Goal: Task Accomplishment & Management: Complete application form

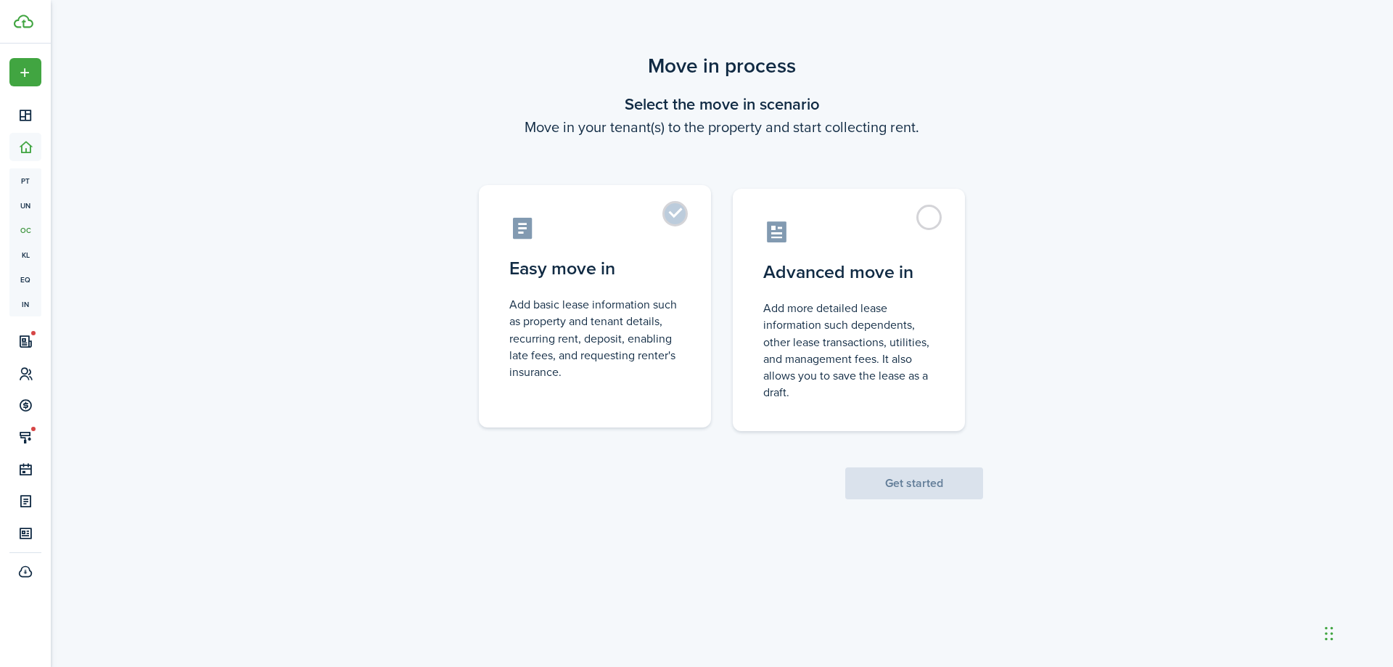
click at [583, 284] on label "Easy move in Add basic lease information such as property and tenant details, r…" at bounding box center [595, 306] width 232 height 242
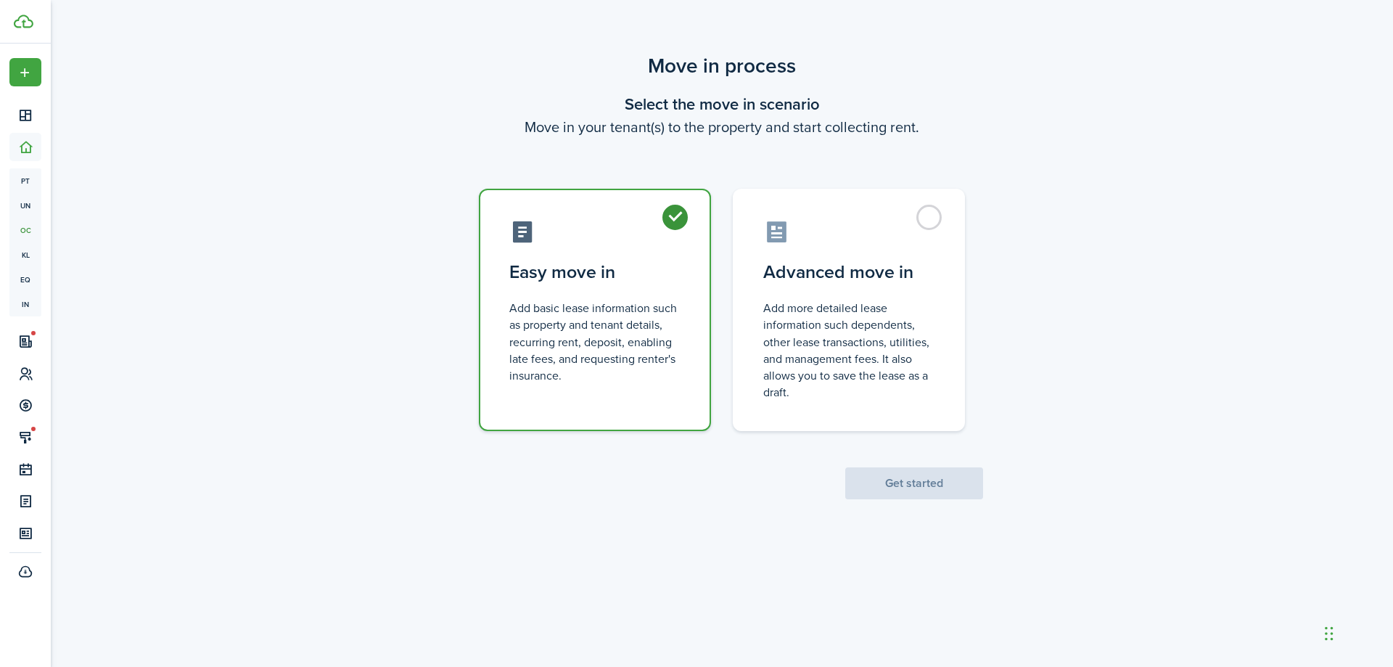
radio input "true"
click at [875, 484] on button "Get started" at bounding box center [914, 483] width 138 height 32
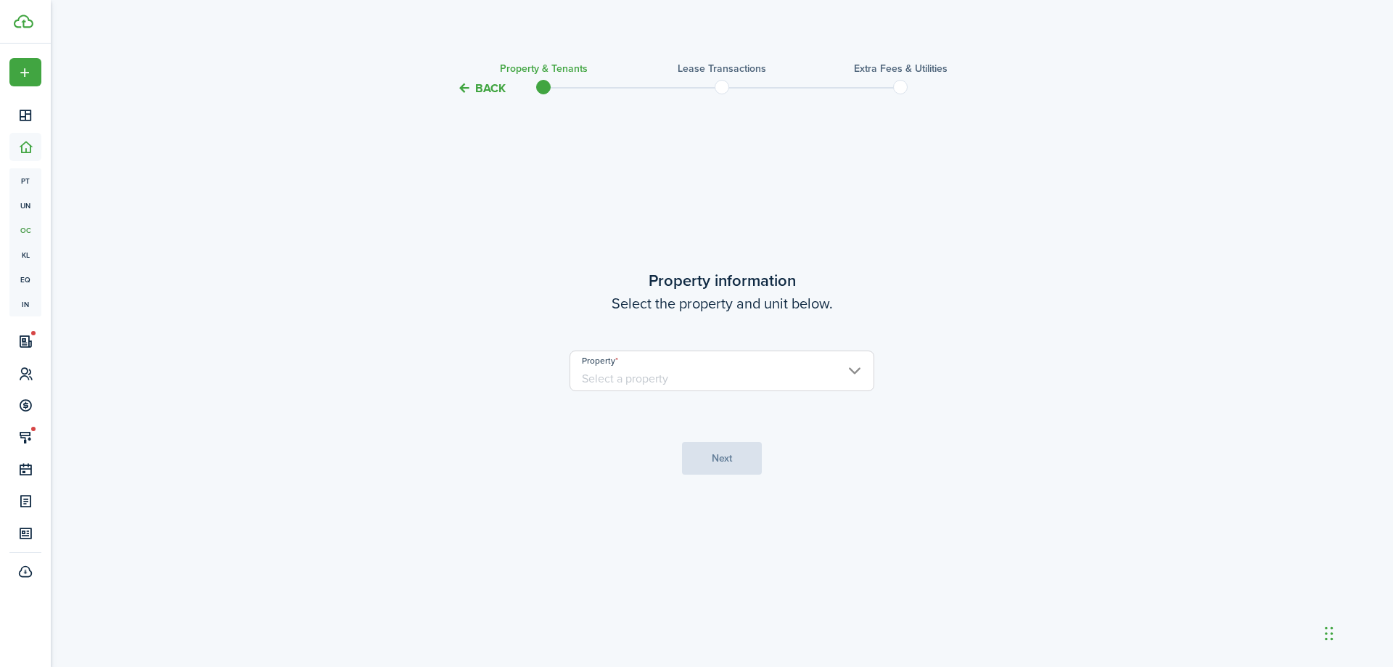
click at [707, 373] on input "Property" at bounding box center [722, 370] width 305 height 41
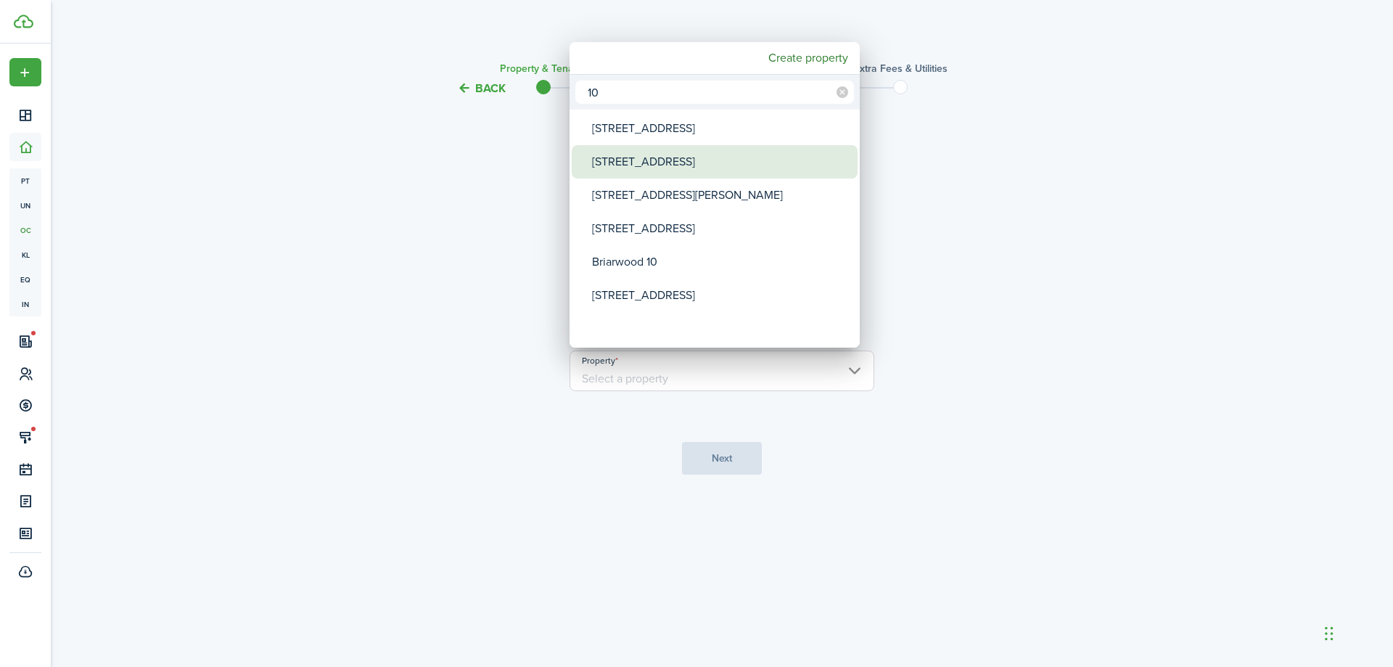
type input "10"
drag, startPoint x: 670, startPoint y: 168, endPoint x: 671, endPoint y: 183, distance: 15.3
click at [670, 168] on div "[STREET_ADDRESS]" at bounding box center [720, 161] width 257 height 33
type input "[STREET_ADDRESS]"
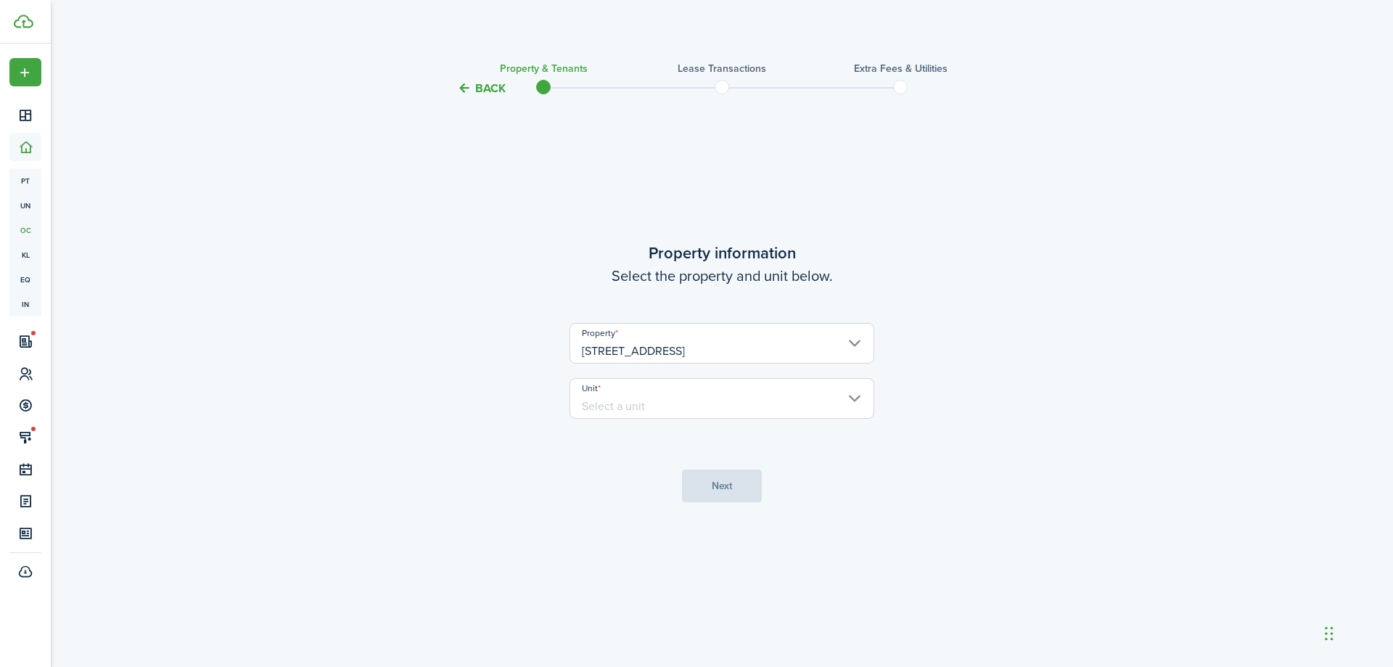
click at [680, 394] on input "Unit" at bounding box center [722, 398] width 305 height 41
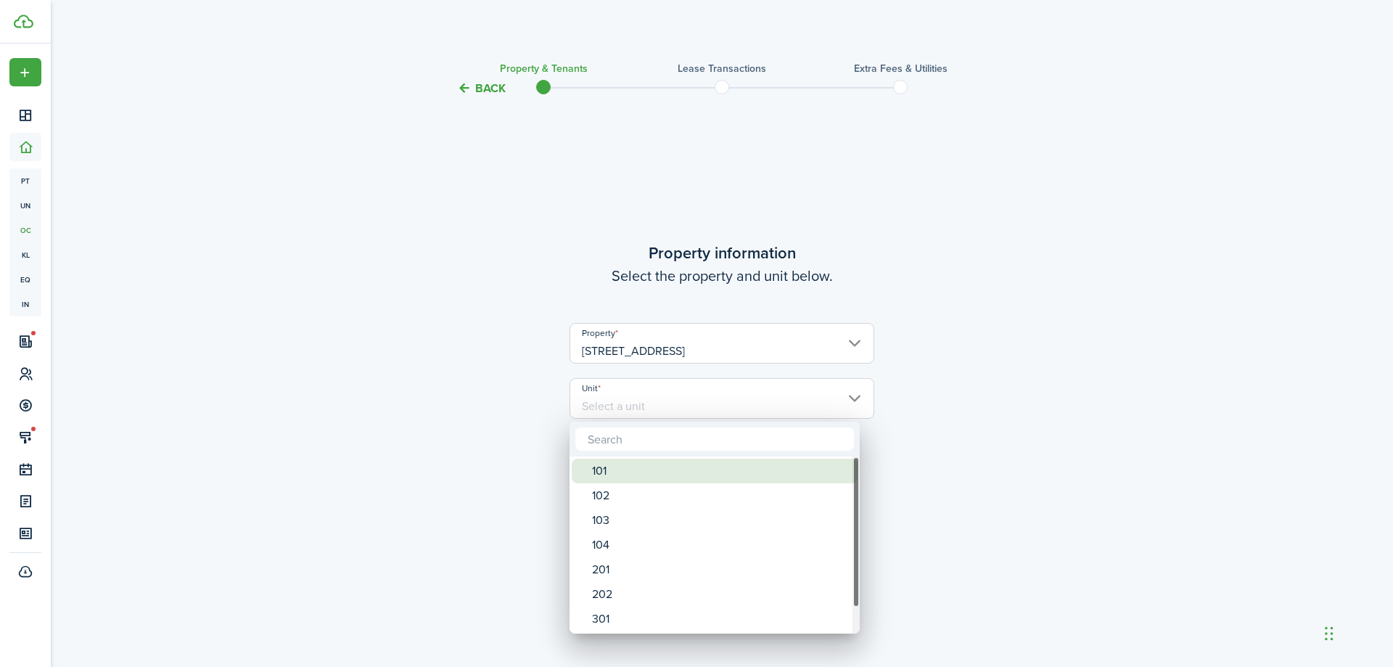
click at [662, 477] on div "101" at bounding box center [720, 471] width 257 height 25
type input "101"
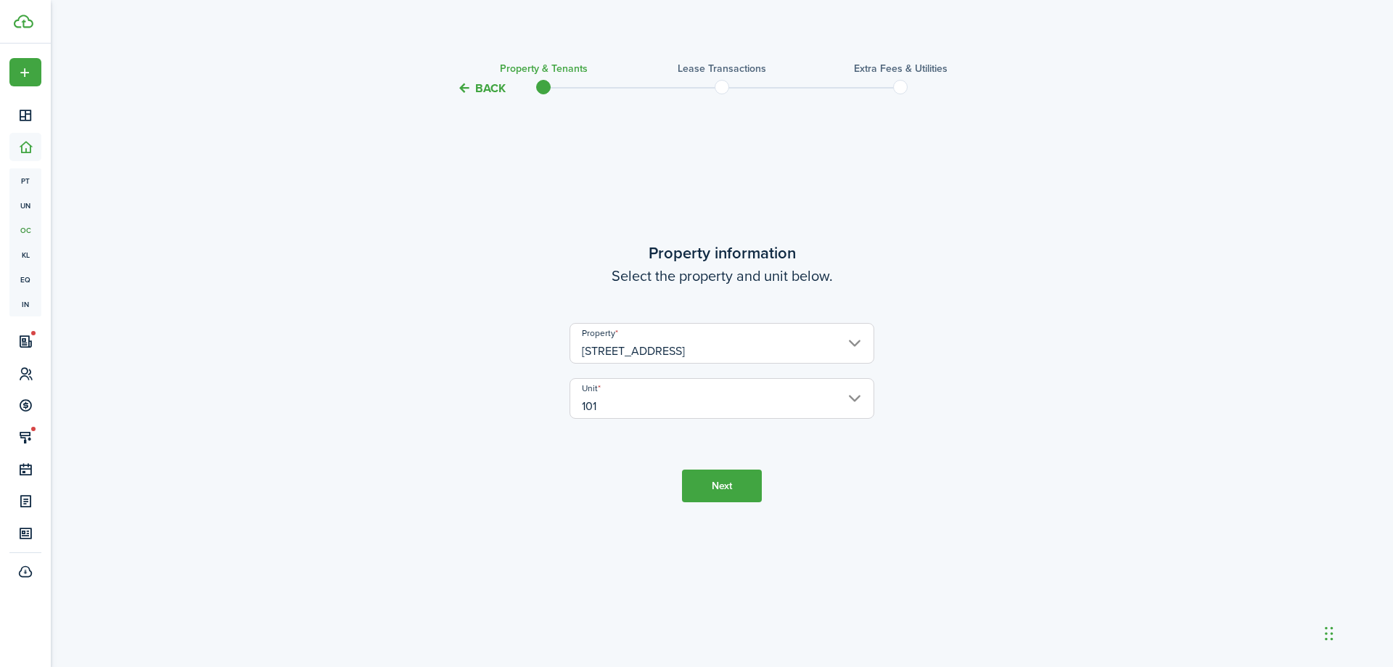
click at [719, 479] on button "Next" at bounding box center [722, 485] width 80 height 33
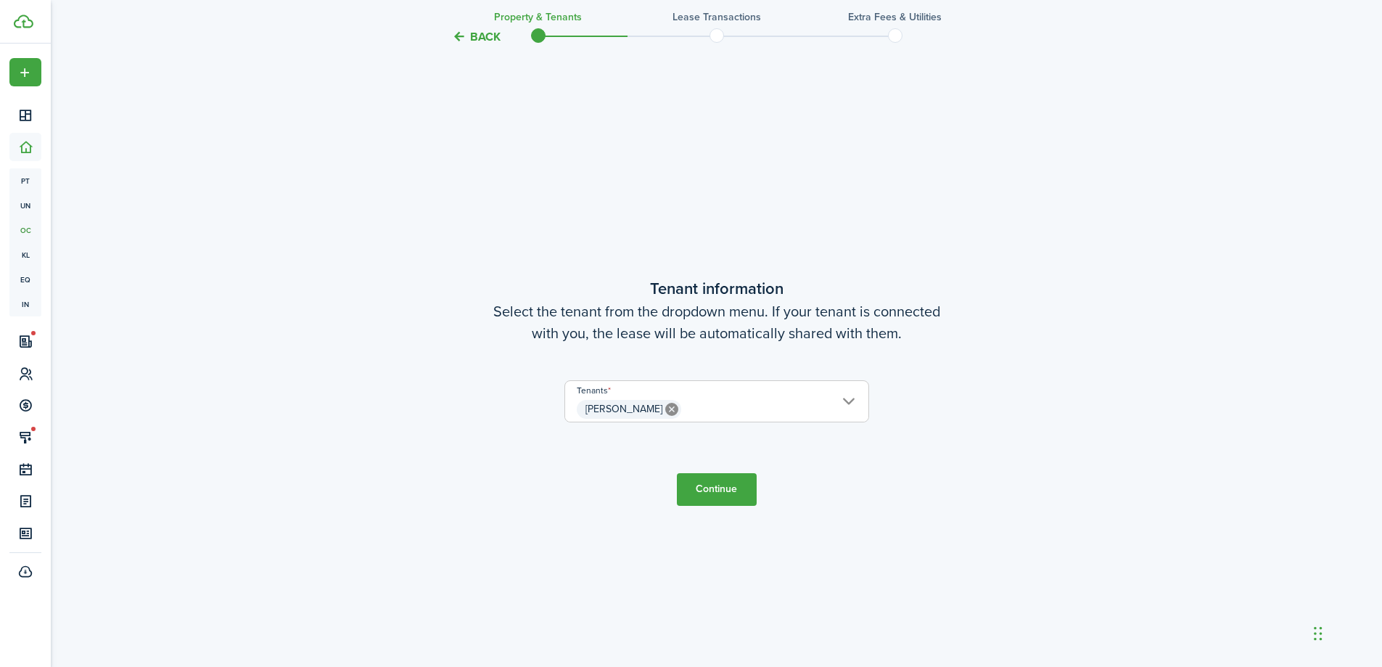
click at [728, 474] on button "Continue" at bounding box center [717, 489] width 80 height 33
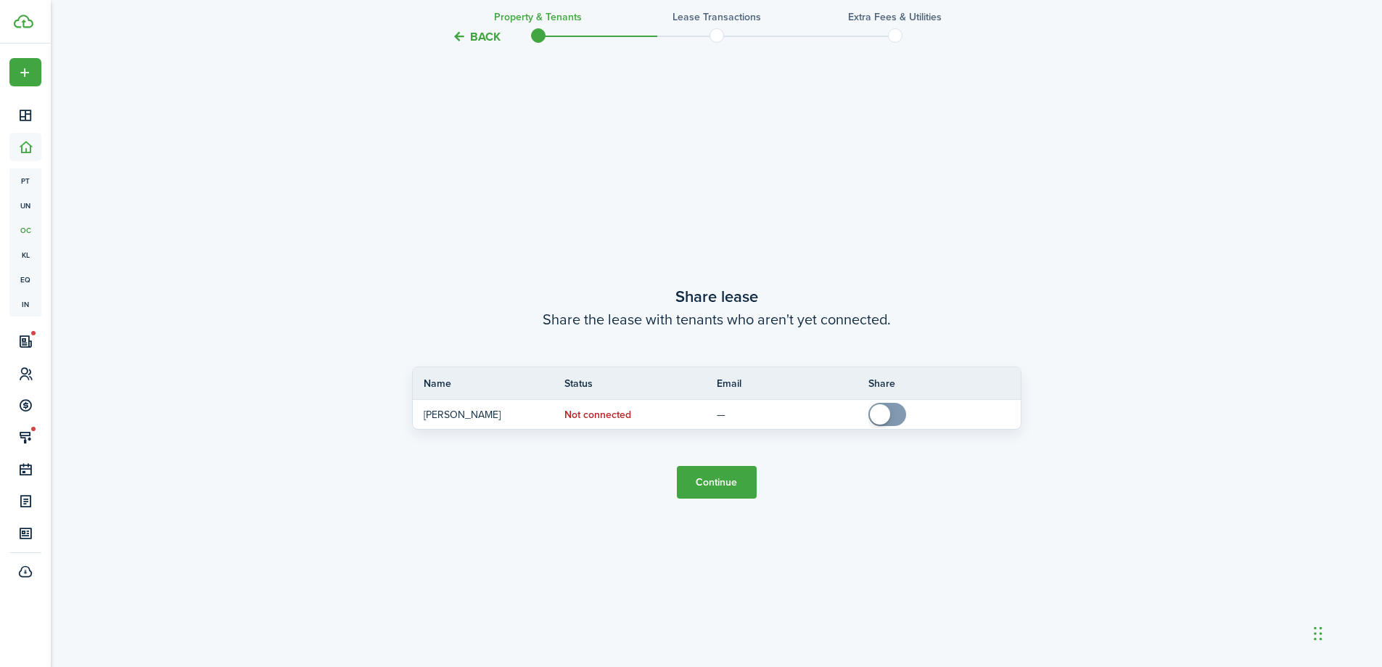
scroll to position [1236, 0]
click at [728, 474] on button "Continue" at bounding box center [717, 481] width 80 height 33
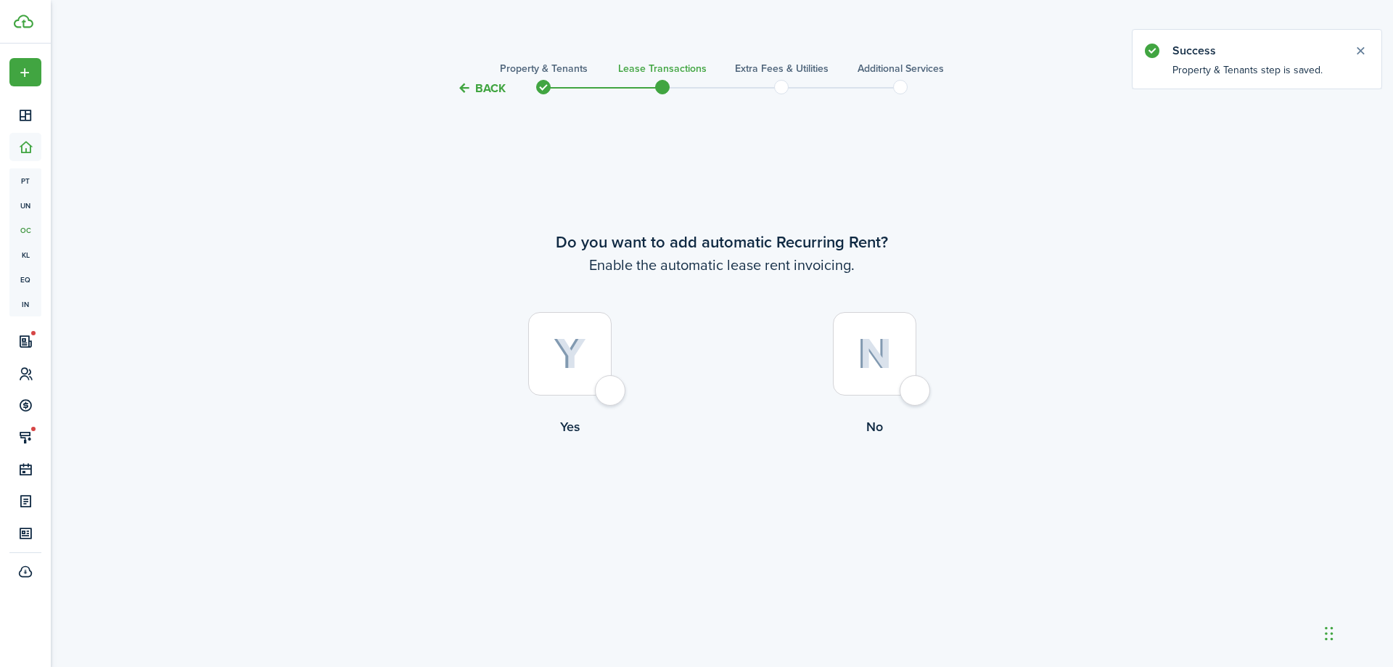
click at [504, 378] on label "Yes" at bounding box center [569, 377] width 305 height 131
radio input "true"
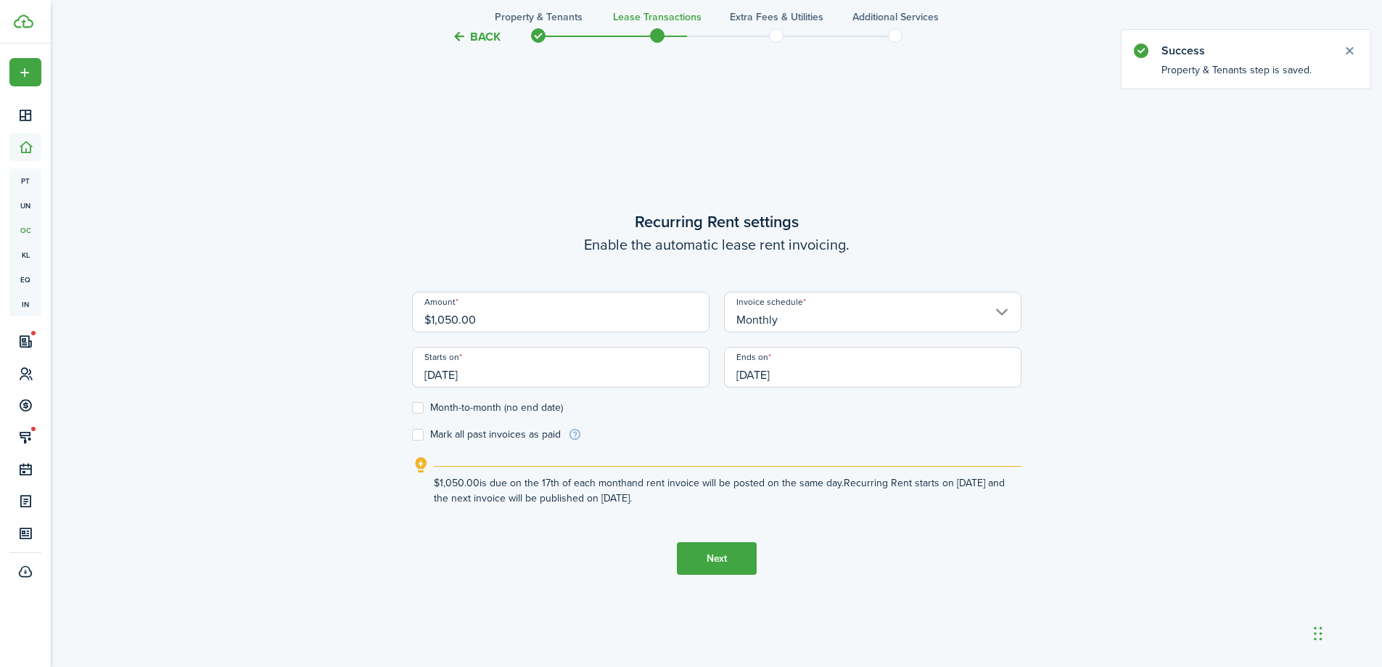
scroll to position [570, 0]
click at [539, 310] on input "$1,050.00" at bounding box center [560, 310] width 297 height 41
type input "$1,475.00"
click at [577, 370] on input "[DATE]" at bounding box center [560, 365] width 297 height 41
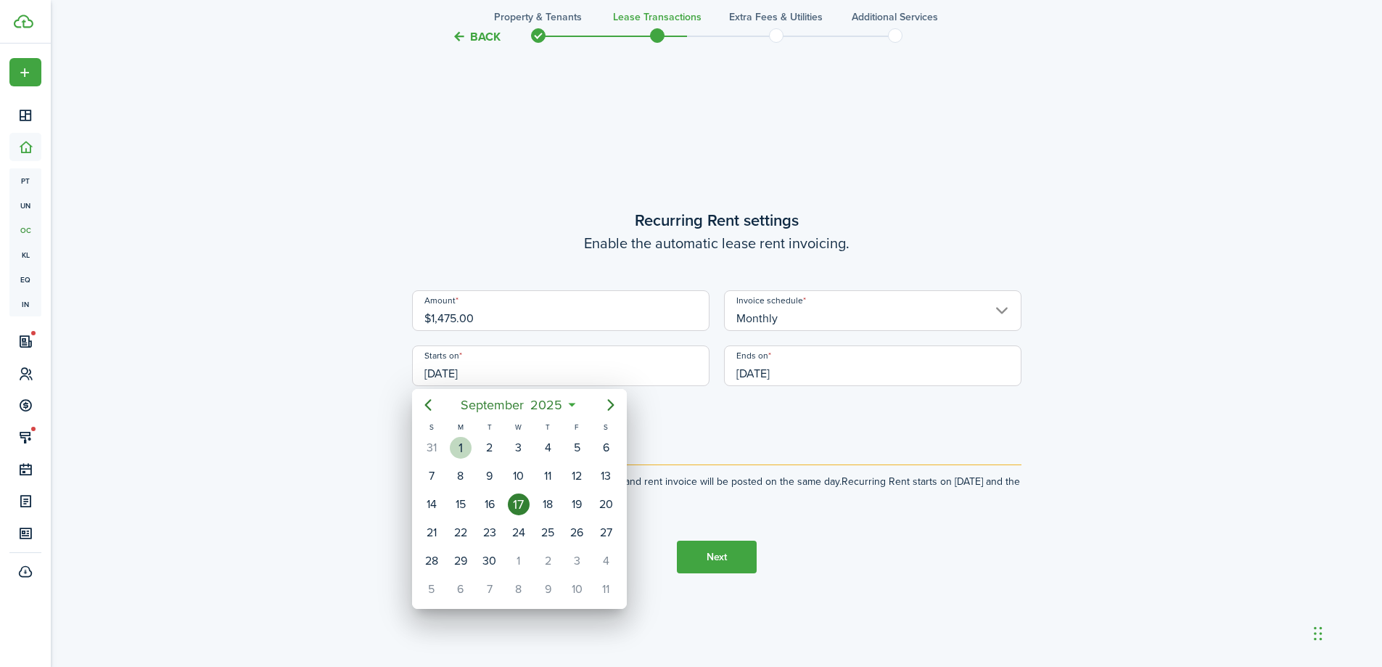
click at [468, 441] on div "1" at bounding box center [461, 448] width 22 height 22
type input "[DATE]"
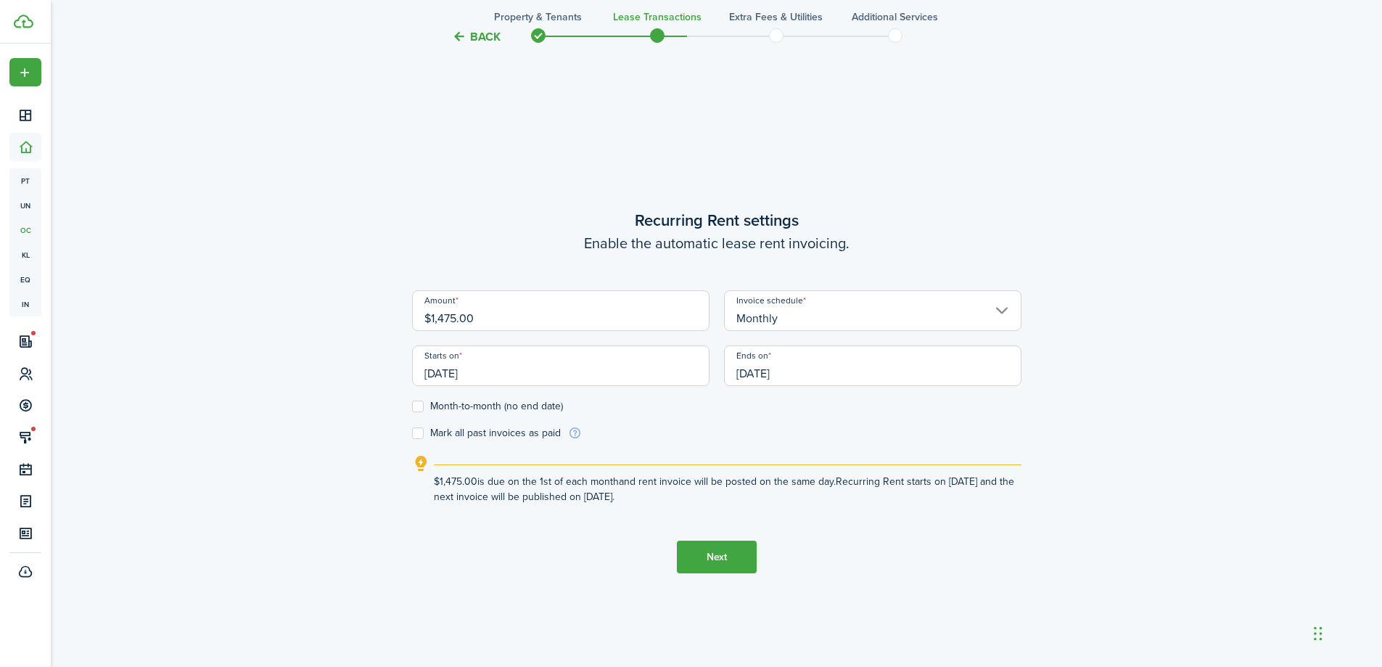
click at [900, 367] on input "[DATE]" at bounding box center [872, 365] width 297 height 41
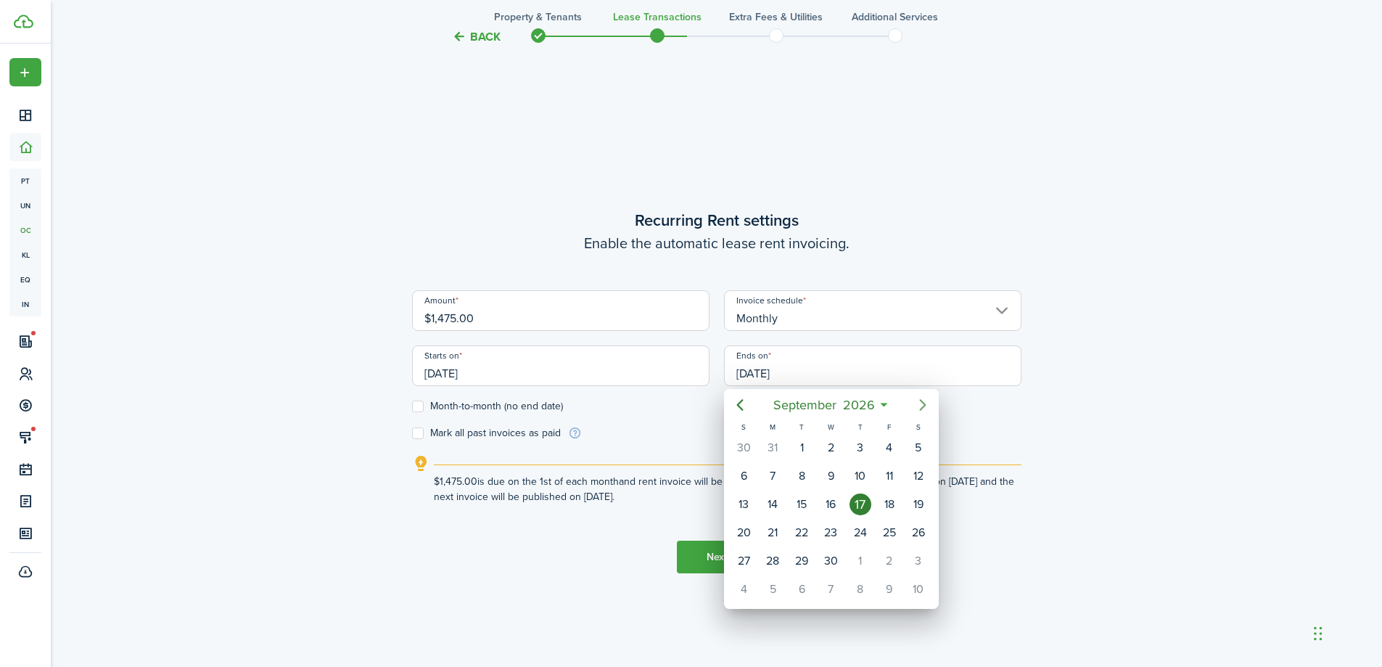
click at [920, 407] on icon "Next page" at bounding box center [922, 404] width 17 height 17
click at [735, 403] on icon "Previous page" at bounding box center [739, 404] width 17 height 17
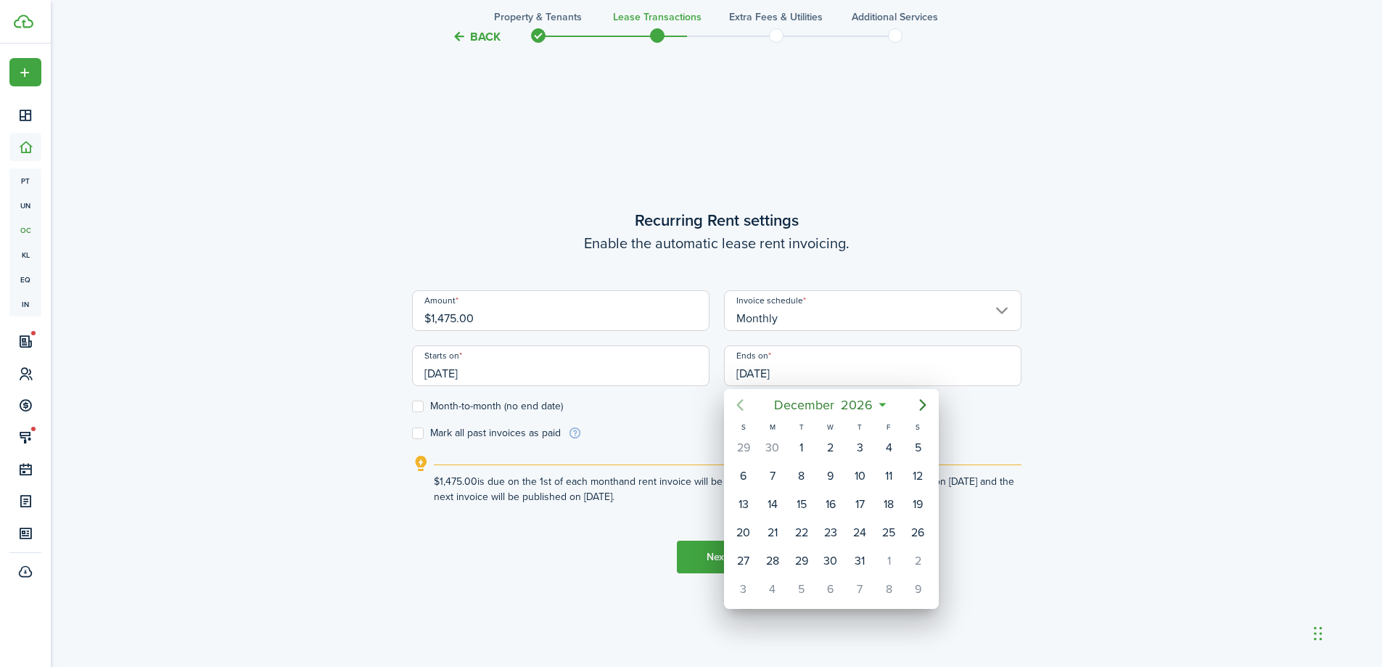
click at [735, 403] on icon "Previous page" at bounding box center [739, 404] width 17 height 17
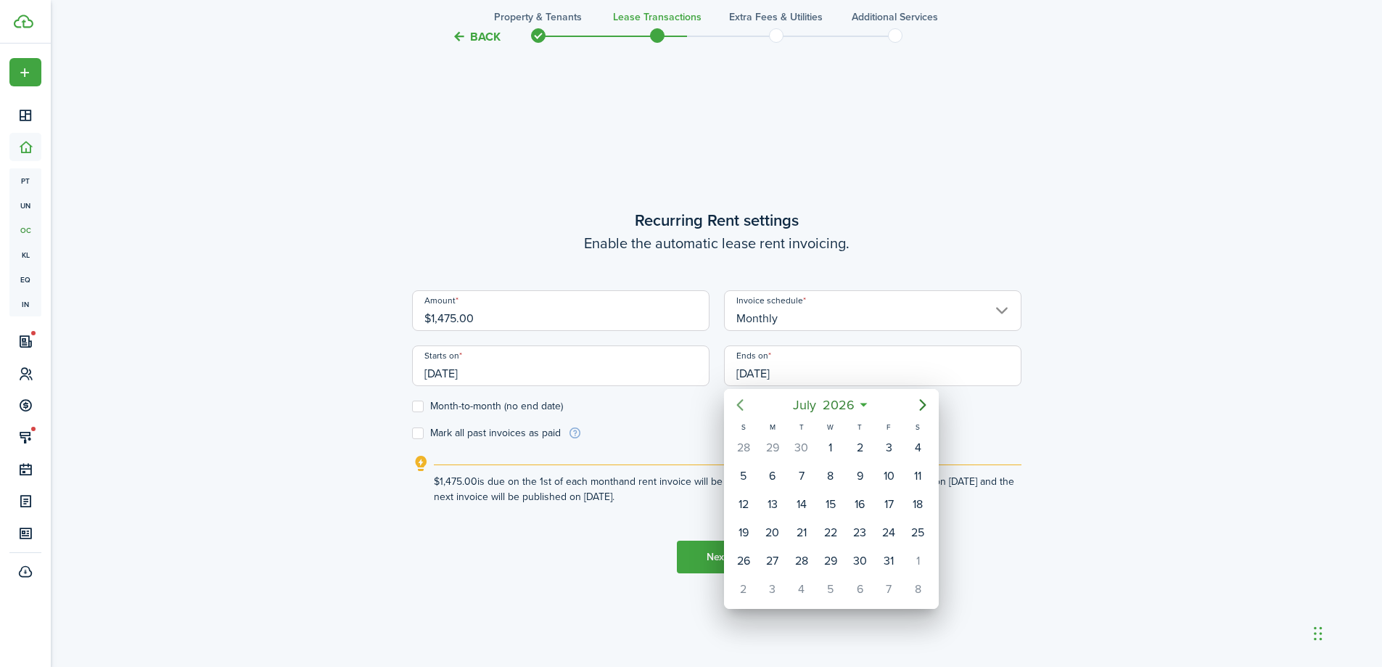
click at [735, 403] on icon "Previous page" at bounding box center [739, 404] width 17 height 17
click at [743, 594] on div "31" at bounding box center [744, 589] width 22 height 22
type input "[DATE]"
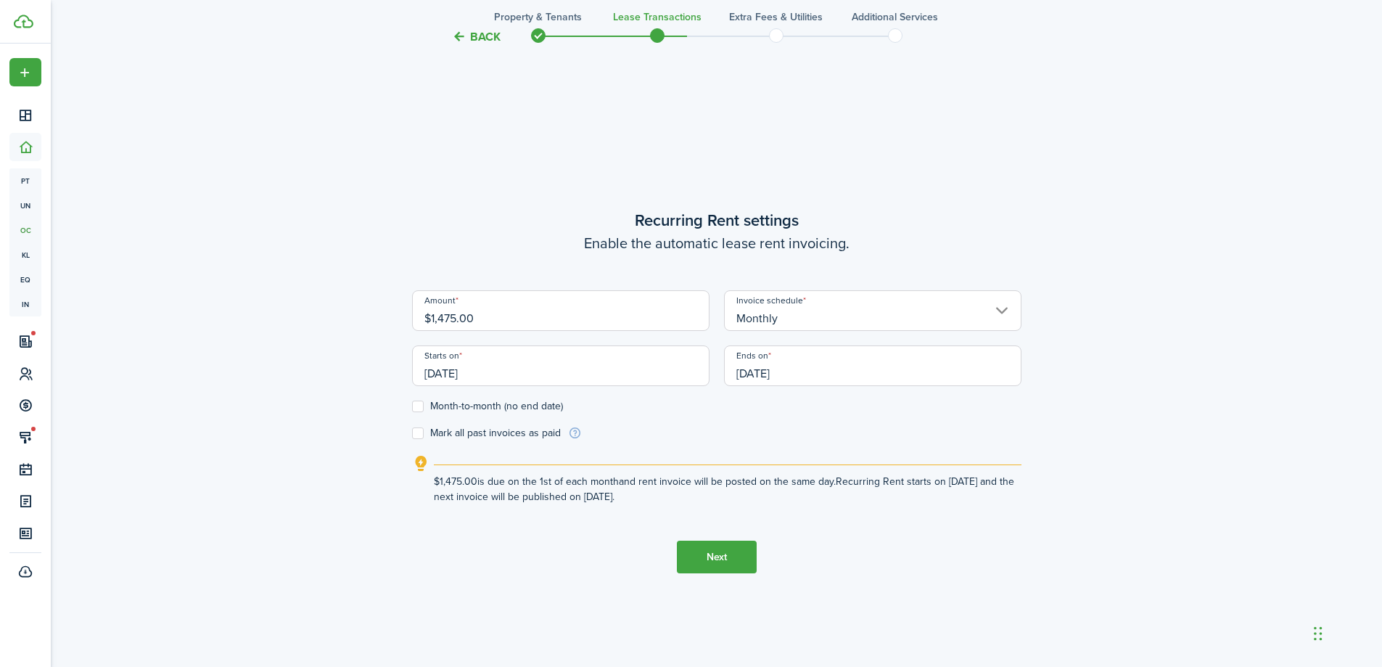
click at [718, 557] on button "Next" at bounding box center [717, 557] width 80 height 33
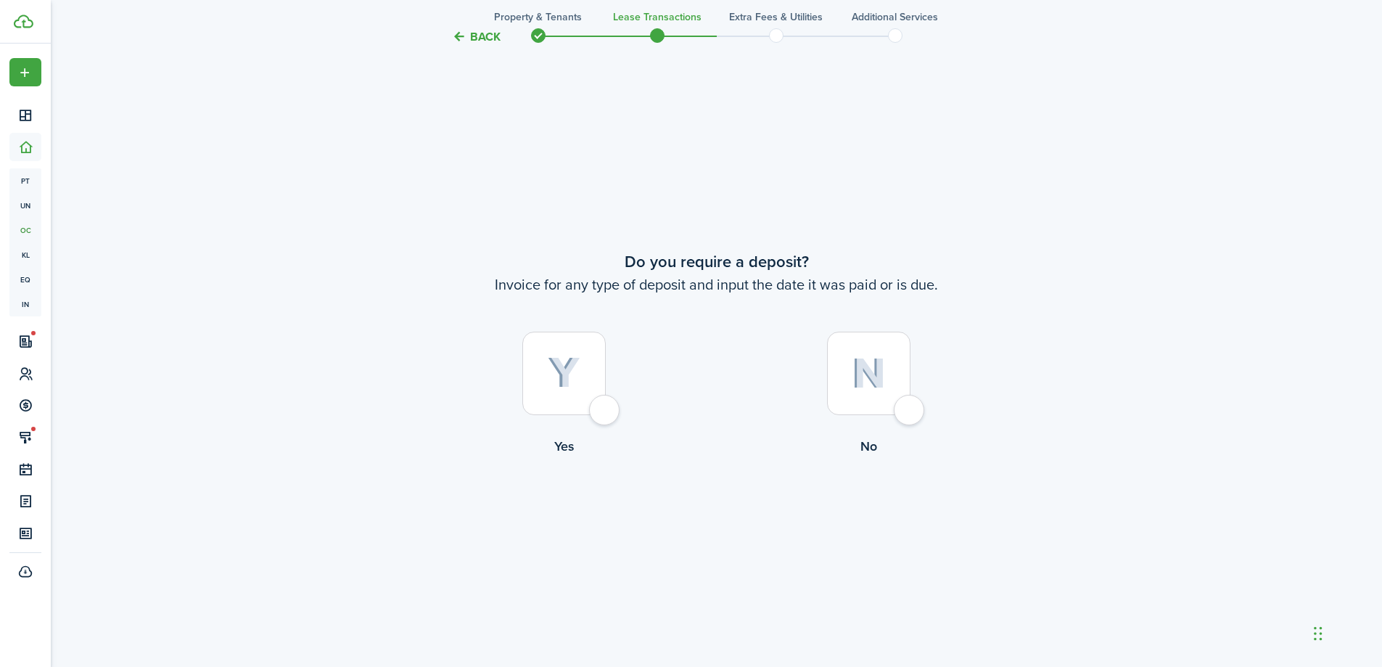
click at [877, 393] on div at bounding box center [868, 373] width 83 height 83
radio input "true"
click at [877, 393] on div at bounding box center [868, 373] width 83 height 83
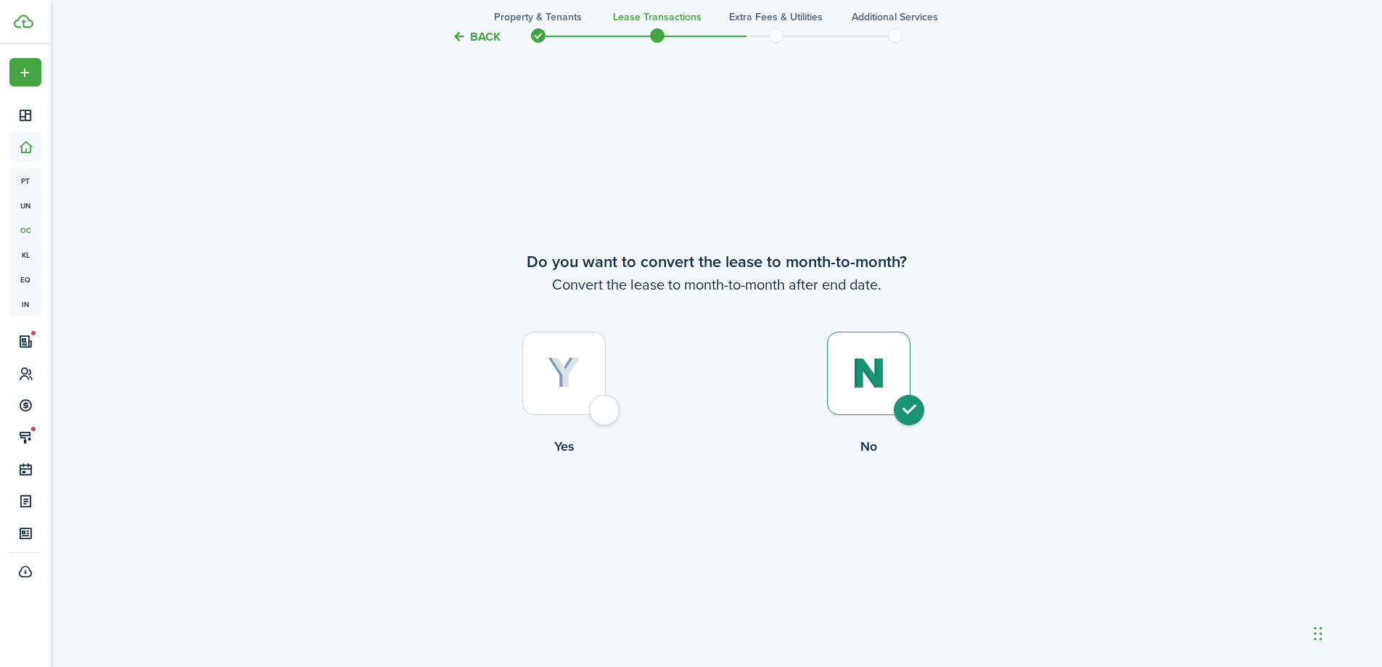
radio input "true"
click at [725, 522] on button "Continue" at bounding box center [717, 515] width 80 height 33
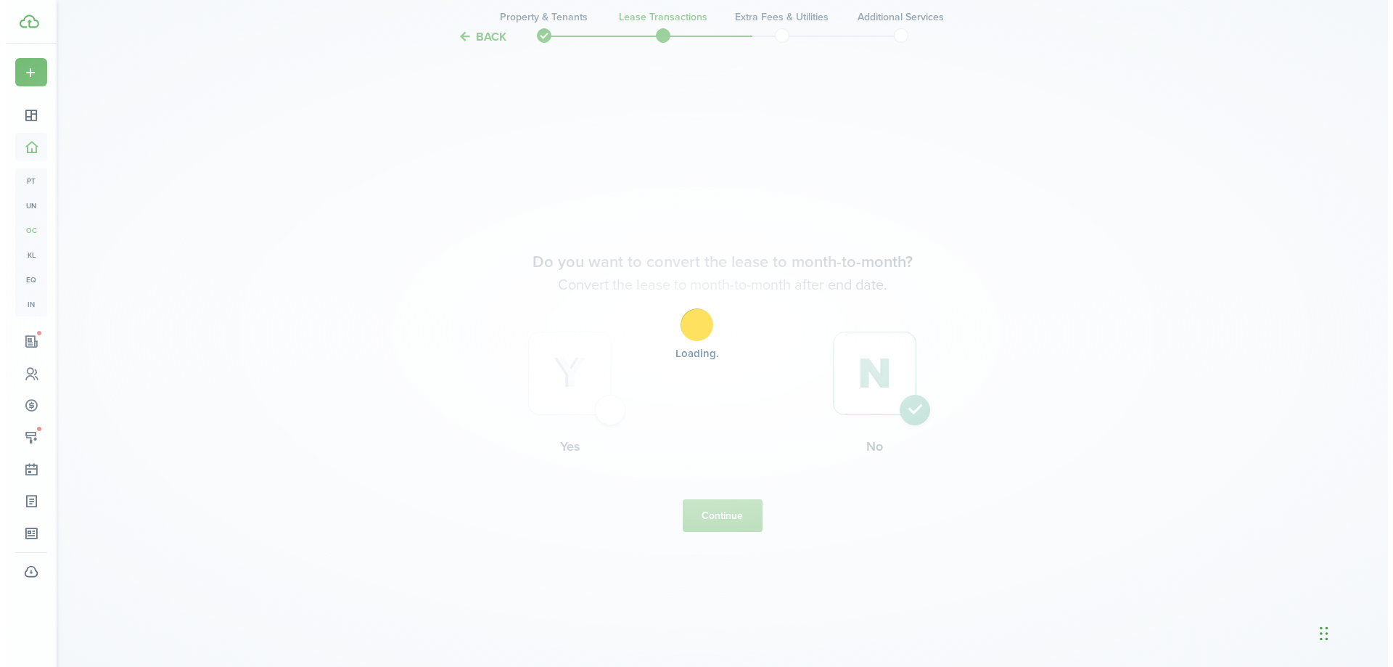
scroll to position [0, 0]
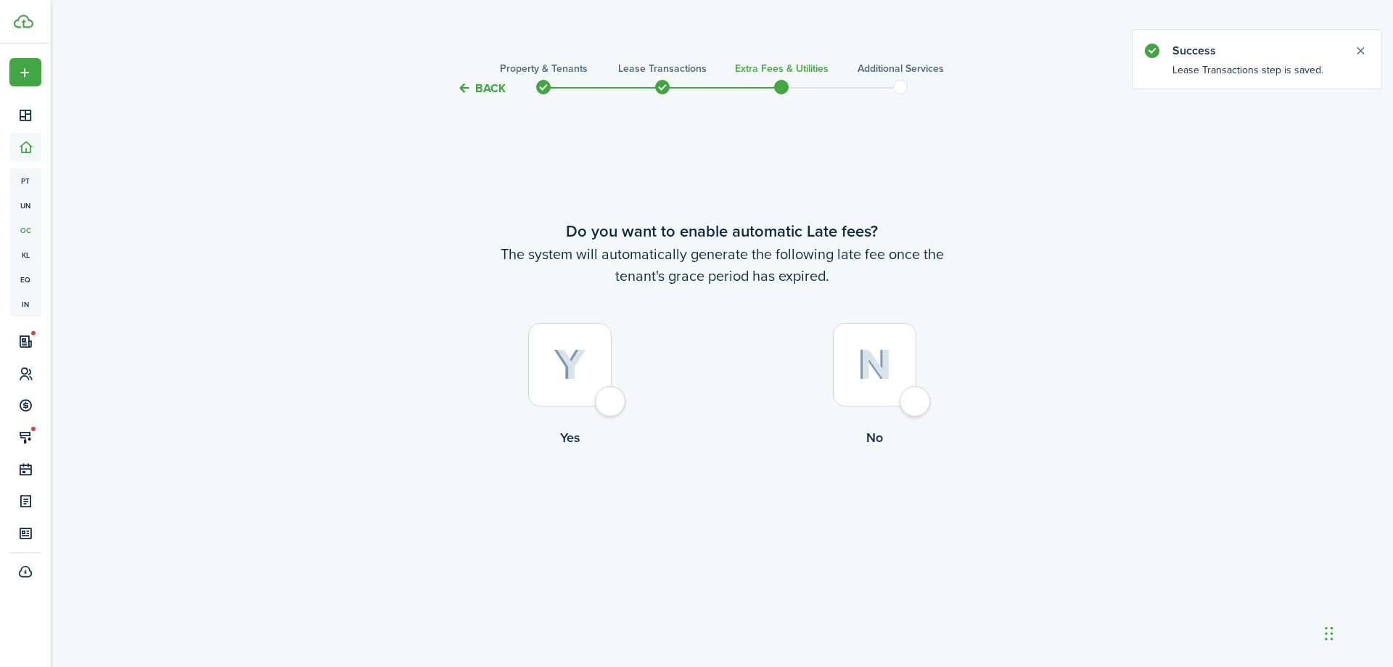
click at [859, 384] on div at bounding box center [874, 364] width 83 height 83
radio input "true"
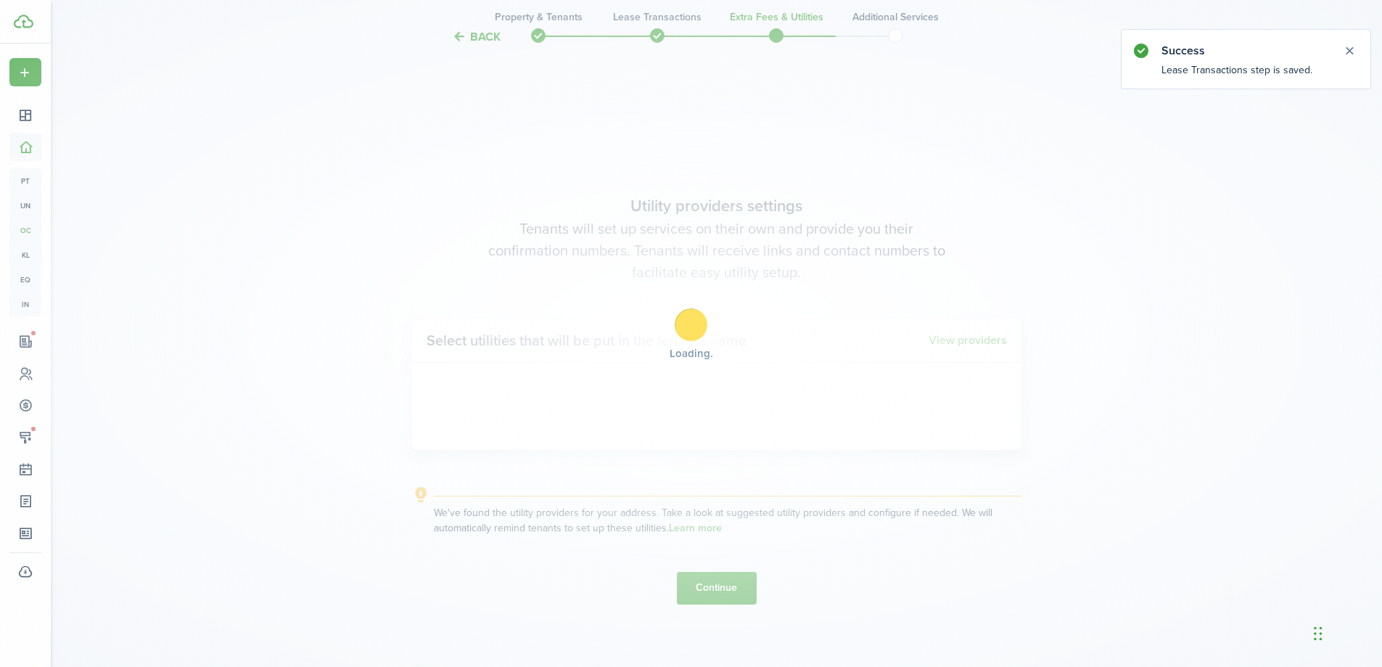
scroll to position [570, 0]
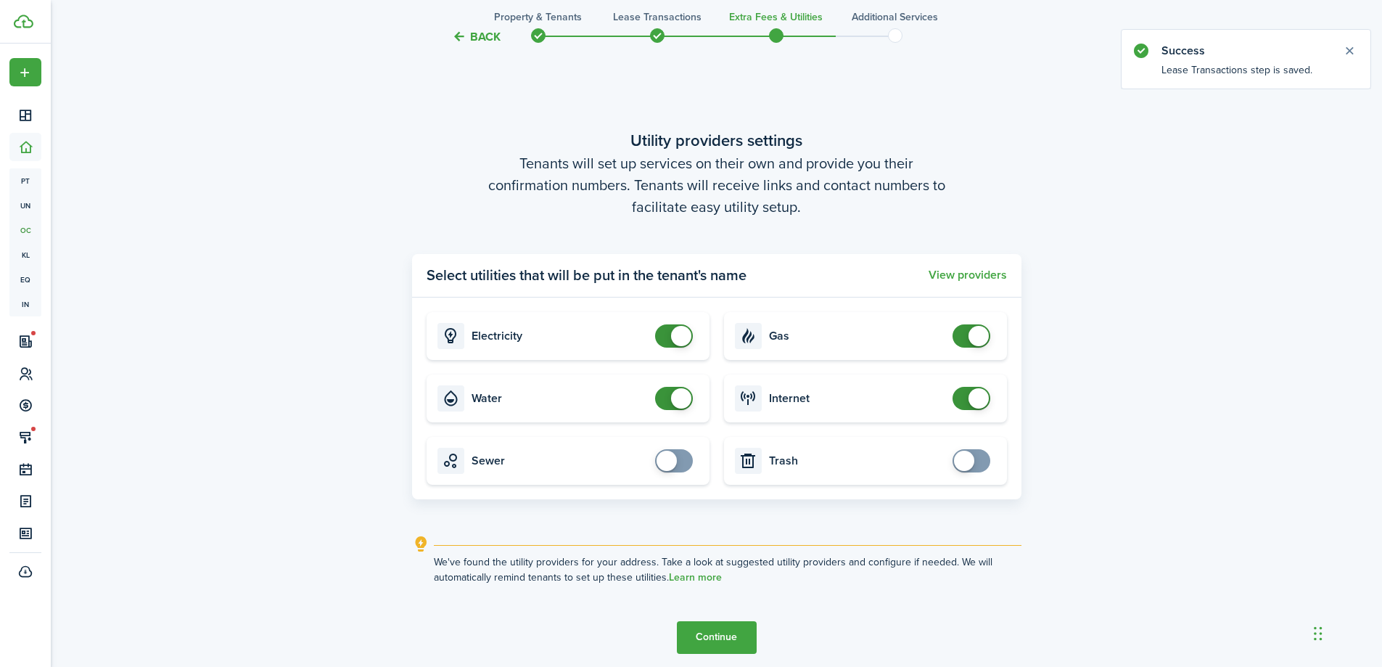
click at [713, 587] on tc-wizard-step "Utility providers settings Tenants will set up services on their own and provid…" at bounding box center [716, 390] width 609 height 667
click at [709, 625] on button "Continue" at bounding box center [717, 637] width 80 height 33
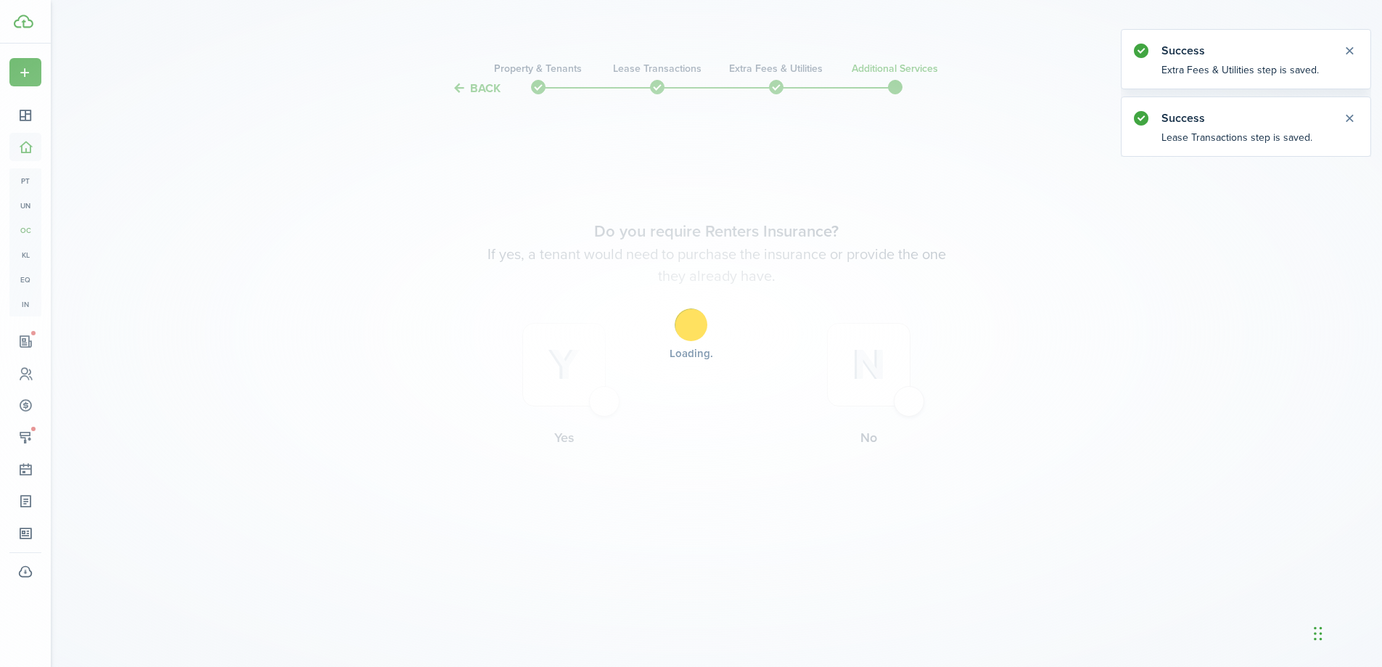
scroll to position [0, 0]
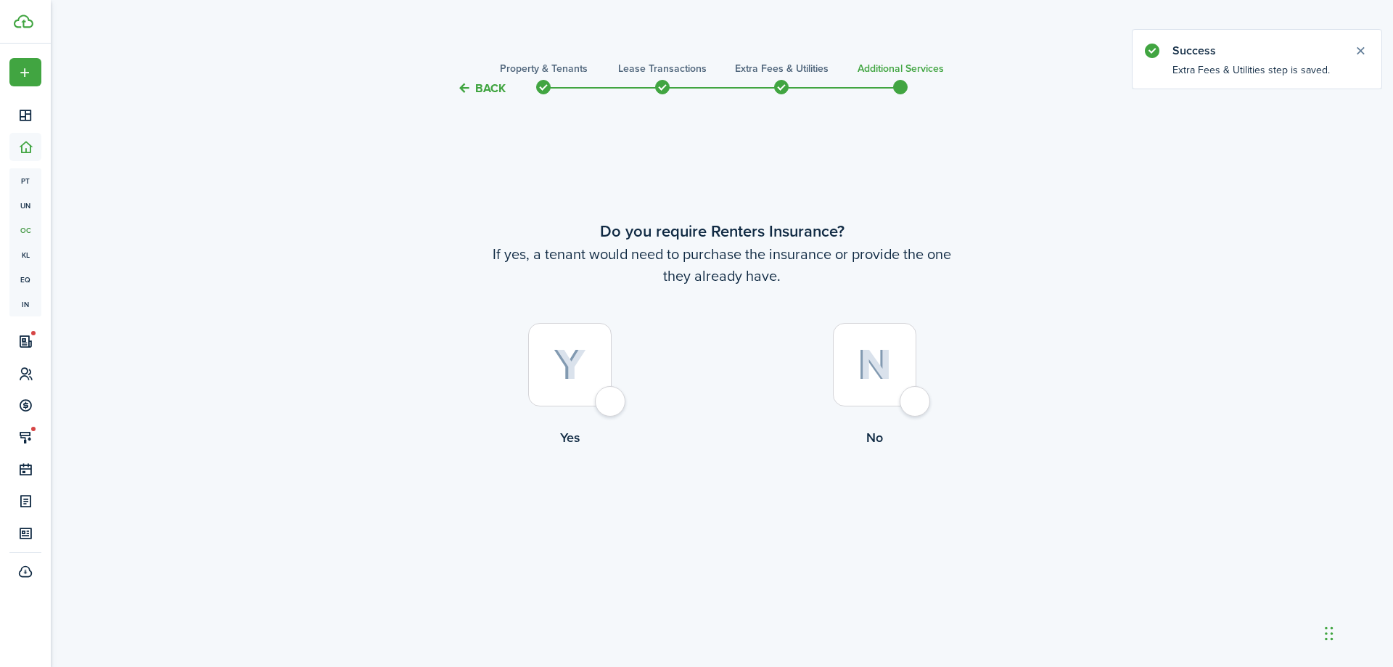
click at [855, 371] on div at bounding box center [874, 364] width 83 height 83
radio input "true"
click at [687, 498] on button "Complete move in" at bounding box center [722, 507] width 107 height 33
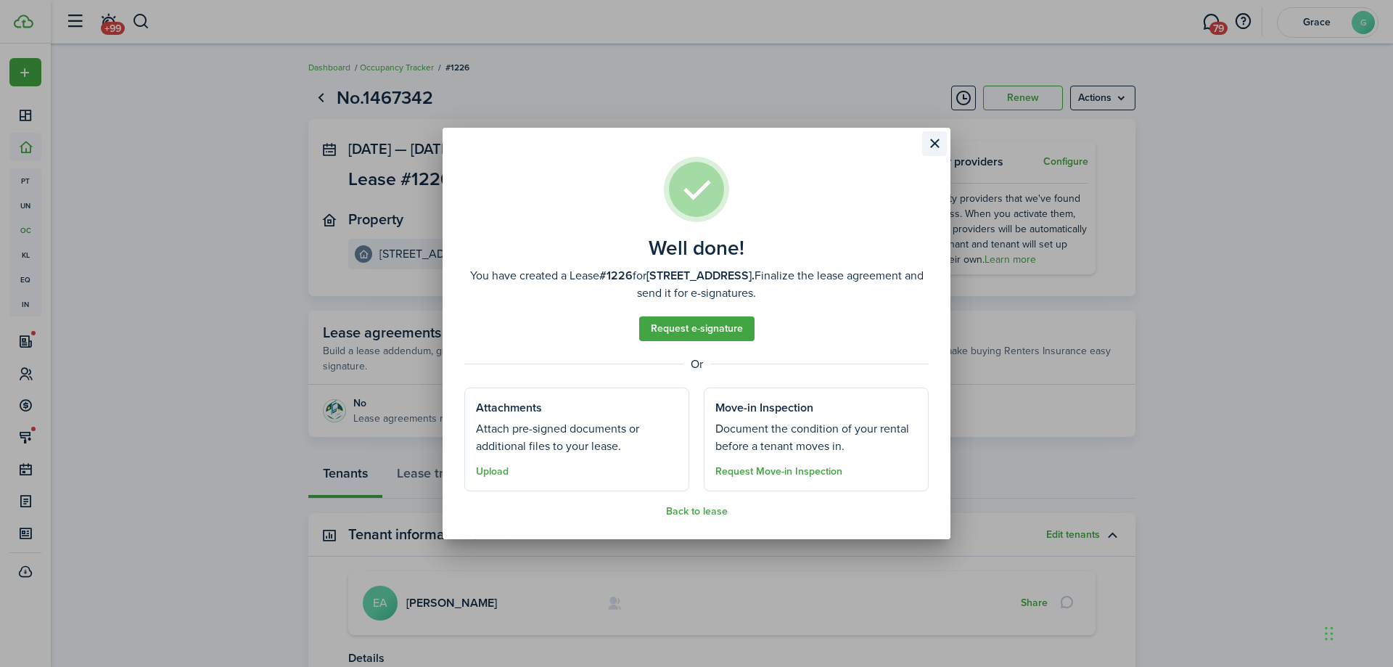
click at [937, 147] on button "Close modal" at bounding box center [934, 143] width 25 height 25
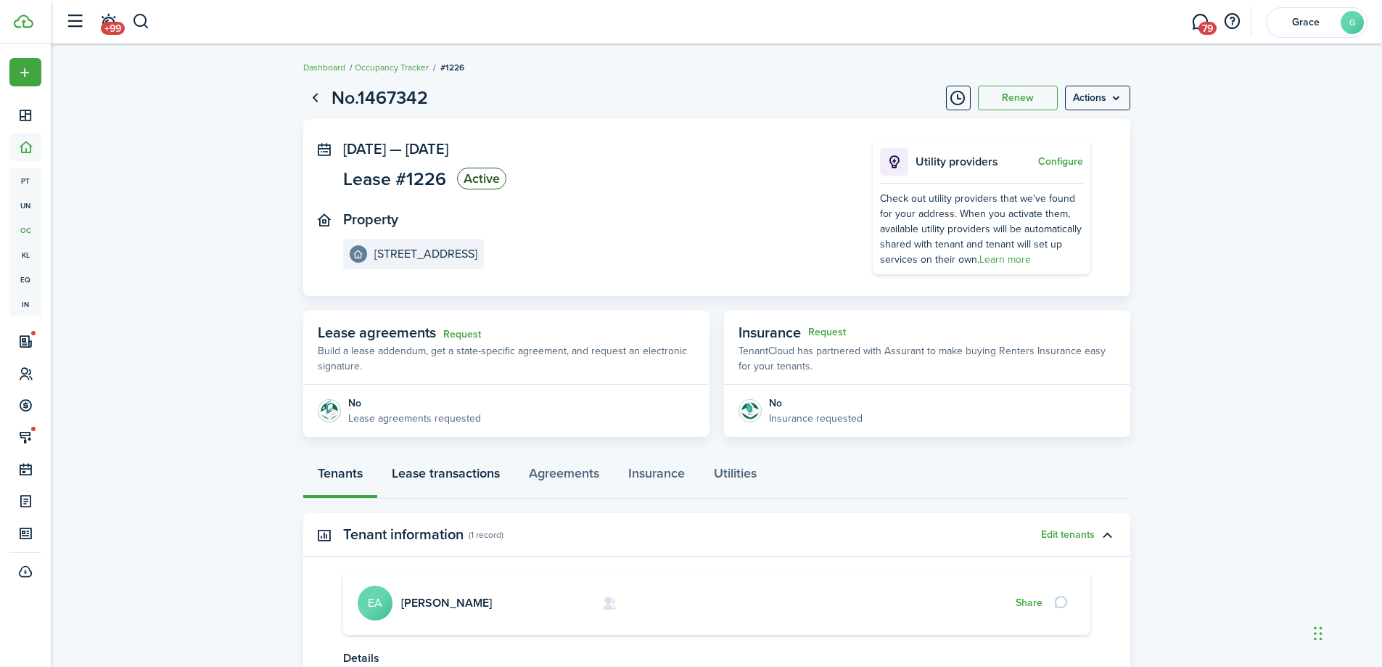
click at [456, 460] on link "Lease transactions" at bounding box center [445, 477] width 137 height 44
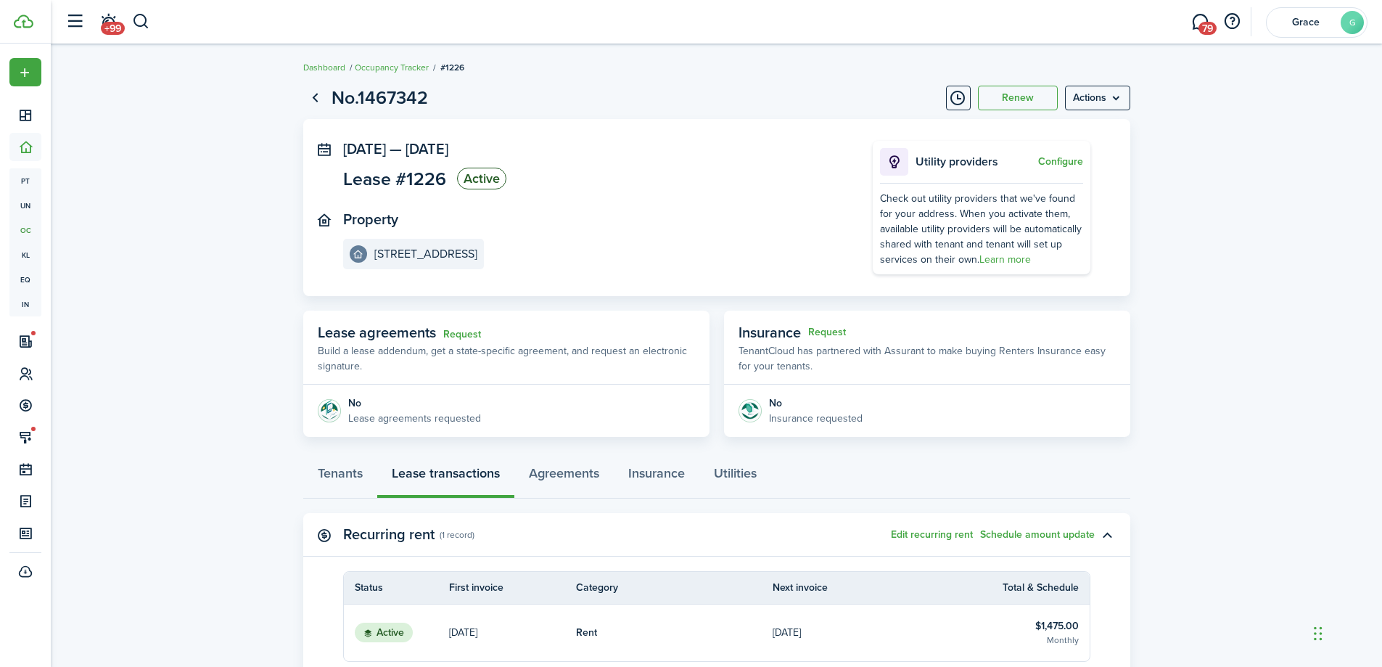
click at [801, 630] on p "[DATE]" at bounding box center [787, 632] width 28 height 15
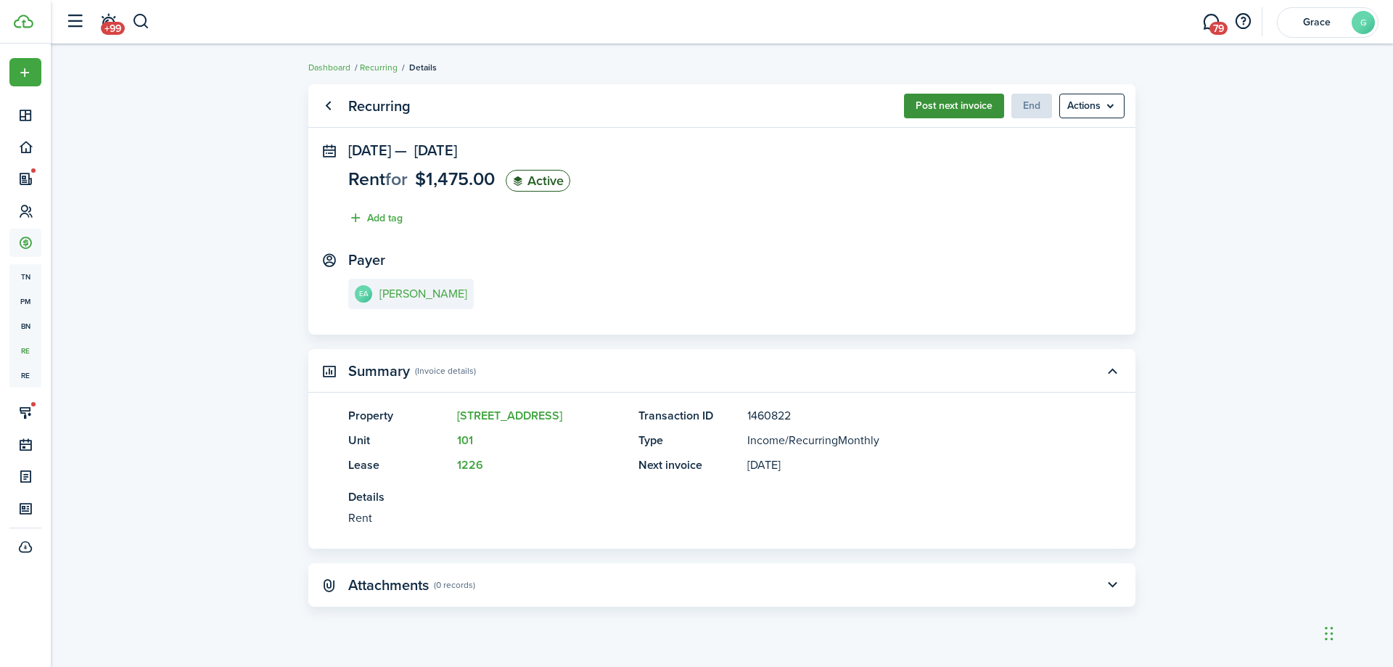
click at [965, 110] on button "Post next invoice" at bounding box center [954, 106] width 100 height 25
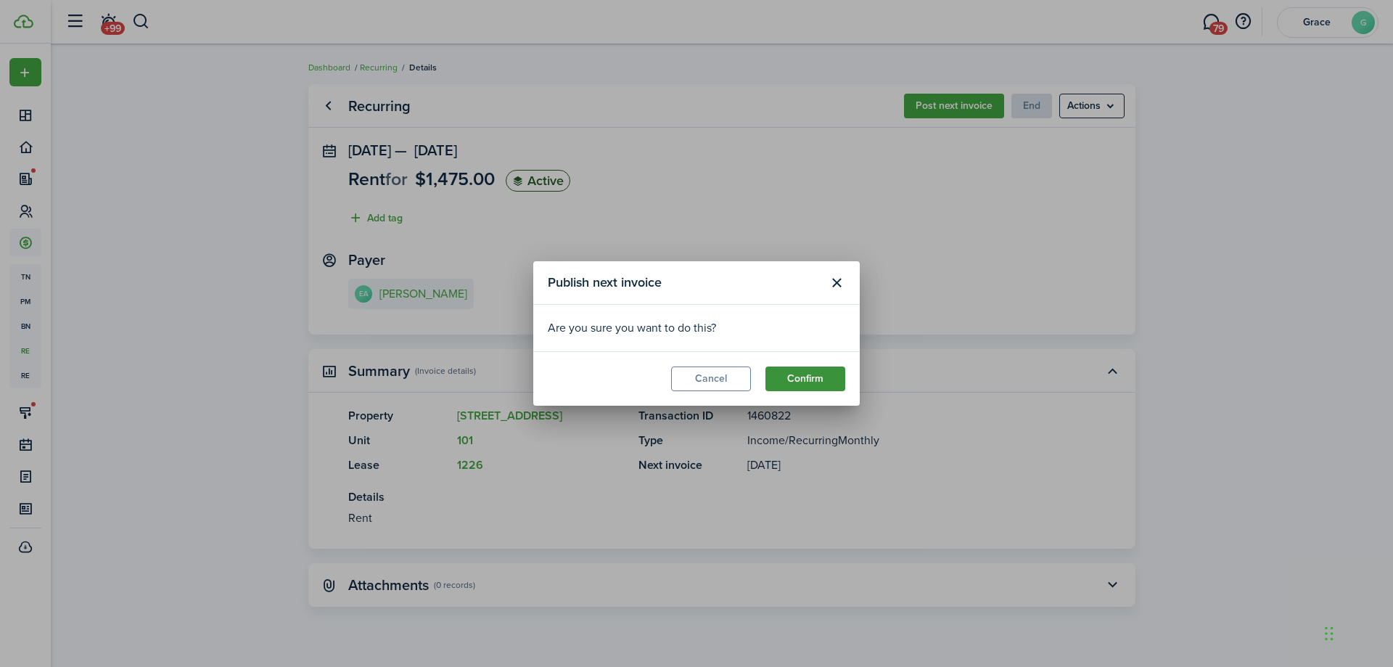
click at [816, 388] on button "Confirm" at bounding box center [805, 378] width 80 height 25
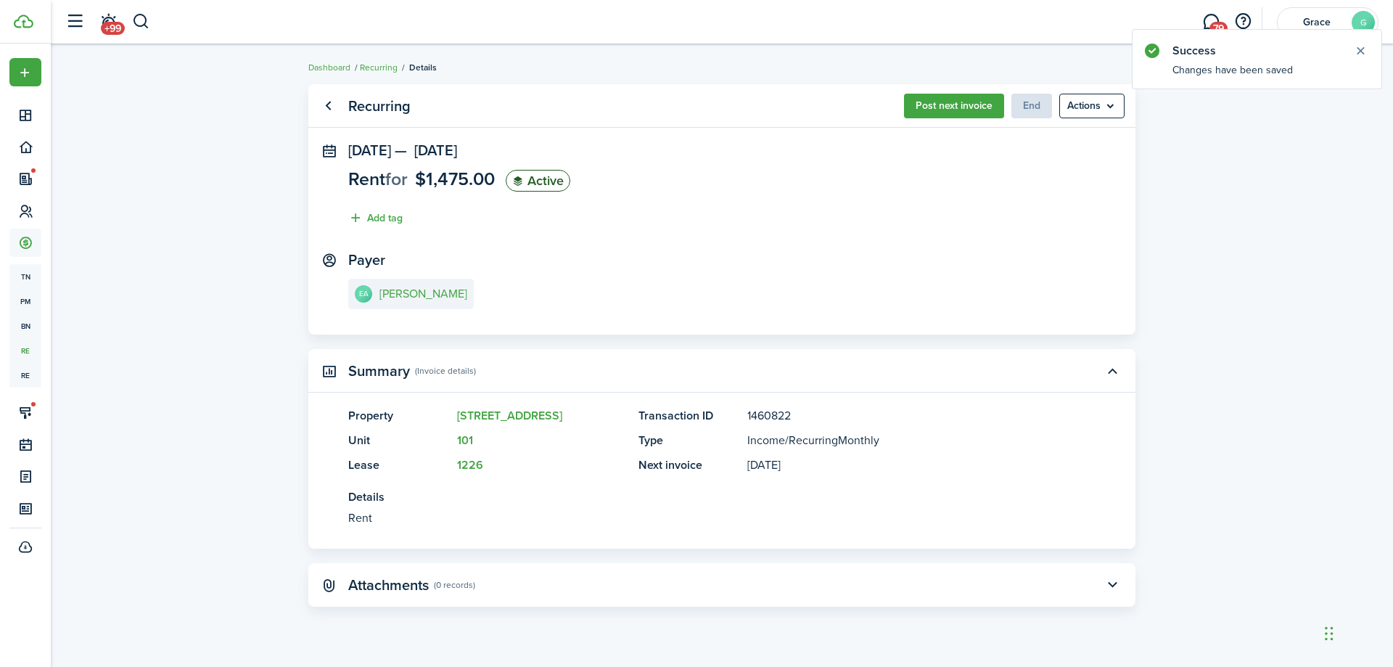
click at [326, 104] on link "Go back" at bounding box center [328, 106] width 25 height 25
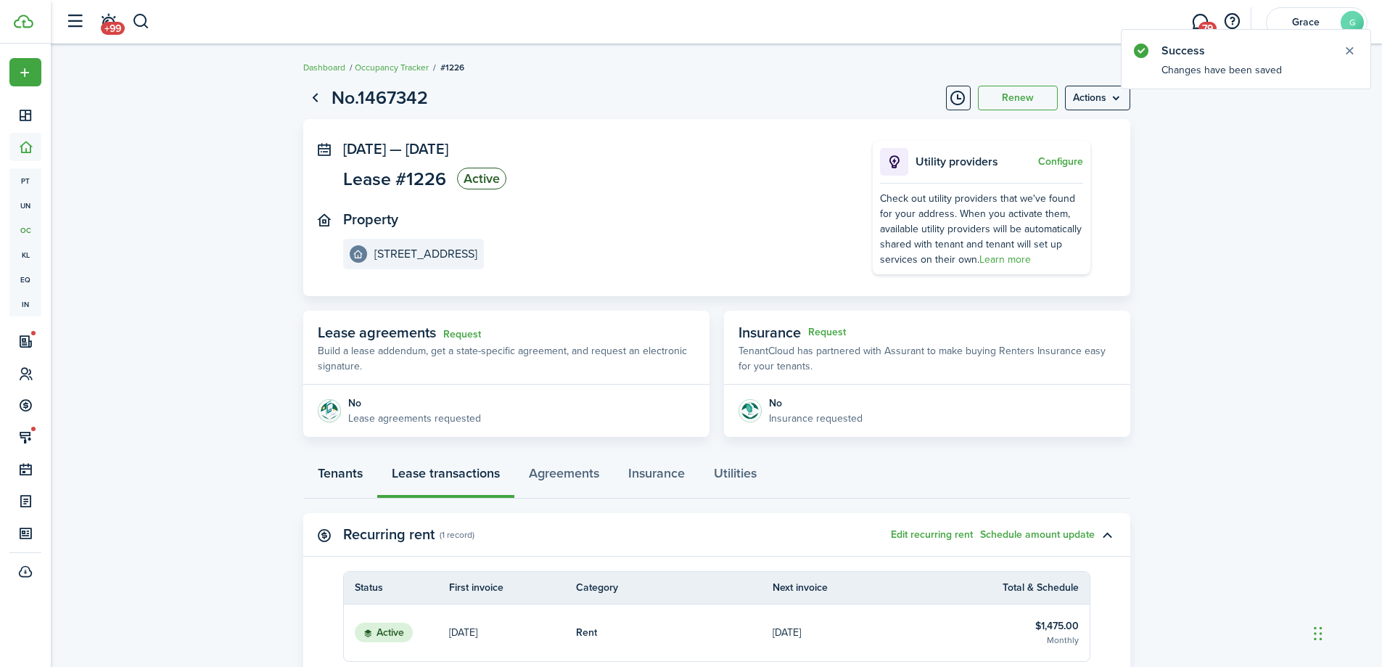
click at [339, 472] on link "Tenants" at bounding box center [340, 477] width 74 height 44
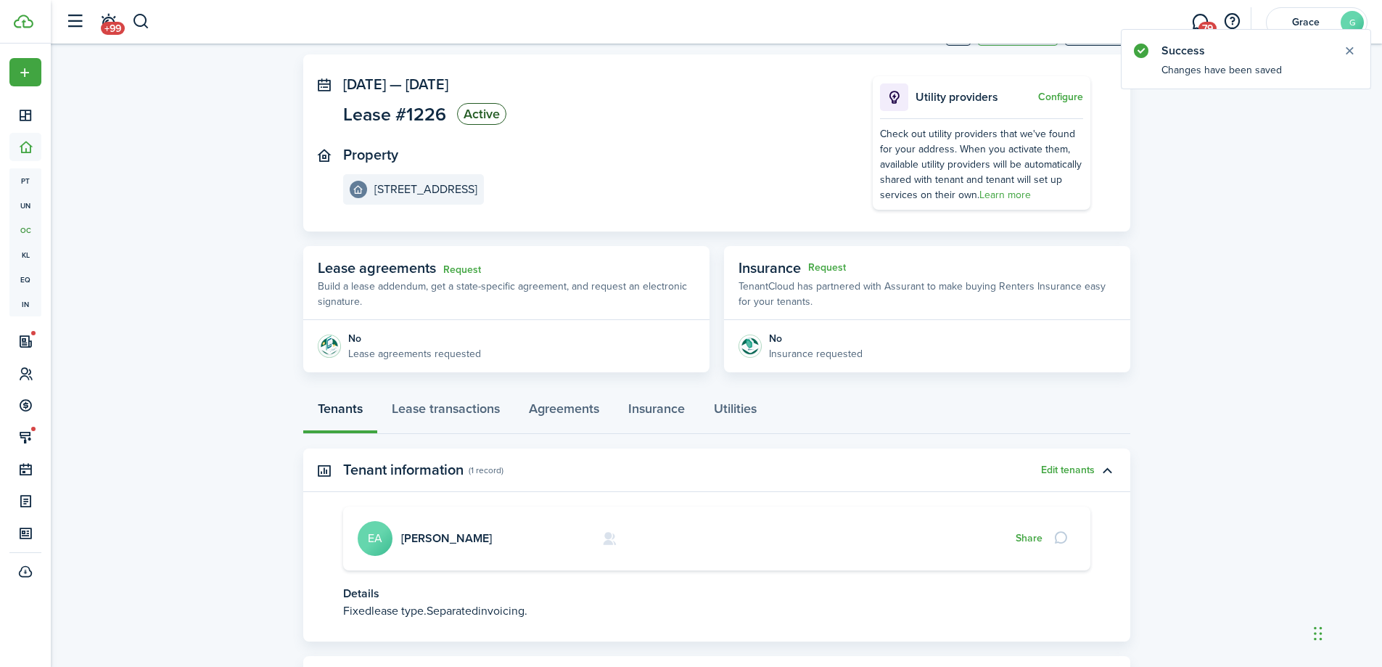
scroll to position [137, 0]
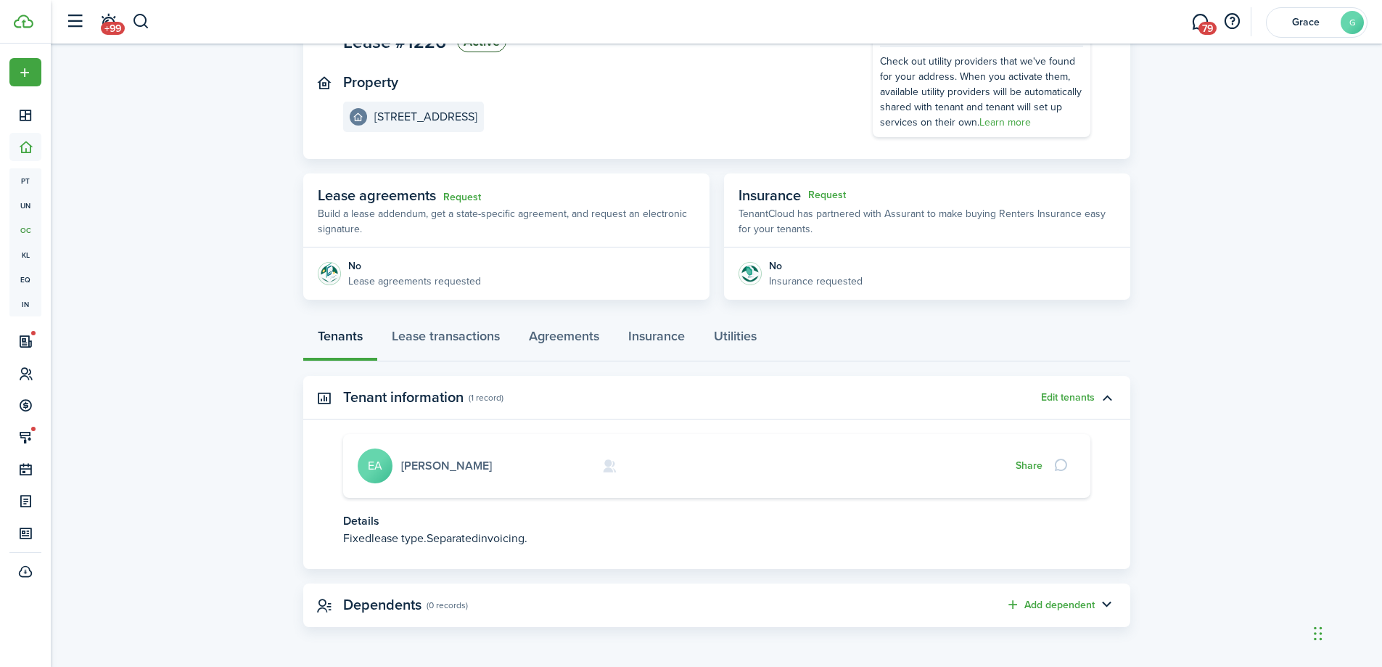
click at [419, 460] on link "[PERSON_NAME]" at bounding box center [446, 465] width 91 height 17
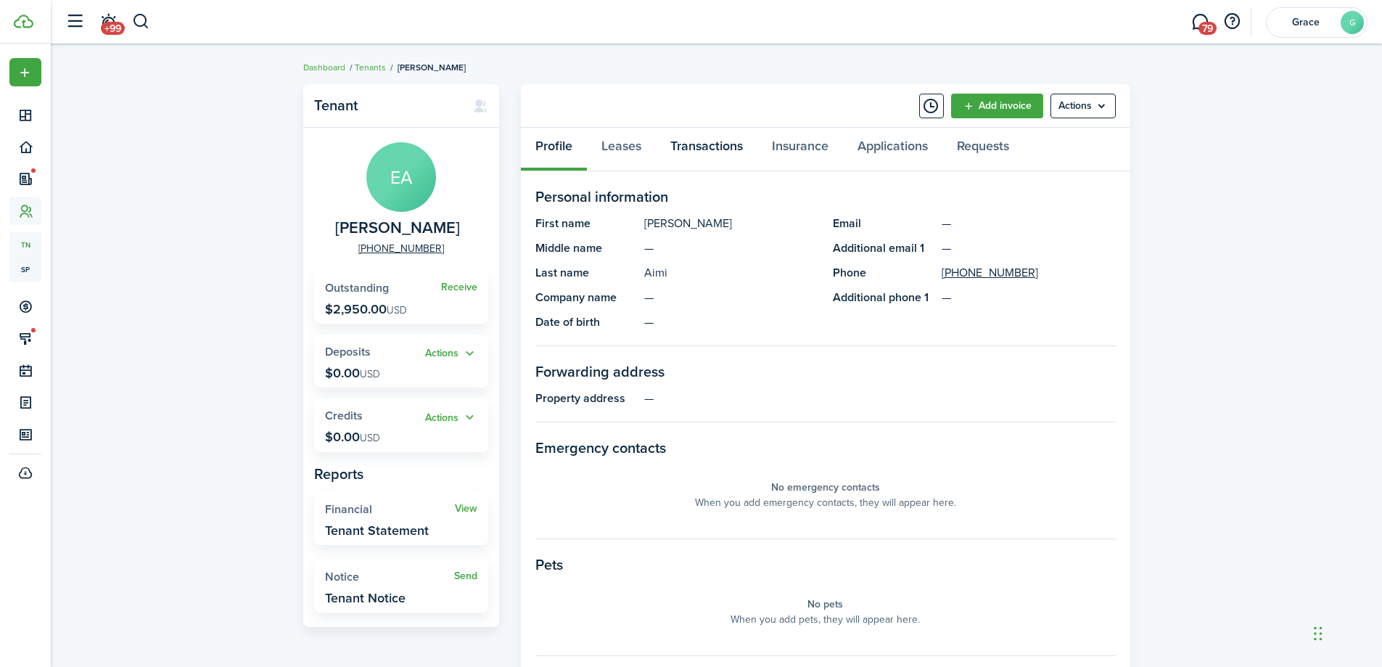
click at [686, 159] on link "Transactions" at bounding box center [707, 150] width 102 height 44
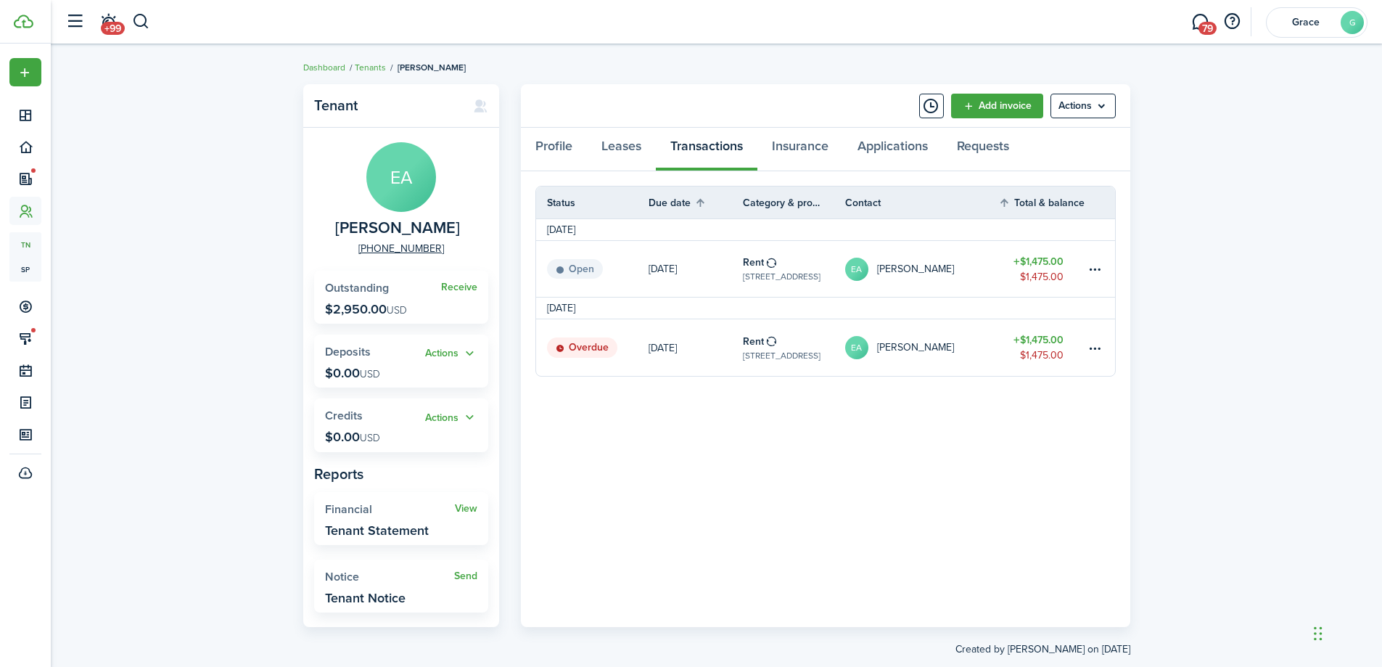
click at [957, 342] on link "EA [PERSON_NAME]" at bounding box center [922, 347] width 154 height 57
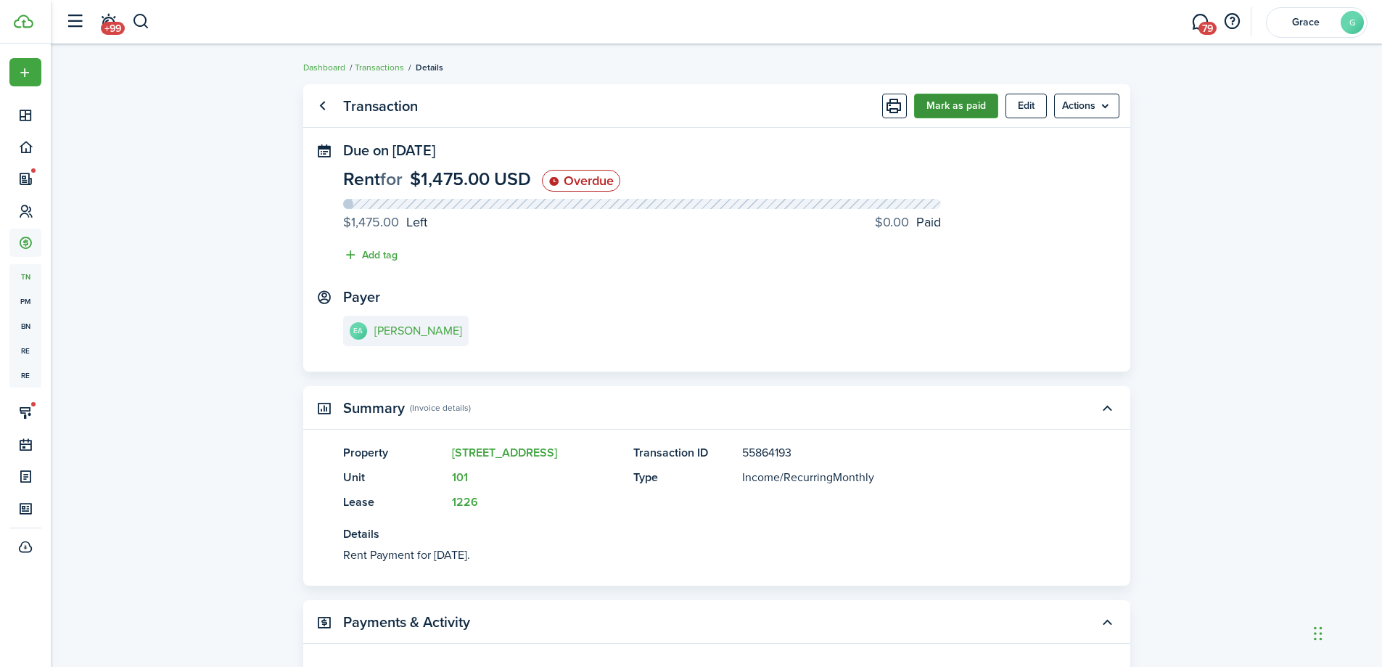
click at [982, 110] on button "Mark as paid" at bounding box center [956, 106] width 84 height 25
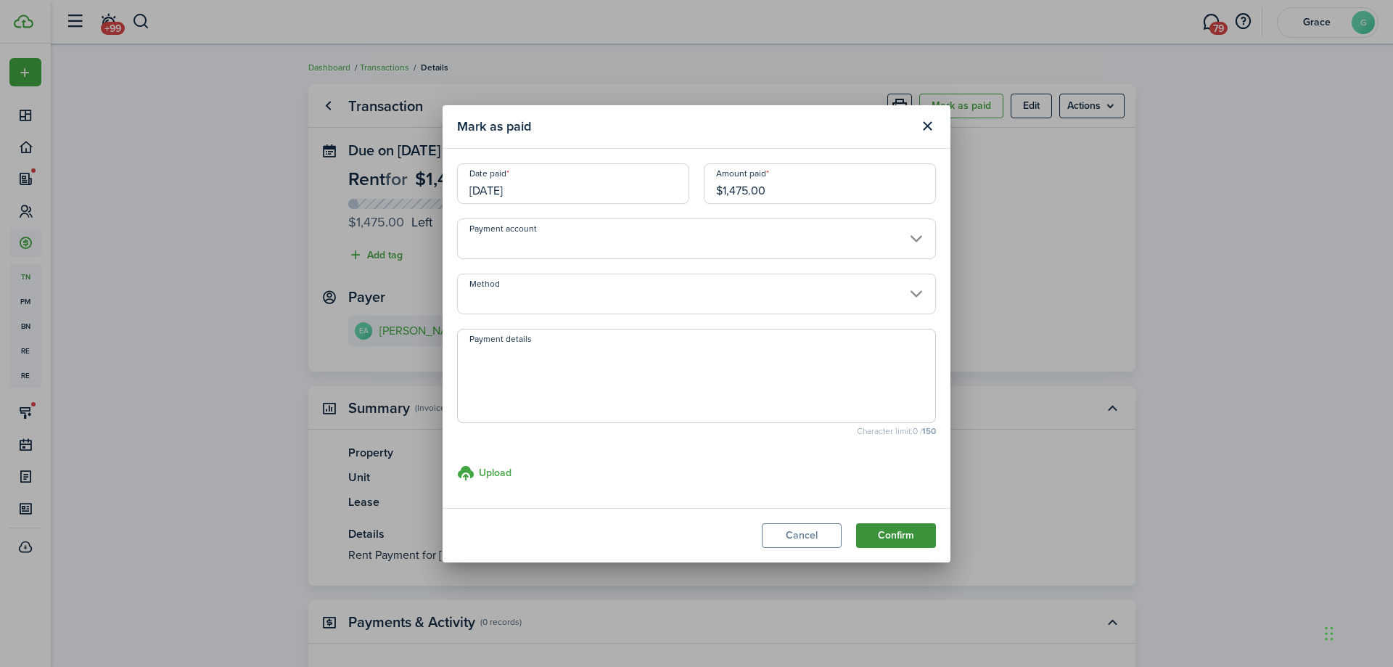
click at [907, 536] on button "Confirm" at bounding box center [896, 535] width 80 height 25
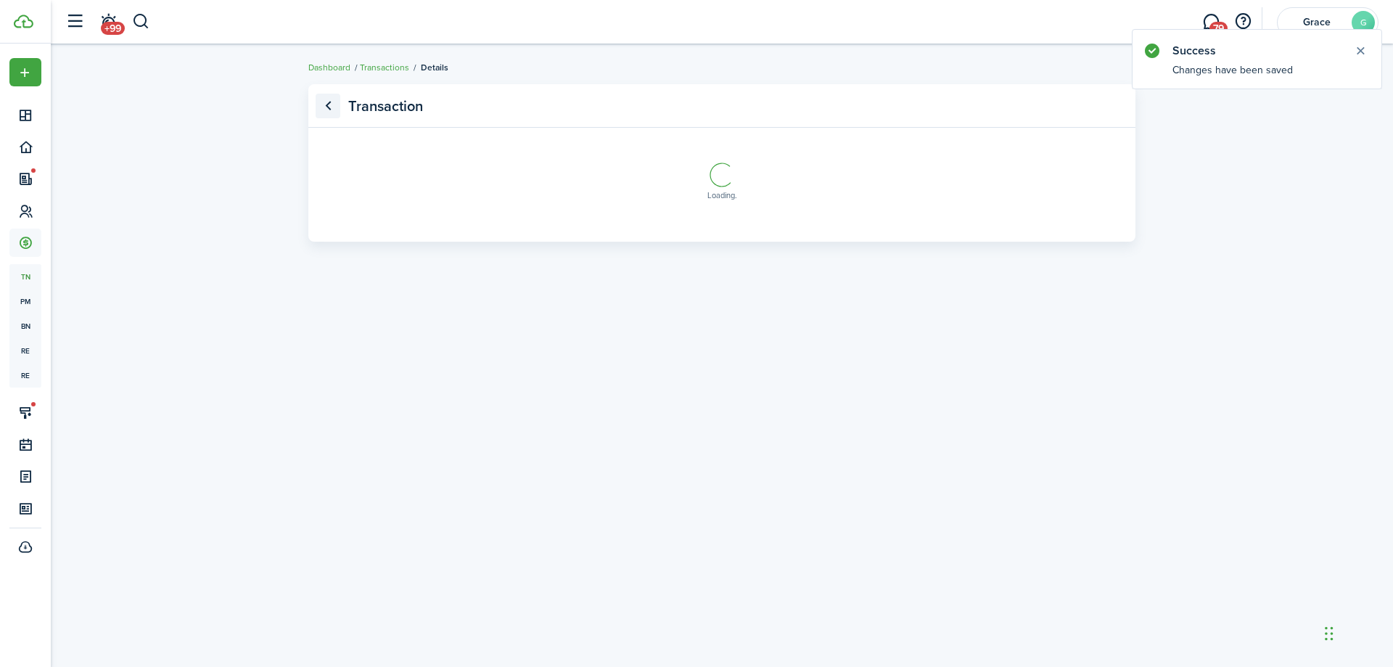
click at [328, 108] on link "Go back" at bounding box center [328, 106] width 25 height 25
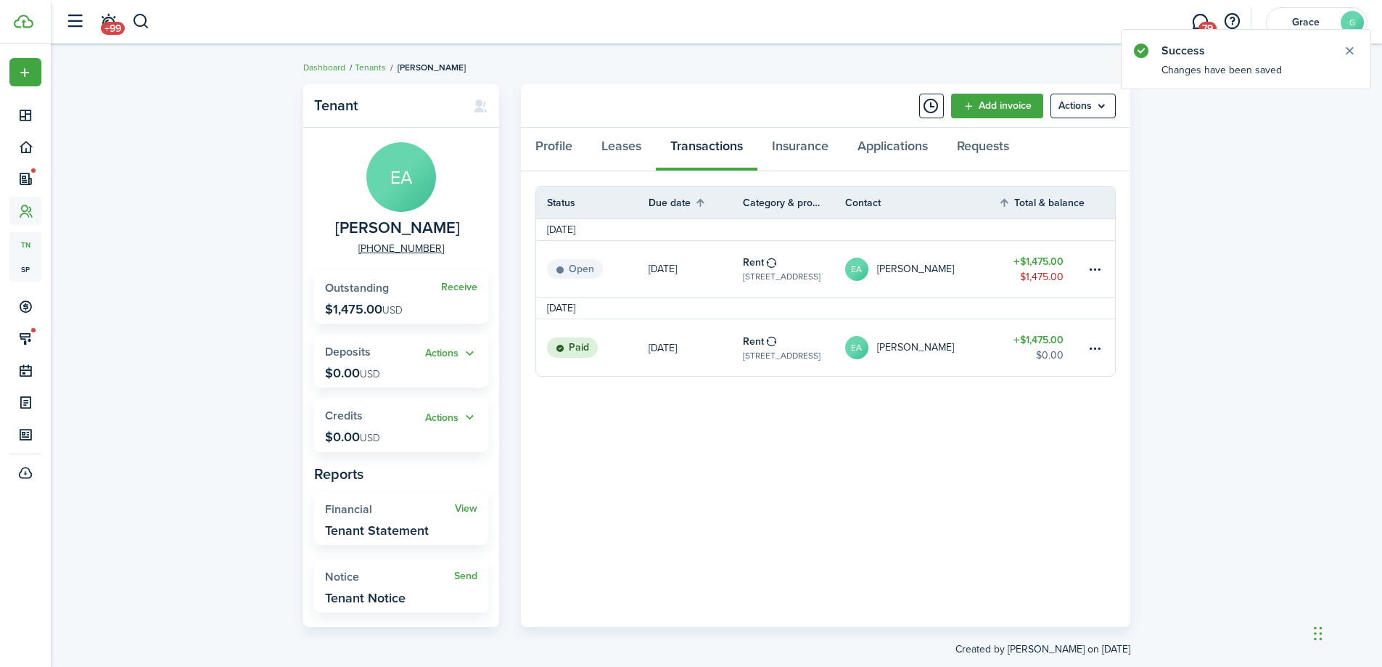
click at [985, 274] on link "EA [PERSON_NAME]" at bounding box center [922, 269] width 154 height 56
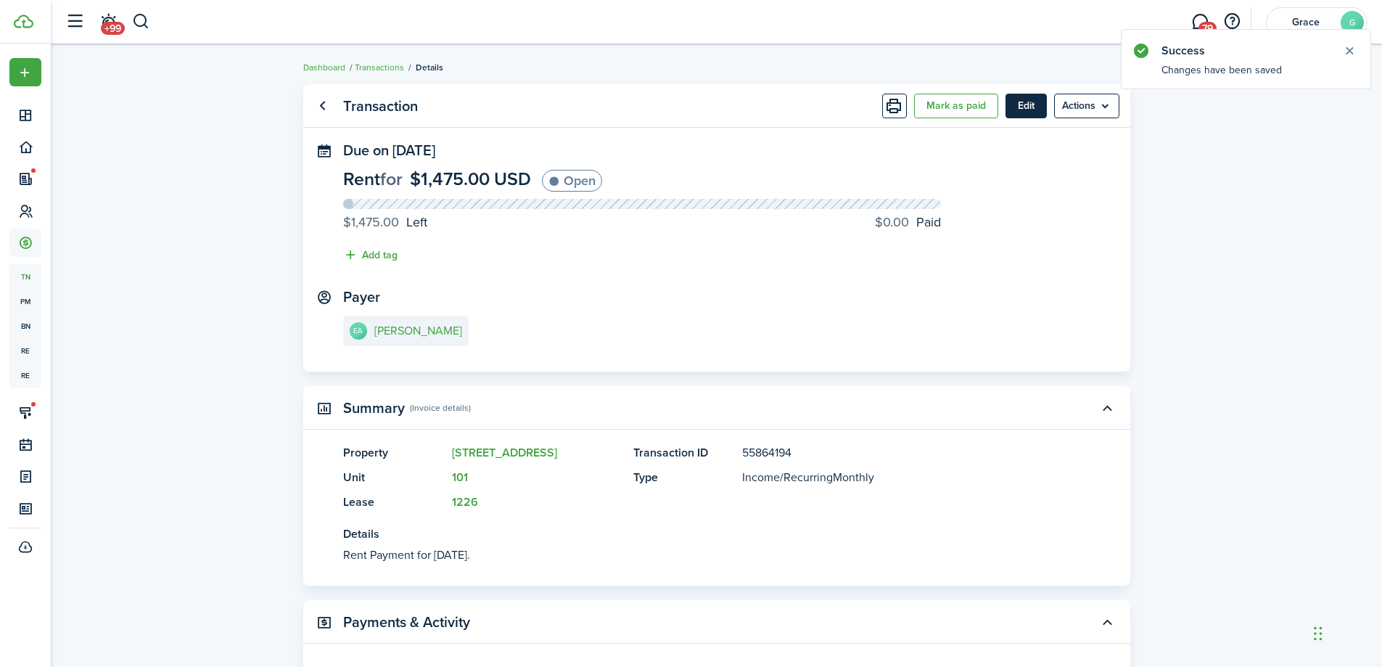
click at [1029, 107] on button "Edit" at bounding box center [1026, 106] width 41 height 25
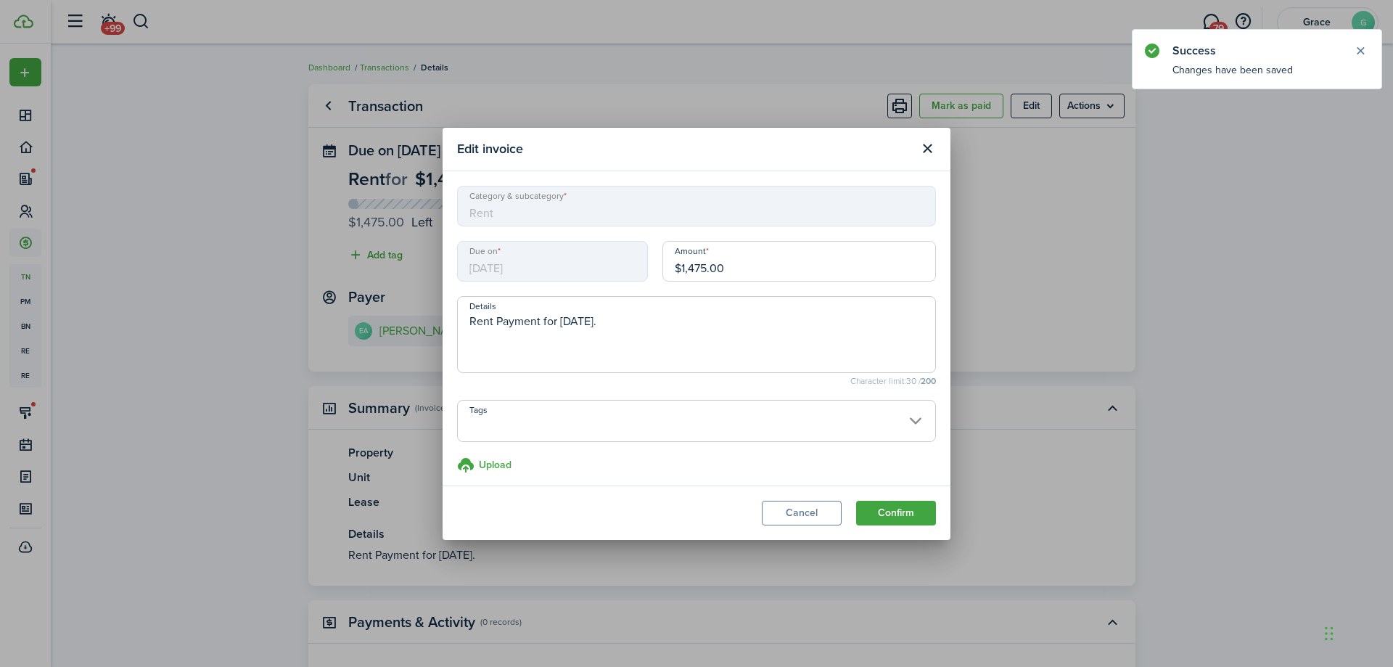
click at [723, 282] on div "Amount $1,475.00" at bounding box center [799, 268] width 288 height 55
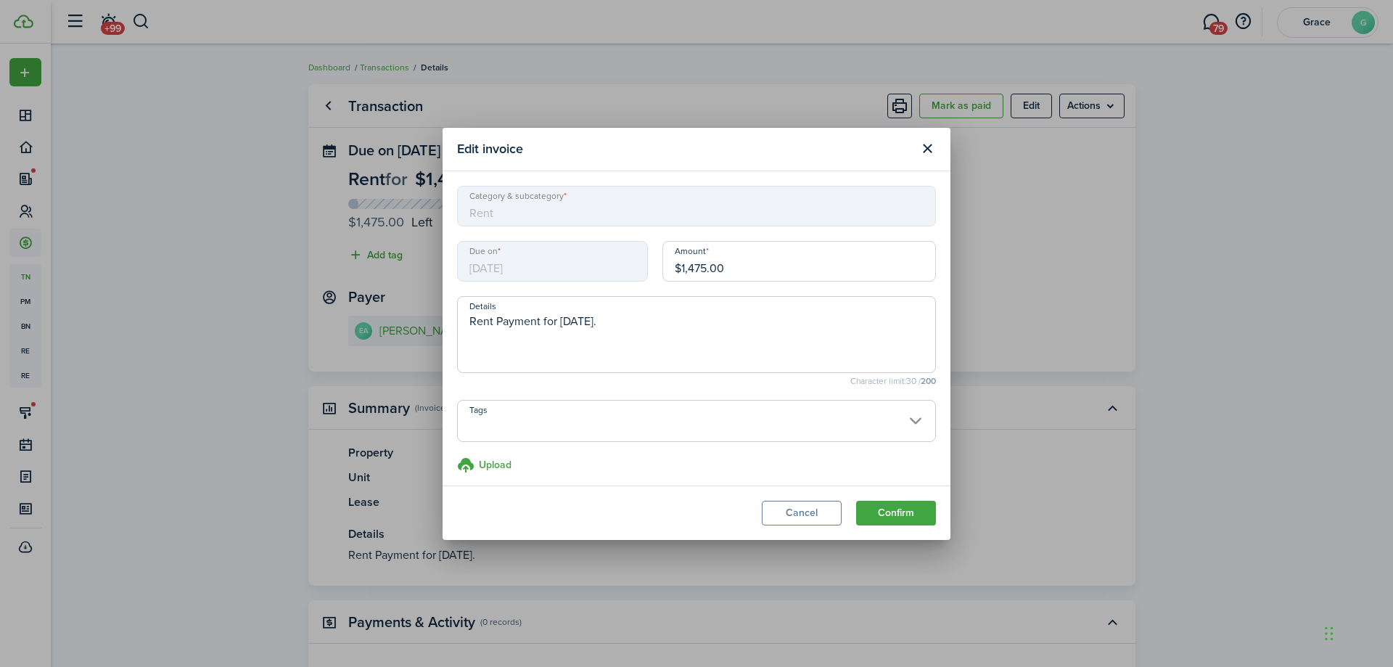
drag, startPoint x: 727, startPoint y: 266, endPoint x: 684, endPoint y: 263, distance: 43.0
click at [684, 263] on input "$1,475.00" at bounding box center [799, 261] width 274 height 41
type input "$786.67"
click at [472, 317] on textarea "Rent Payment for [DATE]." at bounding box center [696, 339] width 477 height 52
type textarea "Prorated Rent Payment for [DATE]."
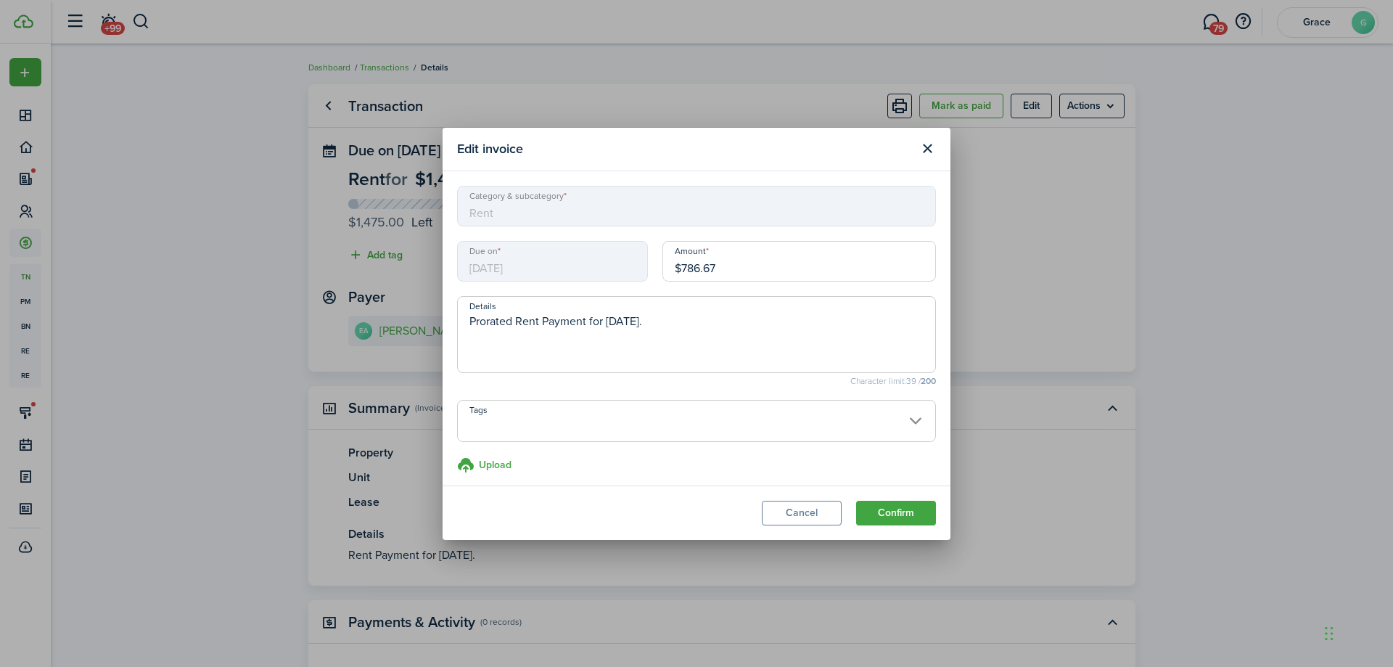
click at [850, 519] on modal-footer "Cancel Confirm" at bounding box center [697, 512] width 508 height 54
click at [888, 511] on button "Confirm" at bounding box center [896, 513] width 80 height 25
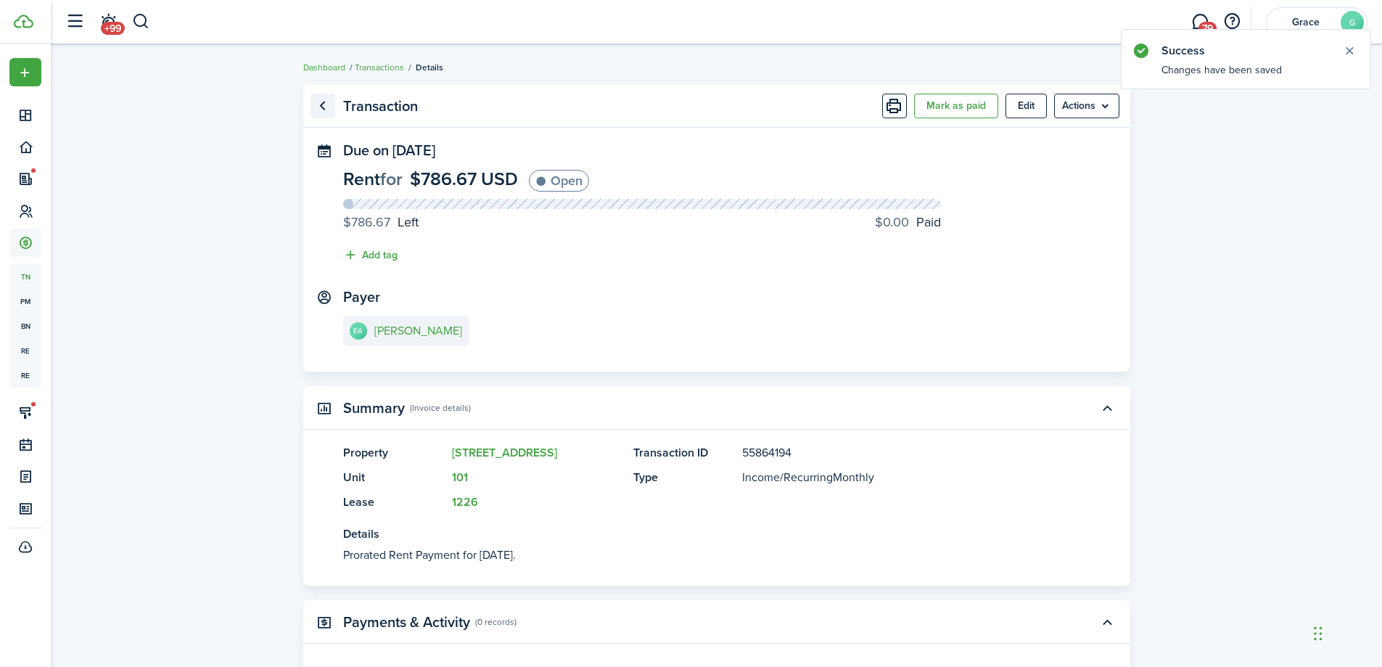
click at [324, 110] on link "Go back" at bounding box center [323, 106] width 25 height 25
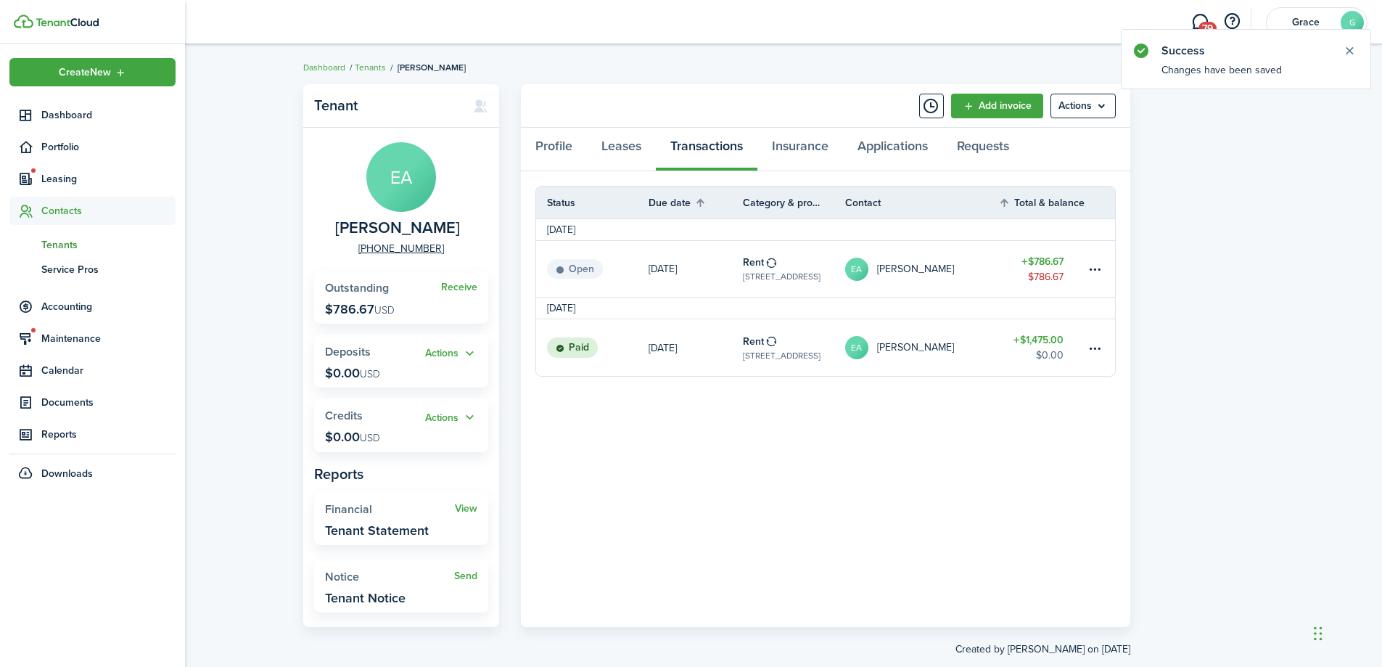
click at [65, 218] on span "Contacts" at bounding box center [108, 210] width 134 height 15
click at [38, 215] on sidebar-link-icon at bounding box center [25, 210] width 32 height 15
click at [57, 244] on span "Tenants" at bounding box center [108, 244] width 134 height 15
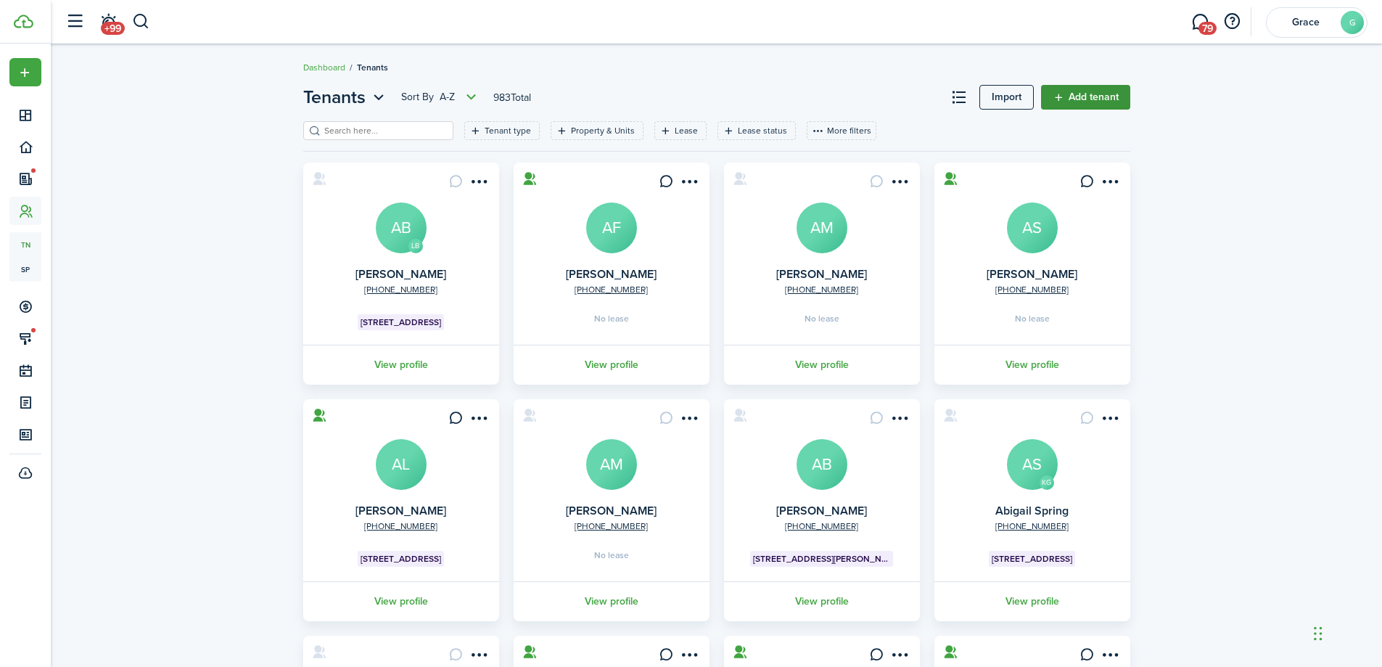
click at [1064, 98] on link "Add tenant" at bounding box center [1085, 97] width 89 height 25
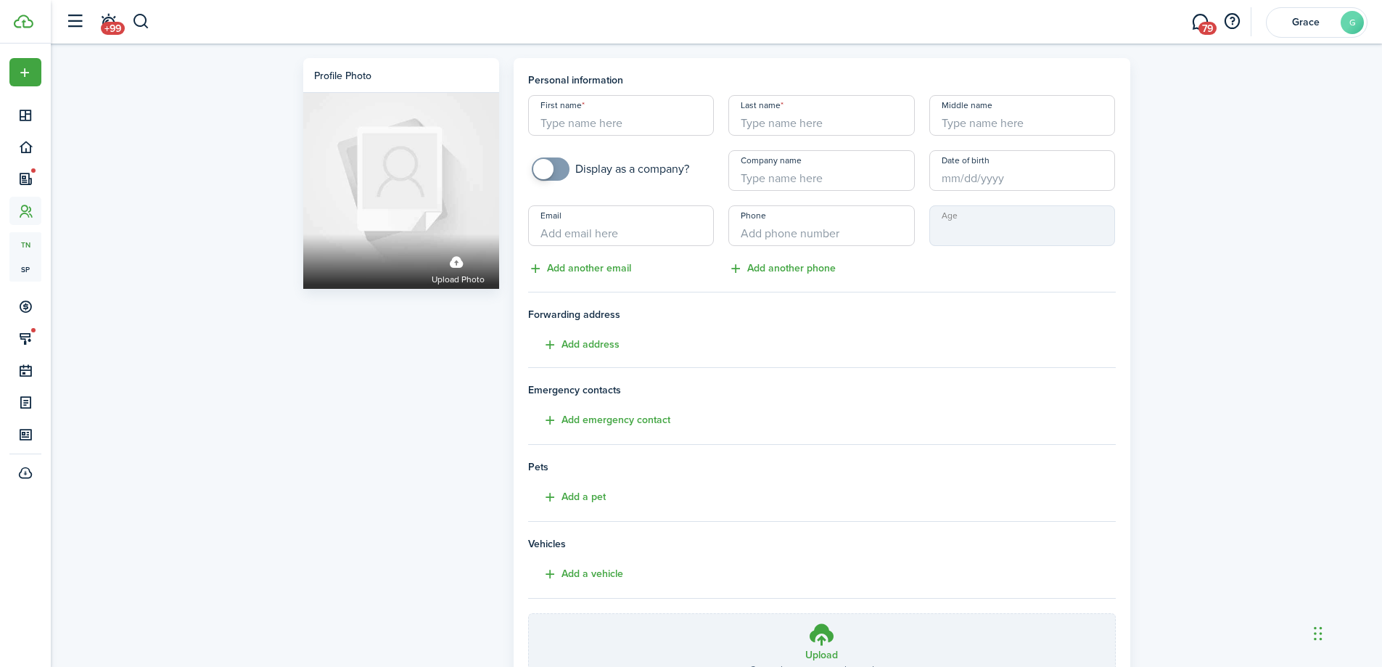
click at [572, 127] on input "First name" at bounding box center [621, 115] width 186 height 41
type input "[PERSON_NAME]"
type input "r"
type input "[PERSON_NAME]"
click at [774, 234] on input "+1" at bounding box center [821, 225] width 186 height 41
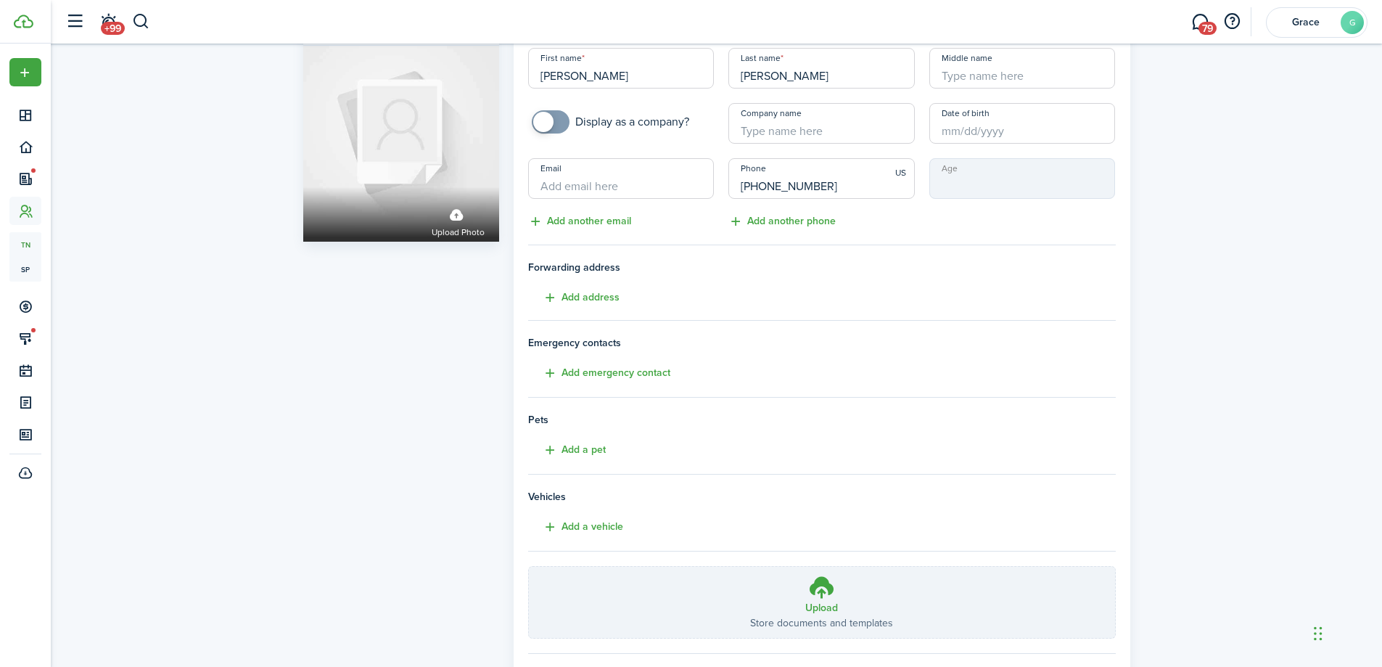
scroll to position [128, 0]
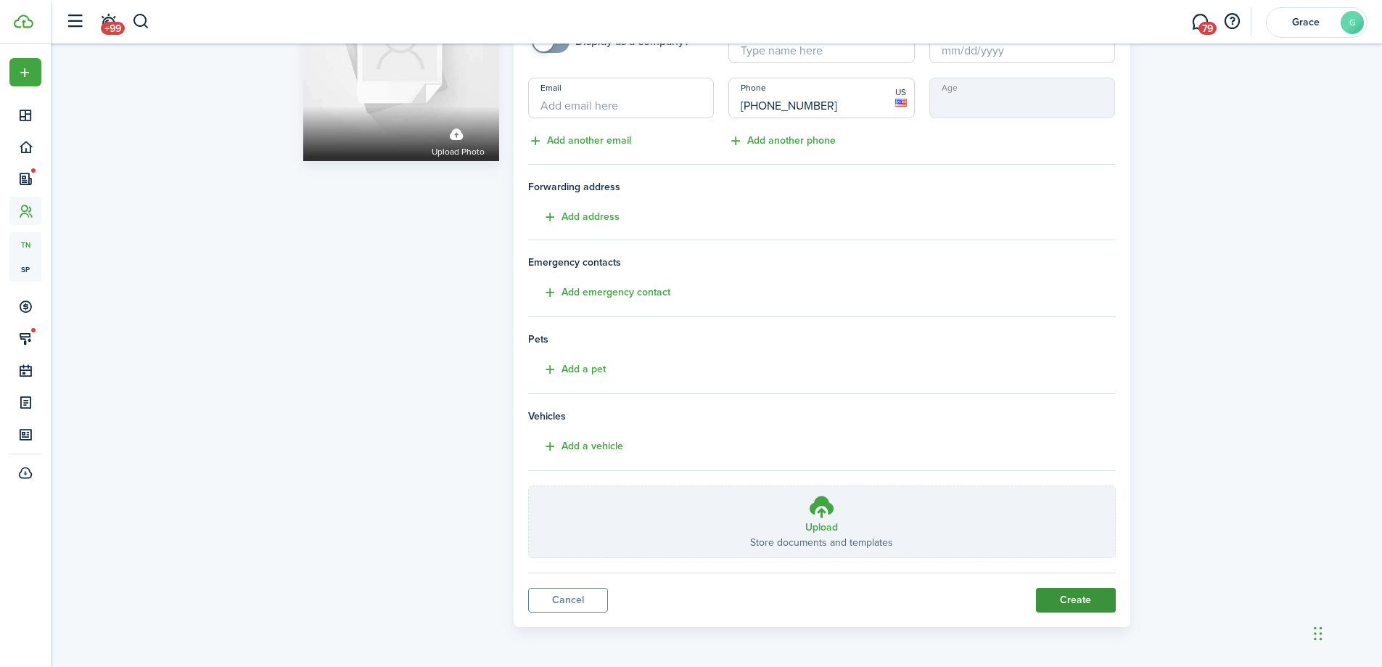
type input "[PHONE_NUMBER]"
click at [1051, 594] on button "Create" at bounding box center [1076, 600] width 80 height 25
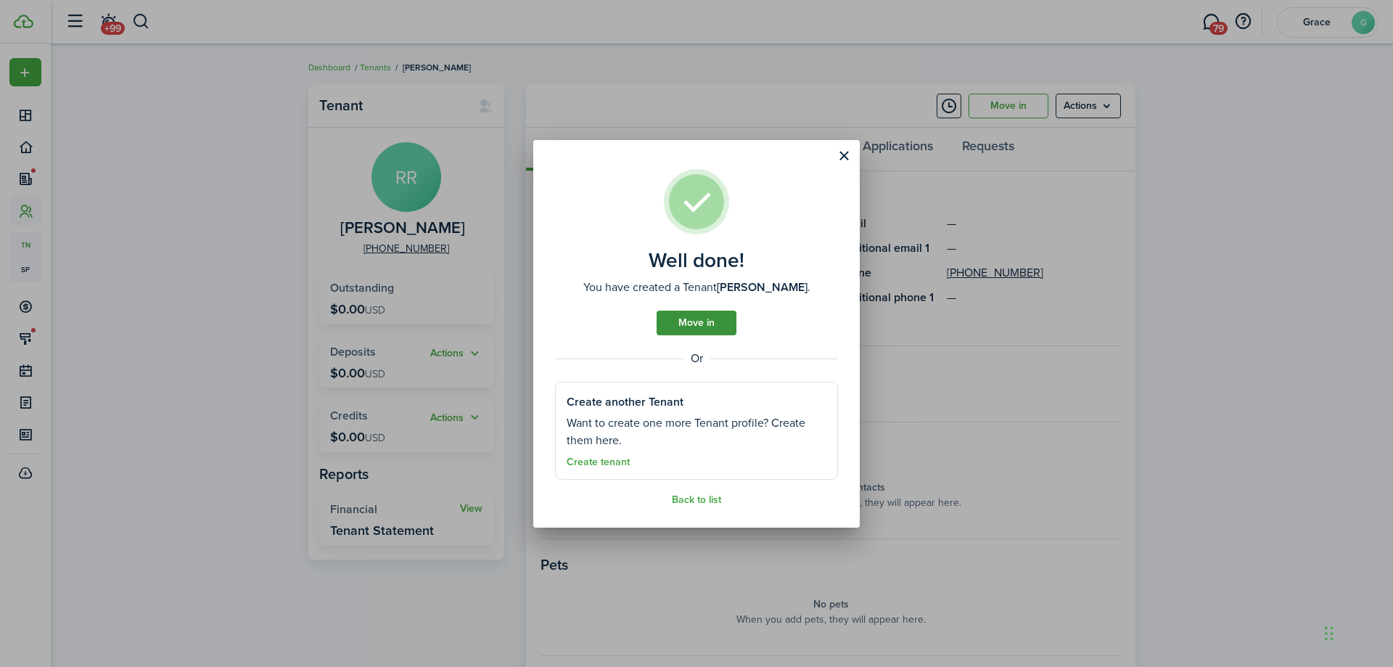
click at [716, 329] on link "Move in" at bounding box center [697, 323] width 80 height 25
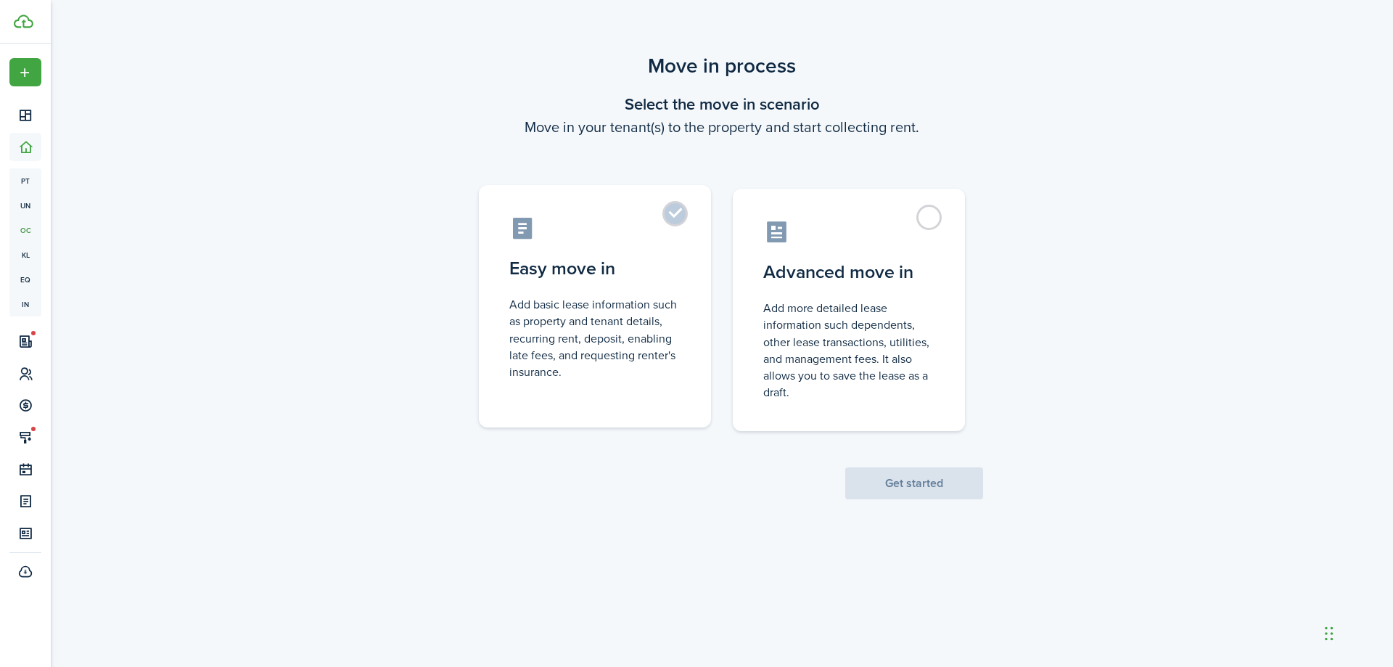
click at [638, 308] on control-radio-card-description "Add basic lease information such as property and tenant details, recurring rent…" at bounding box center [594, 338] width 171 height 84
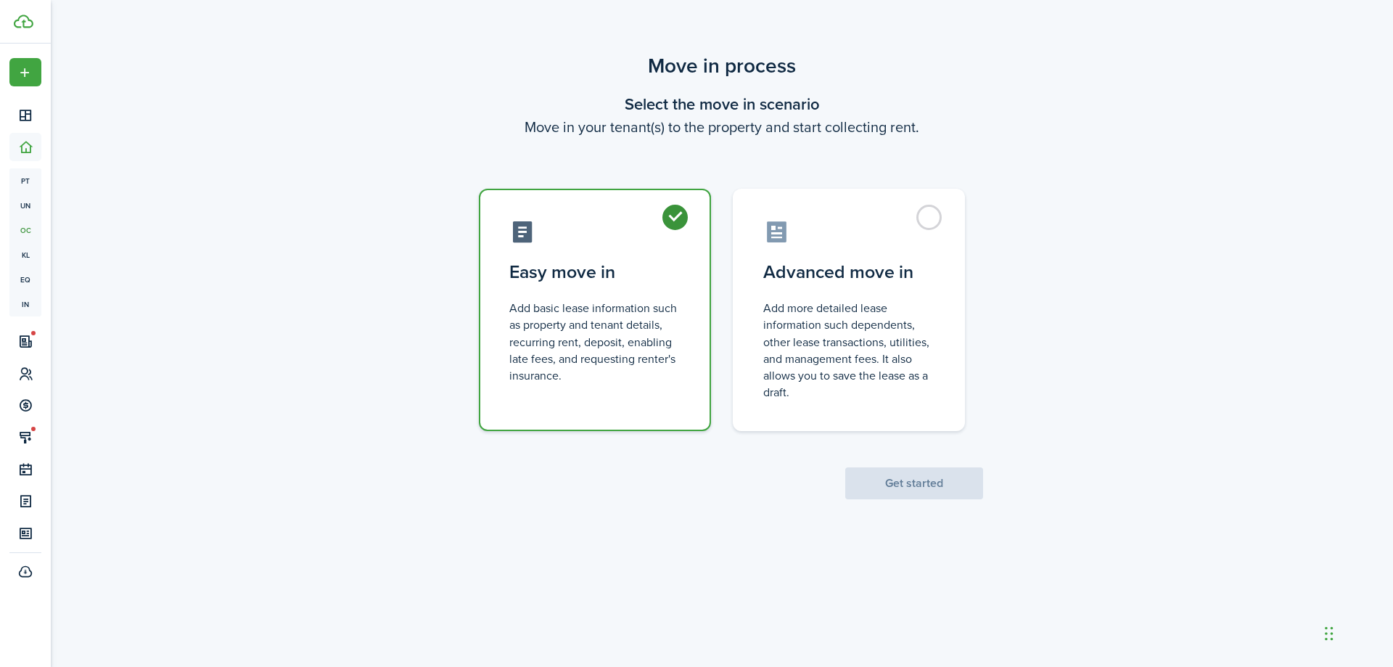
radio input "true"
click at [969, 486] on button "Get started" at bounding box center [914, 483] width 138 height 32
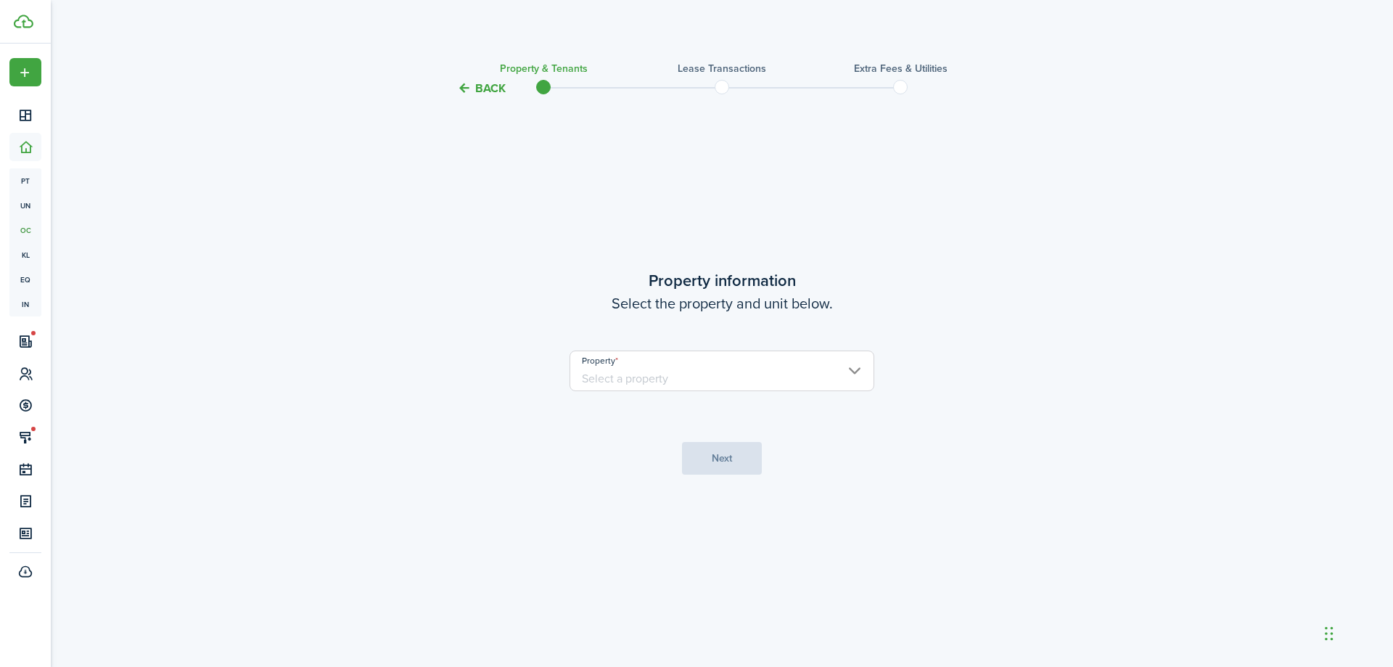
click at [678, 368] on input "Property" at bounding box center [722, 370] width 305 height 41
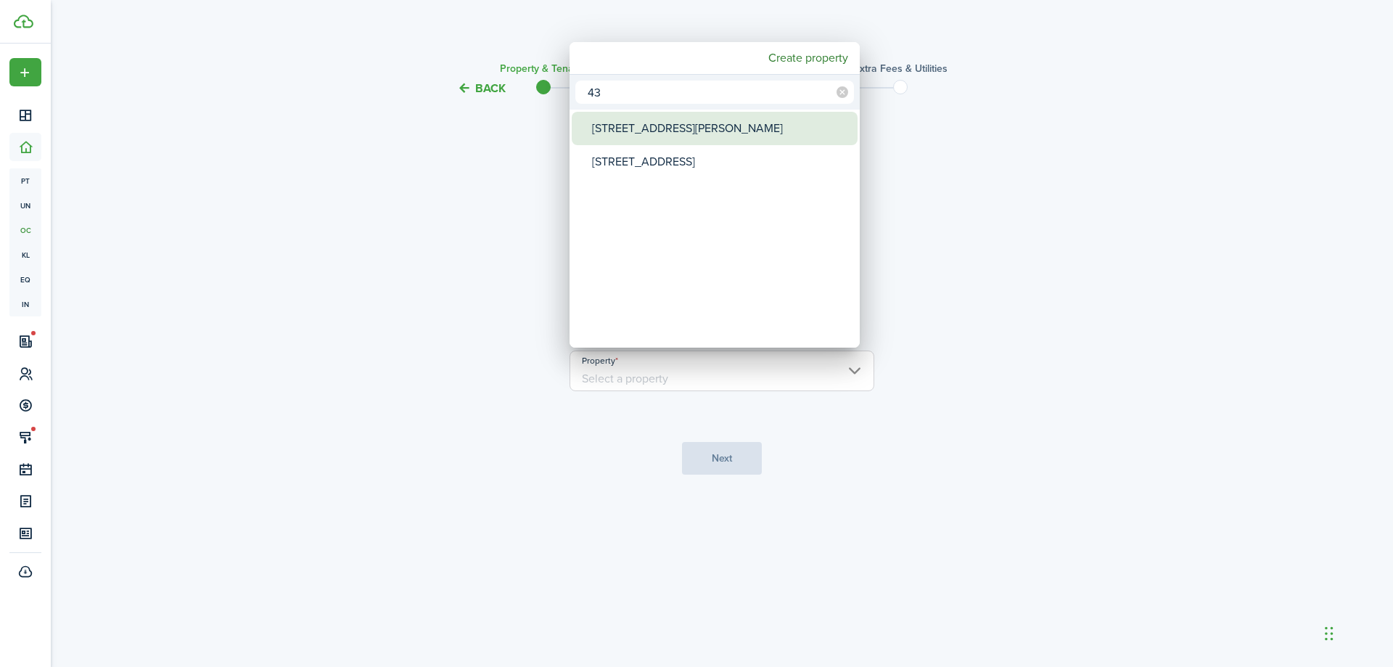
type input "43"
click at [676, 135] on div "[STREET_ADDRESS][PERSON_NAME]" at bounding box center [720, 128] width 257 height 33
type input "[STREET_ADDRESS][PERSON_NAME]"
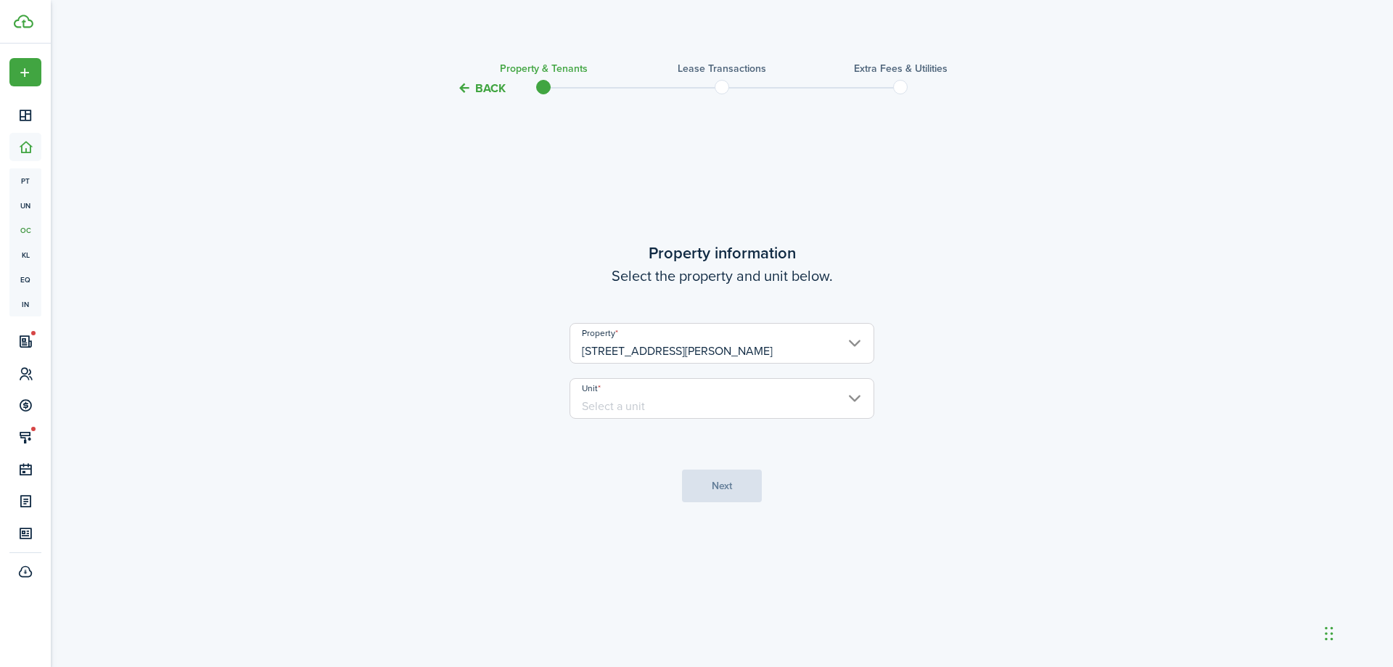
click at [679, 391] on input "Unit" at bounding box center [722, 398] width 305 height 41
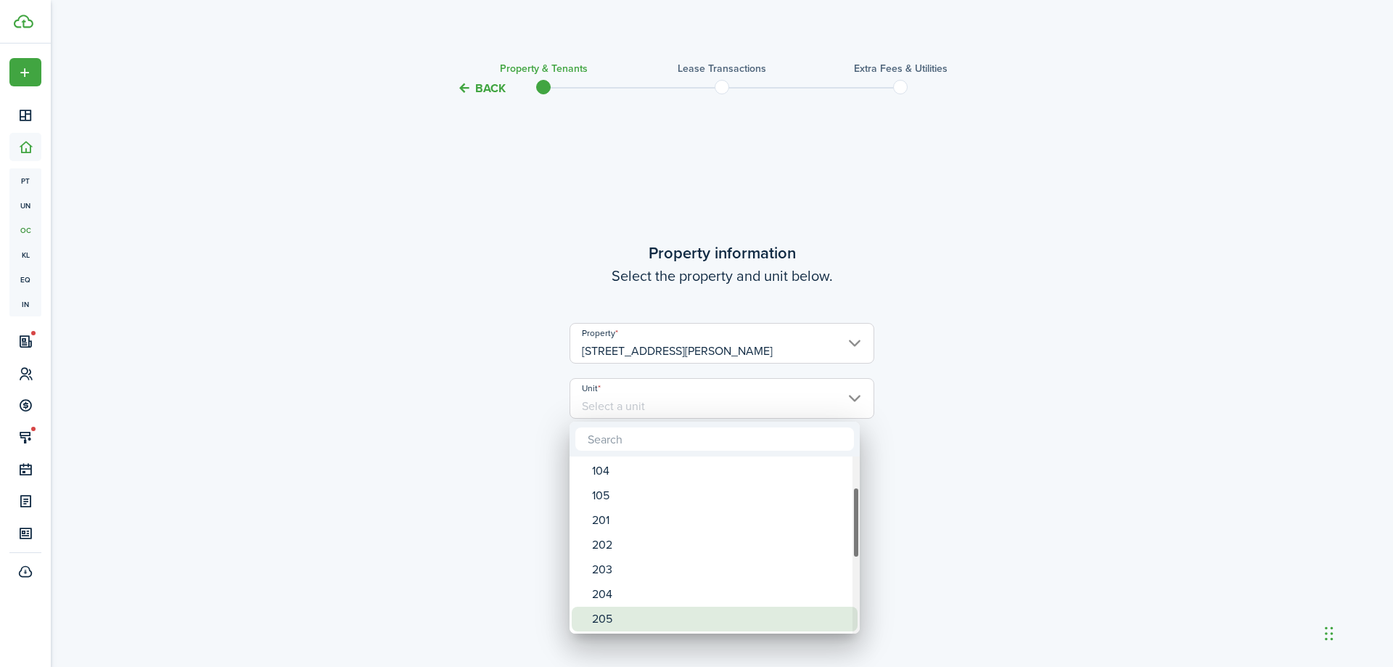
click at [652, 617] on div "205" at bounding box center [720, 619] width 257 height 25
type input "205"
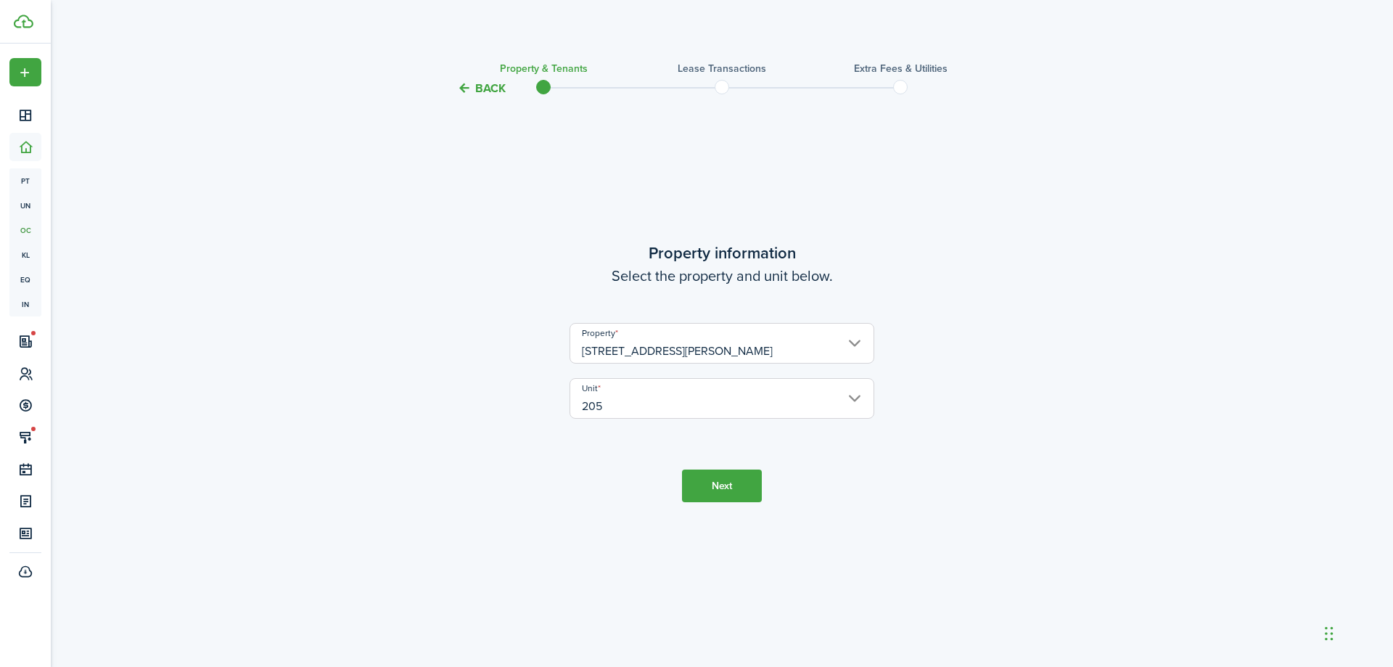
click at [727, 469] on button "Next" at bounding box center [722, 485] width 80 height 33
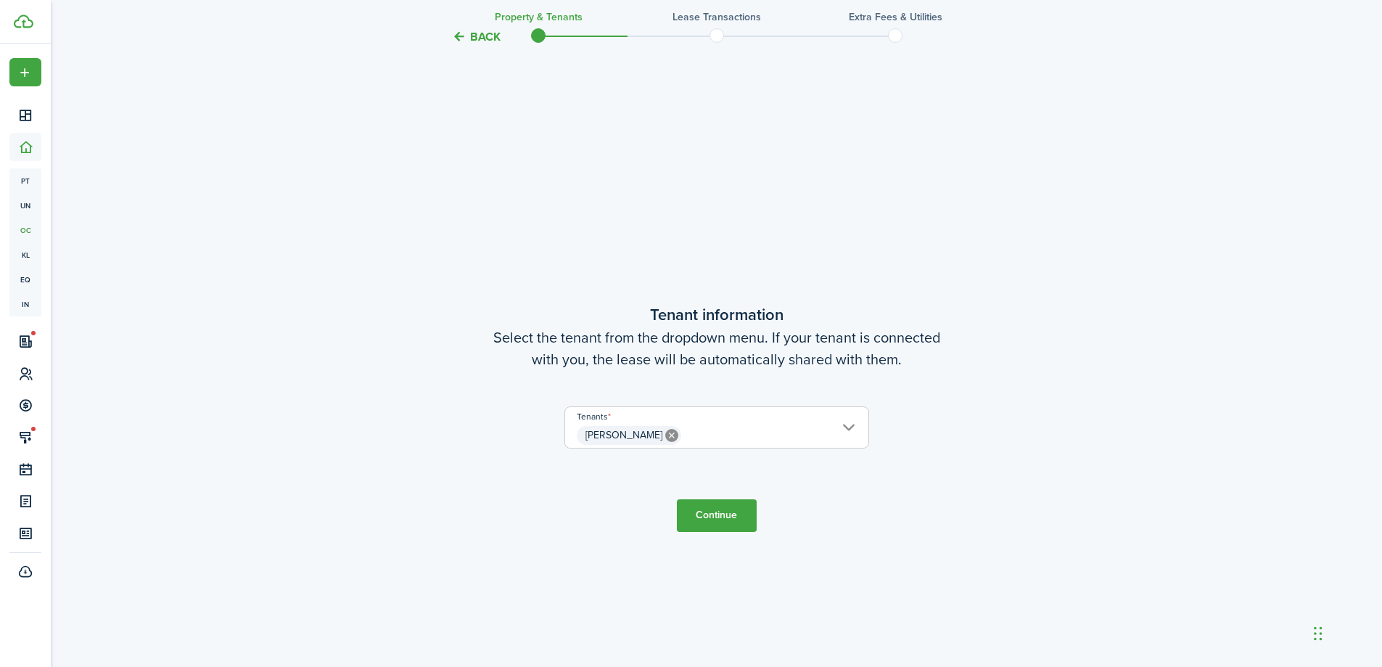
scroll to position [570, 0]
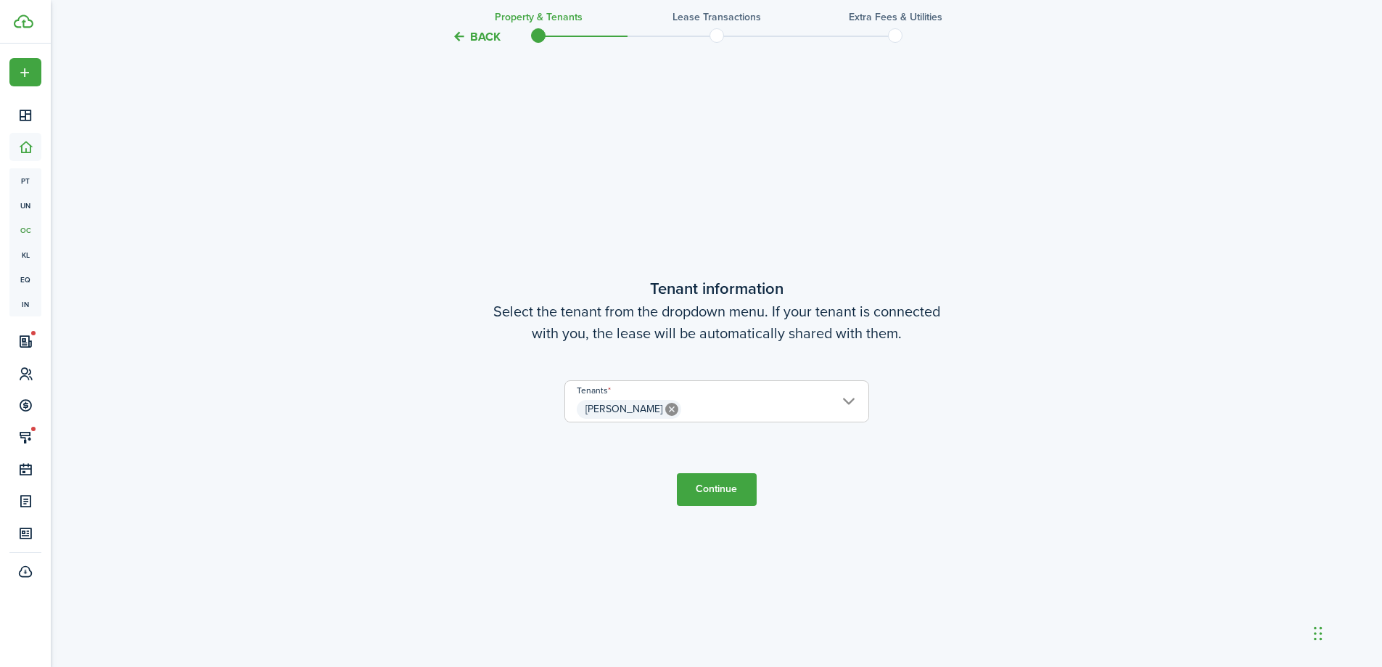
click at [727, 470] on tc-wizard-step "Tenant information Select the tenant from the dropdown menu. If your tenant is …" at bounding box center [716, 390] width 609 height 667
click at [723, 492] on button "Continue" at bounding box center [717, 489] width 80 height 33
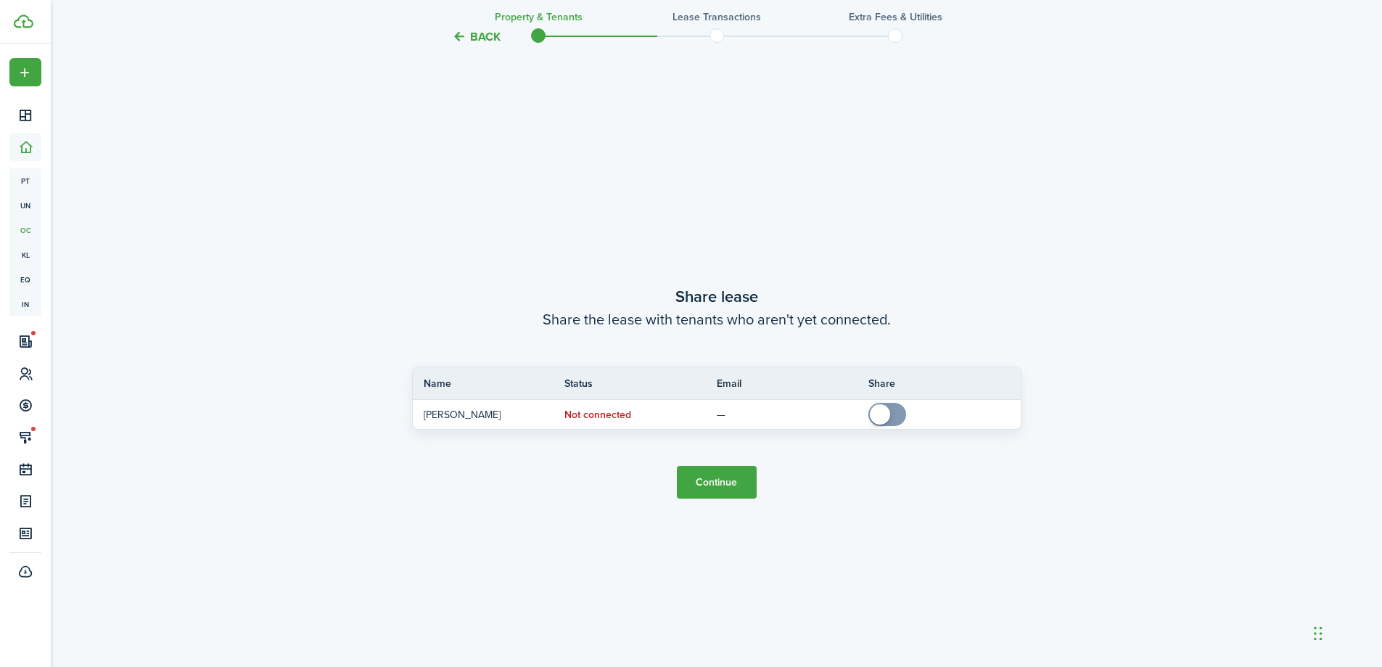
scroll to position [1236, 0]
click at [723, 492] on button "Continue" at bounding box center [717, 481] width 80 height 33
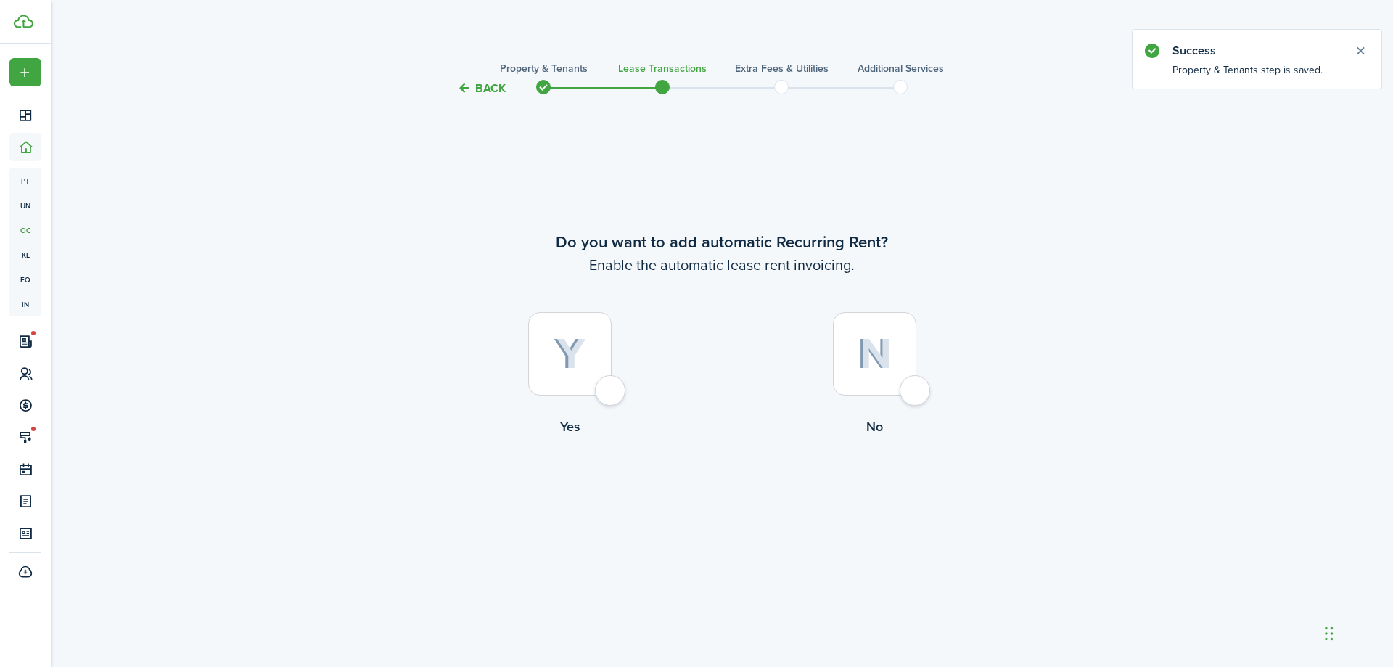
click at [552, 395] on div at bounding box center [569, 353] width 83 height 83
radio input "true"
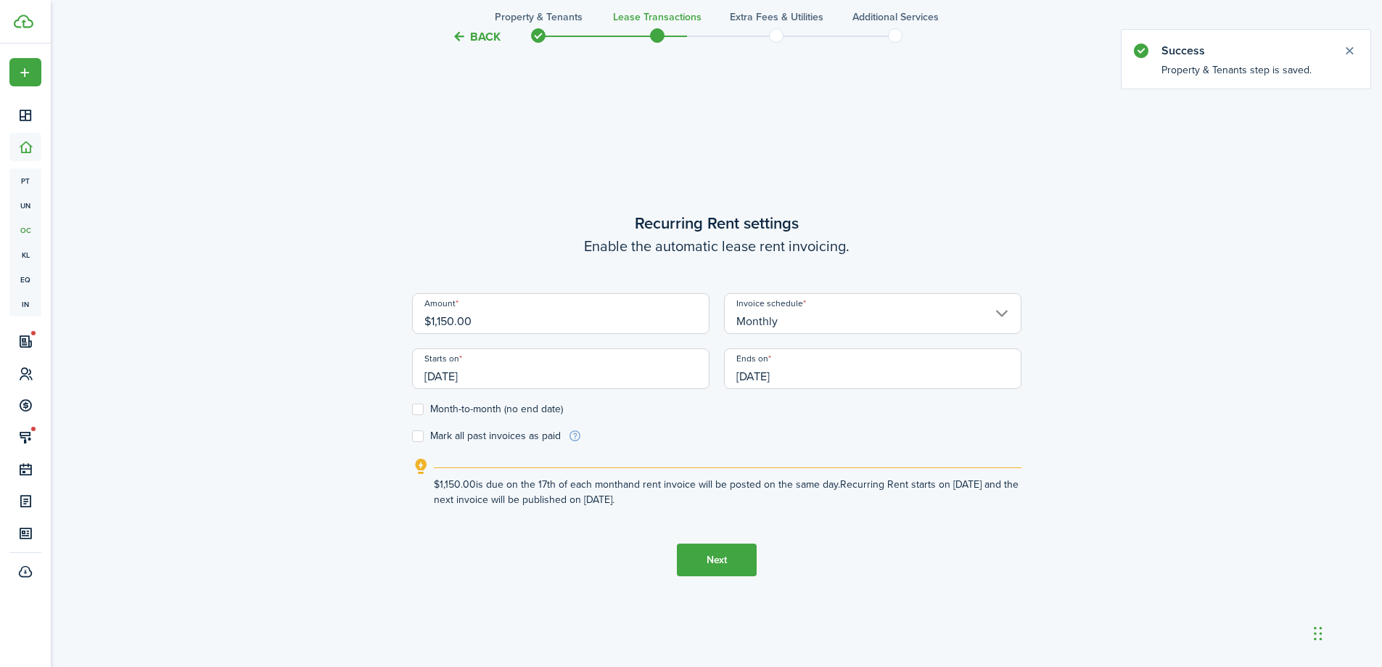
scroll to position [570, 0]
drag, startPoint x: 540, startPoint y: 328, endPoint x: 435, endPoint y: 333, distance: 104.6
click at [435, 333] on div "Amount $1,150.00" at bounding box center [561, 317] width 312 height 55
type input "$1,725.00"
click at [538, 370] on input "[DATE]" at bounding box center [560, 365] width 297 height 41
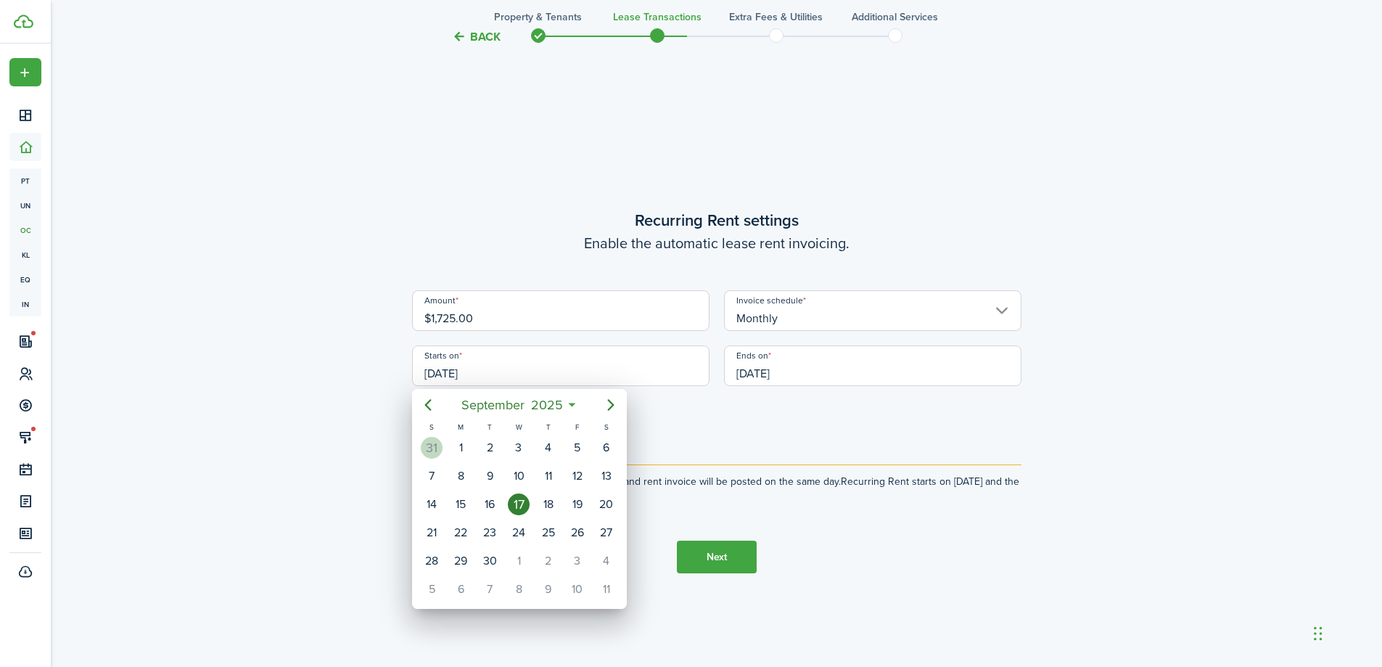
click at [443, 445] on div "31" at bounding box center [431, 448] width 29 height 28
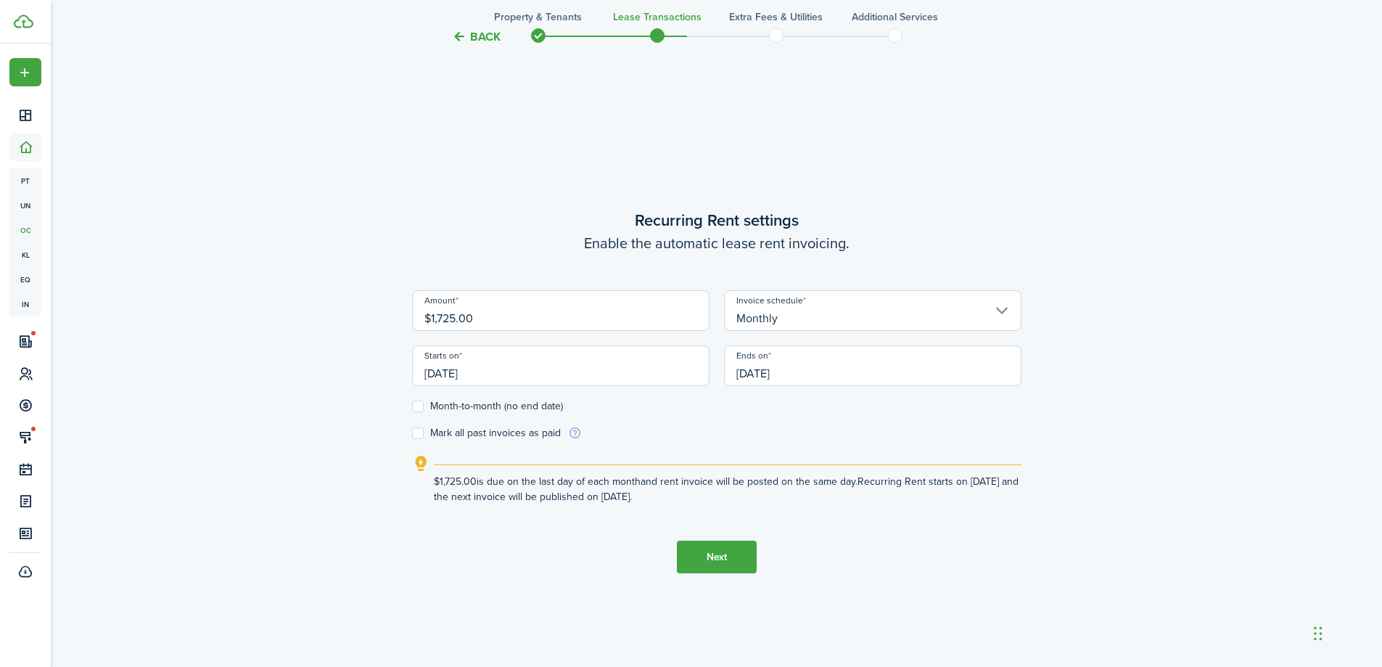
click at [515, 369] on input "[DATE]" at bounding box center [560, 365] width 297 height 41
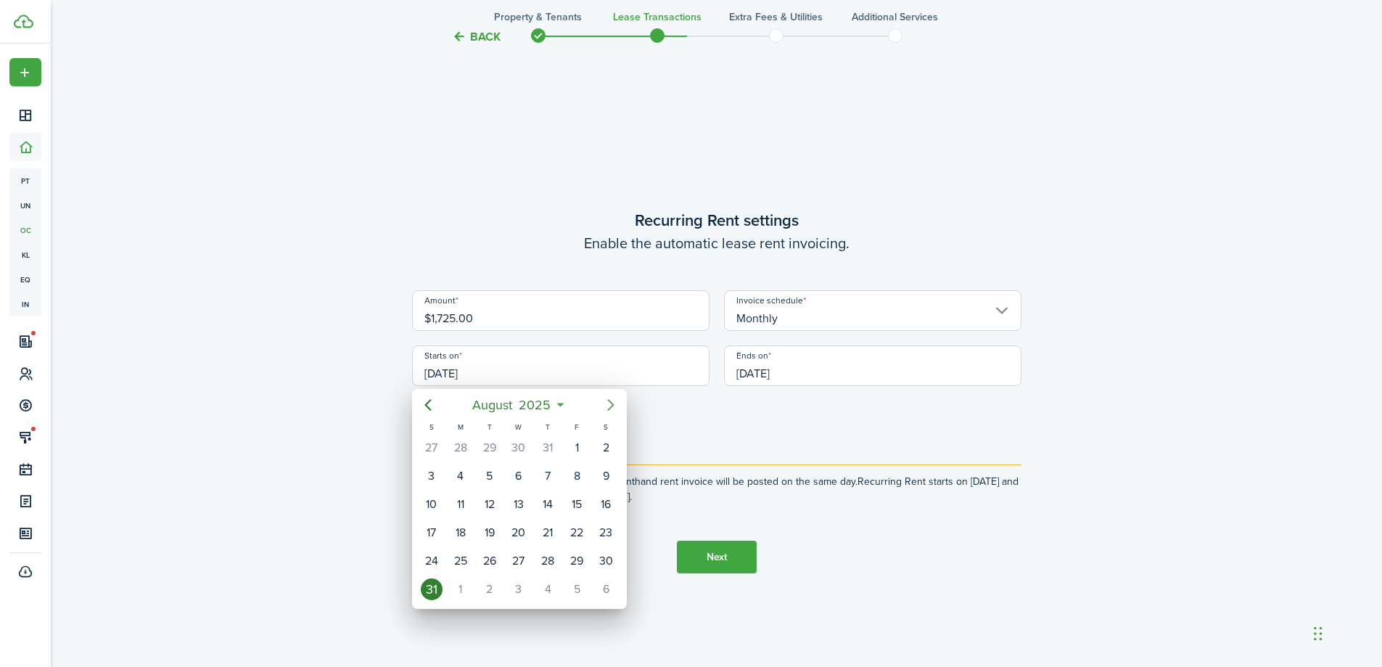
click at [617, 406] on icon "Next page" at bounding box center [610, 404] width 17 height 17
click at [462, 451] on div "1" at bounding box center [461, 448] width 22 height 22
type input "[DATE]"
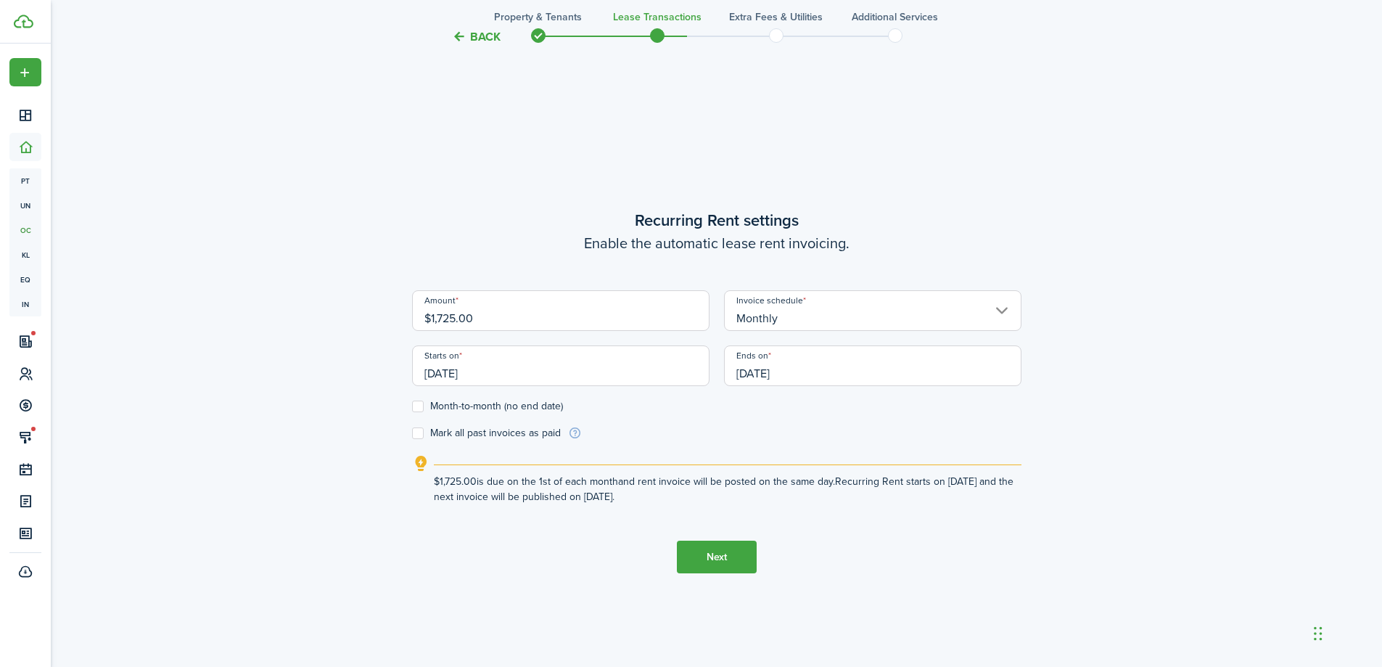
click at [818, 377] on input "[DATE]" at bounding box center [872, 365] width 297 height 41
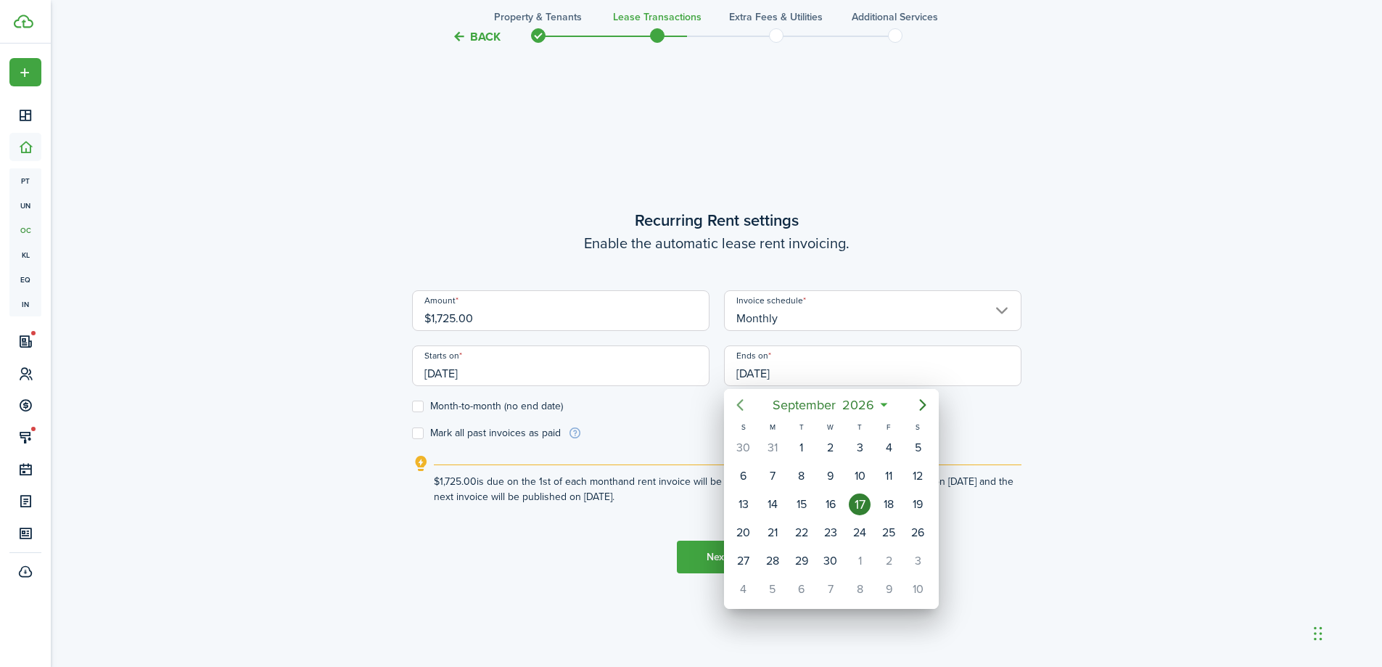
click at [744, 411] on icon "Previous page" at bounding box center [739, 404] width 17 height 17
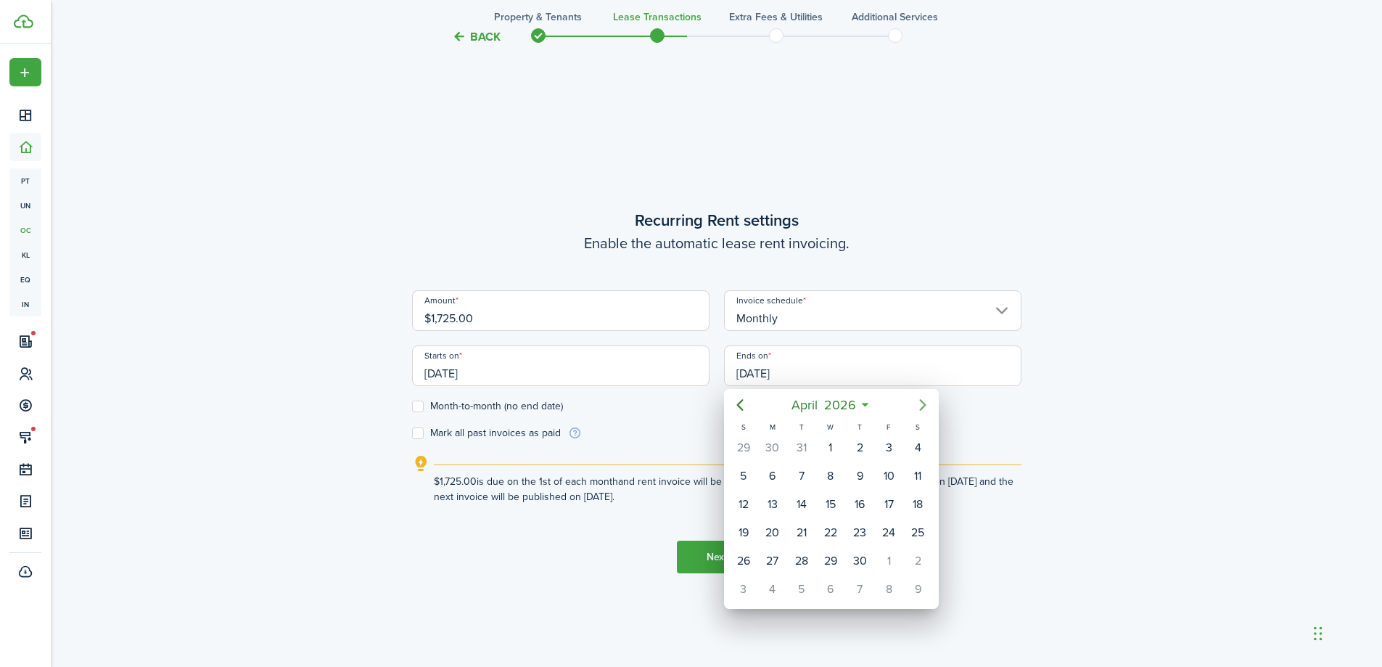
click at [915, 405] on icon "Next page" at bounding box center [922, 404] width 17 height 17
click at [750, 591] on div "31" at bounding box center [744, 589] width 22 height 22
type input "[DATE]"
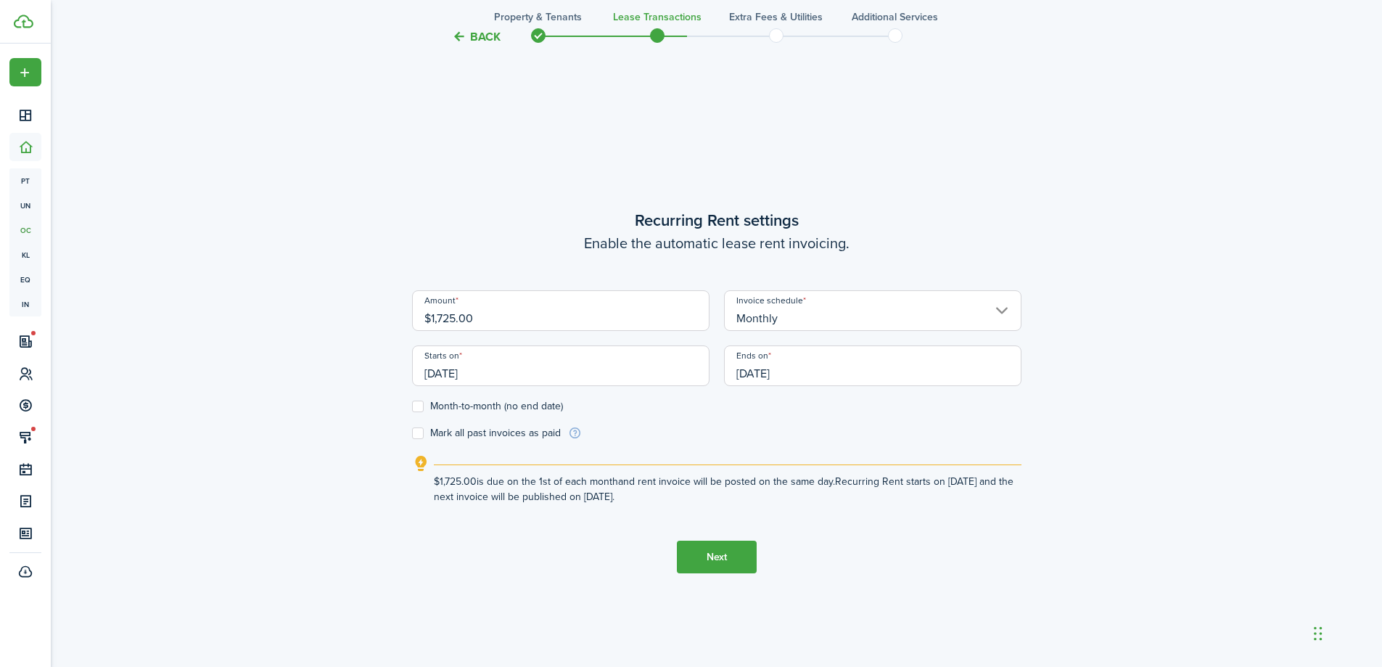
click at [732, 564] on button "Next" at bounding box center [717, 557] width 80 height 33
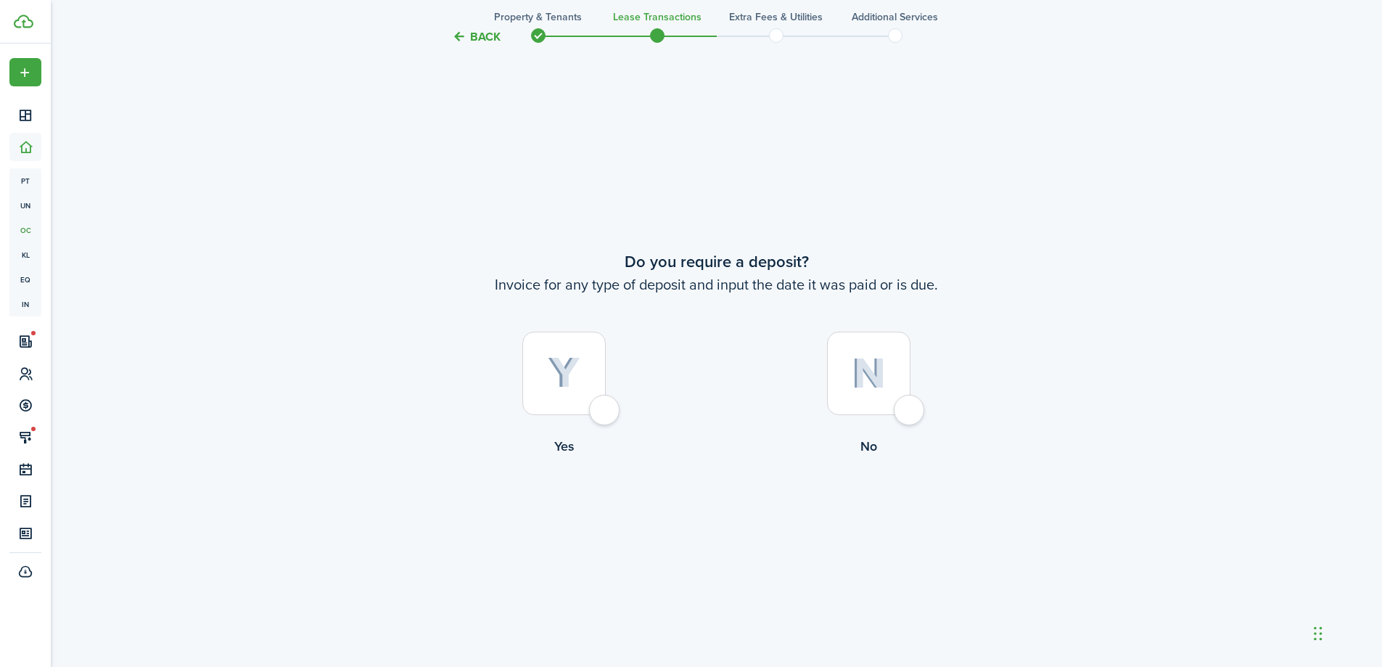
click at [863, 374] on img at bounding box center [869, 373] width 34 height 31
radio input "true"
click at [871, 346] on div at bounding box center [868, 373] width 83 height 83
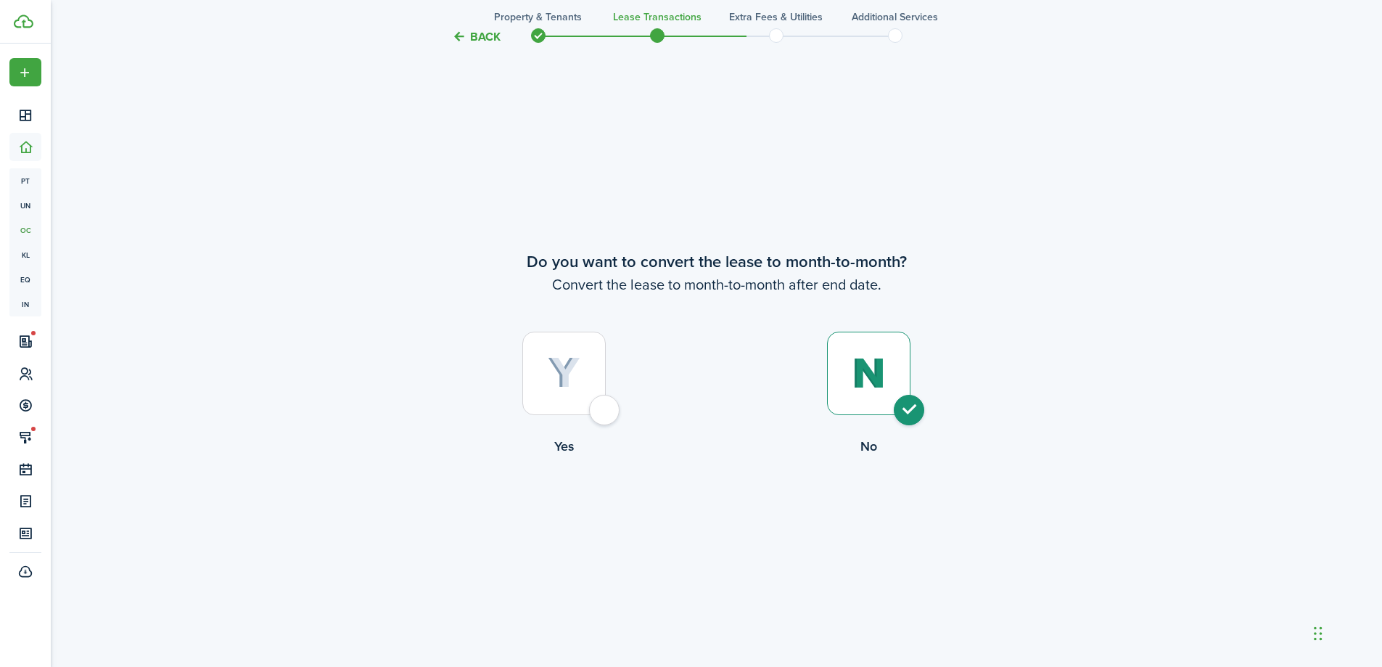
radio input "true"
click at [719, 514] on button "Continue" at bounding box center [717, 515] width 80 height 33
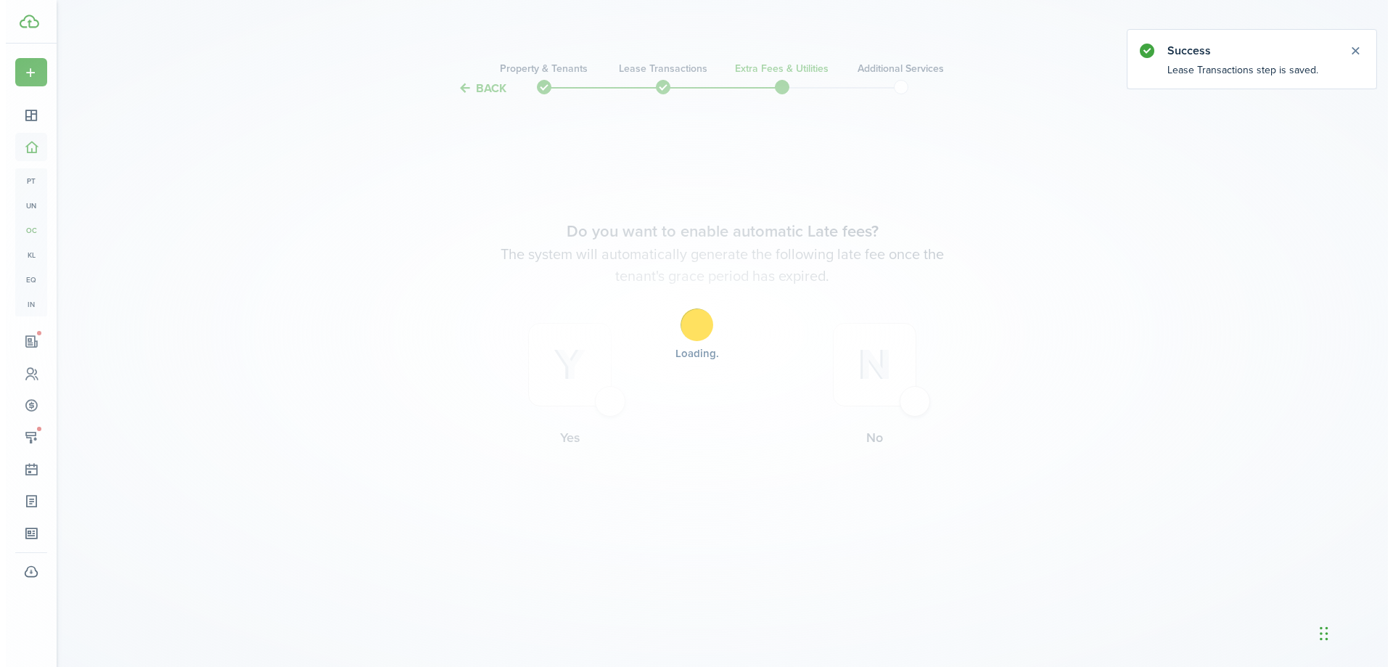
scroll to position [0, 0]
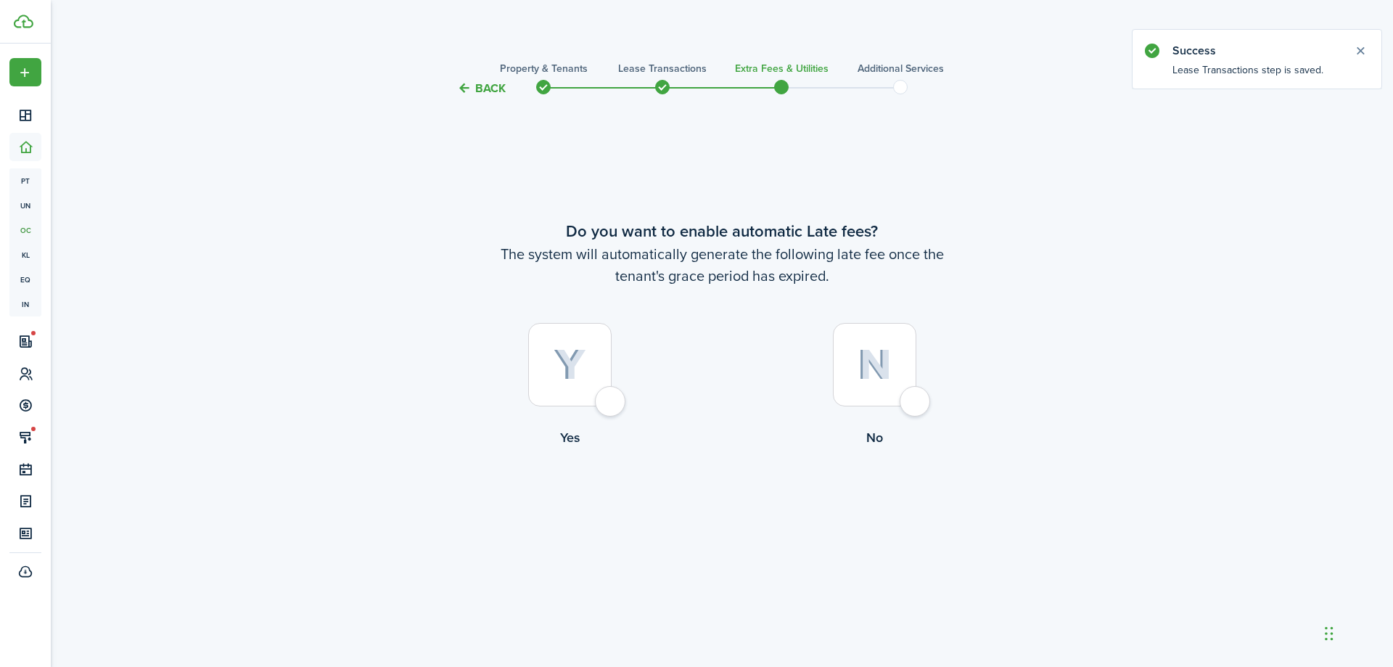
click at [919, 340] on label "No" at bounding box center [874, 388] width 305 height 131
radio input "true"
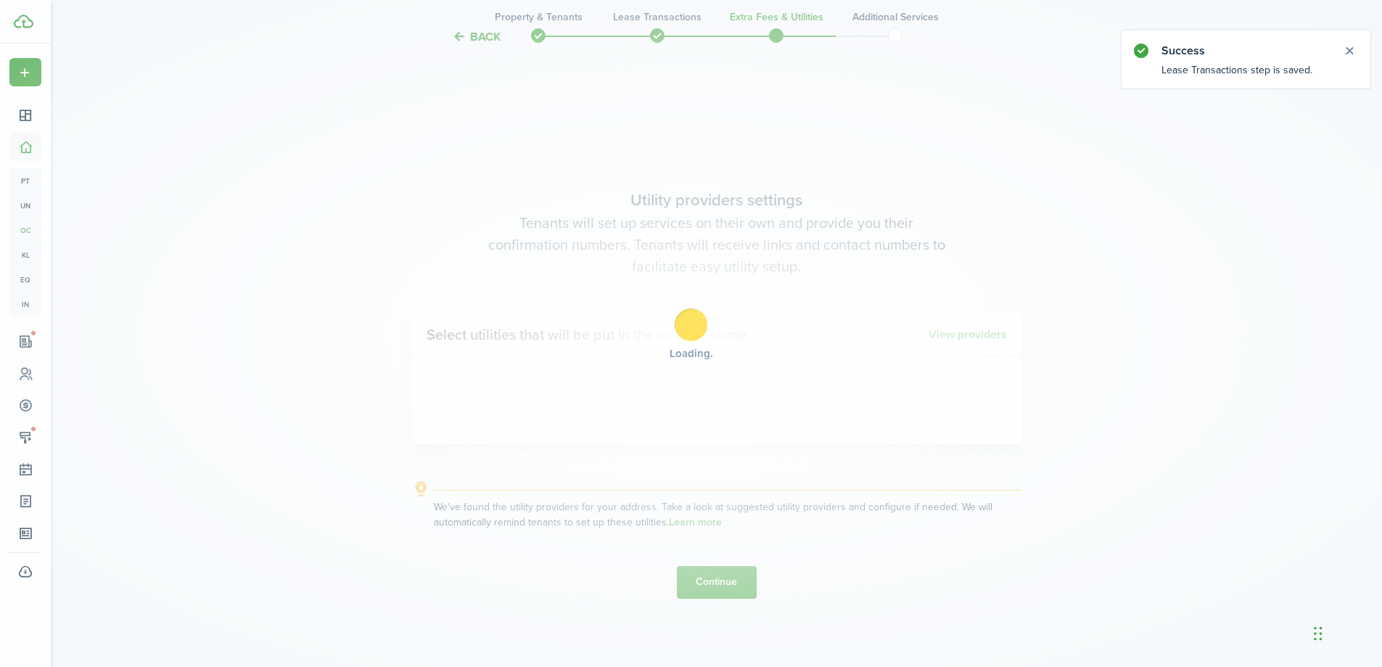
scroll to position [570, 0]
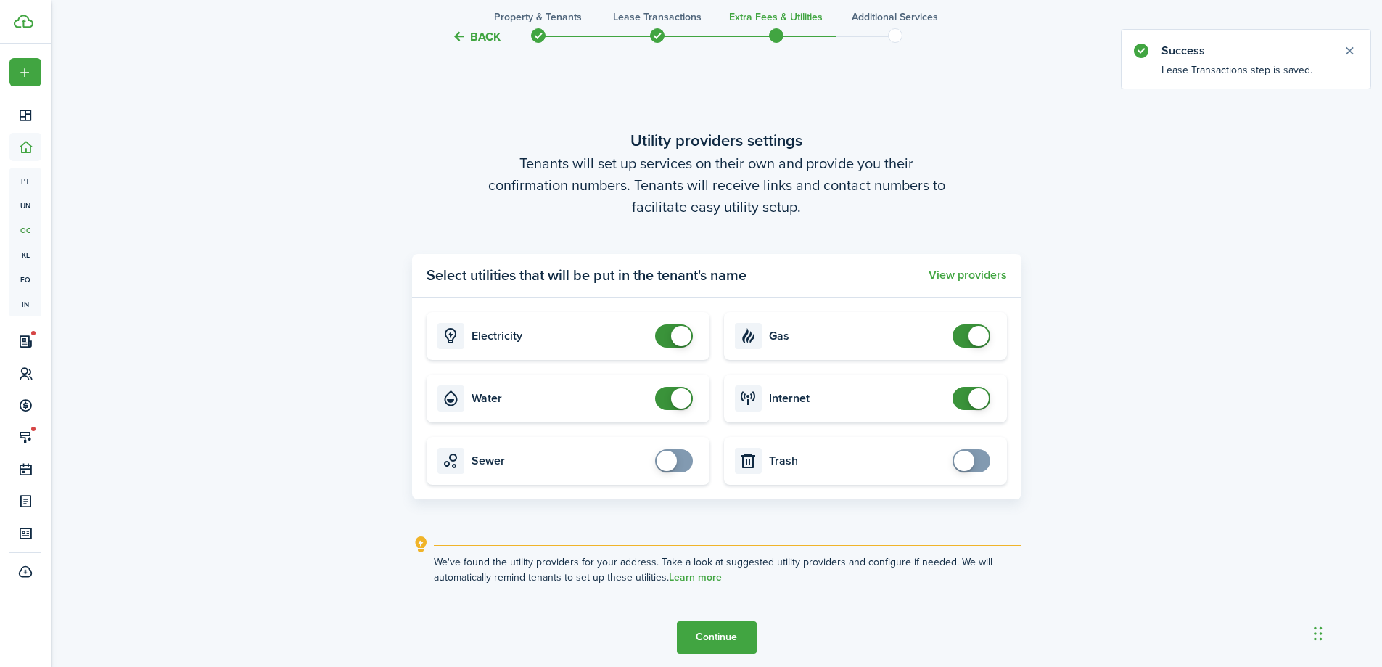
click at [716, 633] on button "Continue" at bounding box center [717, 637] width 80 height 33
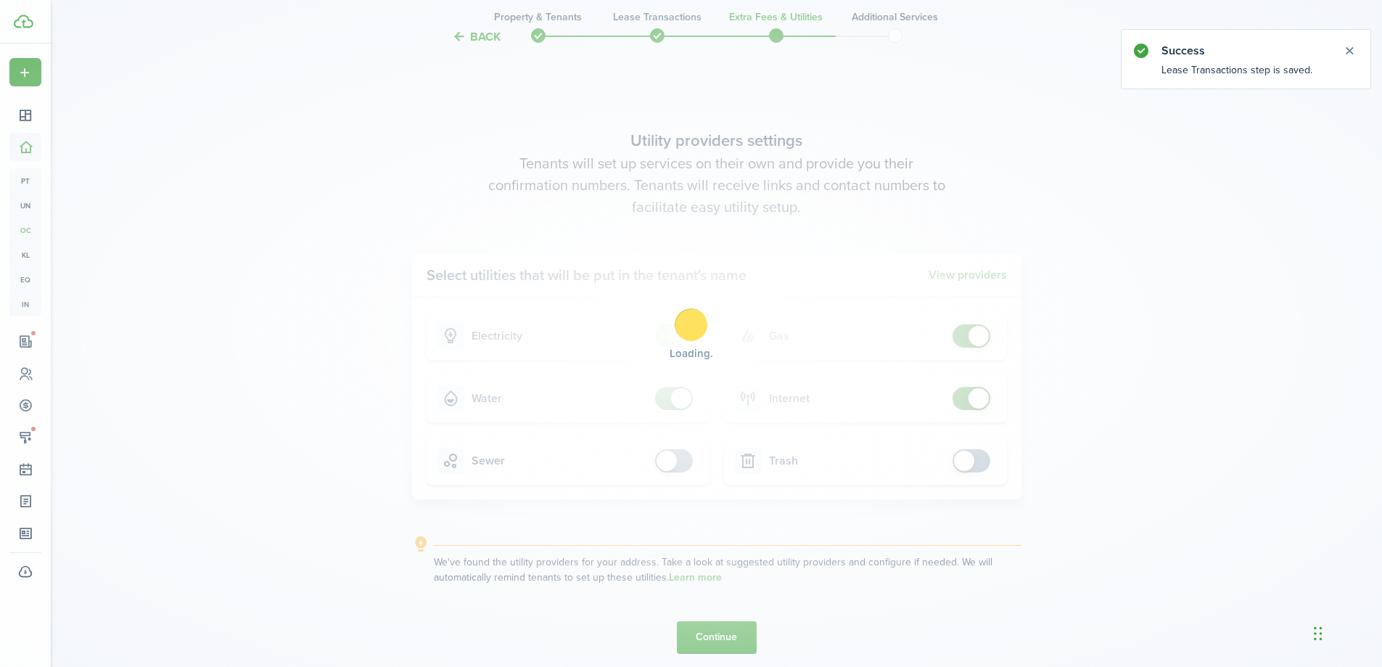
scroll to position [0, 0]
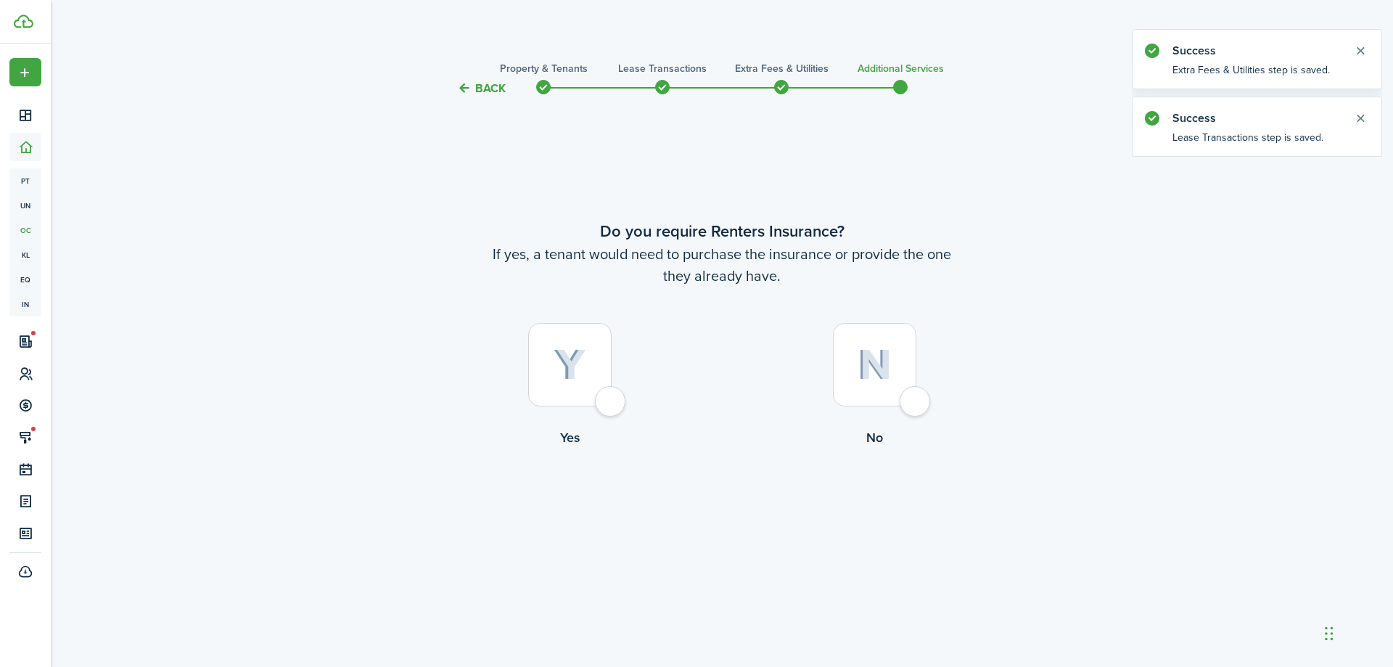
click at [804, 405] on label "No" at bounding box center [874, 388] width 305 height 131
radio input "true"
click at [734, 541] on tc-wizard-step "Do you require Renters Insurance? If yes, a tenant would need to purchase the i…" at bounding box center [721, 371] width 609 height 511
click at [732, 517] on button "Complete move in" at bounding box center [722, 507] width 107 height 33
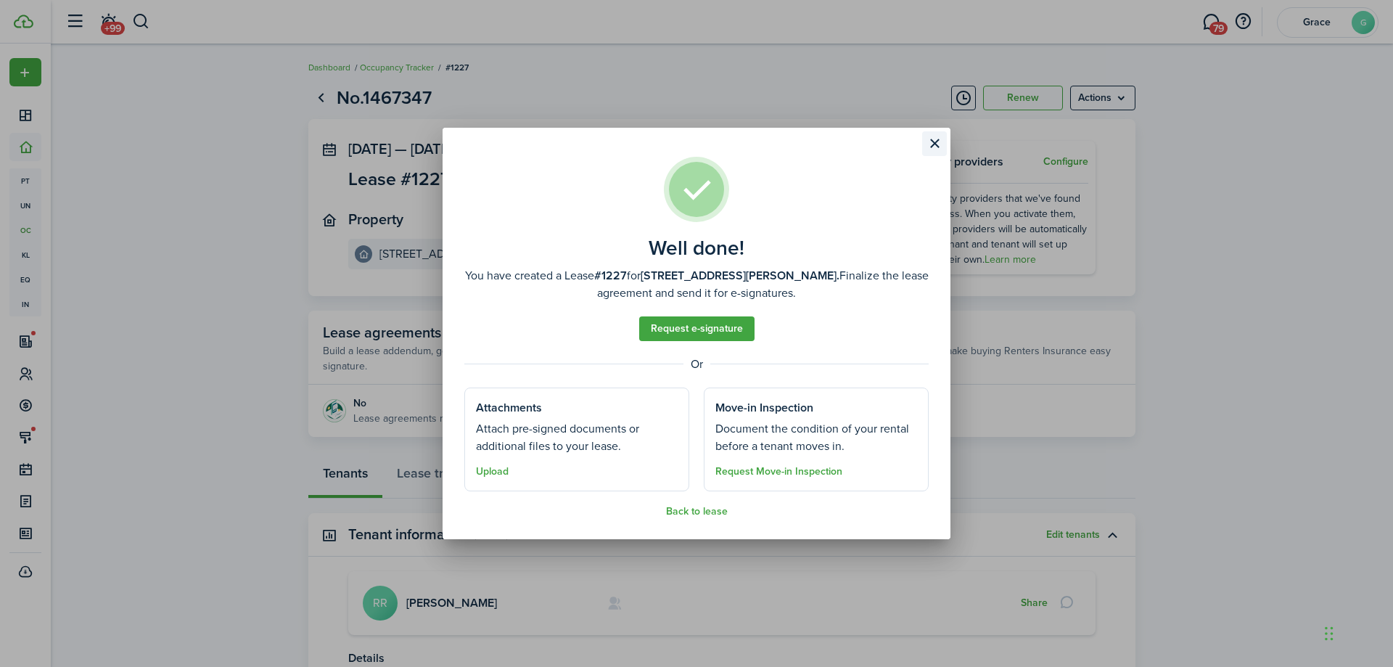
click at [937, 144] on button "Close modal" at bounding box center [934, 143] width 25 height 25
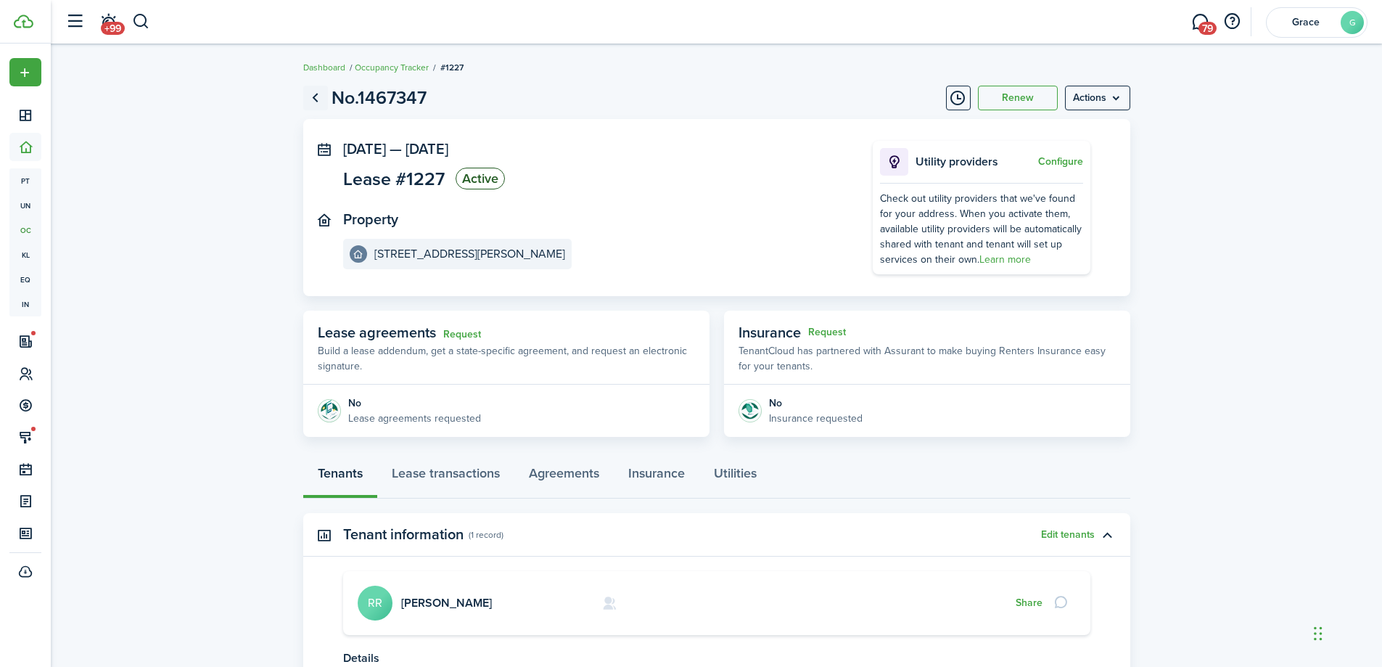
click at [314, 101] on link "Go back" at bounding box center [315, 98] width 25 height 25
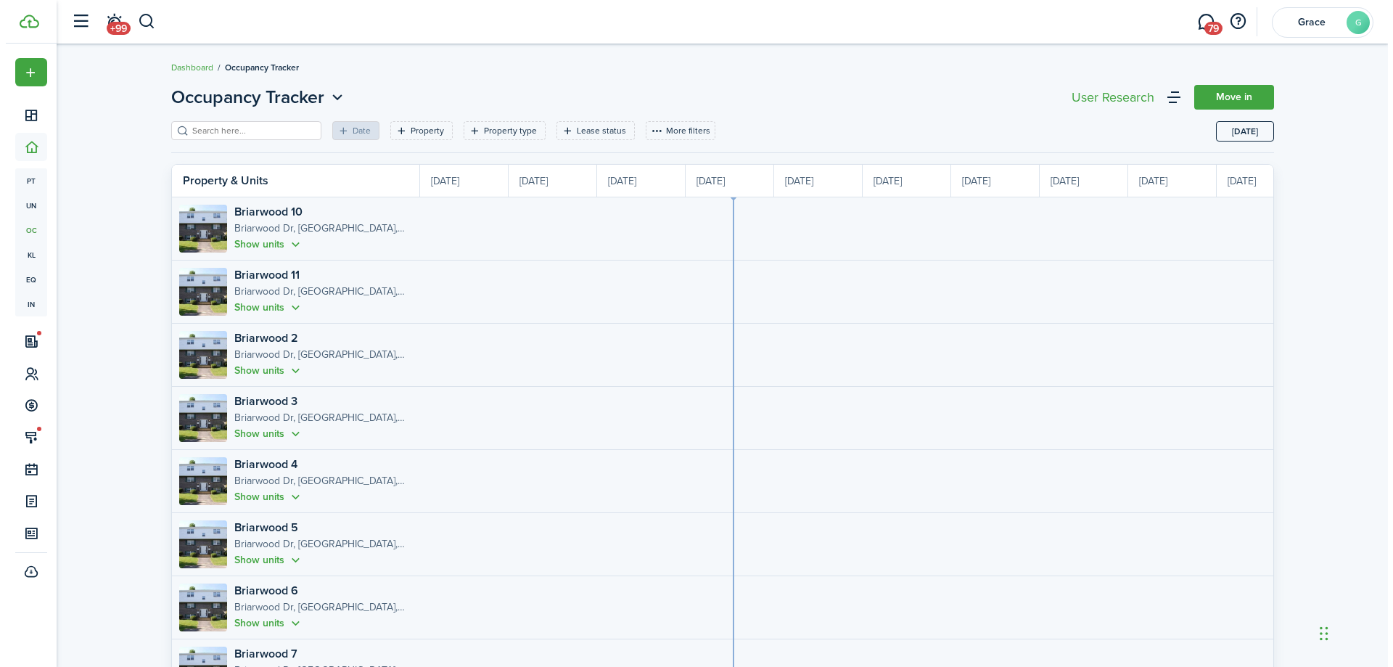
scroll to position [0, 266]
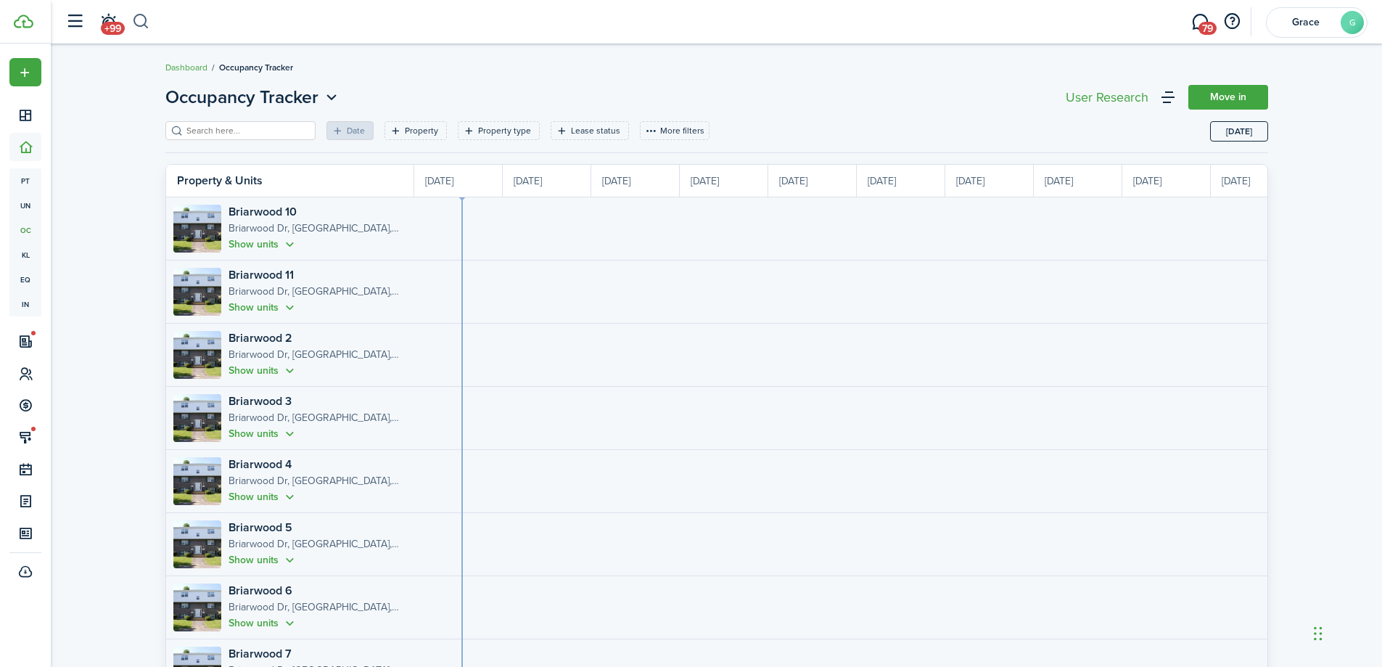
click at [145, 12] on button "button" at bounding box center [141, 21] width 18 height 25
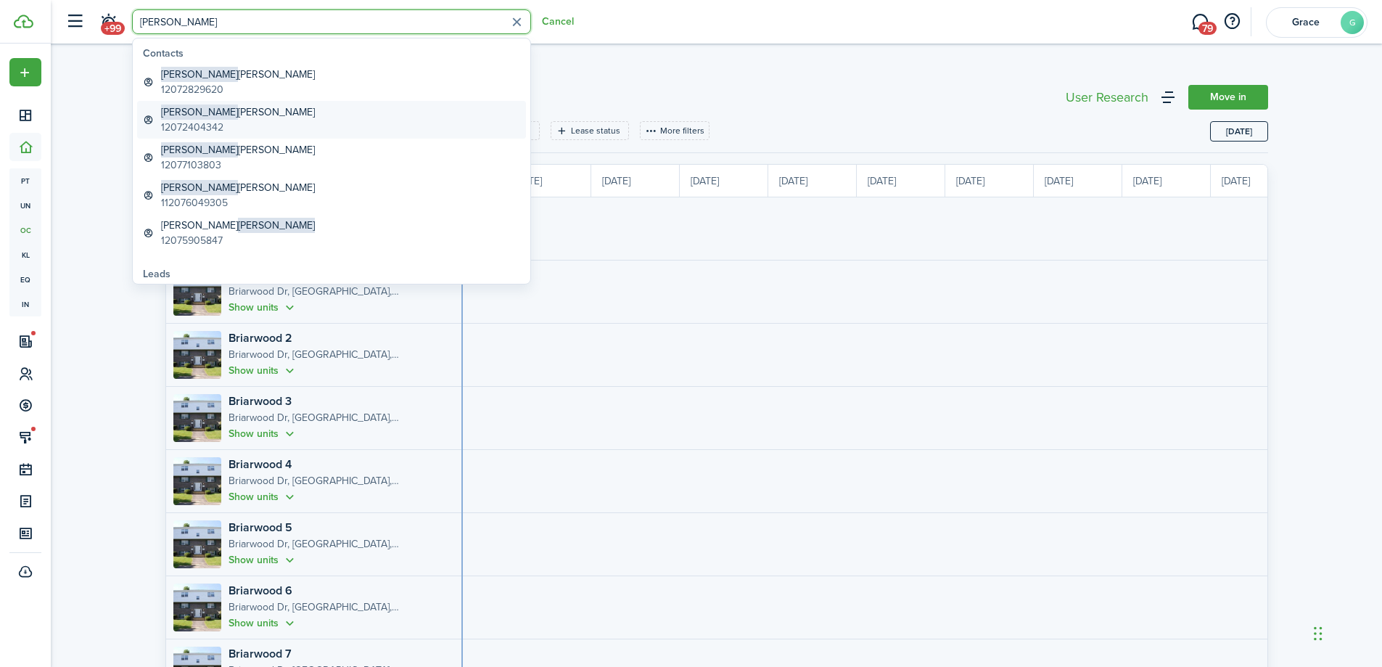
type input "[PERSON_NAME]"
click at [326, 123] on link "[PERSON_NAME] 12072404342" at bounding box center [331, 120] width 389 height 38
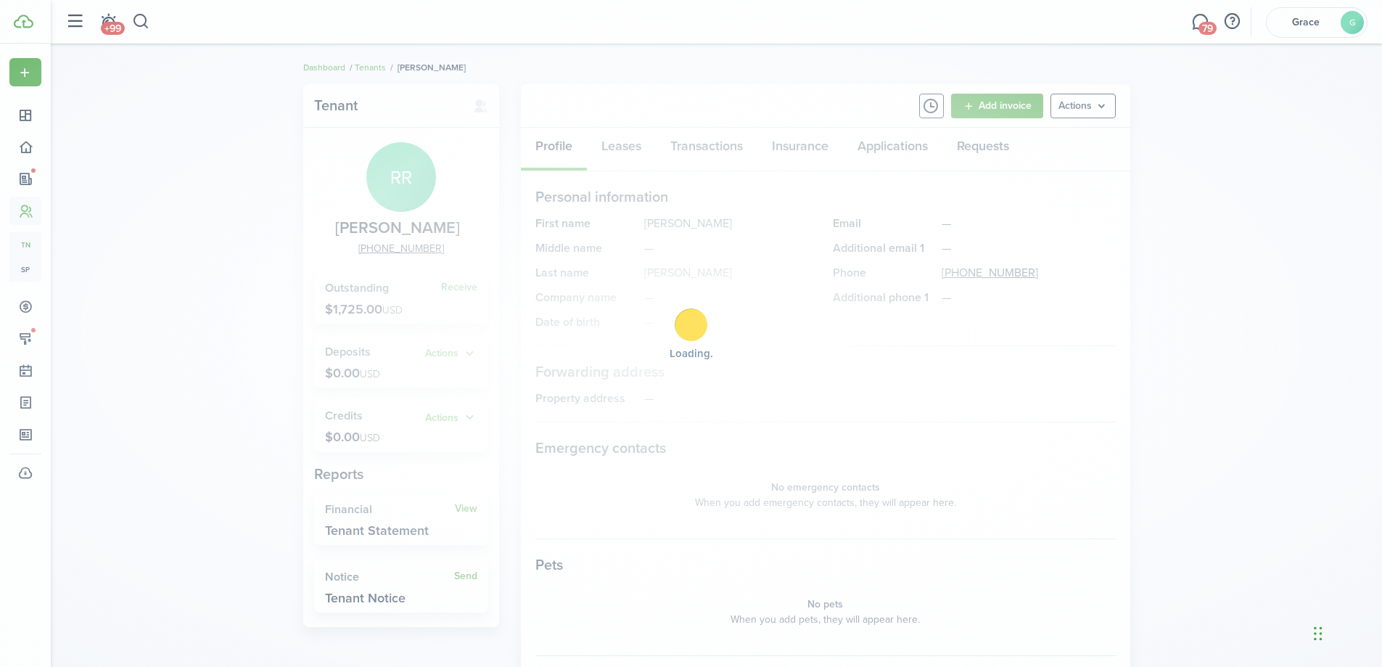
click at [718, 146] on div "Loading" at bounding box center [691, 333] width 1382 height 667
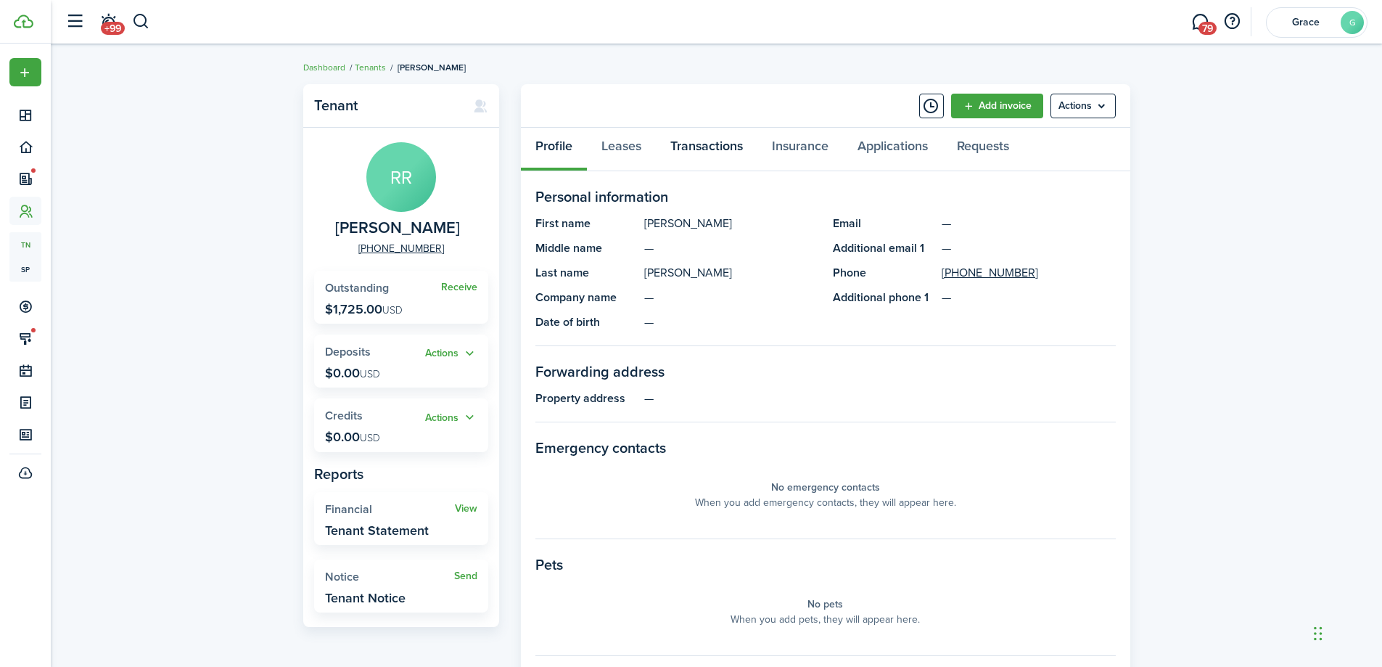
click at [718, 146] on link "Transactions" at bounding box center [707, 150] width 102 height 44
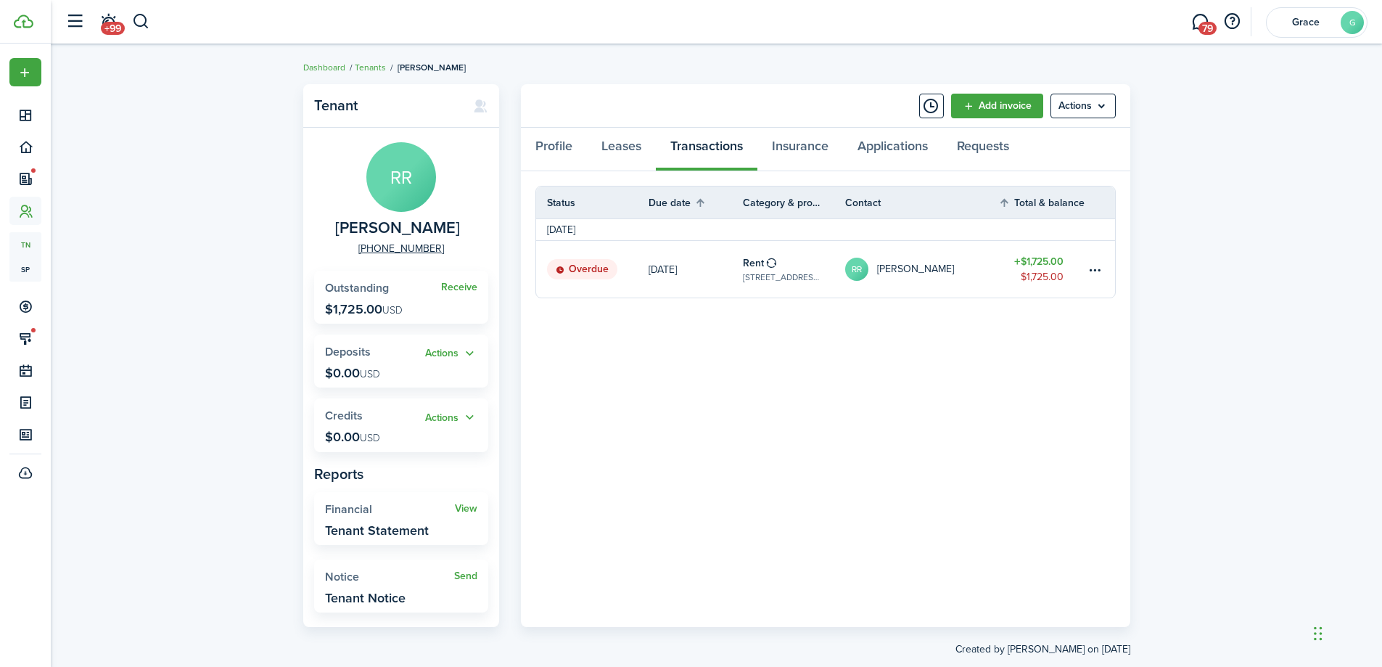
click at [921, 282] on link "RR [PERSON_NAME]" at bounding box center [922, 269] width 154 height 57
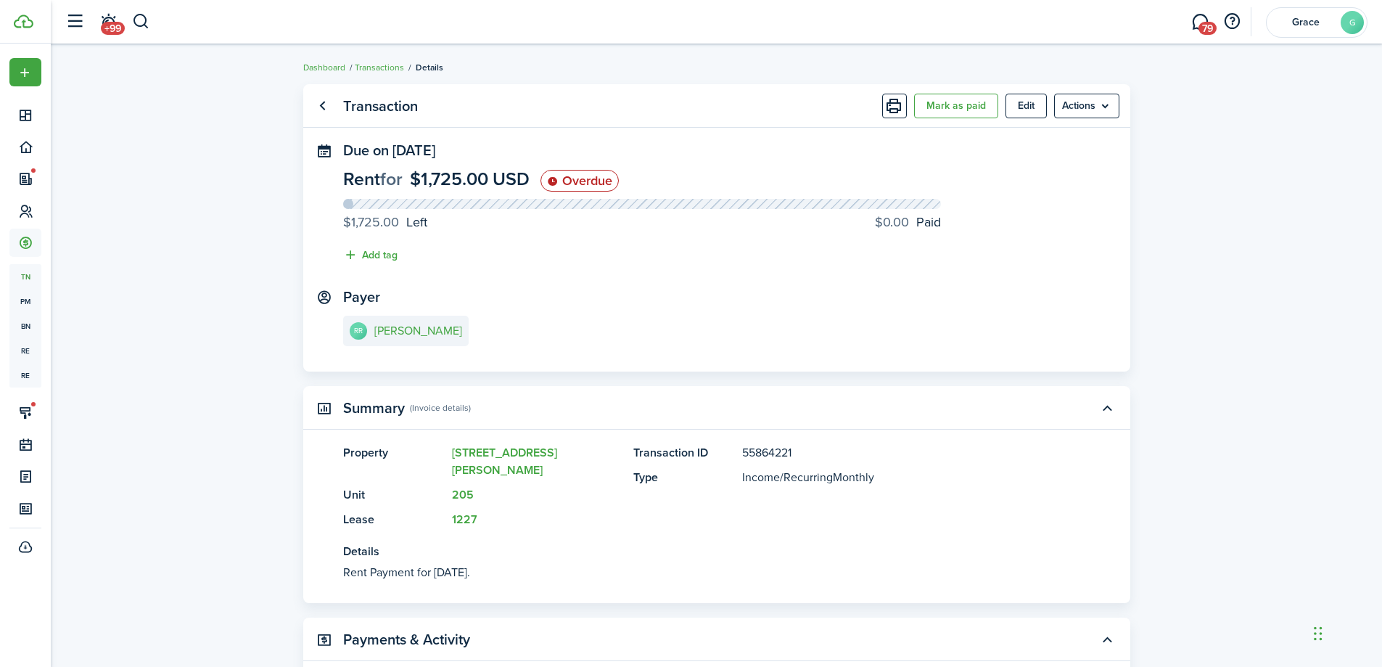
click at [975, 109] on button "Mark as paid" at bounding box center [956, 106] width 84 height 25
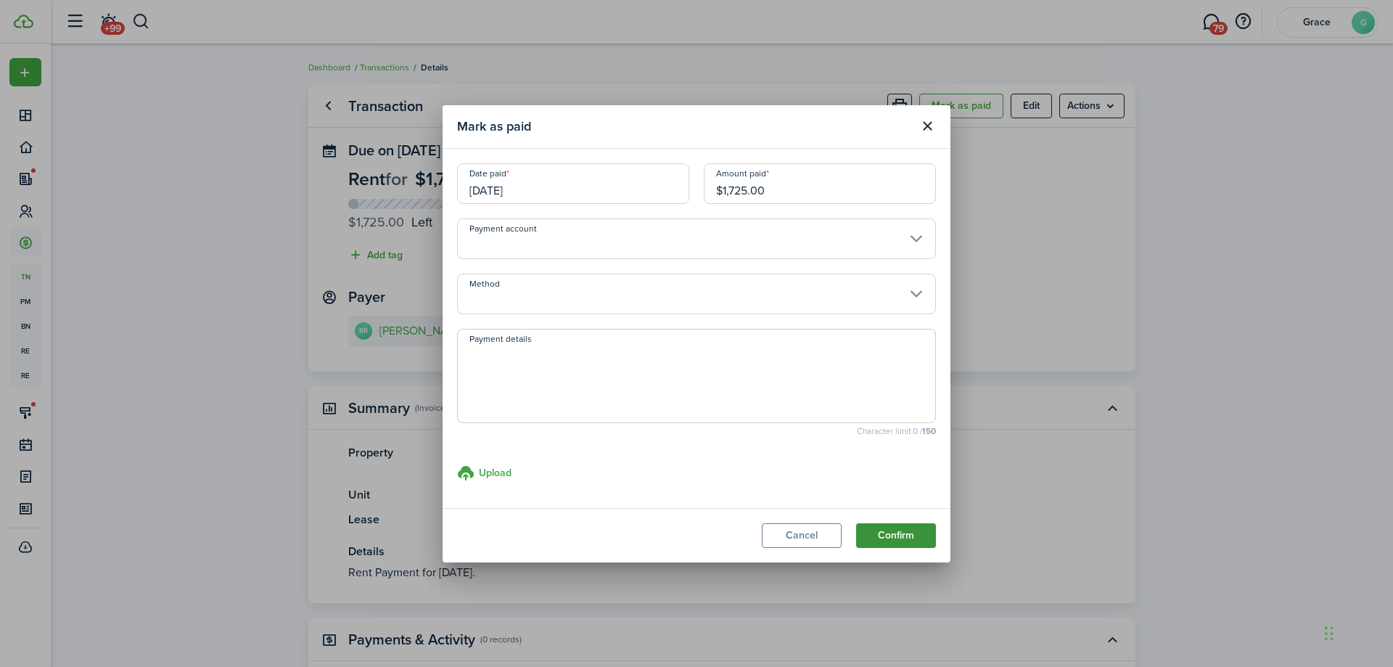
click at [917, 543] on button "Confirm" at bounding box center [896, 535] width 80 height 25
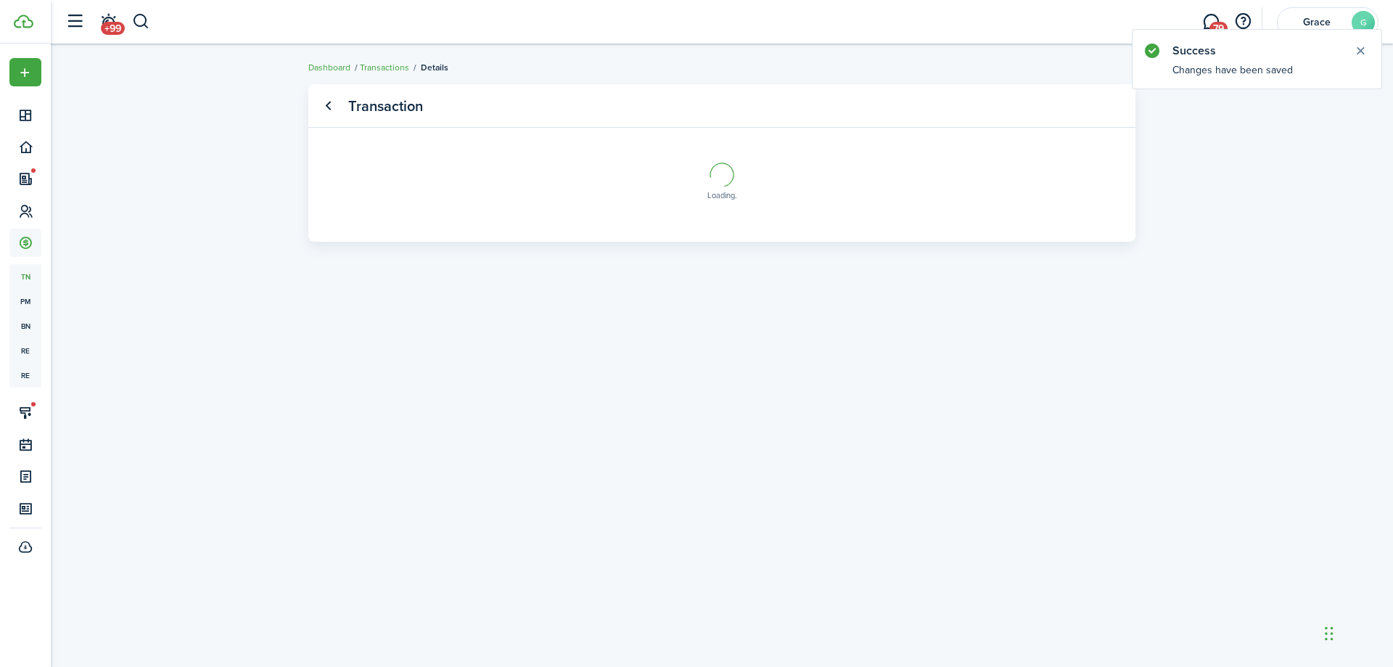
click at [329, 104] on link "Go back" at bounding box center [328, 106] width 25 height 25
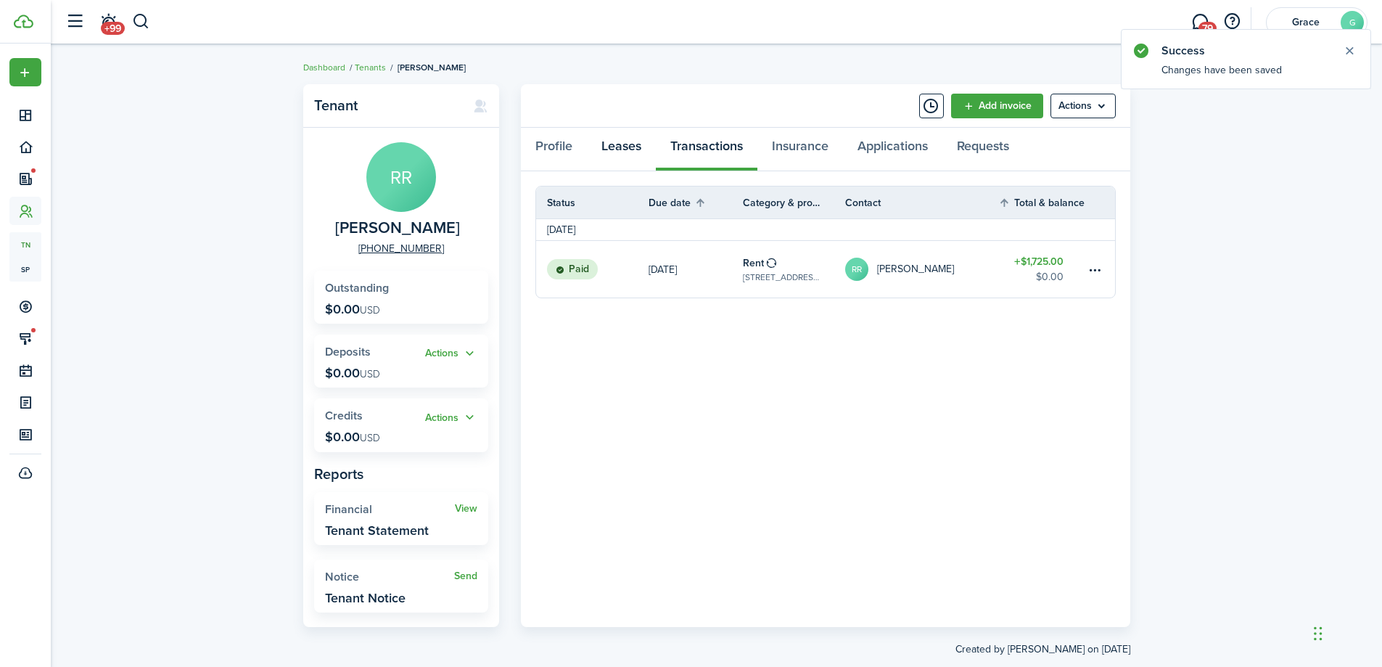
click at [628, 141] on link "Leases" at bounding box center [621, 150] width 69 height 44
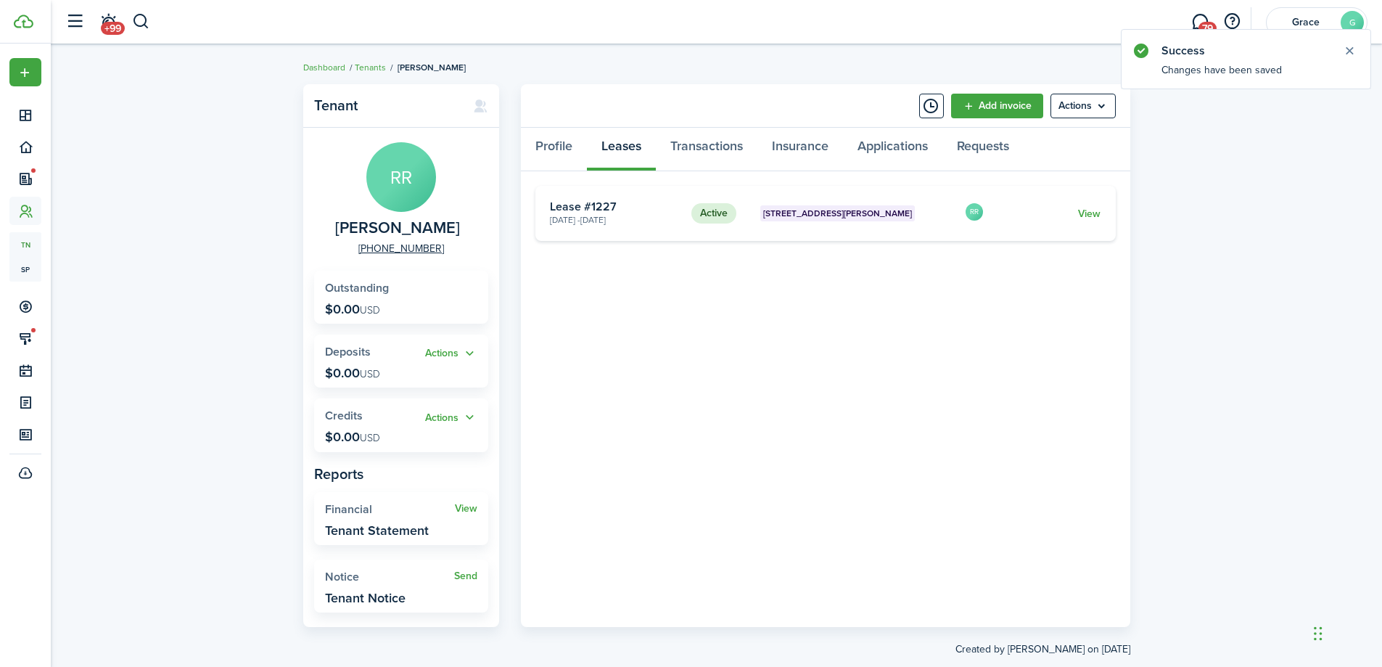
click at [1088, 217] on link "View" at bounding box center [1089, 213] width 22 height 15
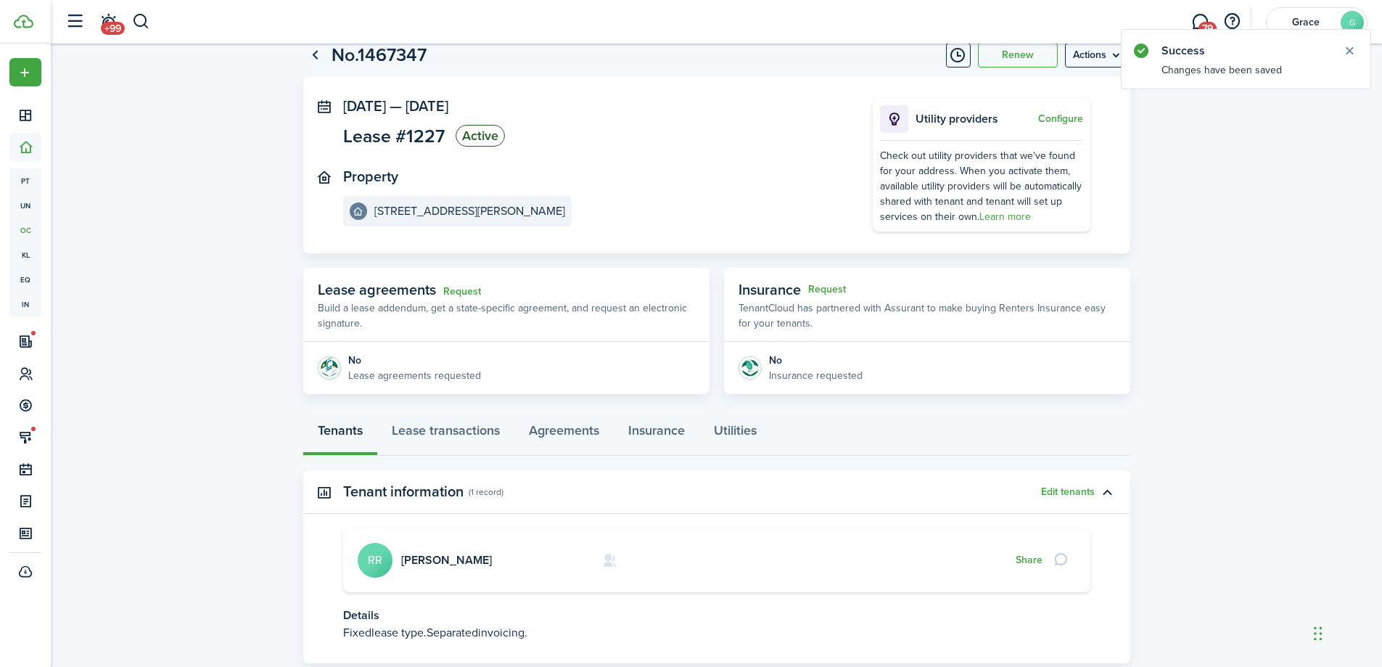
scroll to position [137, 0]
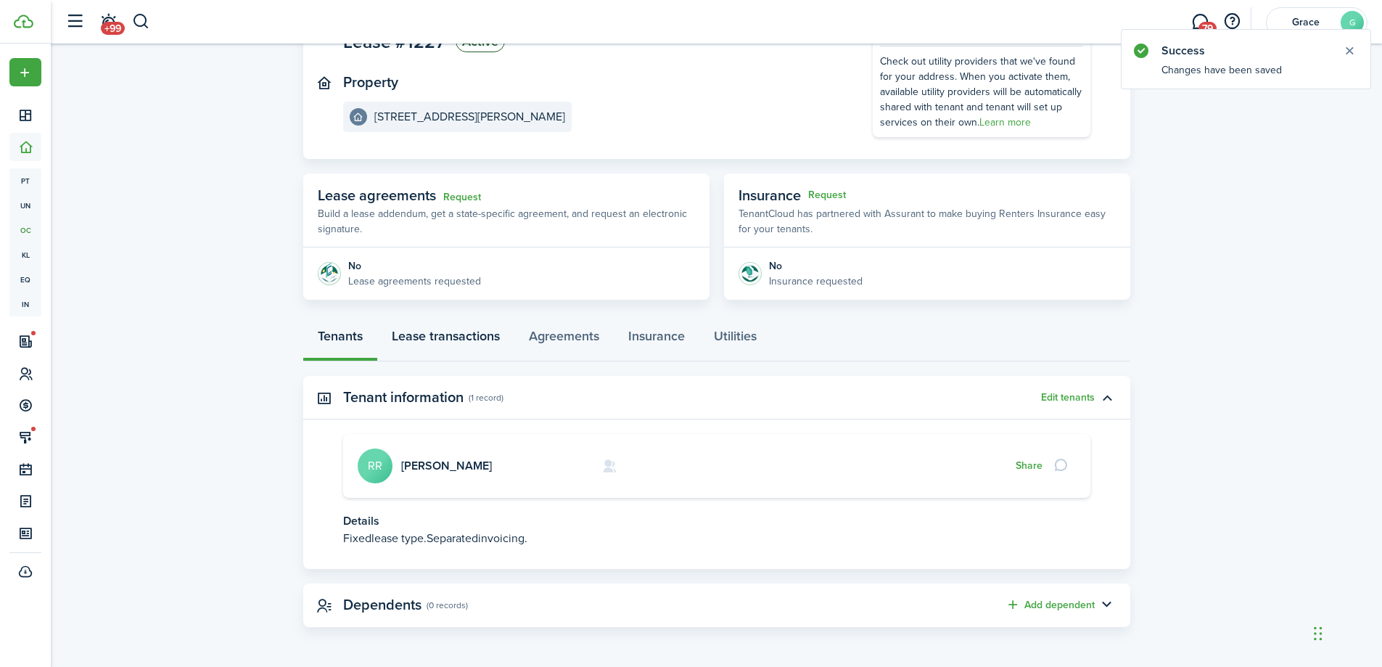
click at [477, 332] on link "Lease transactions" at bounding box center [445, 340] width 137 height 44
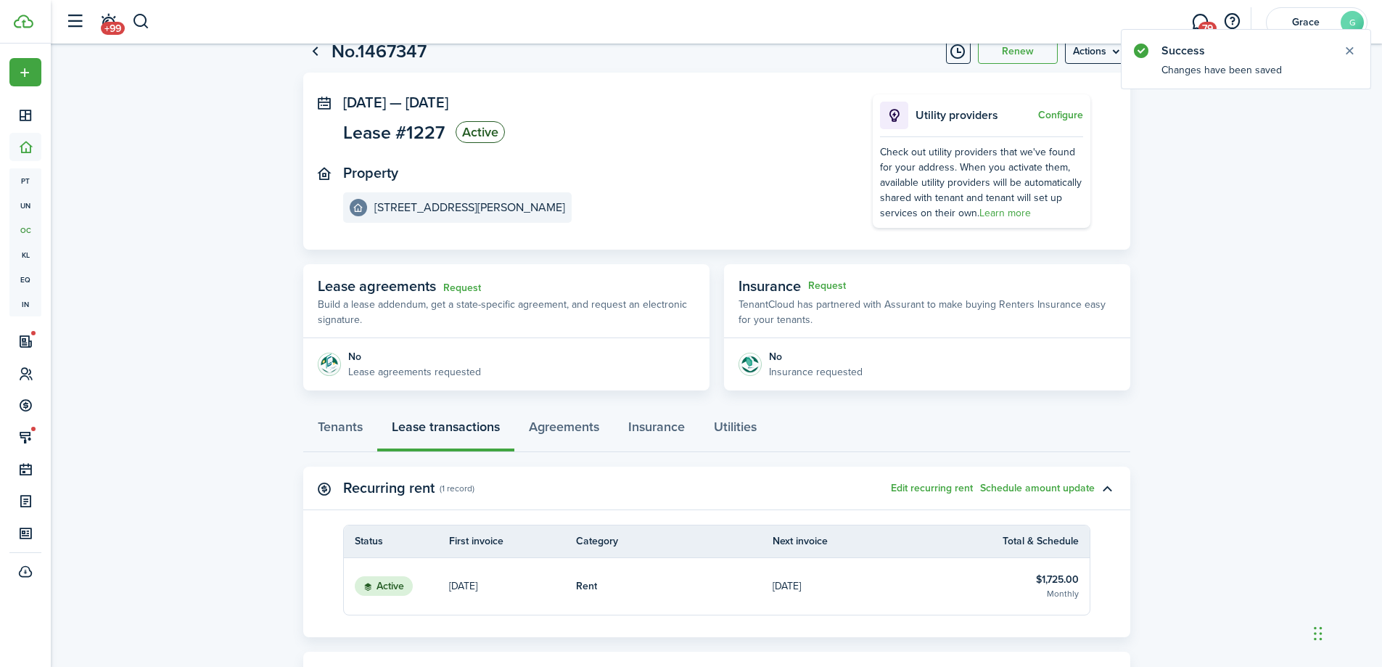
scroll to position [73, 0]
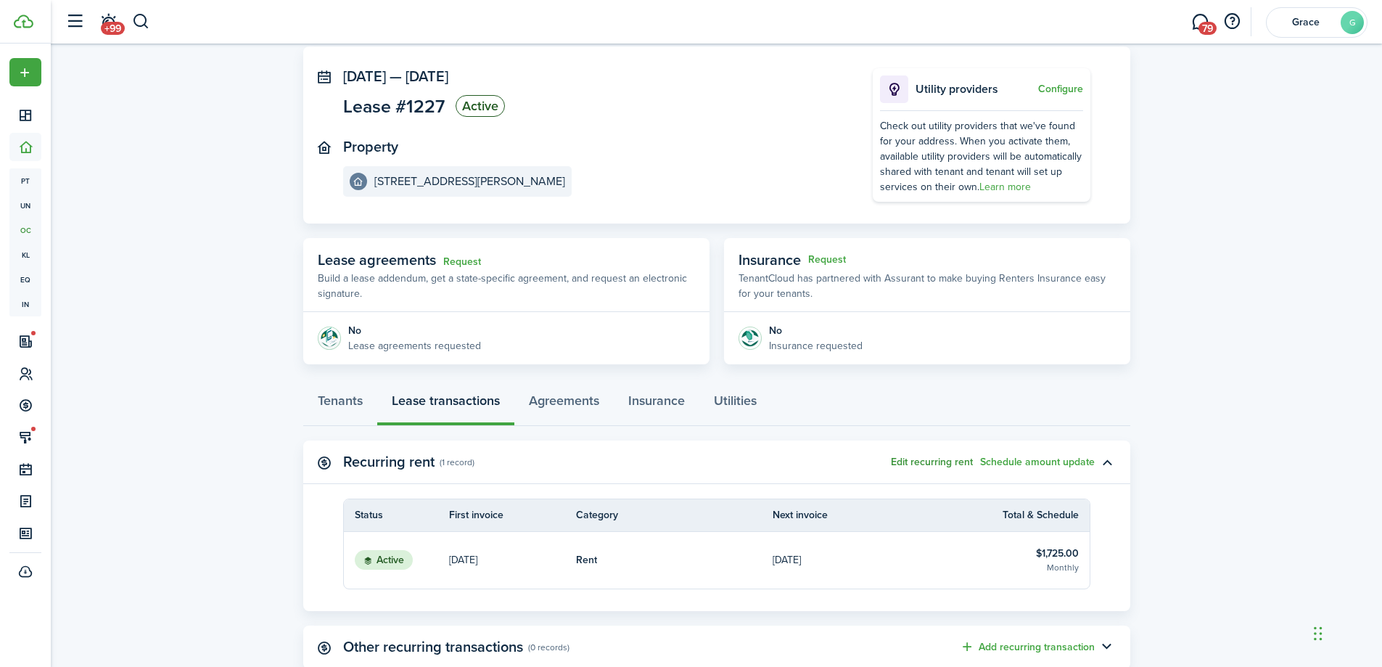
click at [938, 459] on button "Edit recurring rent" at bounding box center [932, 462] width 82 height 12
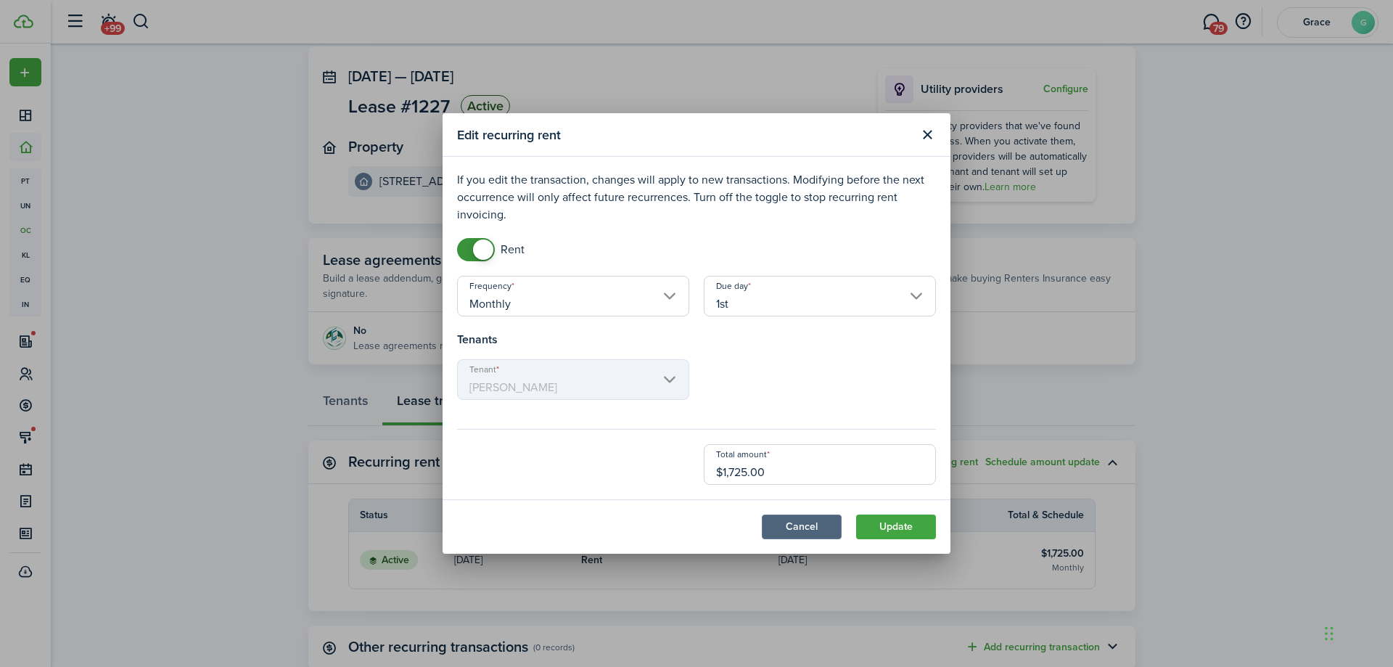
click at [820, 536] on button "Cancel" at bounding box center [802, 526] width 80 height 25
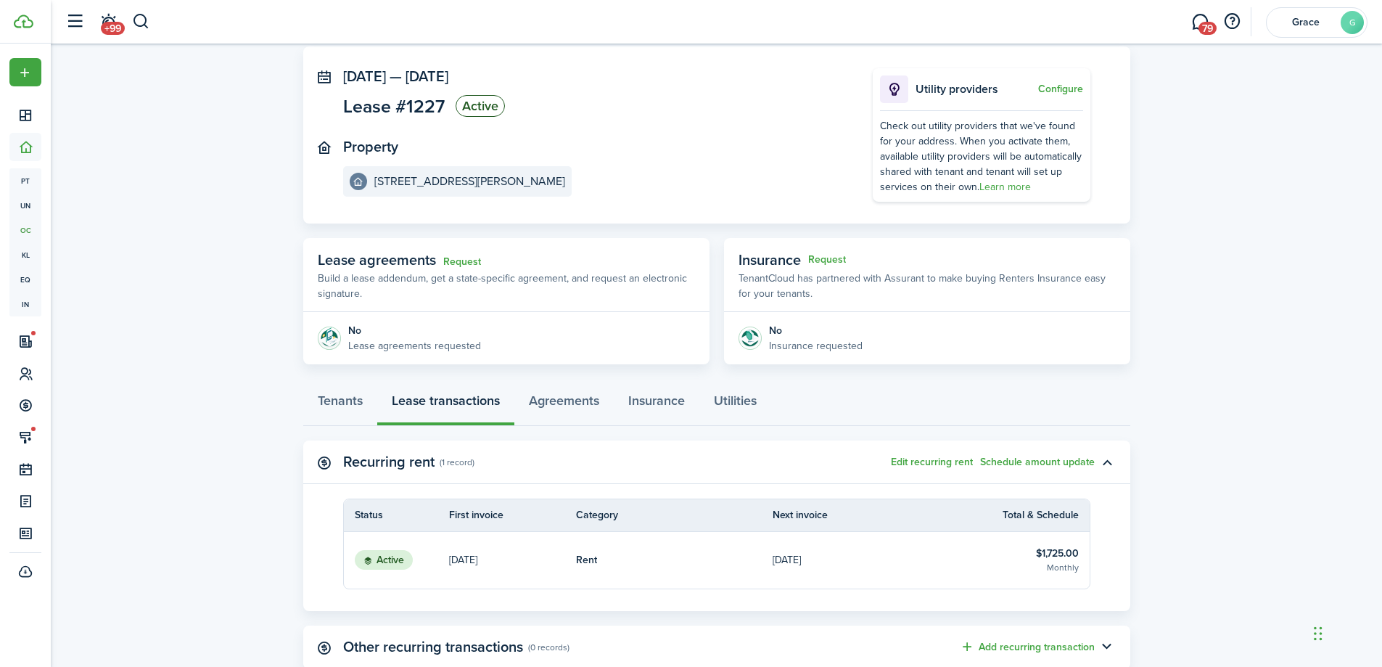
click at [770, 556] on link "Rent" at bounding box center [674, 560] width 197 height 57
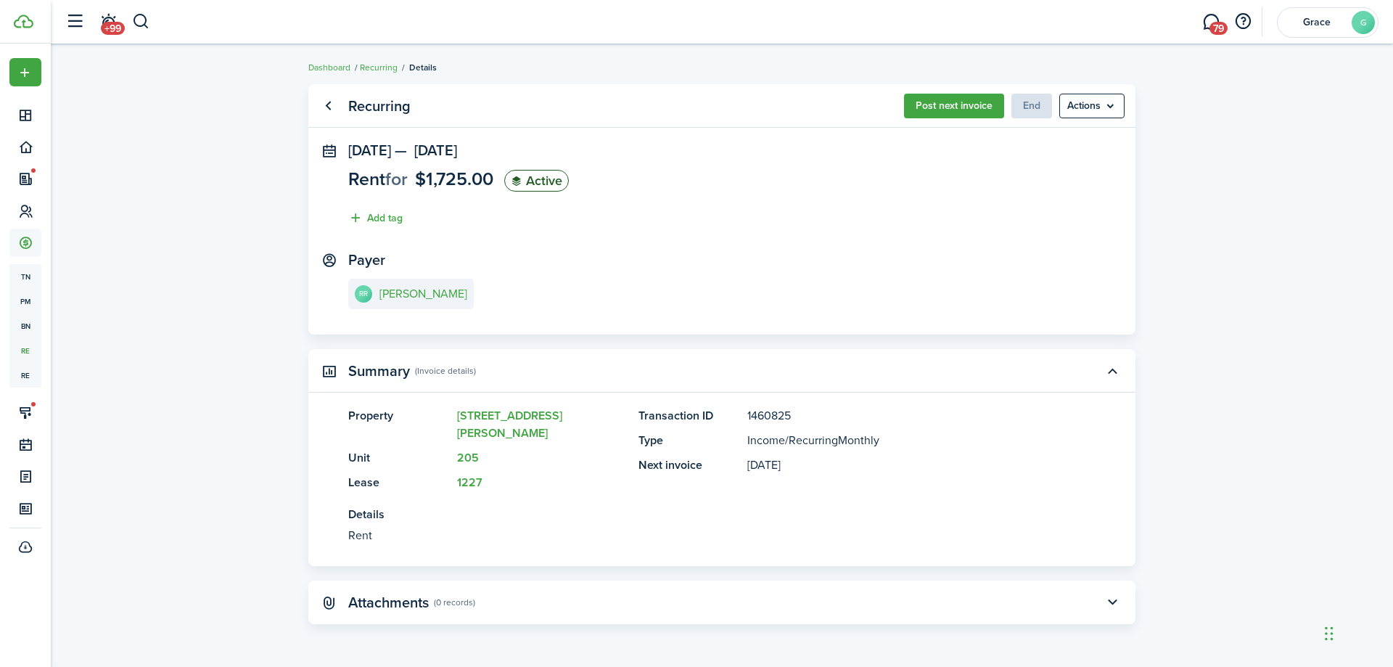
click at [952, 112] on button "Post next invoice" at bounding box center [954, 106] width 100 height 25
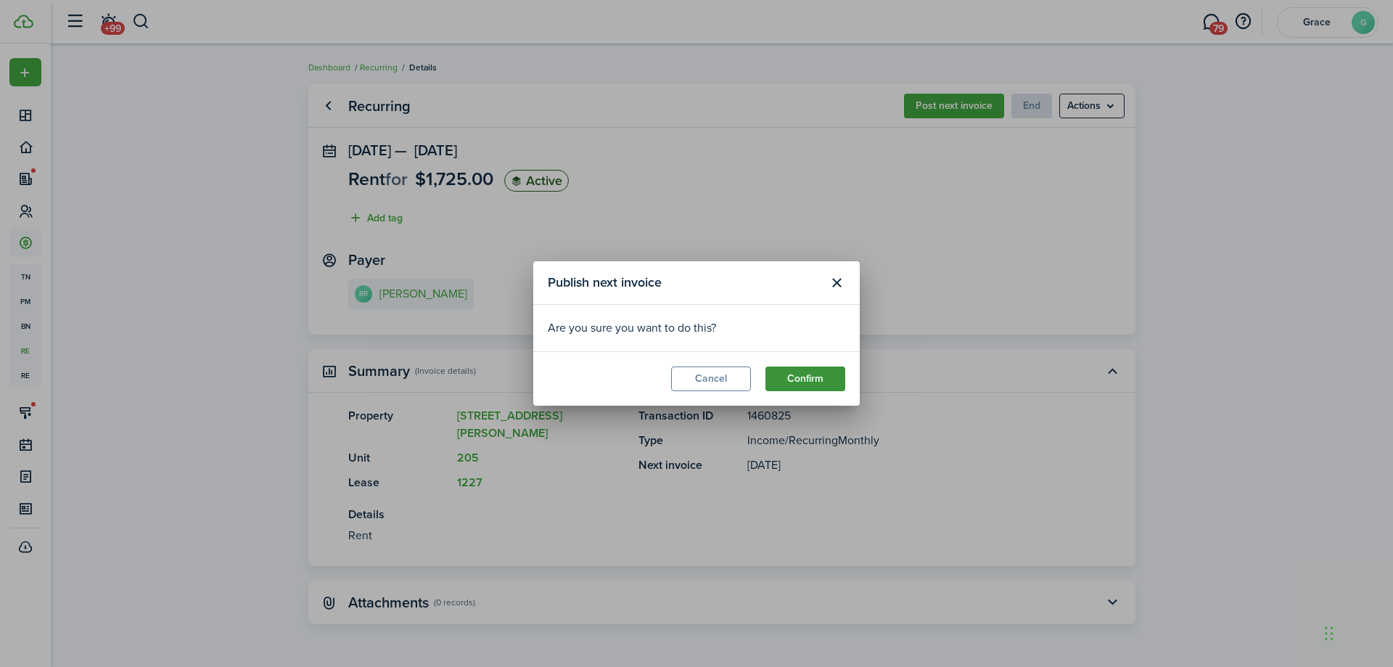
click at [834, 372] on button "Confirm" at bounding box center [805, 378] width 80 height 25
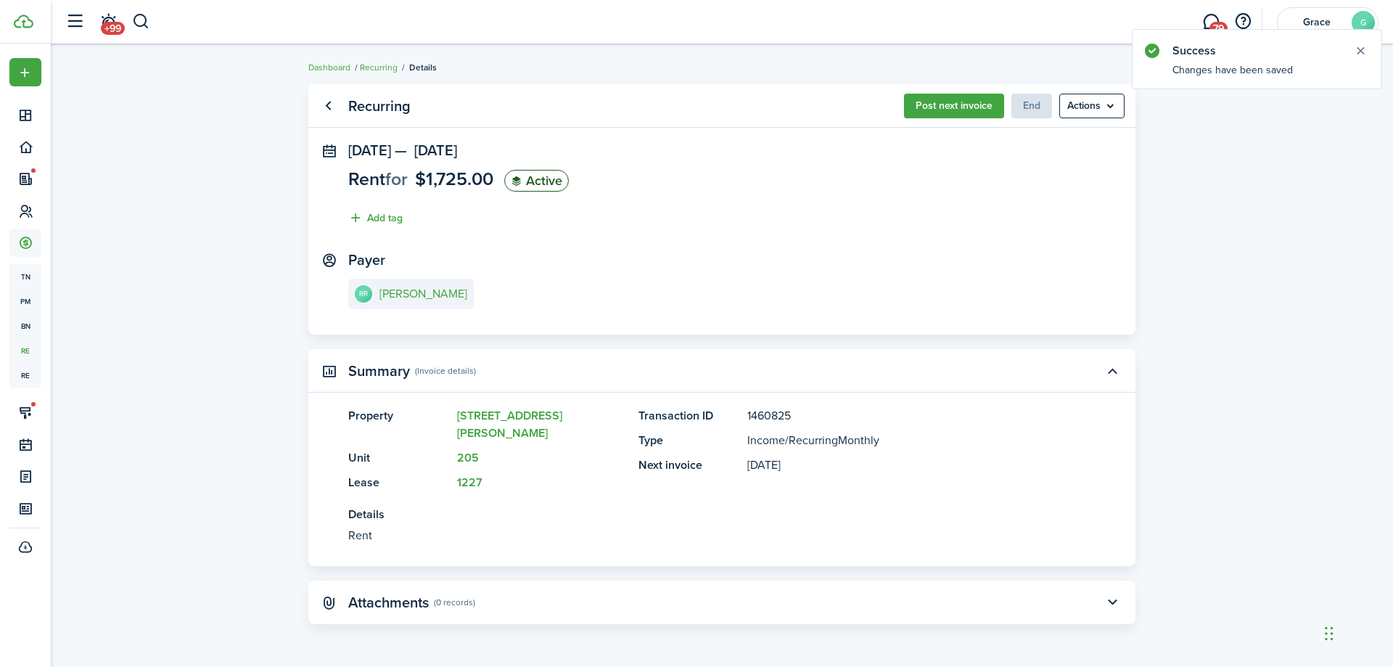
click at [328, 111] on link "Go back" at bounding box center [328, 106] width 25 height 25
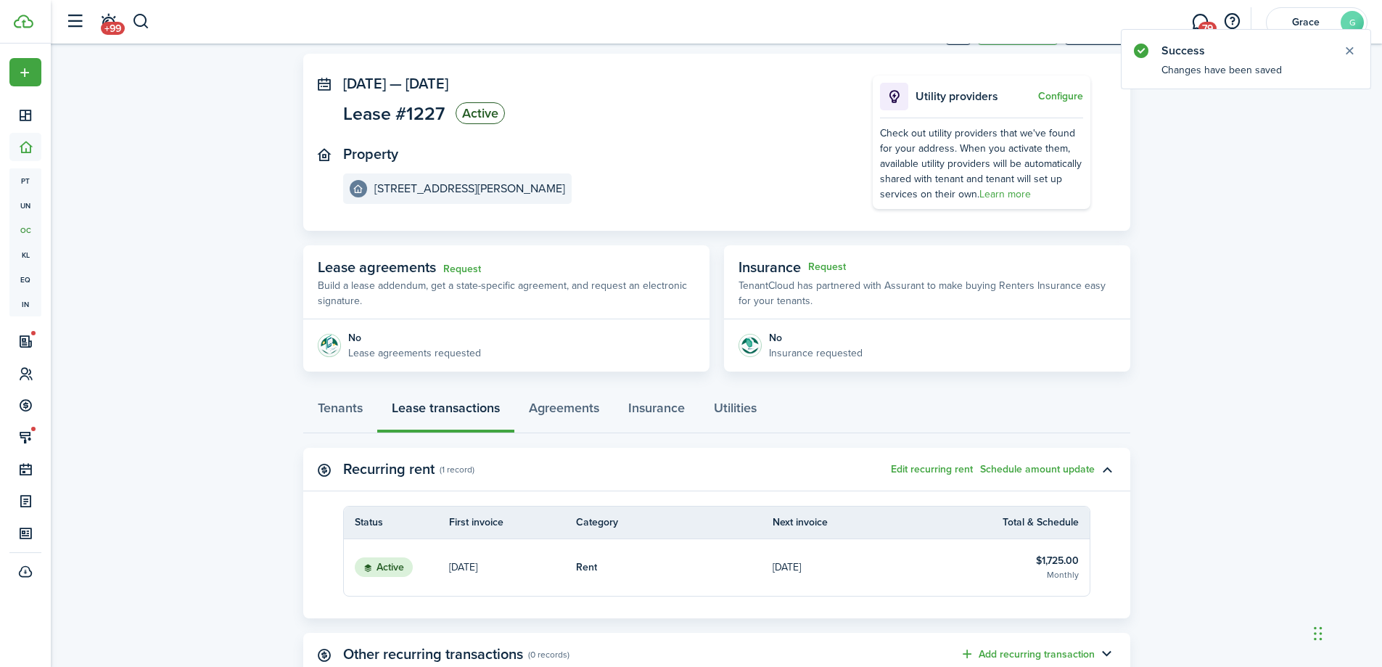
scroll to position [173, 0]
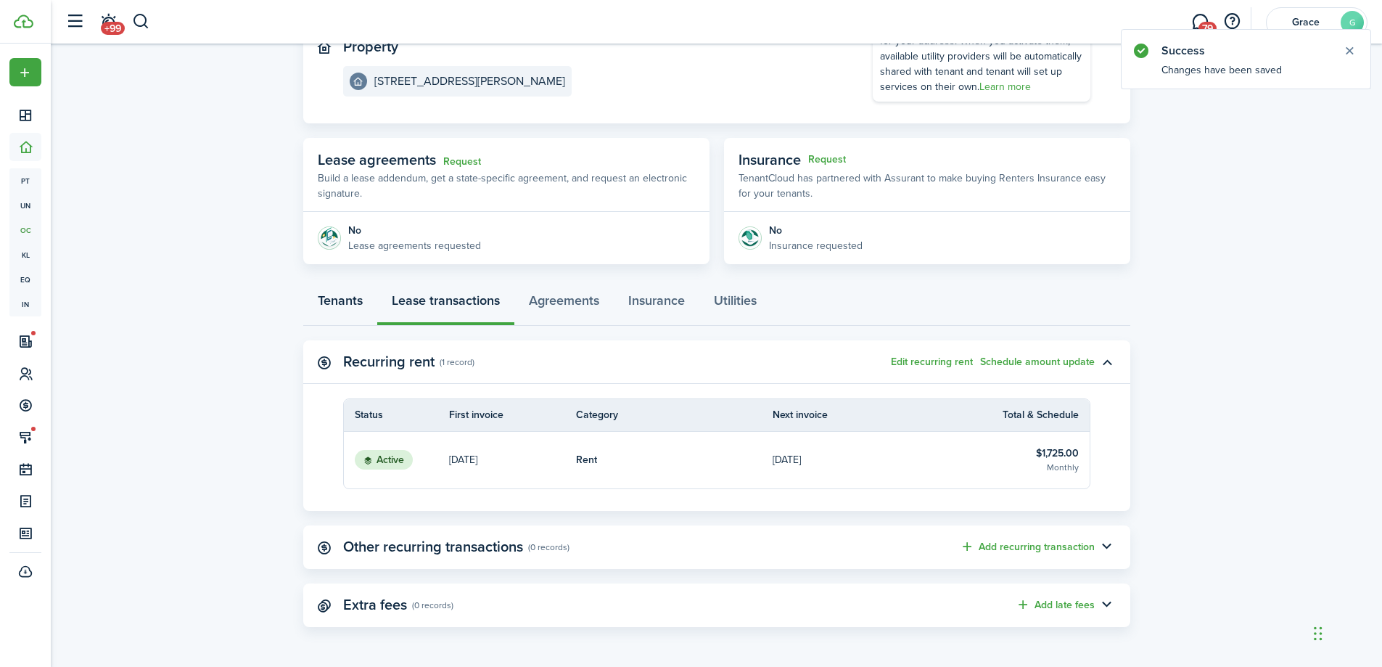
click at [340, 300] on link "Tenants" at bounding box center [340, 304] width 74 height 44
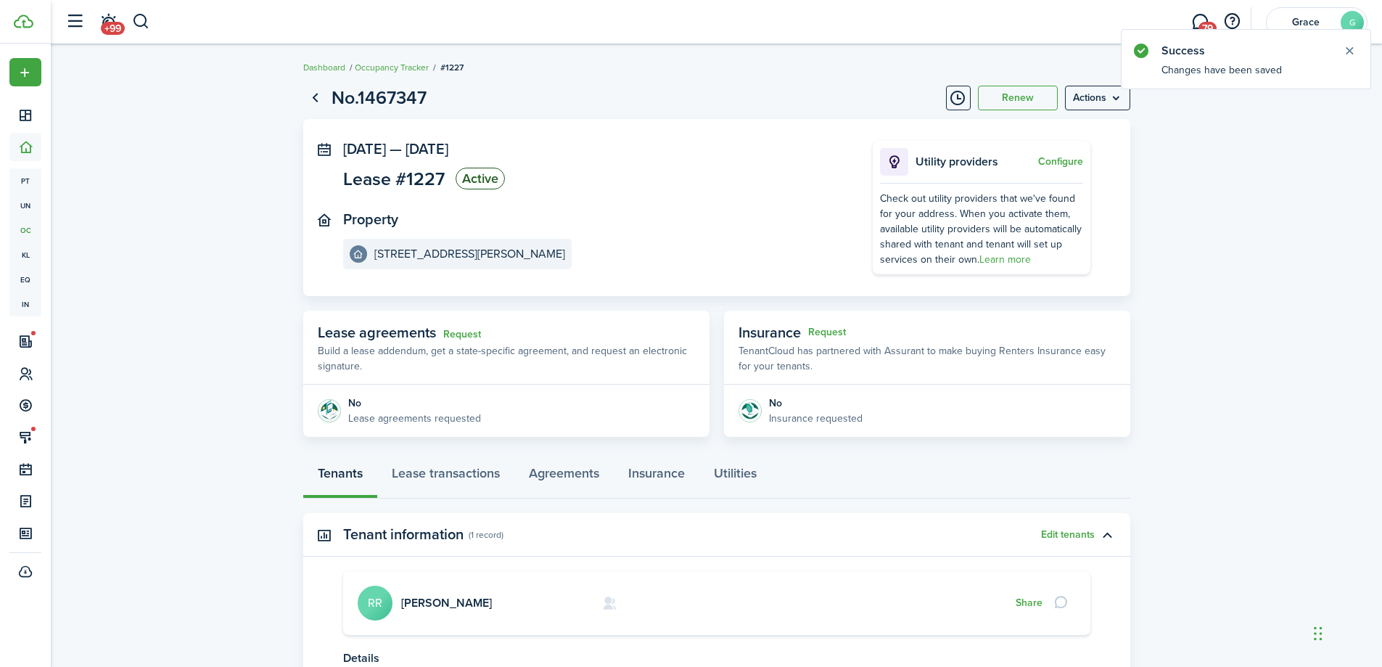
click at [455, 614] on card "[PERSON_NAME] RR Share" at bounding box center [716, 603] width 747 height 64
click at [448, 600] on link "[PERSON_NAME]" at bounding box center [446, 602] width 91 height 17
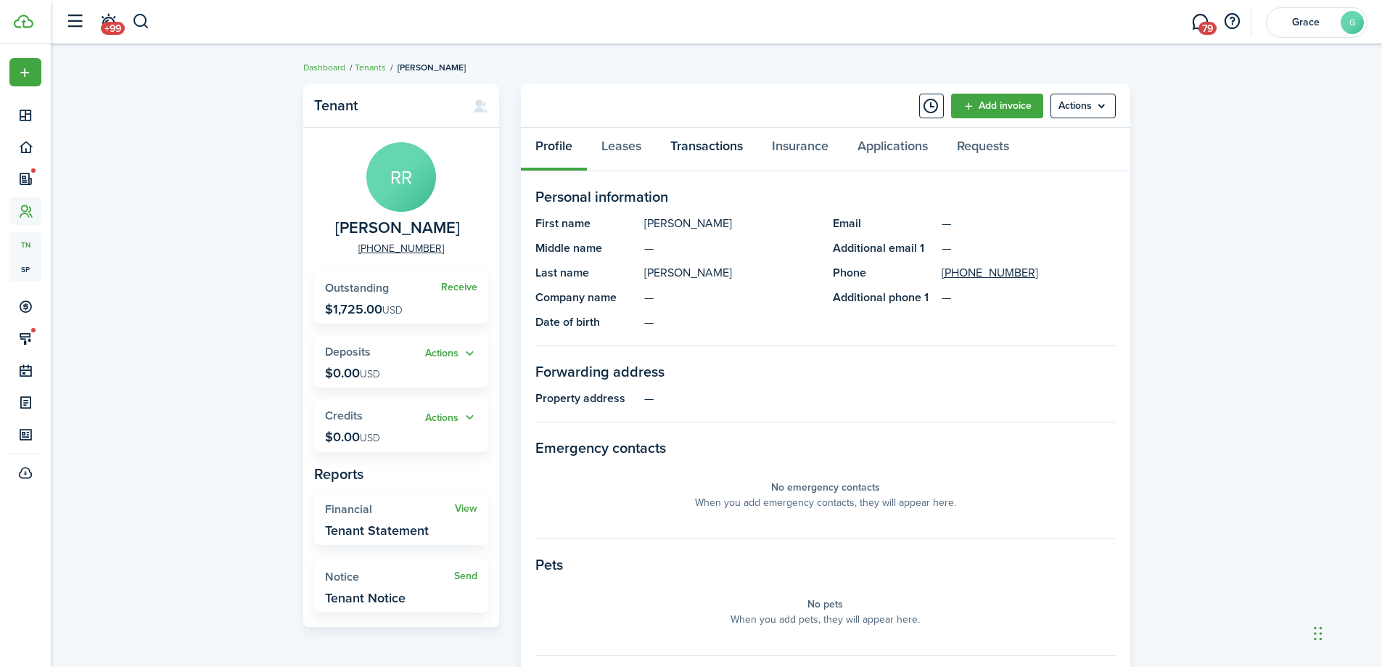
click at [694, 146] on link "Transactions" at bounding box center [707, 150] width 102 height 44
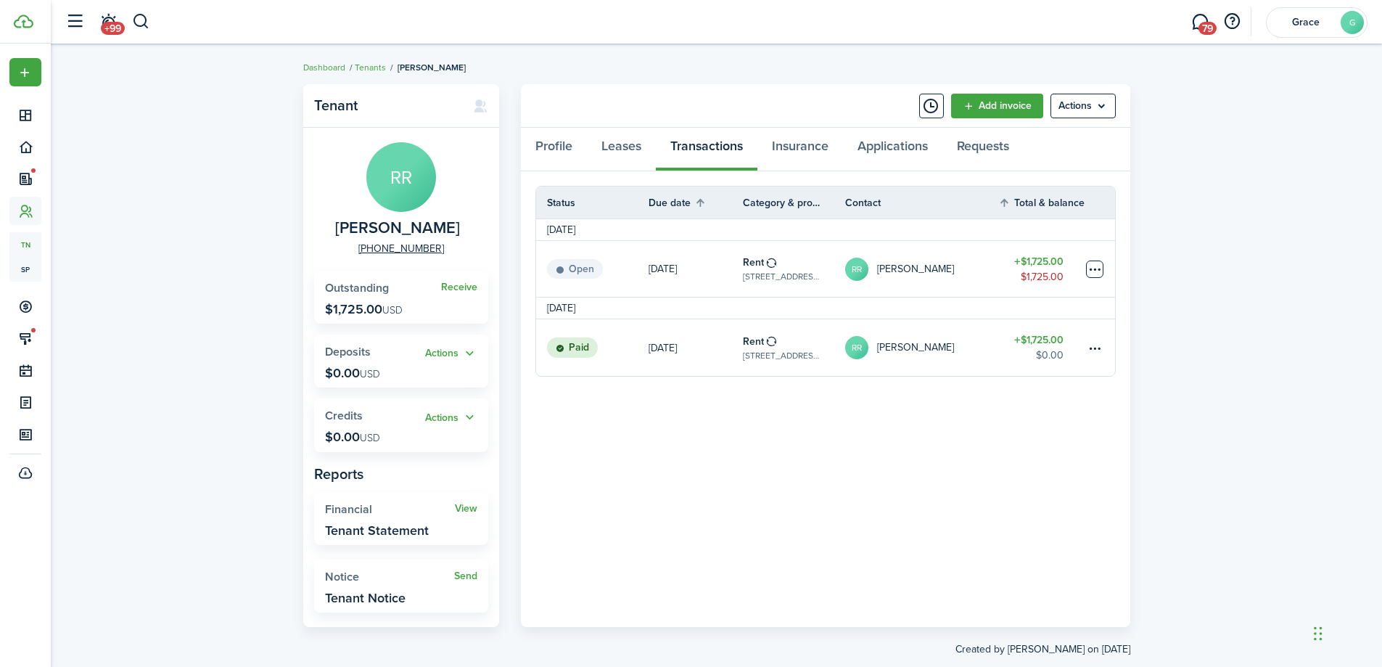
click at [1098, 271] on table-menu-btn-icon at bounding box center [1094, 268] width 17 height 17
click at [1028, 303] on button "Edit" at bounding box center [1040, 297] width 127 height 25
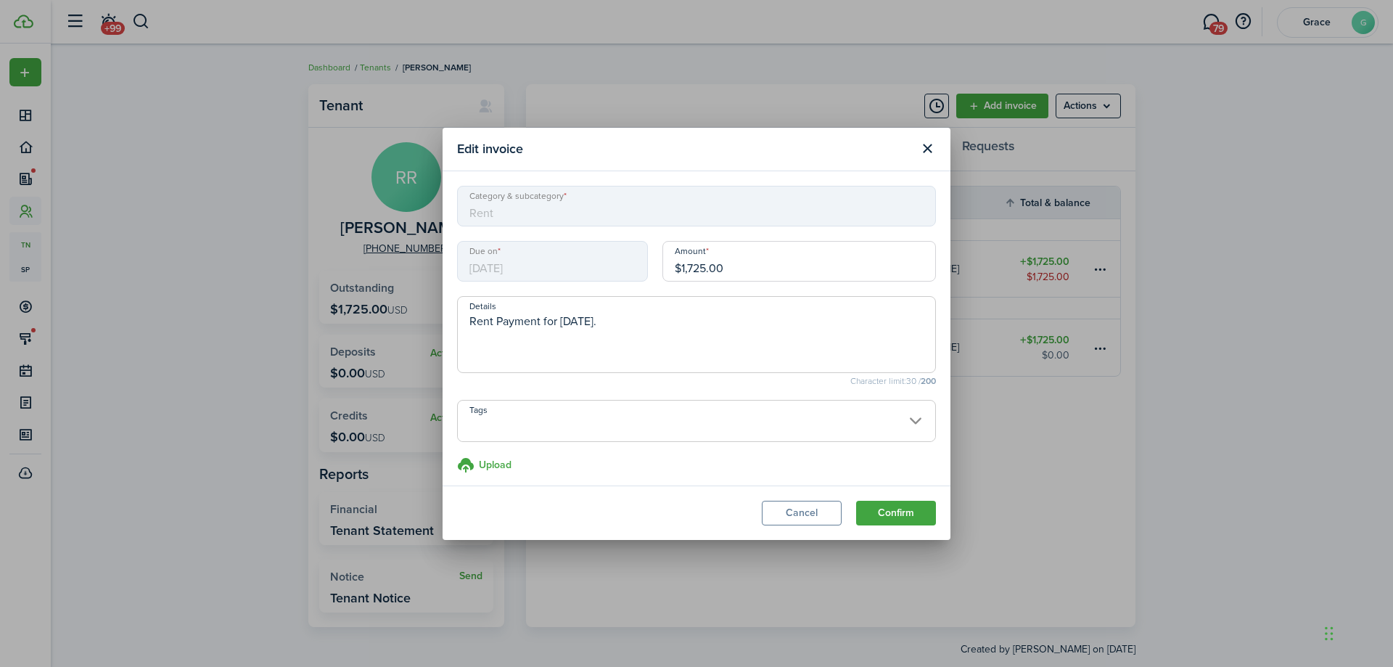
click at [697, 263] on input "$1,725.00" at bounding box center [799, 261] width 274 height 41
click at [736, 269] on input "$1,725.00" at bounding box center [799, 261] width 274 height 41
type input "$1,150.00"
click at [472, 327] on textarea "Rent Payment for [DATE]." at bounding box center [696, 339] width 477 height 52
type textarea "Prorated Rent Payment for [DATE]."
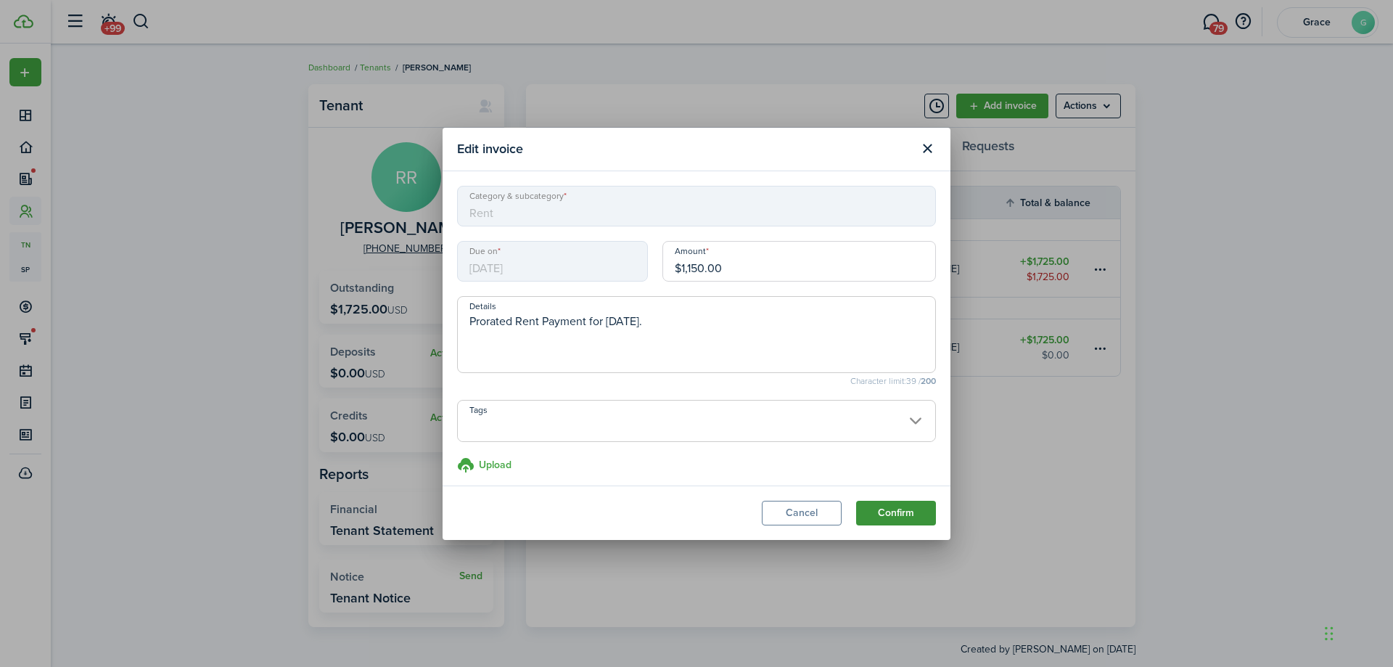
click at [916, 519] on button "Confirm" at bounding box center [896, 513] width 80 height 25
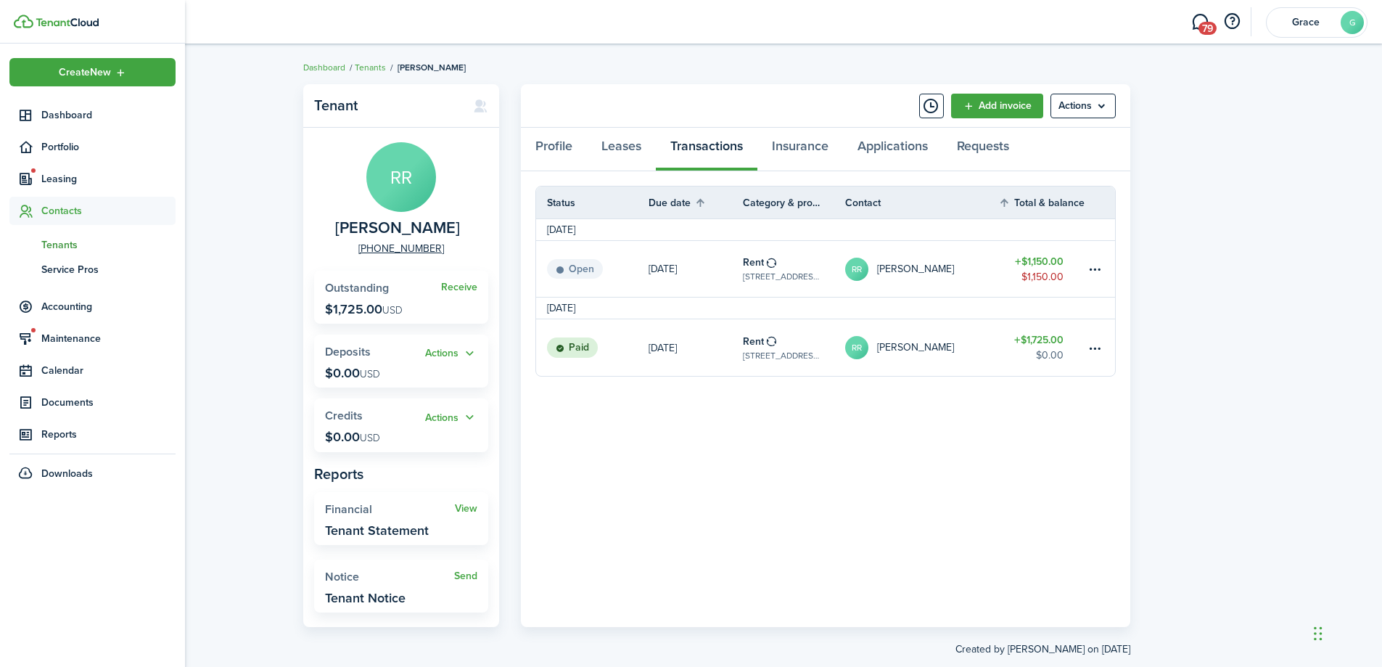
click at [65, 212] on span "Contacts" at bounding box center [108, 210] width 134 height 15
click at [67, 218] on span "Contacts" at bounding box center [92, 211] width 166 height 28
click at [79, 245] on span "Tenants" at bounding box center [108, 244] width 134 height 15
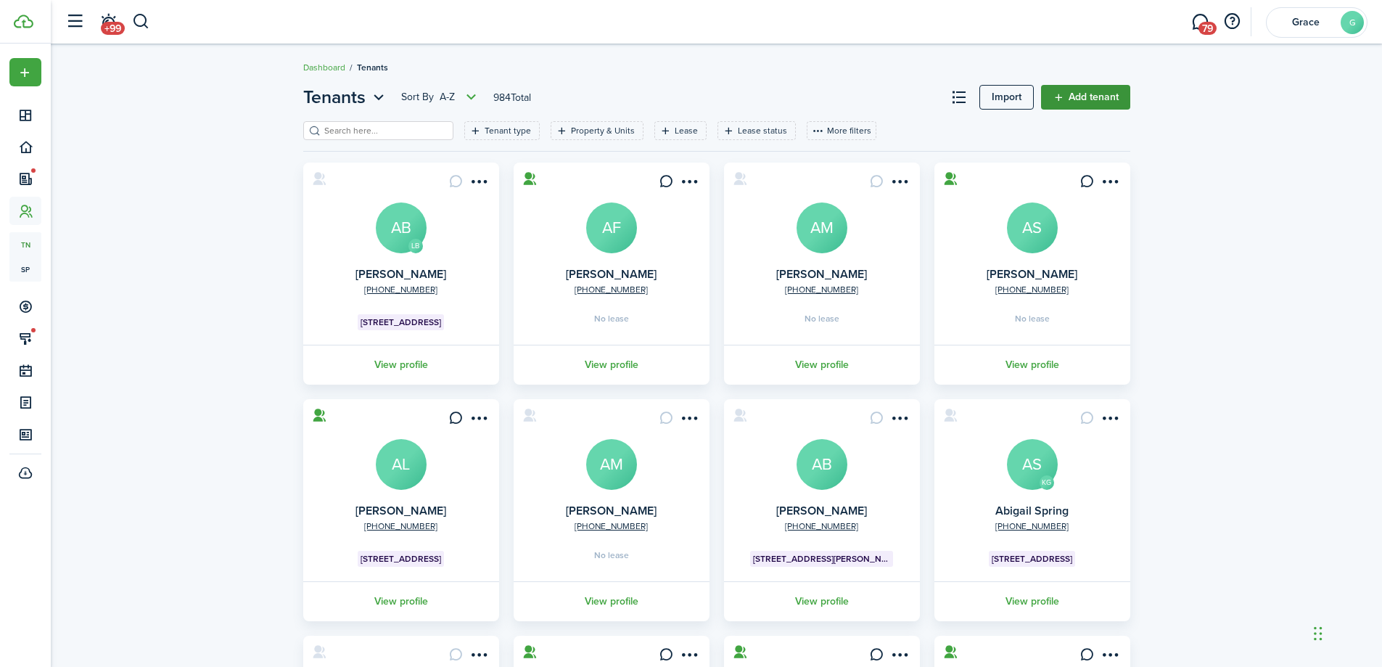
click at [1101, 102] on link "Add tenant" at bounding box center [1085, 97] width 89 height 25
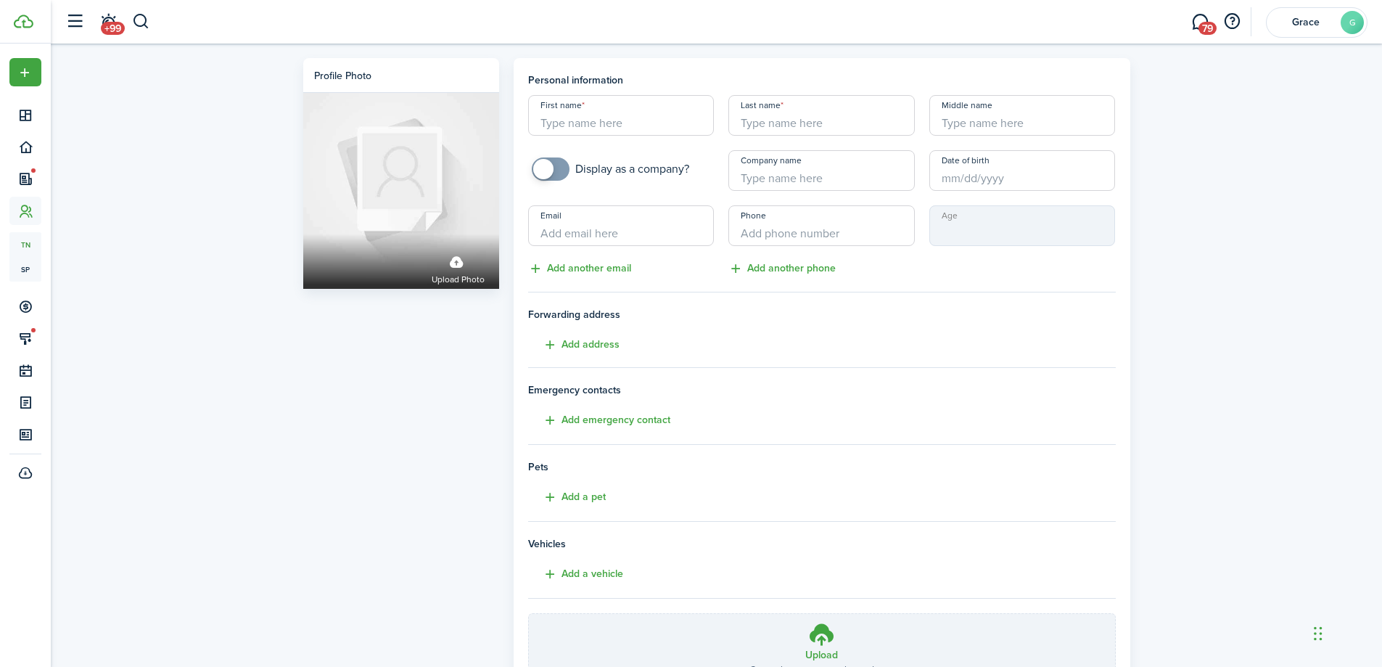
click at [683, 109] on input "First name" at bounding box center [621, 115] width 186 height 41
type input "Jack"
type input "[PERSON_NAME]"
click at [777, 242] on input "+1" at bounding box center [821, 225] width 186 height 41
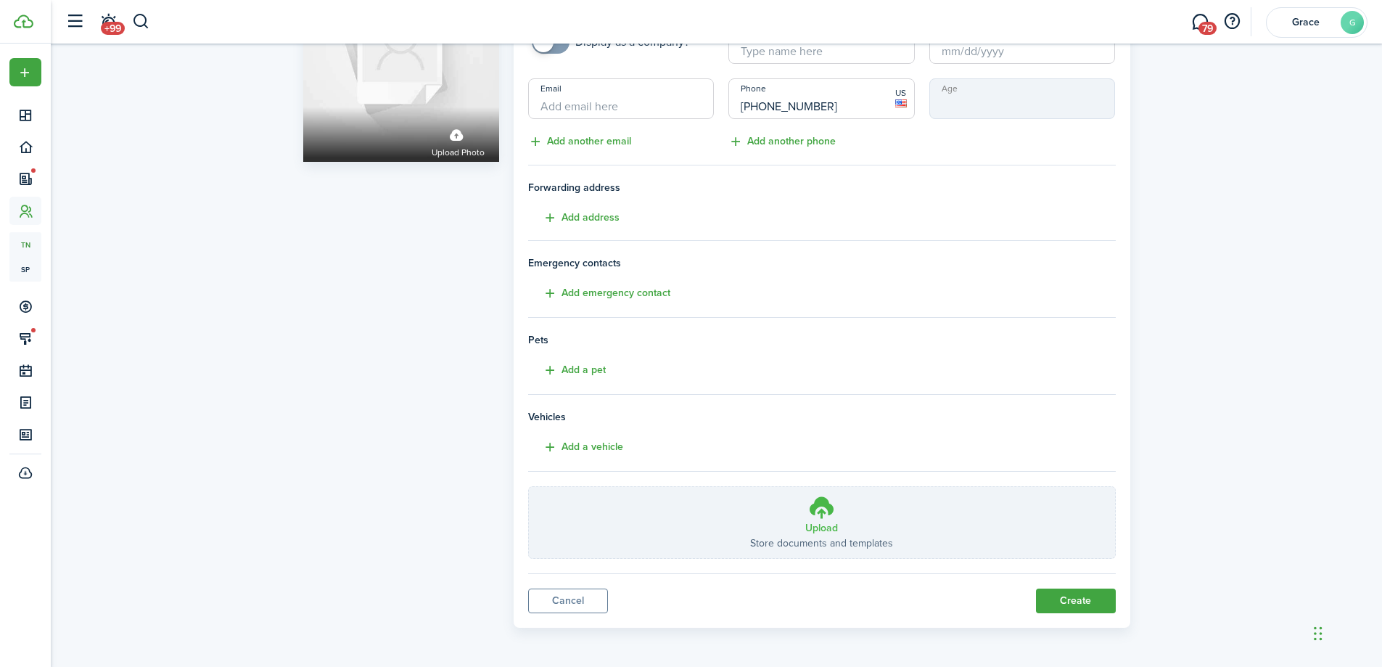
scroll to position [128, 0]
type input "[PHONE_NUMBER]"
click at [1040, 604] on button "Create" at bounding box center [1076, 600] width 80 height 25
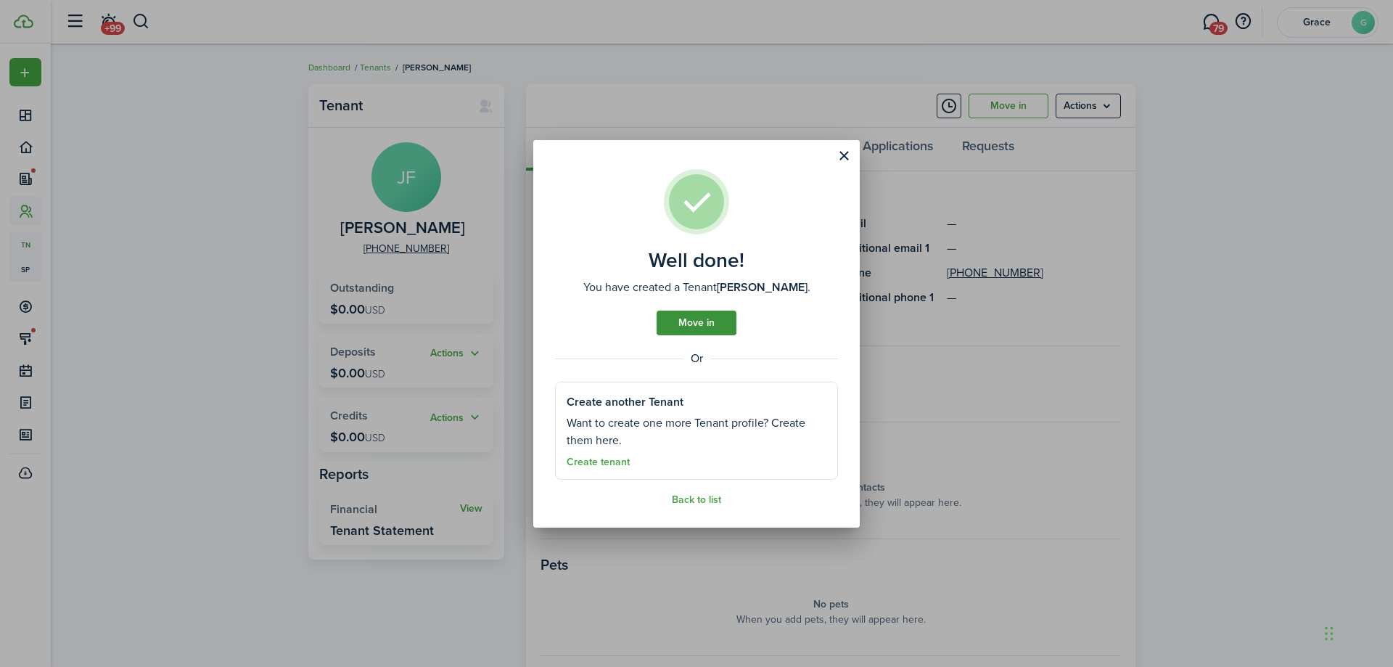
click at [698, 330] on link "Move in" at bounding box center [697, 323] width 80 height 25
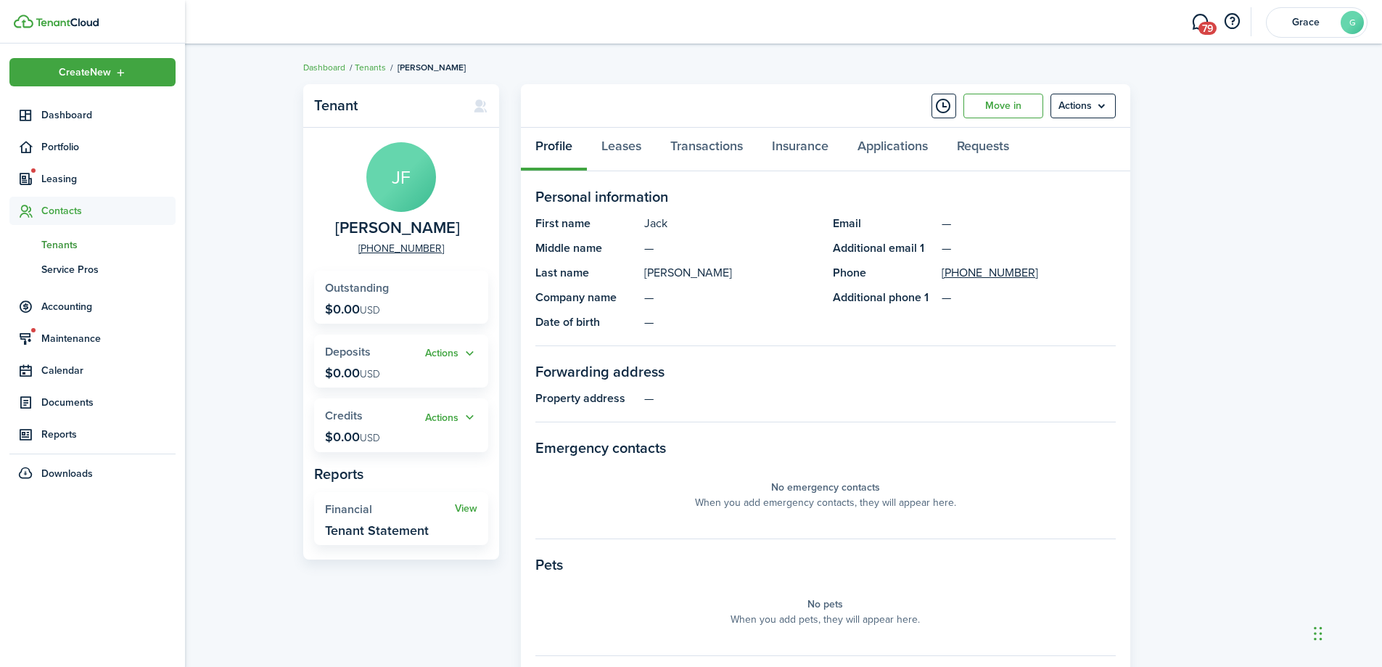
click at [67, 238] on span "Tenants" at bounding box center [108, 244] width 134 height 15
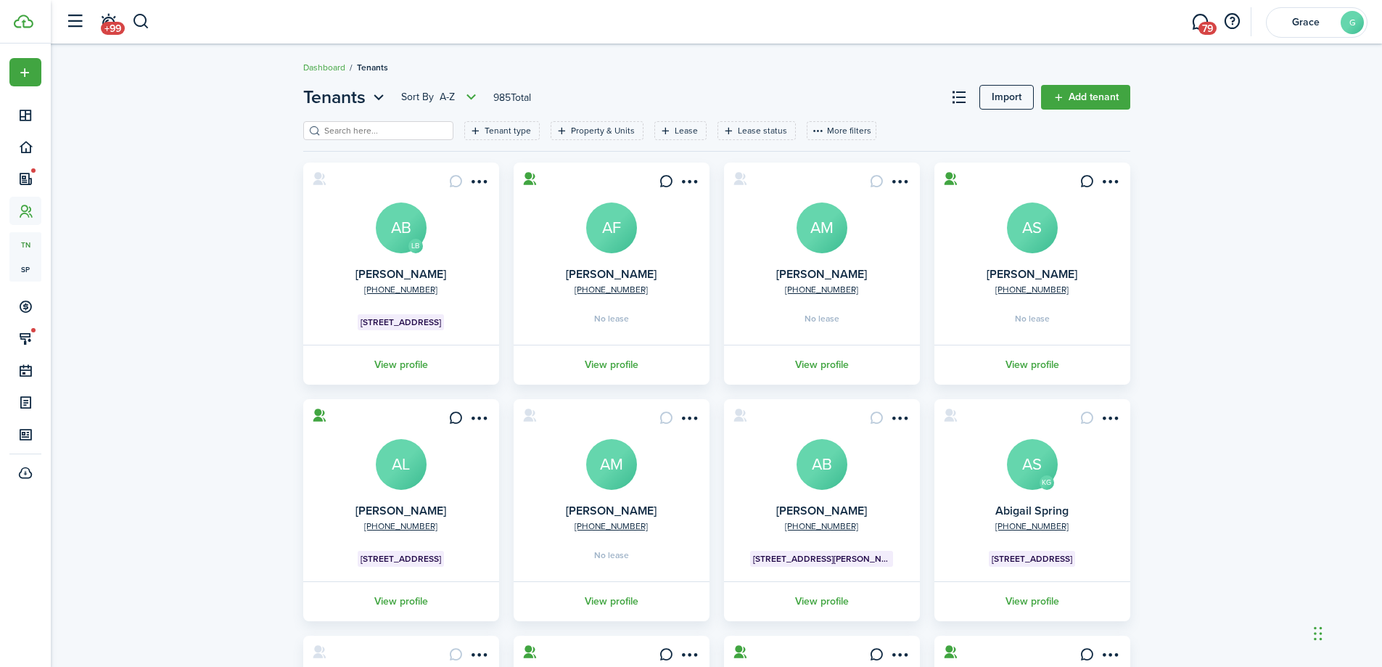
click at [1077, 112] on header-page "Tenants Sort by A-Z 985 Total Import Add tenant" at bounding box center [716, 102] width 827 height 37
click at [1083, 97] on link "Add tenant" at bounding box center [1085, 97] width 89 height 25
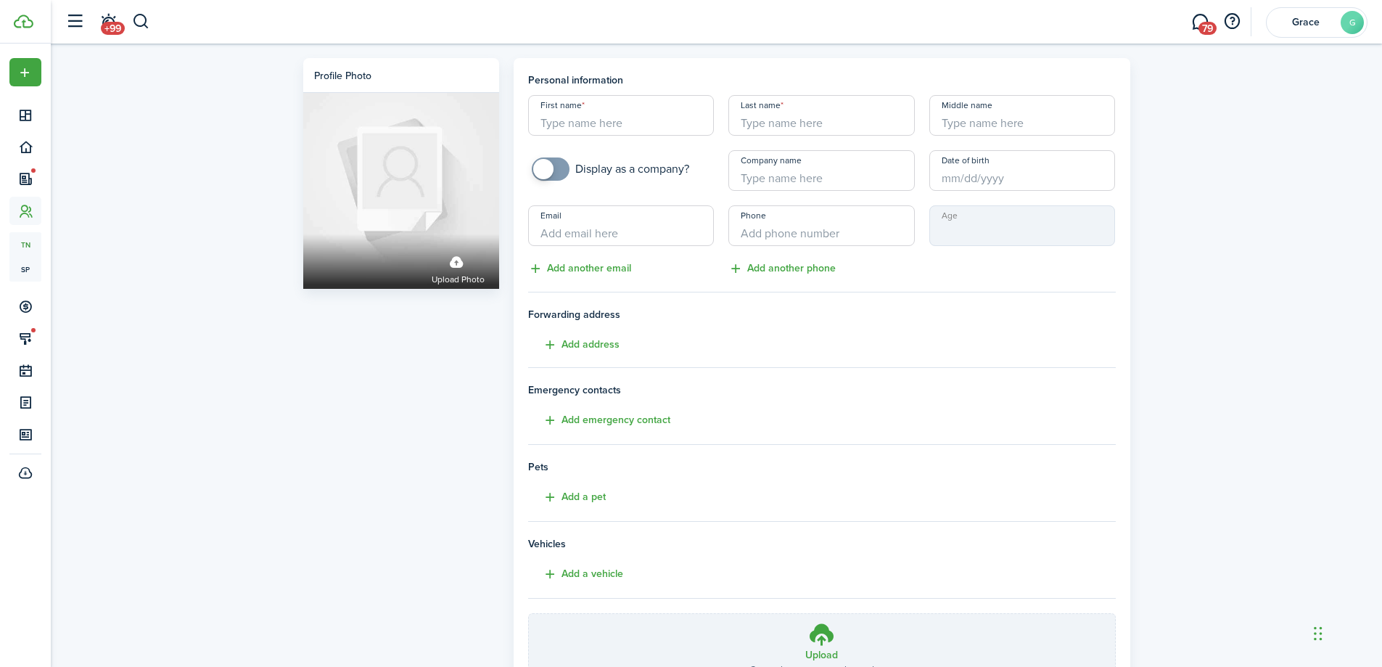
click at [615, 116] on input "First name" at bounding box center [621, 115] width 186 height 41
type input "N"
type input "Bethanie"
type input "[PERSON_NAME]"
click at [810, 243] on input "+1" at bounding box center [821, 225] width 186 height 41
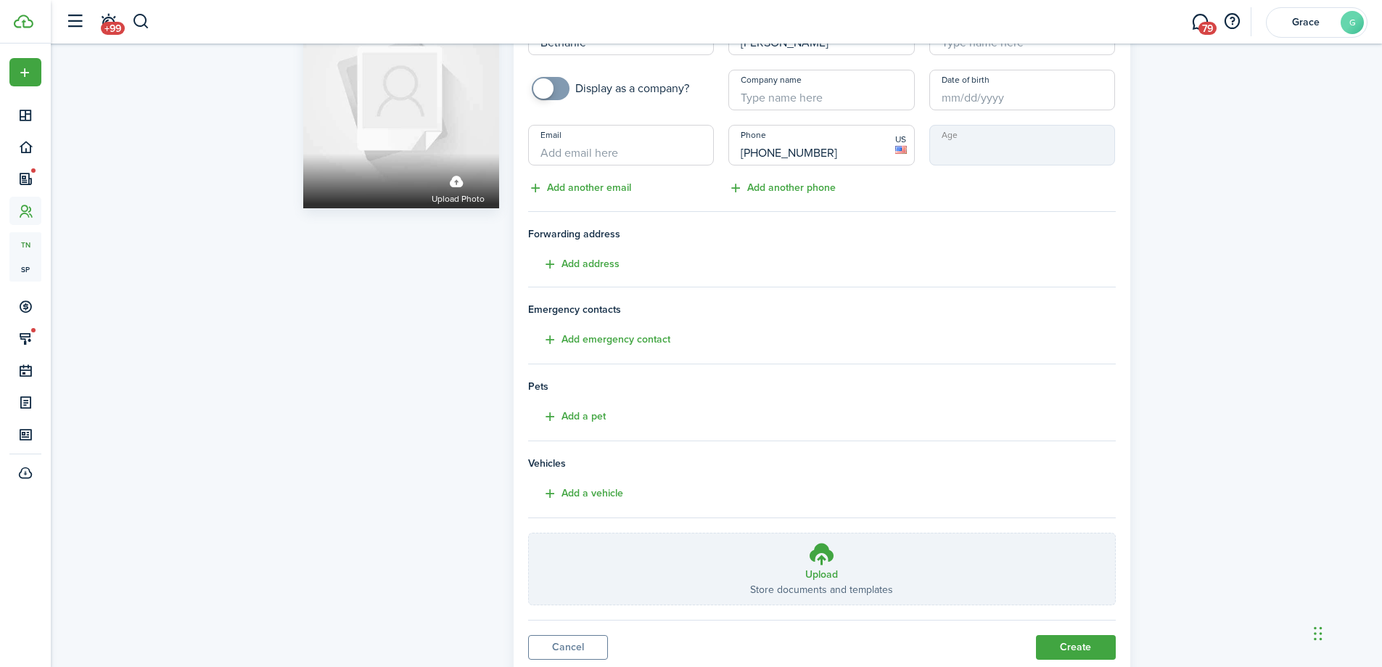
type input "[PHONE_NUMBER]"
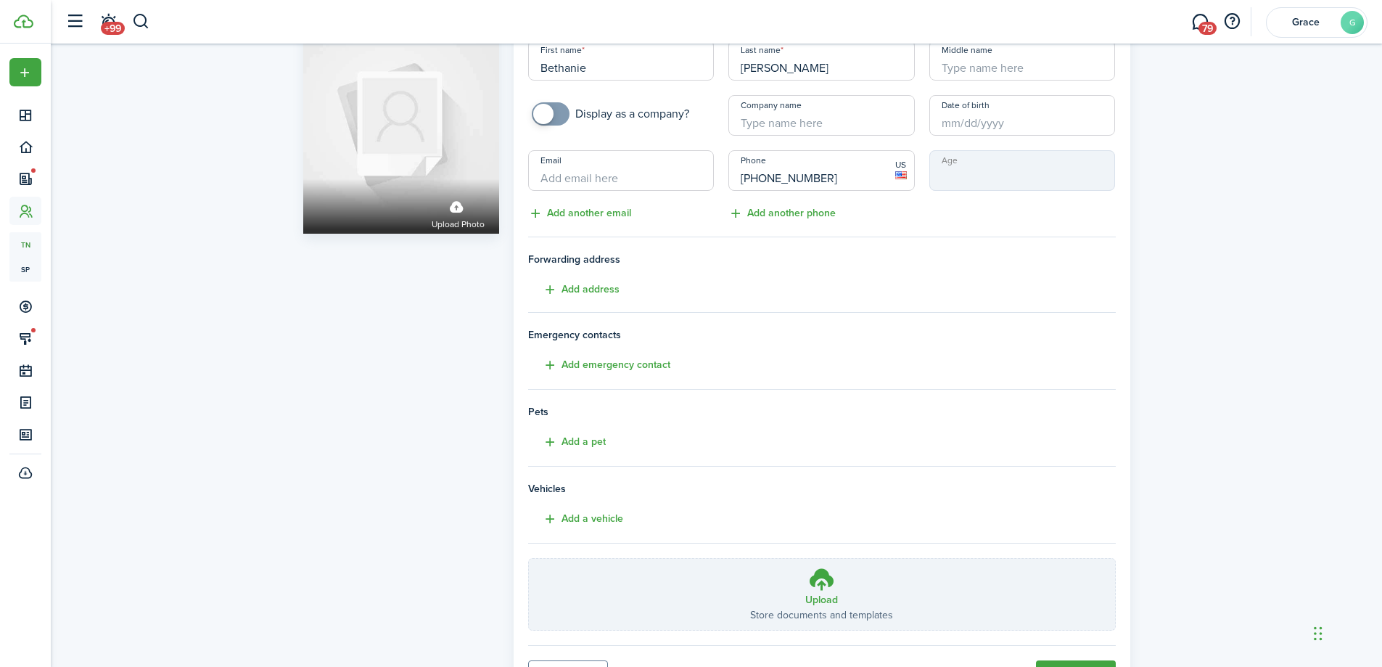
click at [1050, 622] on label "Upload Store documents and templates Choose file" at bounding box center [822, 594] width 586 height 71
click at [529, 559] on input "Upload Store documents and templates Choose file" at bounding box center [529, 559] width 0 height 0
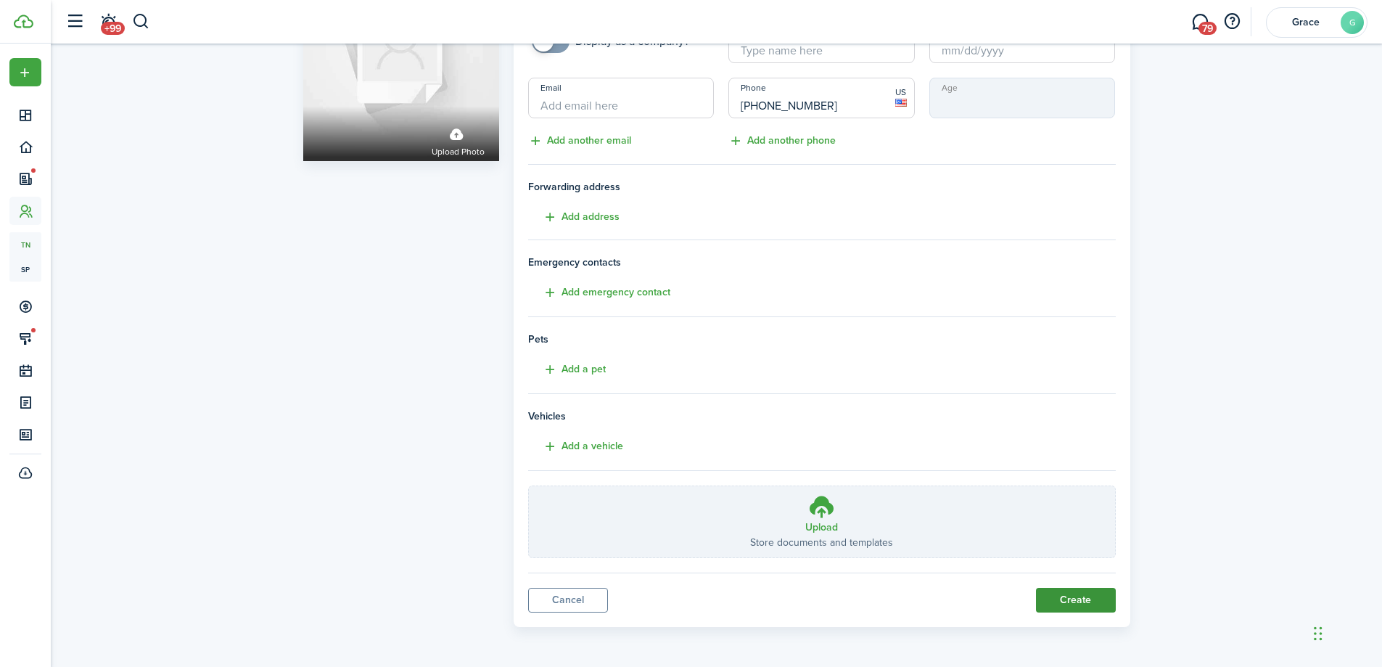
click at [1058, 606] on button "Create" at bounding box center [1076, 600] width 80 height 25
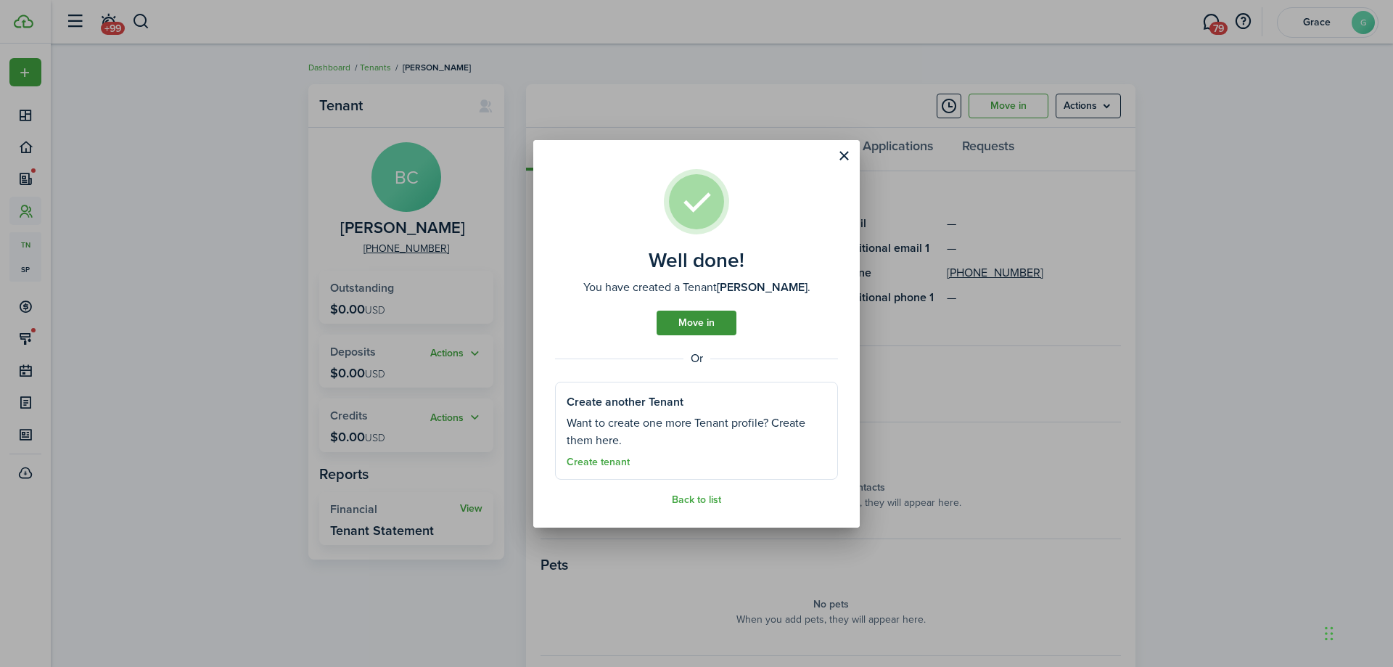
click at [700, 318] on link "Move in" at bounding box center [697, 323] width 80 height 25
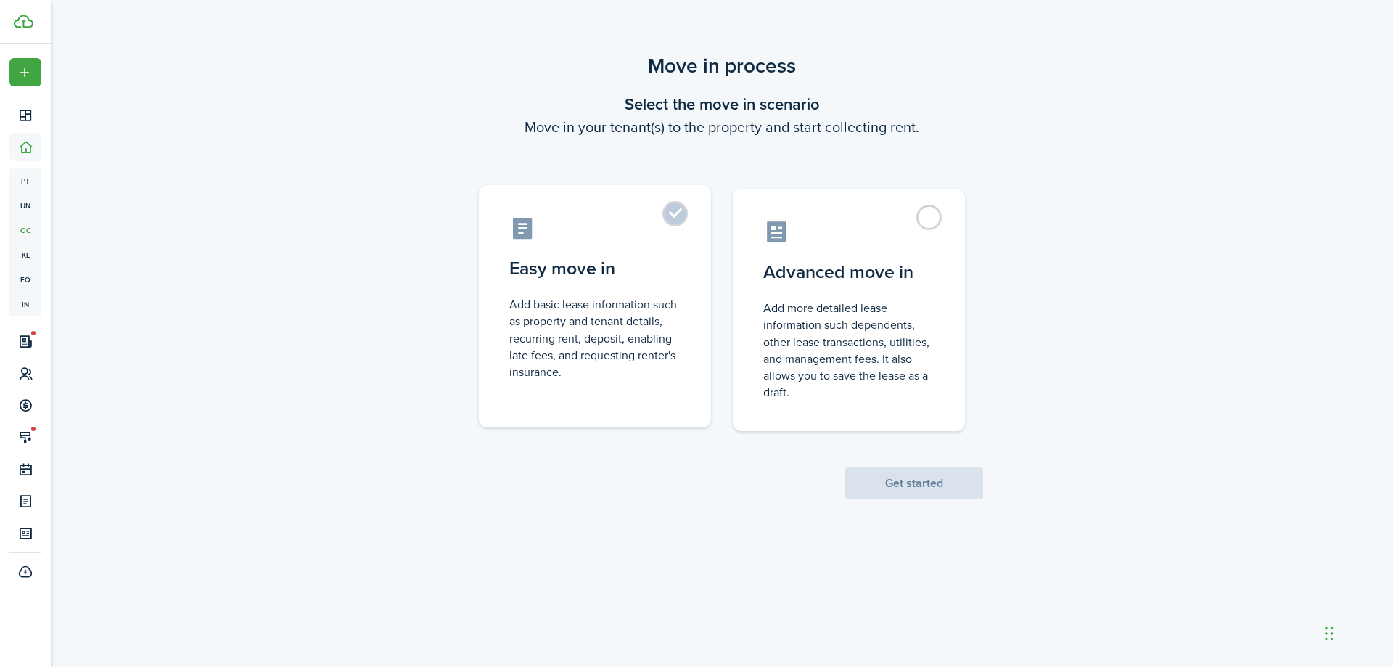
click at [630, 332] on control-radio-card-description "Add basic lease information such as property and tenant details, recurring rent…" at bounding box center [594, 338] width 171 height 84
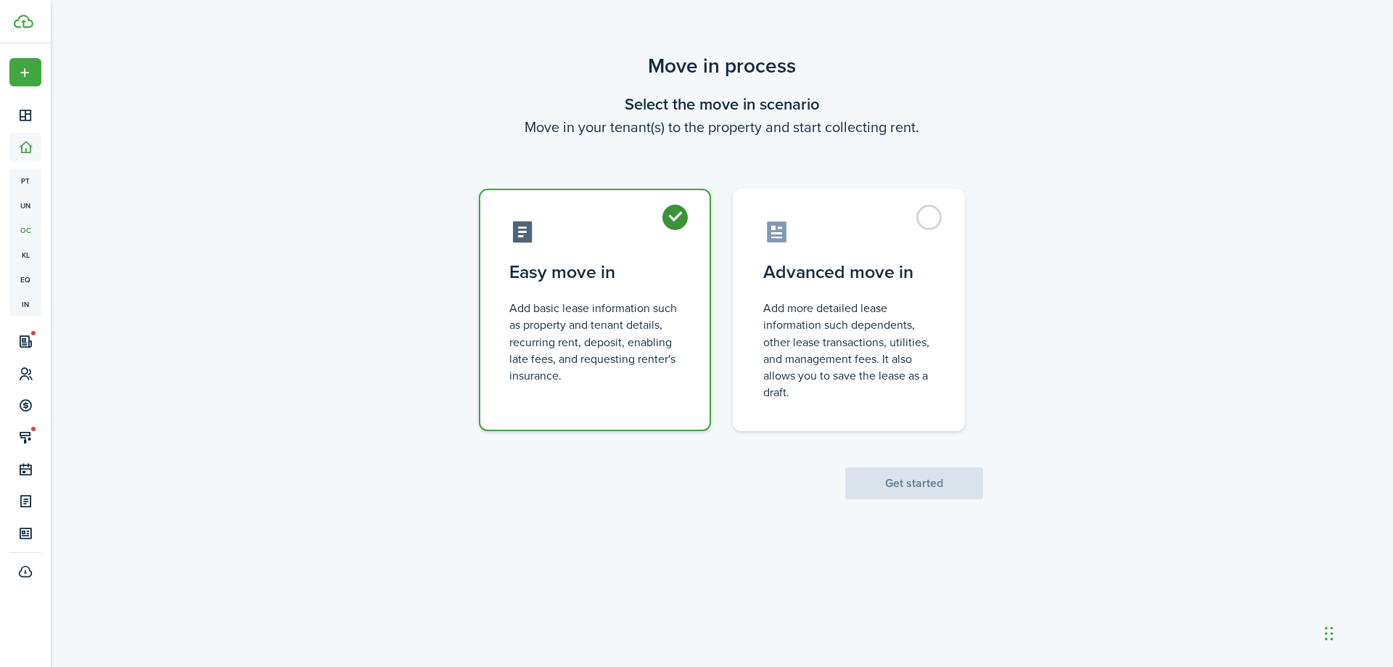
radio input "true"
click at [916, 467] on button "Get started" at bounding box center [914, 483] width 138 height 32
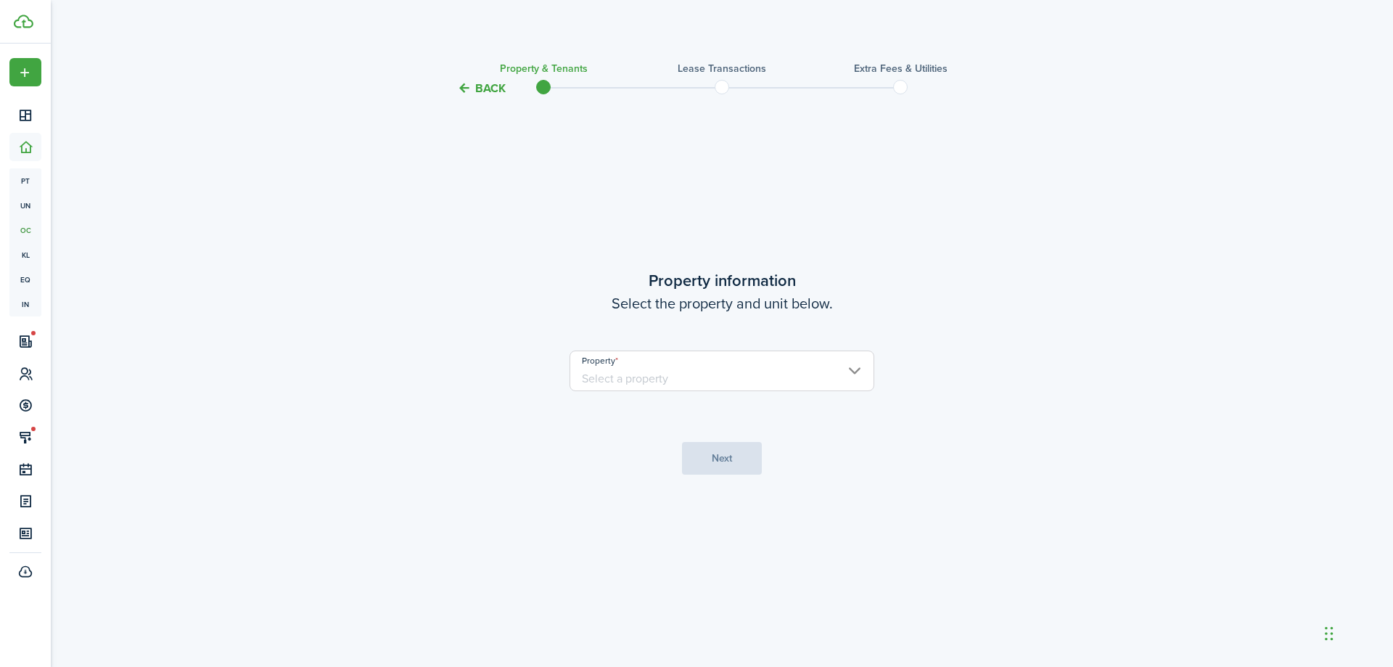
click at [794, 361] on input "Property" at bounding box center [722, 370] width 305 height 41
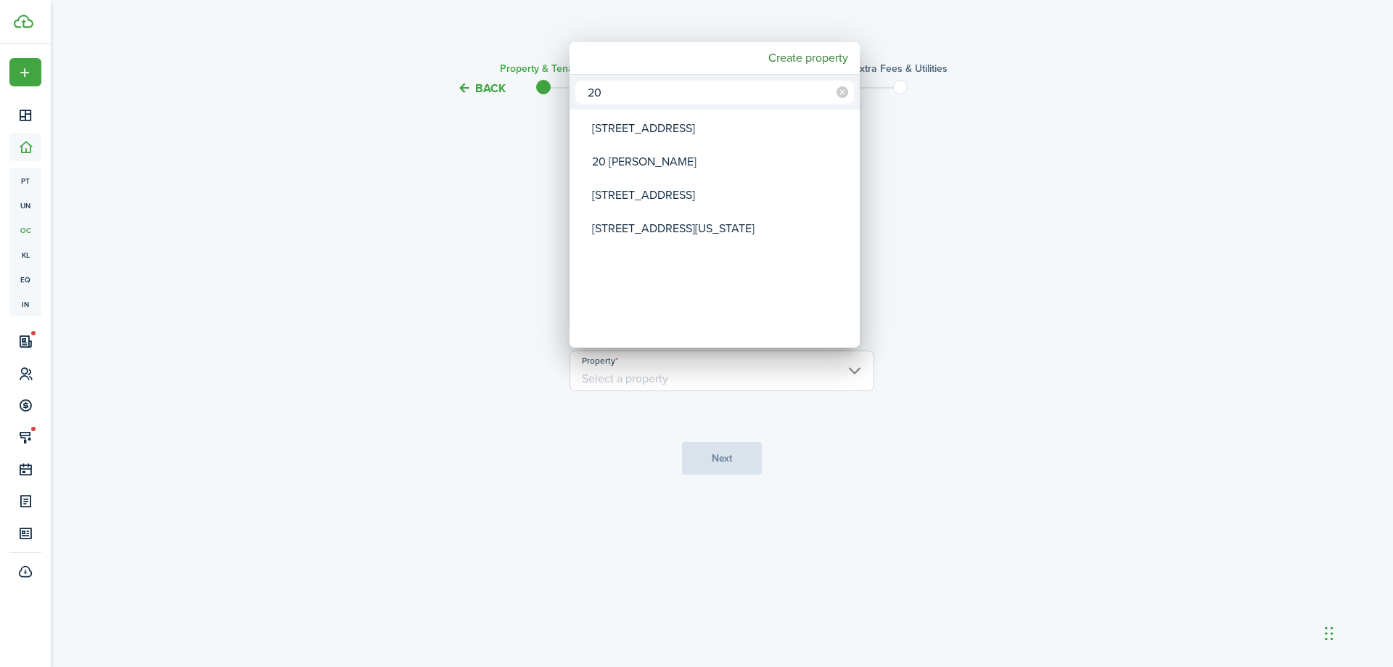
type input "2"
type input "1"
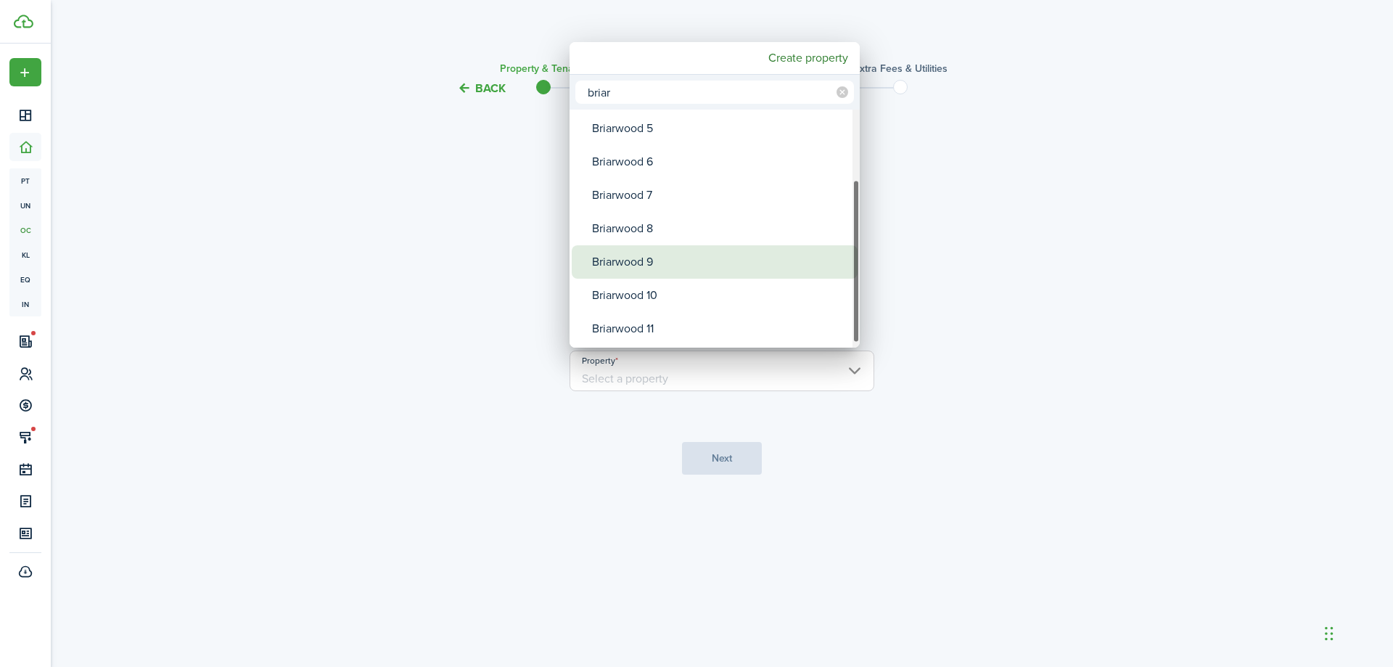
type input "briar"
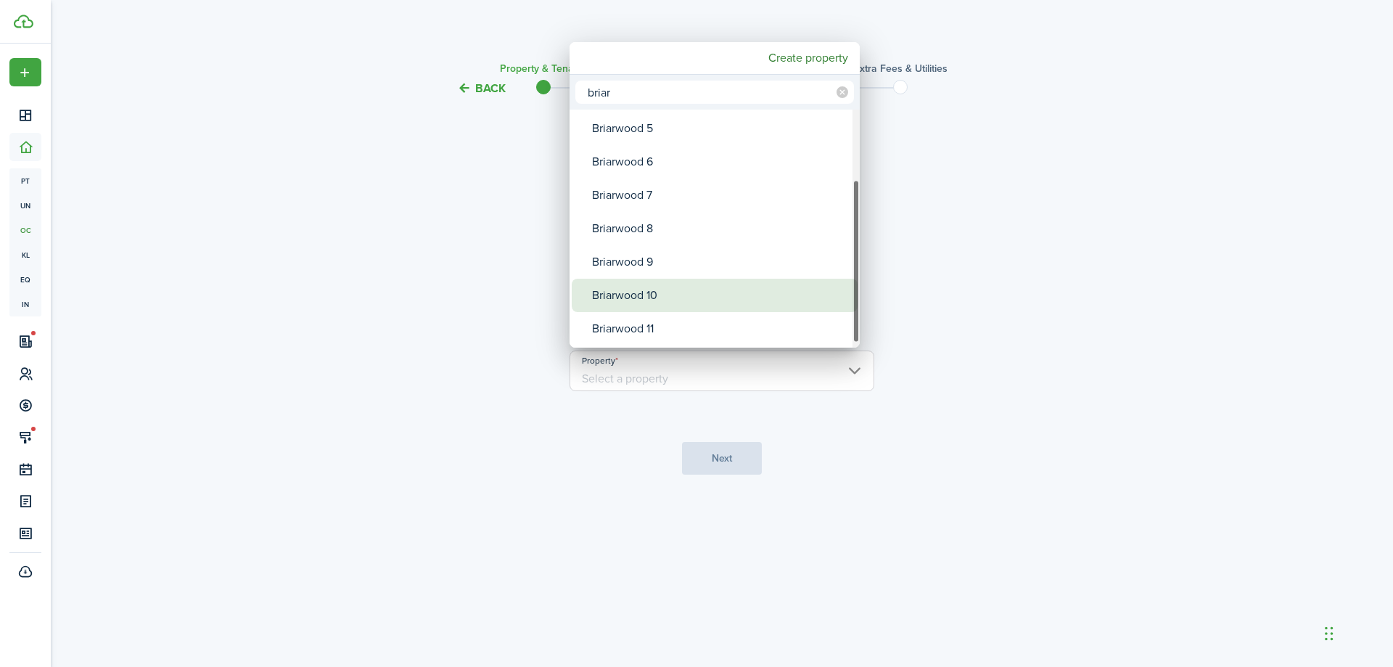
click at [702, 284] on div "Briarwood 10" at bounding box center [720, 295] width 257 height 33
type input "Briarwood 10"
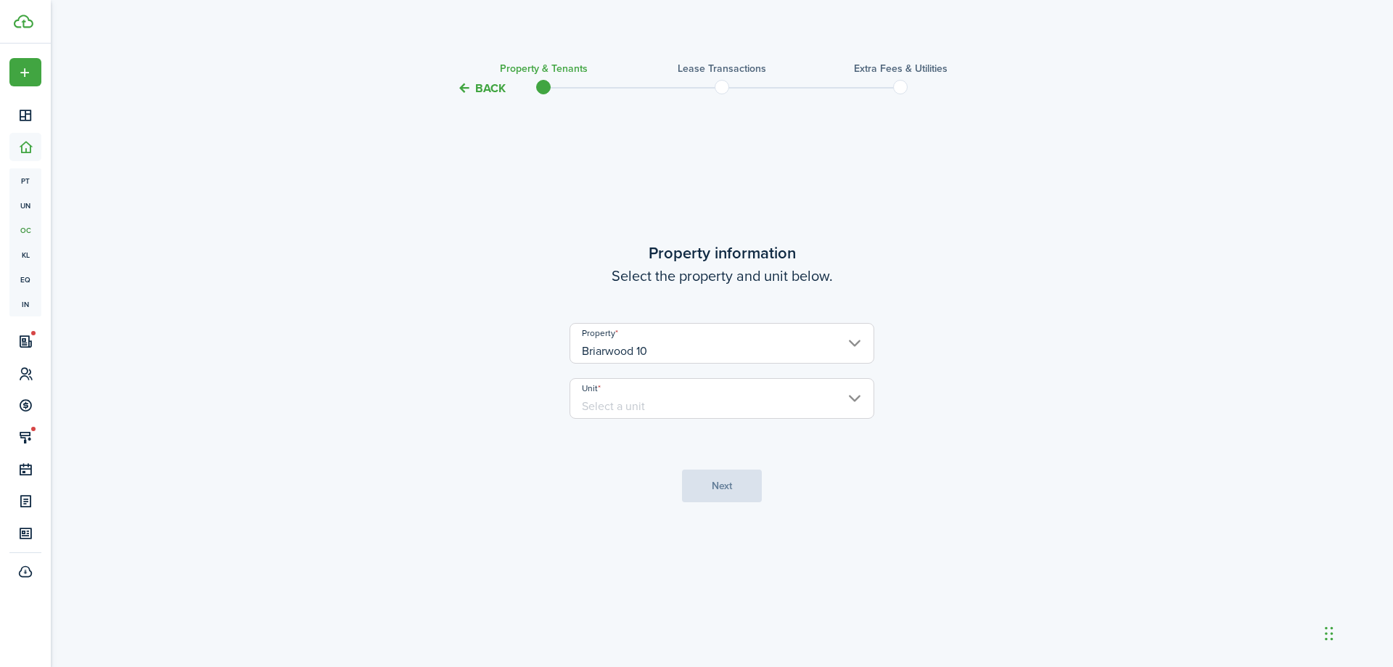
click at [694, 390] on input "Unit" at bounding box center [722, 398] width 305 height 41
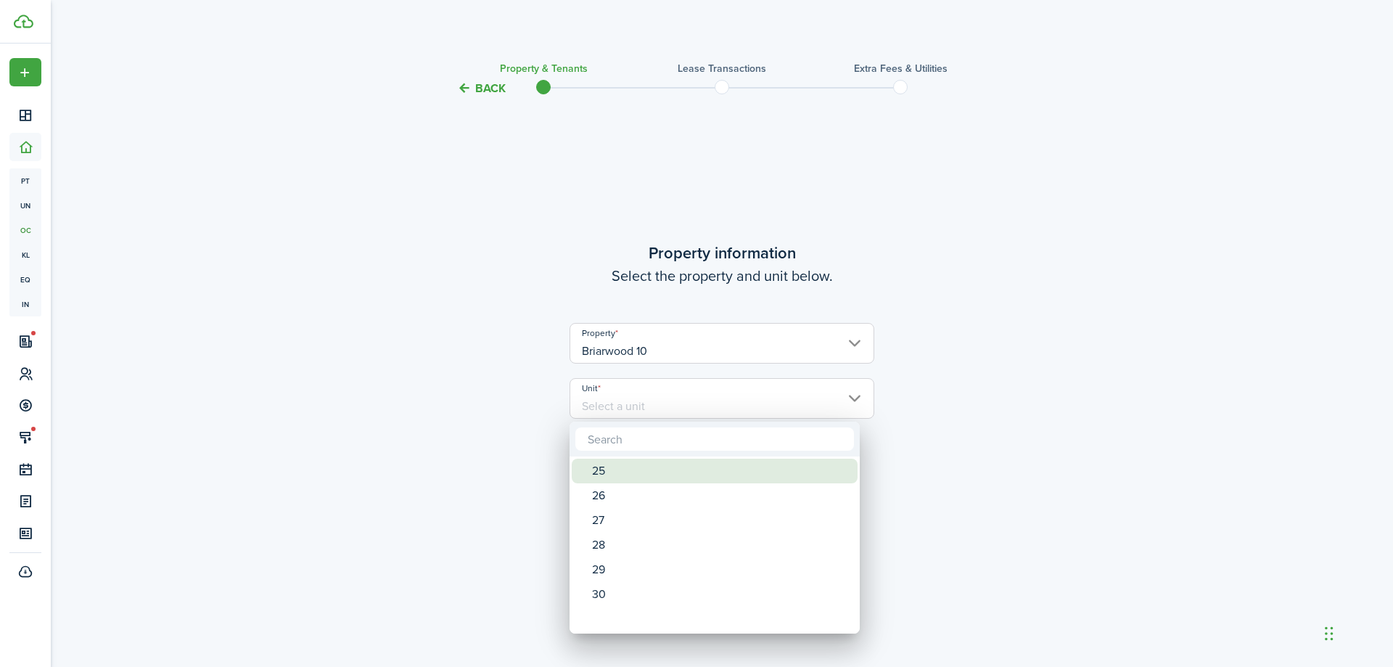
click at [661, 474] on div "25" at bounding box center [720, 471] width 257 height 25
type input "25"
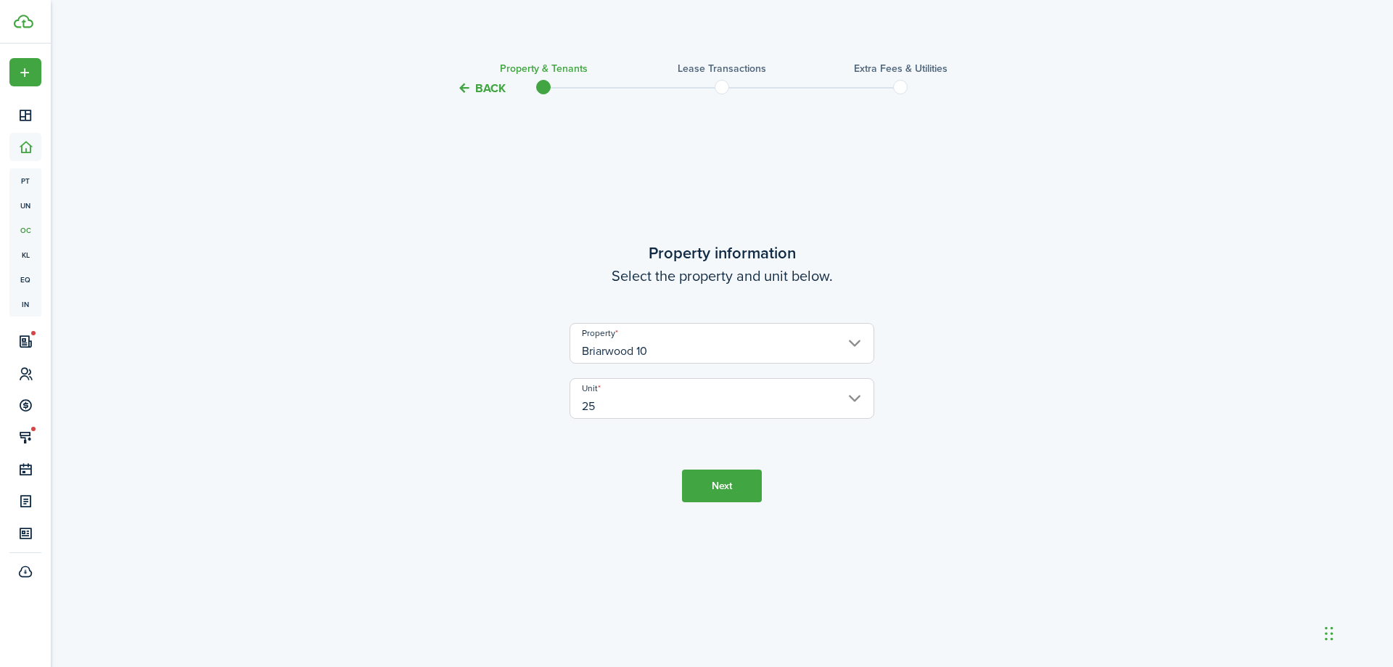
click at [727, 502] on tc-wizard-step "Property information Select the property and unit below. Property [GEOGRAPHIC_D…" at bounding box center [721, 371] width 609 height 511
click at [718, 497] on button "Next" at bounding box center [722, 485] width 80 height 33
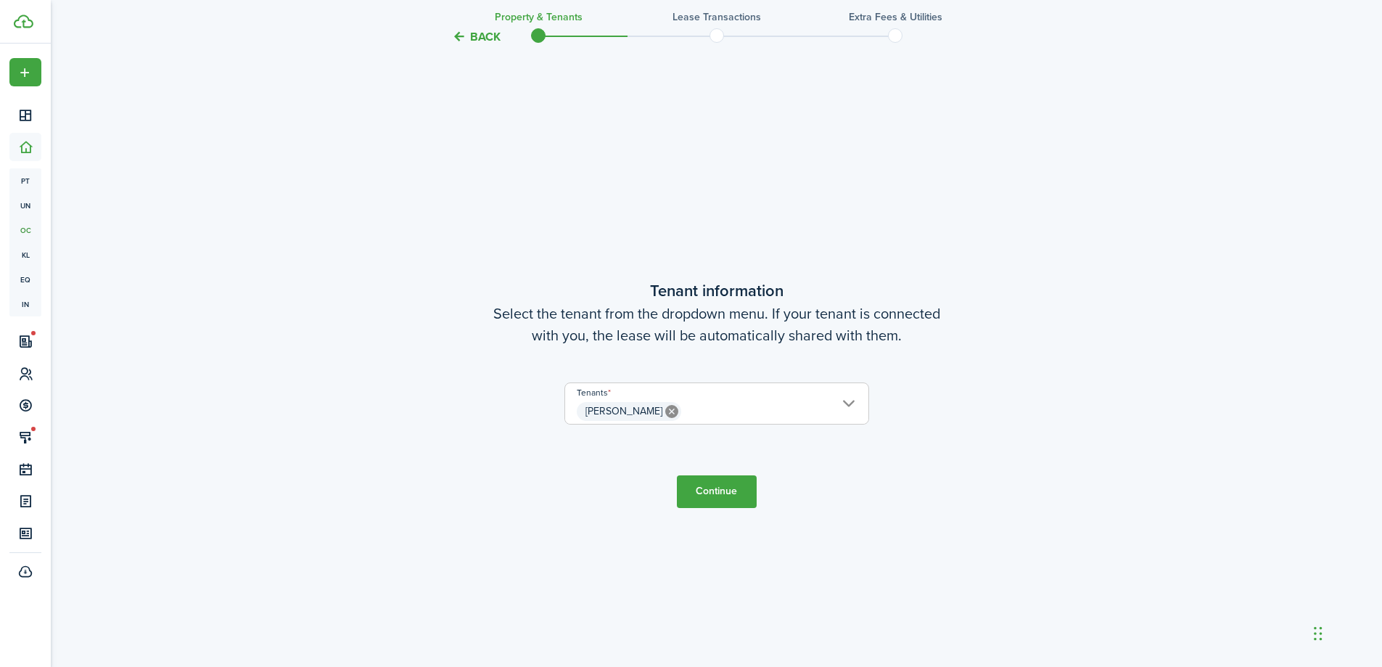
scroll to position [570, 0]
click at [720, 377] on lease-wizard-tenant "Tenant information Select the tenant from the dropdown menu. If your tenant is …" at bounding box center [716, 356] width 609 height 160
click at [735, 391] on input "[PERSON_NAME]" at bounding box center [716, 389] width 303 height 17
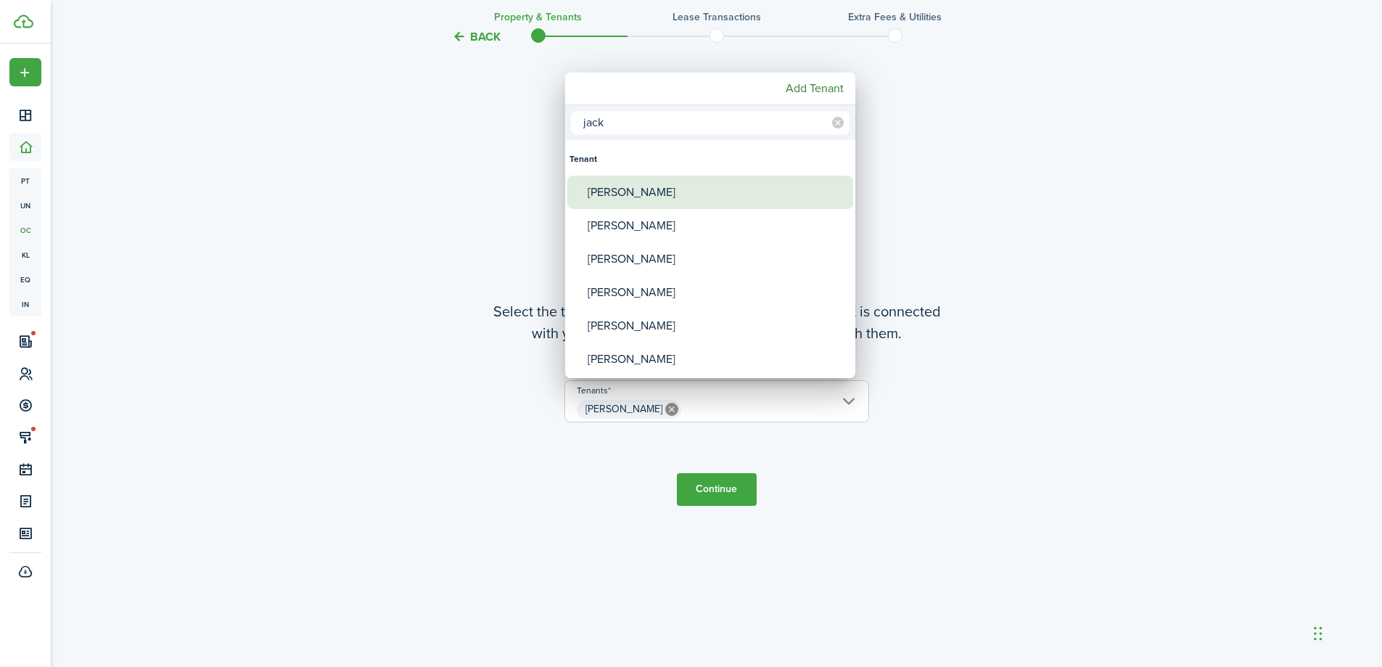
type input "jack"
click at [687, 191] on div "[PERSON_NAME]" at bounding box center [716, 192] width 257 height 33
type input "[PERSON_NAME], [PERSON_NAME]"
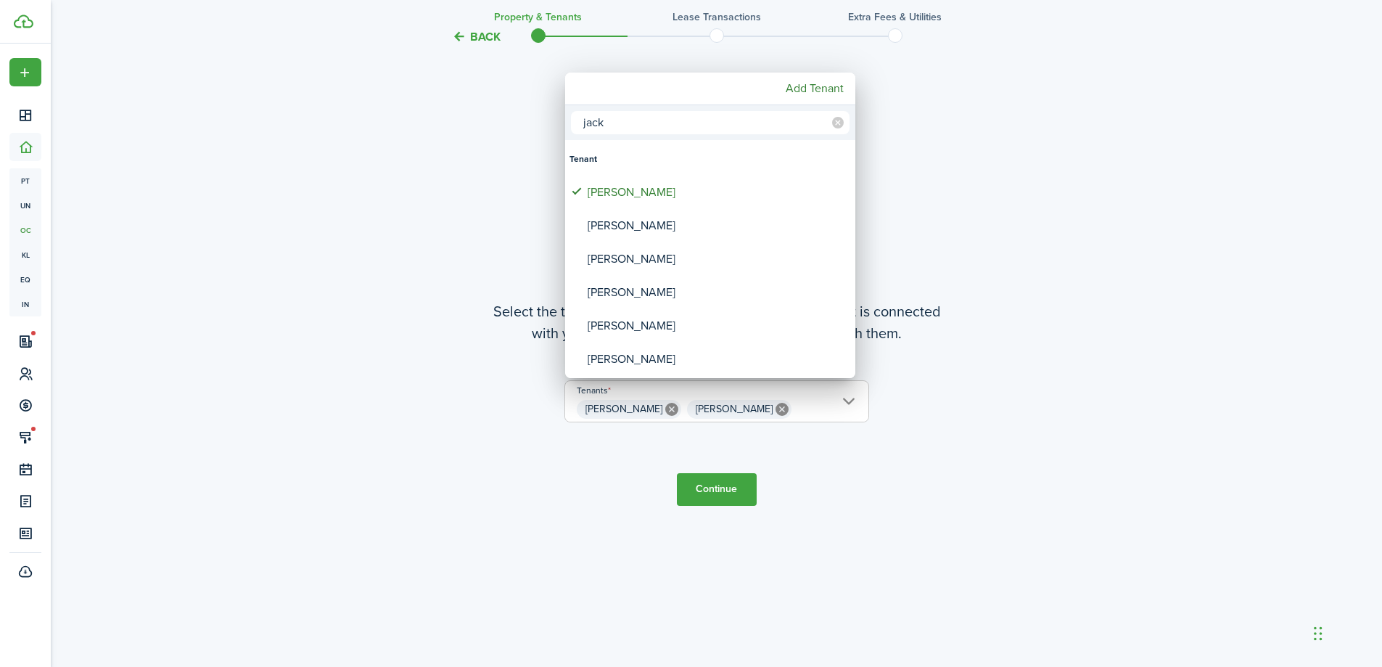
click at [859, 546] on div at bounding box center [691, 333] width 1614 height 899
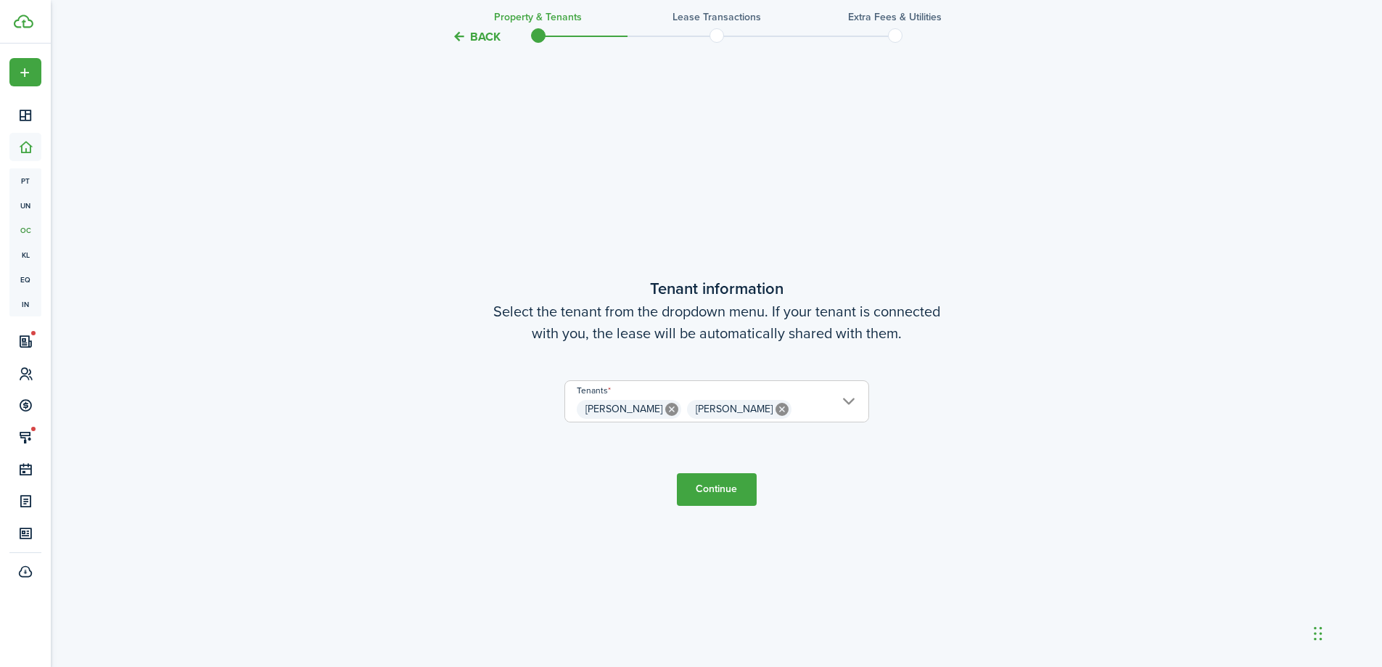
click at [697, 491] on button "Continue" at bounding box center [717, 489] width 80 height 33
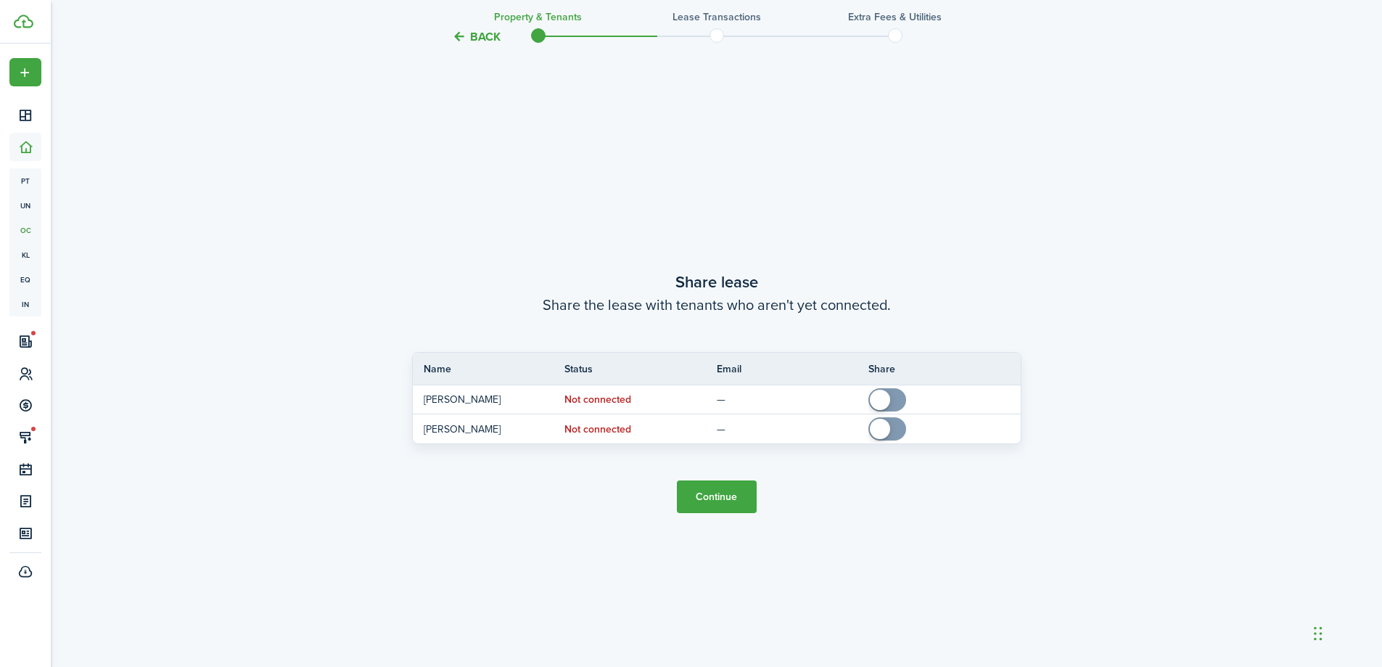
scroll to position [1236, 0]
click at [714, 498] on button "Continue" at bounding box center [717, 496] width 80 height 33
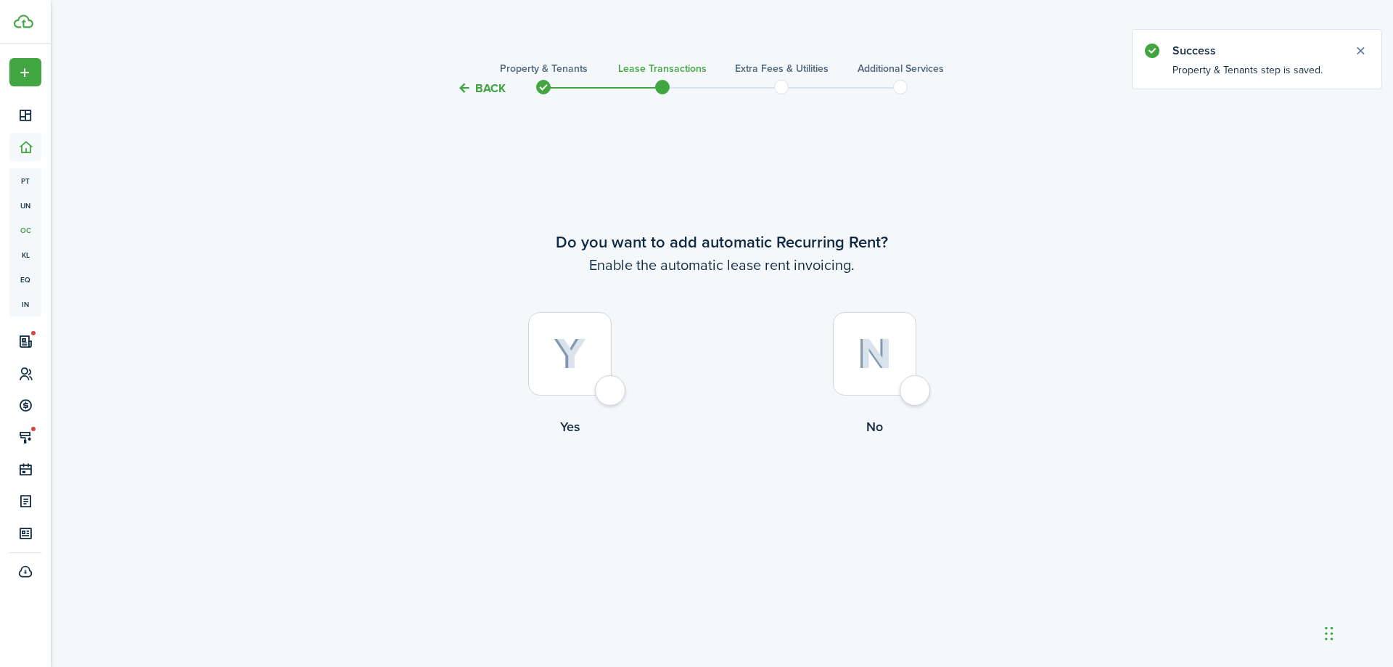
click at [875, 376] on div at bounding box center [874, 353] width 83 height 83
radio input "true"
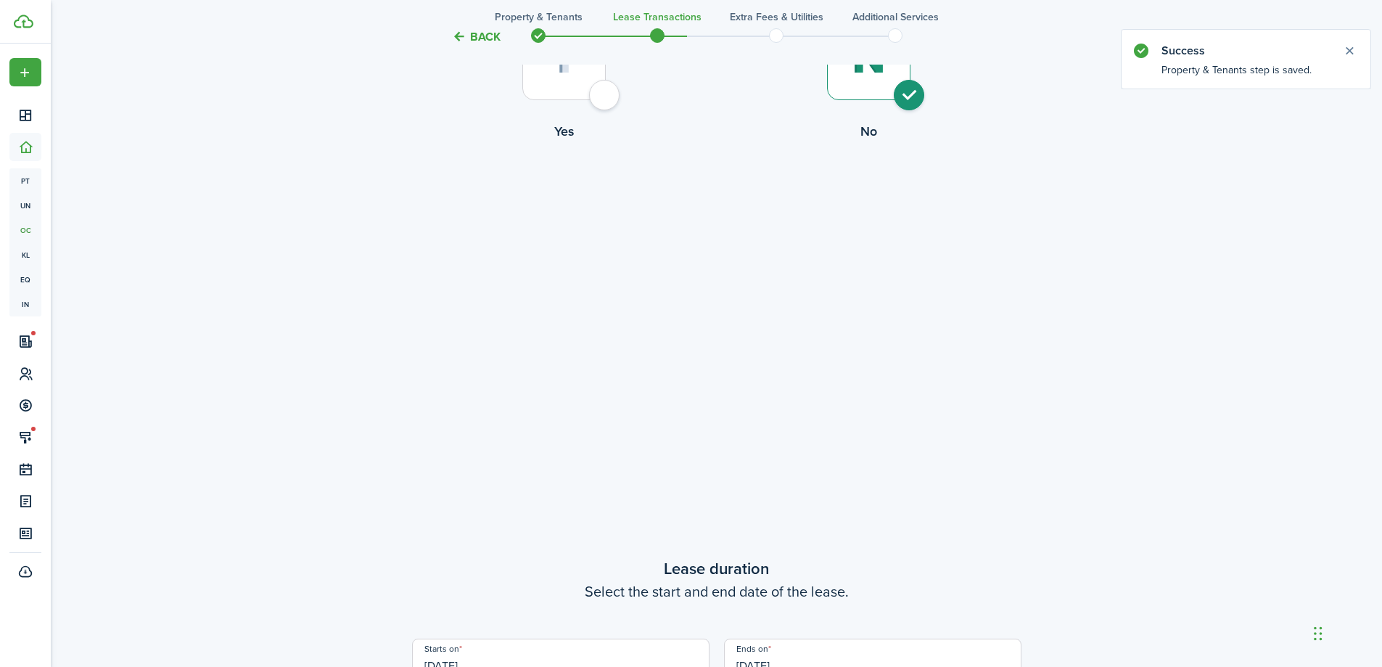
click at [875, 376] on div "Do you want to add automatic Recurring Rent? Enable the automatic lease rent in…" at bounding box center [716, 410] width 609 height 1178
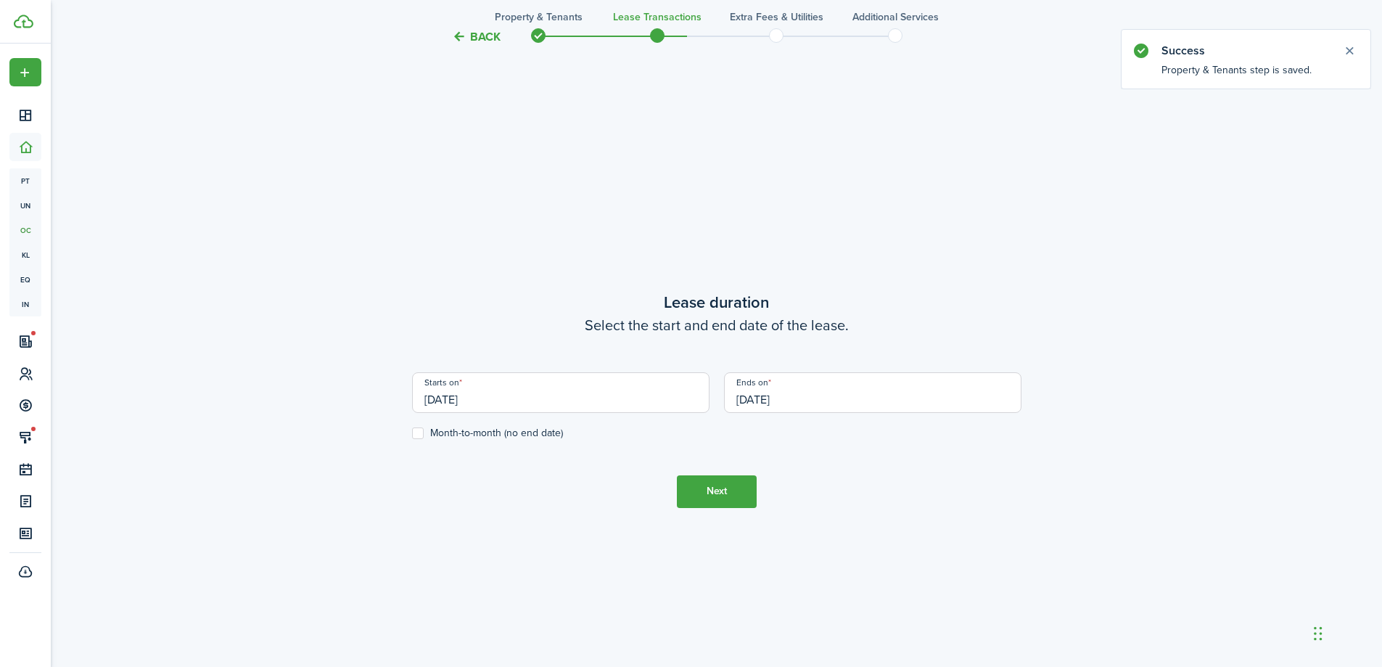
scroll to position [570, 0]
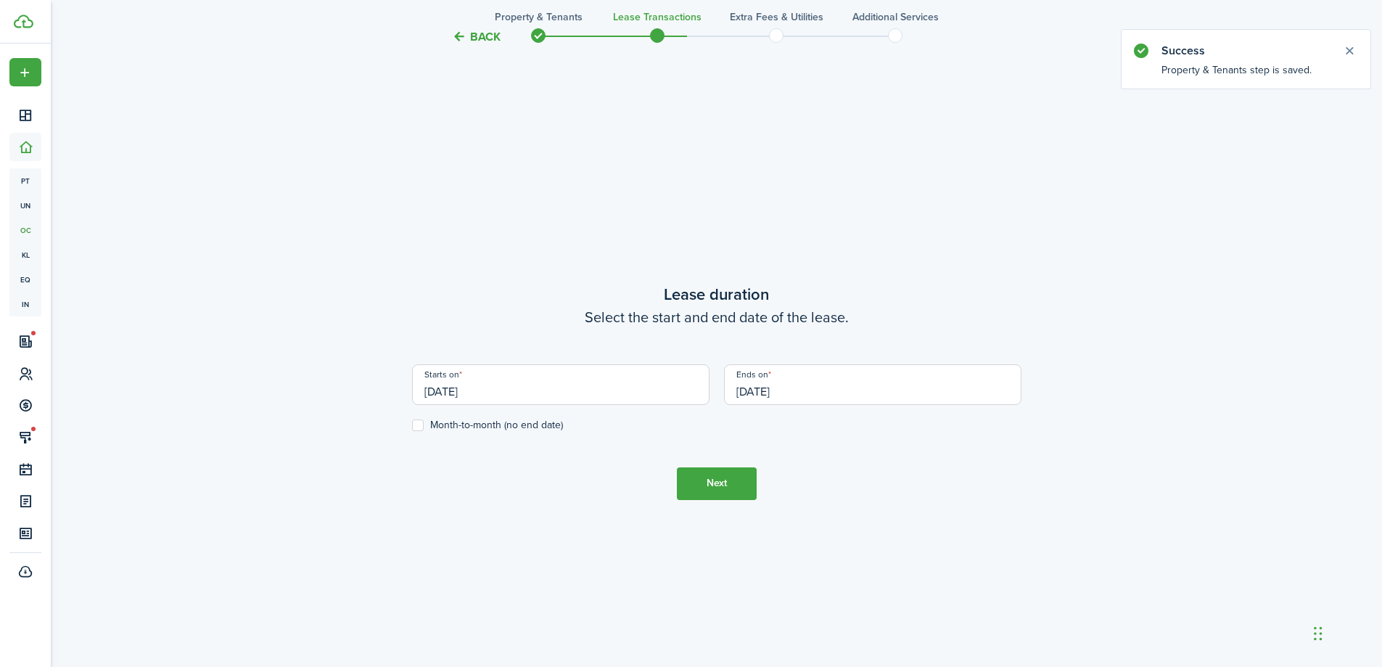
click at [488, 36] on button "Back" at bounding box center [476, 36] width 49 height 15
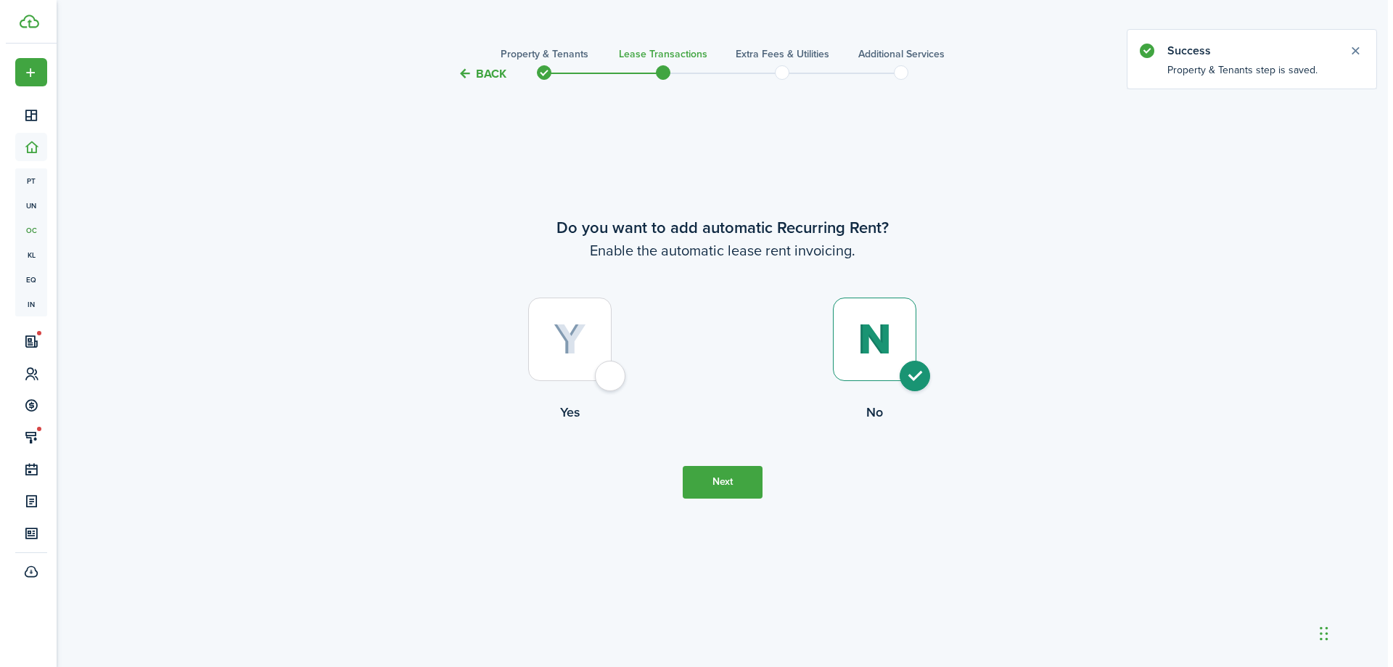
scroll to position [0, 0]
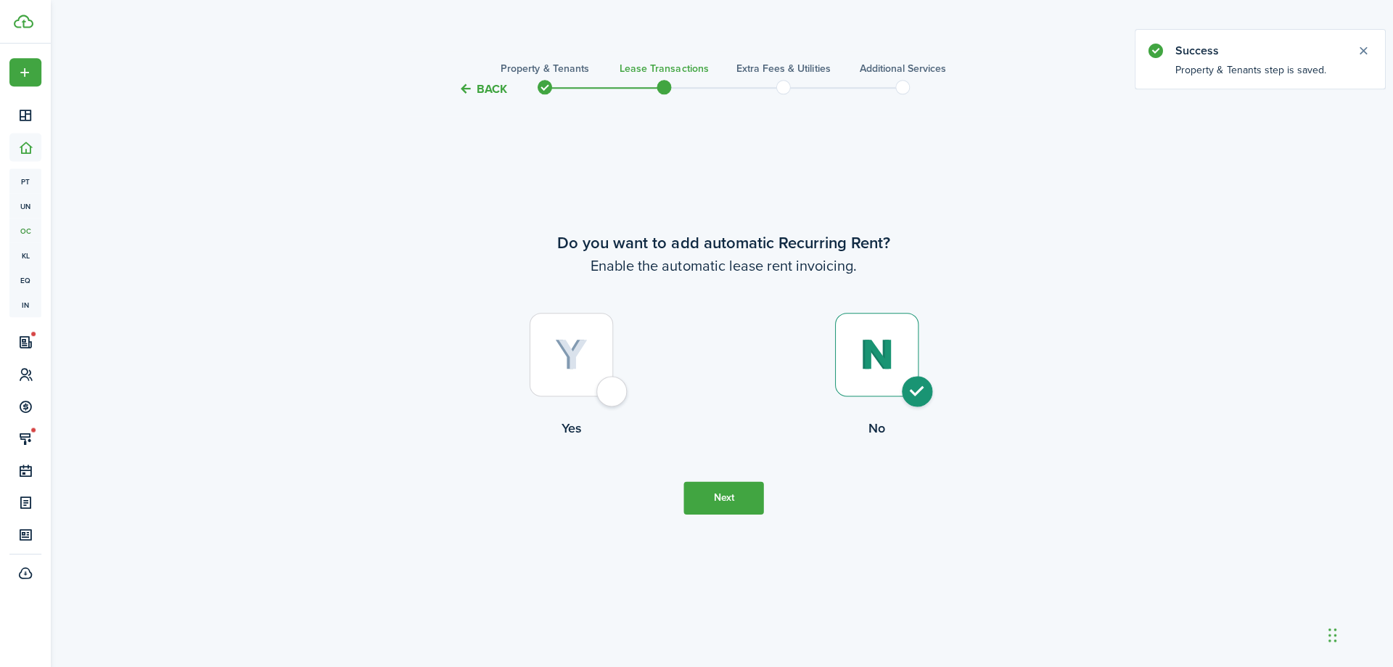
click at [564, 376] on div at bounding box center [569, 353] width 83 height 83
radio input "true"
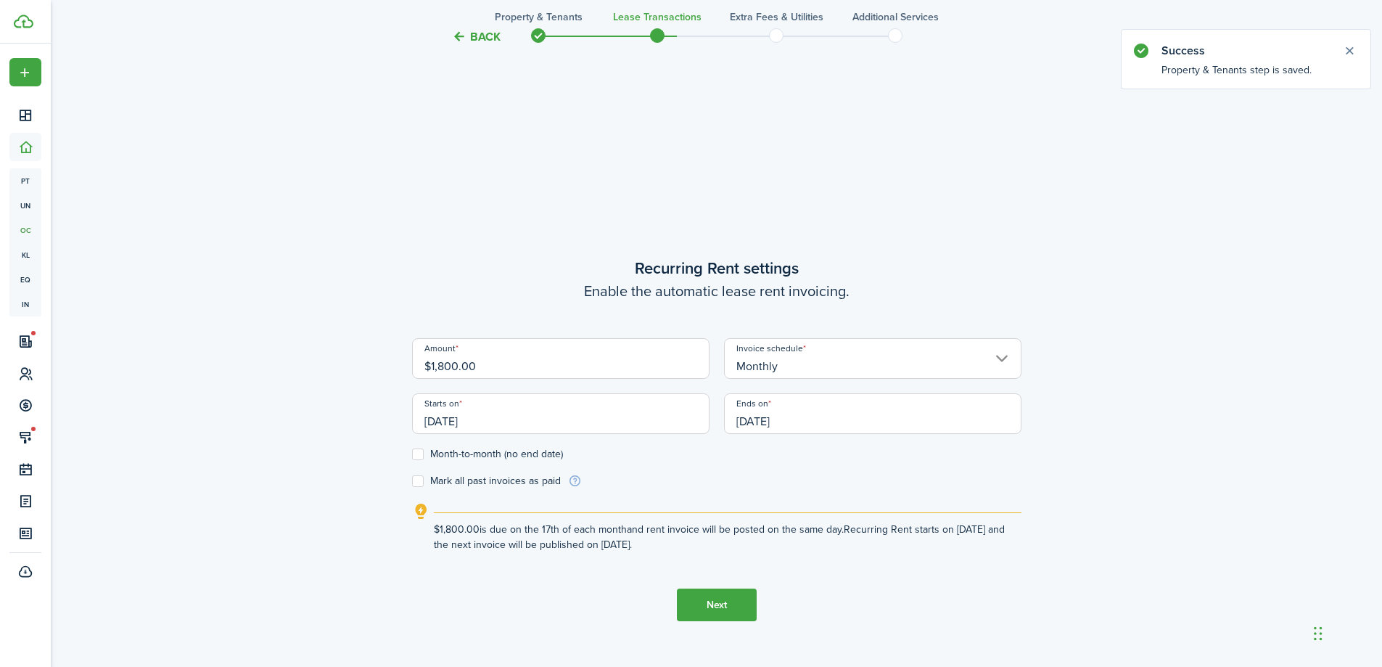
scroll to position [570, 0]
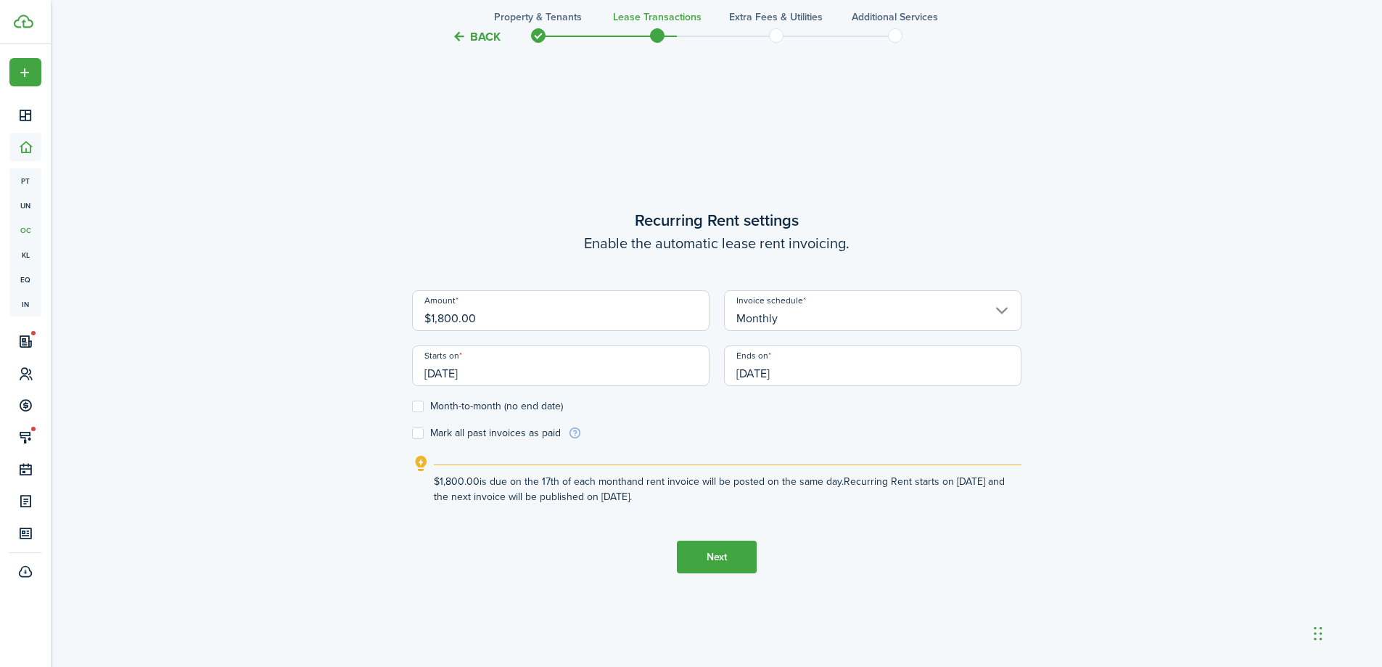
drag, startPoint x: 554, startPoint y: 321, endPoint x: 437, endPoint y: 323, distance: 116.8
click at [437, 323] on input "$1,800.00" at bounding box center [560, 310] width 297 height 41
click at [495, 235] on wizard-step-header-description "Enable the automatic lease rent invoicing." at bounding box center [716, 243] width 609 height 22
click at [527, 366] on input "[DATE]" at bounding box center [560, 365] width 297 height 41
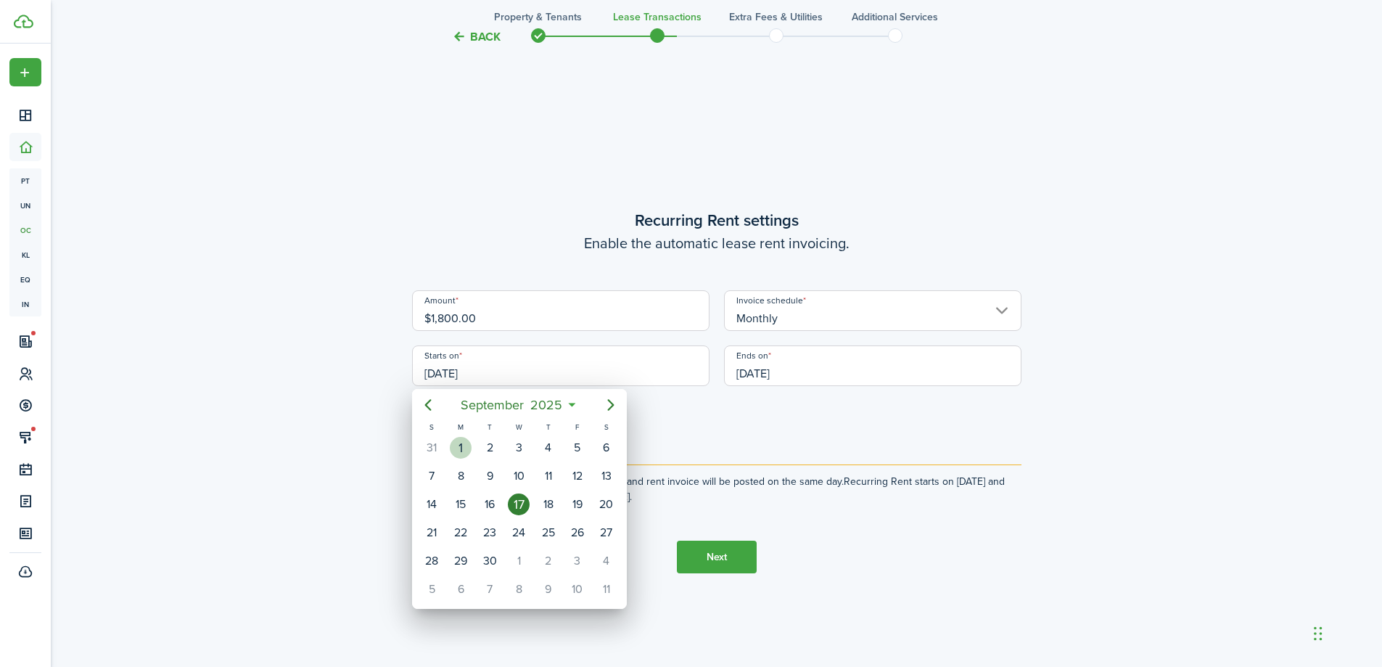
click at [463, 443] on div "1" at bounding box center [461, 448] width 22 height 22
type input "[DATE]"
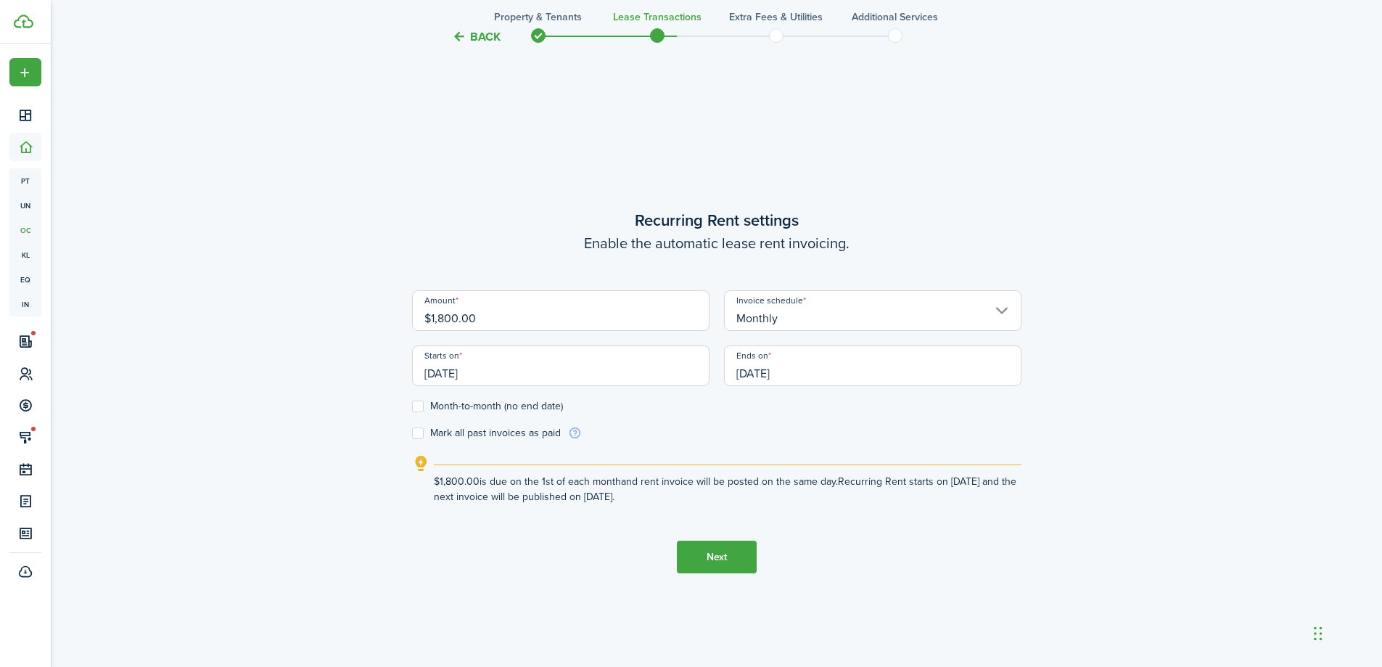
click at [828, 369] on input "[DATE]" at bounding box center [872, 365] width 297 height 41
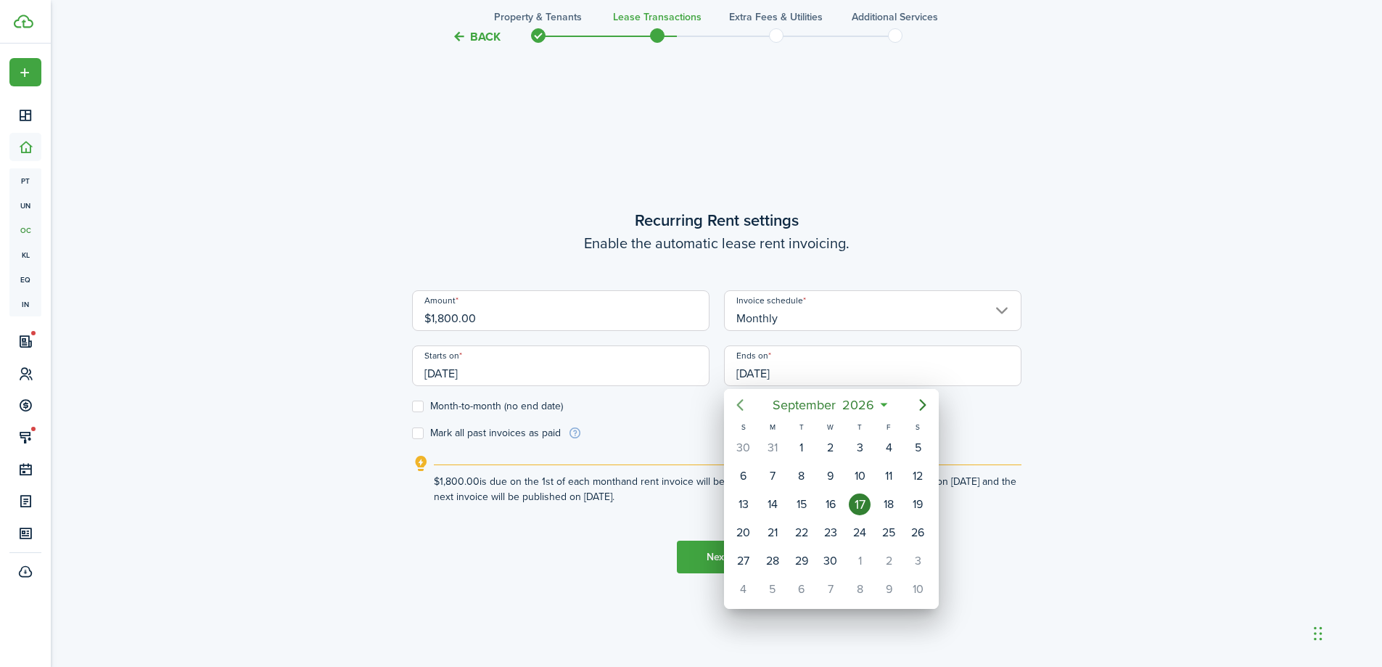
click at [749, 408] on mbsc-button "Previous page" at bounding box center [740, 404] width 29 height 29
click at [747, 414] on mbsc-button "Previous page" at bounding box center [740, 404] width 29 height 29
click at [746, 586] on div "31" at bounding box center [744, 589] width 22 height 22
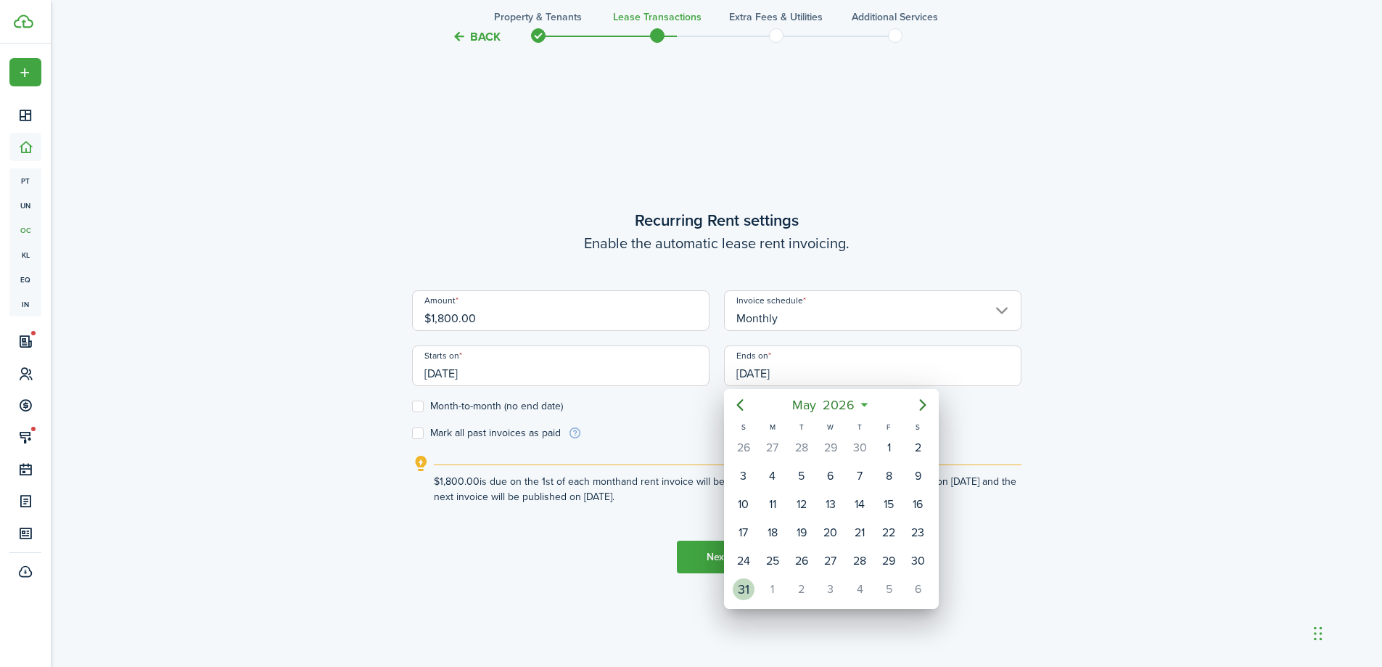
type input "[DATE]"
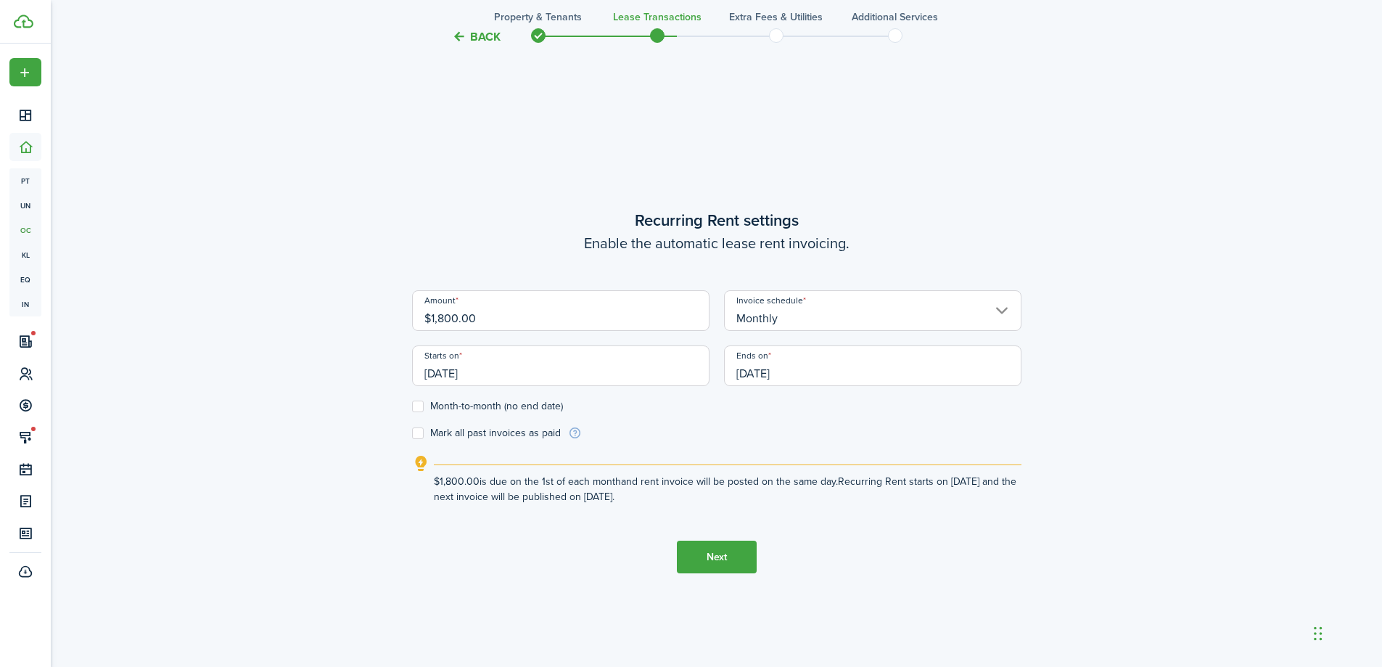
click at [737, 460] on explanation "$1,800.00 is due on the 1st of each month and rent invoice will be posted on th…" at bounding box center [716, 479] width 609 height 49
click at [733, 556] on button "Next" at bounding box center [717, 557] width 80 height 33
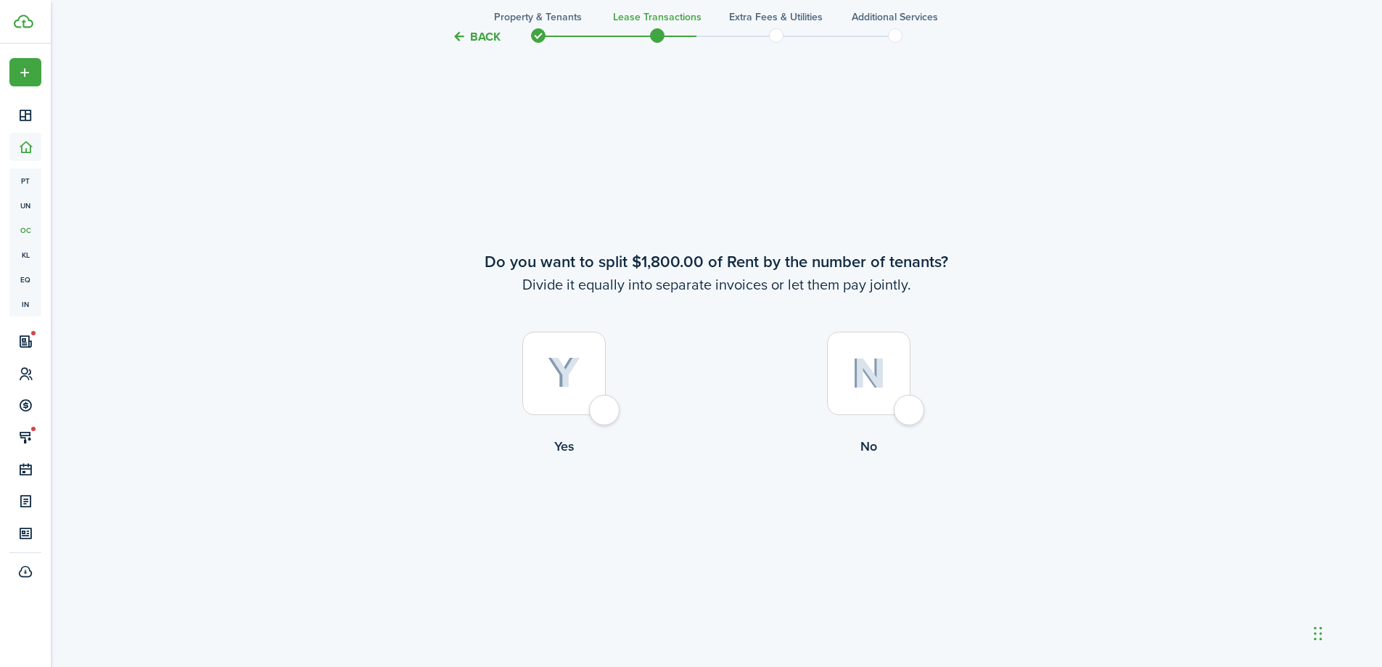
click at [874, 385] on img at bounding box center [869, 373] width 34 height 31
radio input "true"
click at [892, 355] on div at bounding box center [868, 373] width 83 height 83
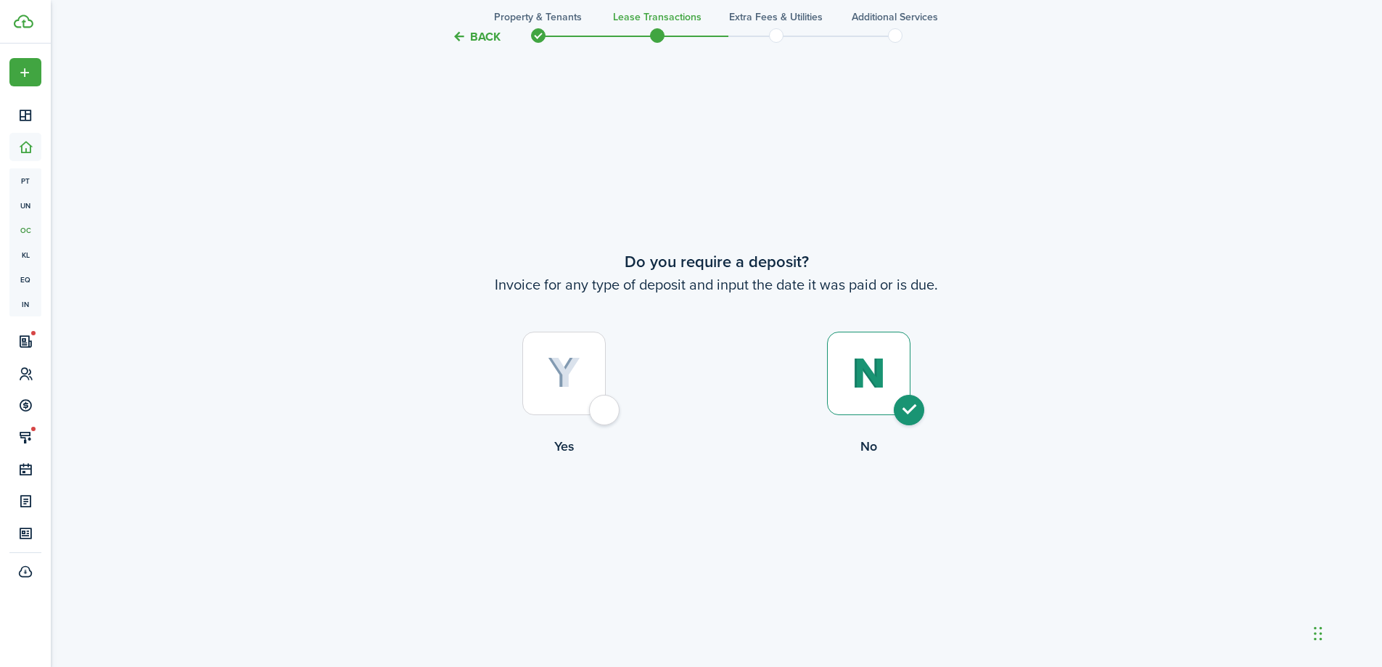
radio input "true"
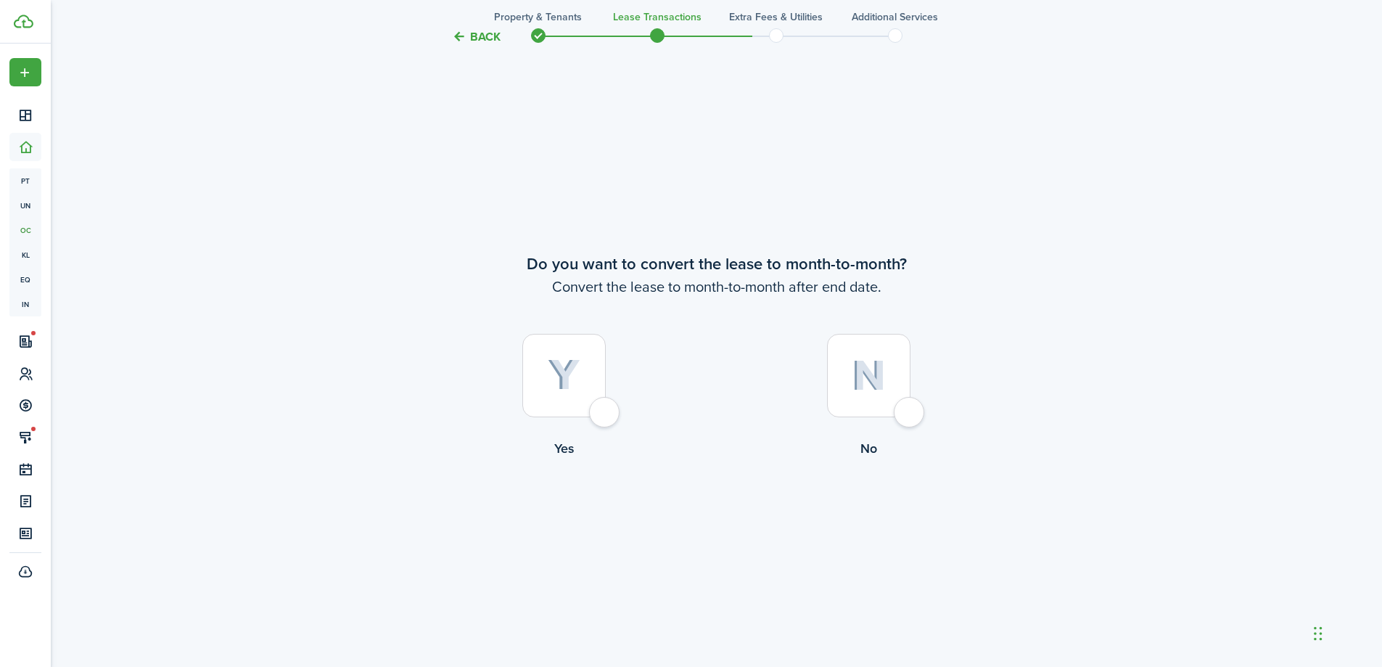
scroll to position [2570, 0]
click at [871, 400] on div at bounding box center [868, 373] width 83 height 83
radio input "true"
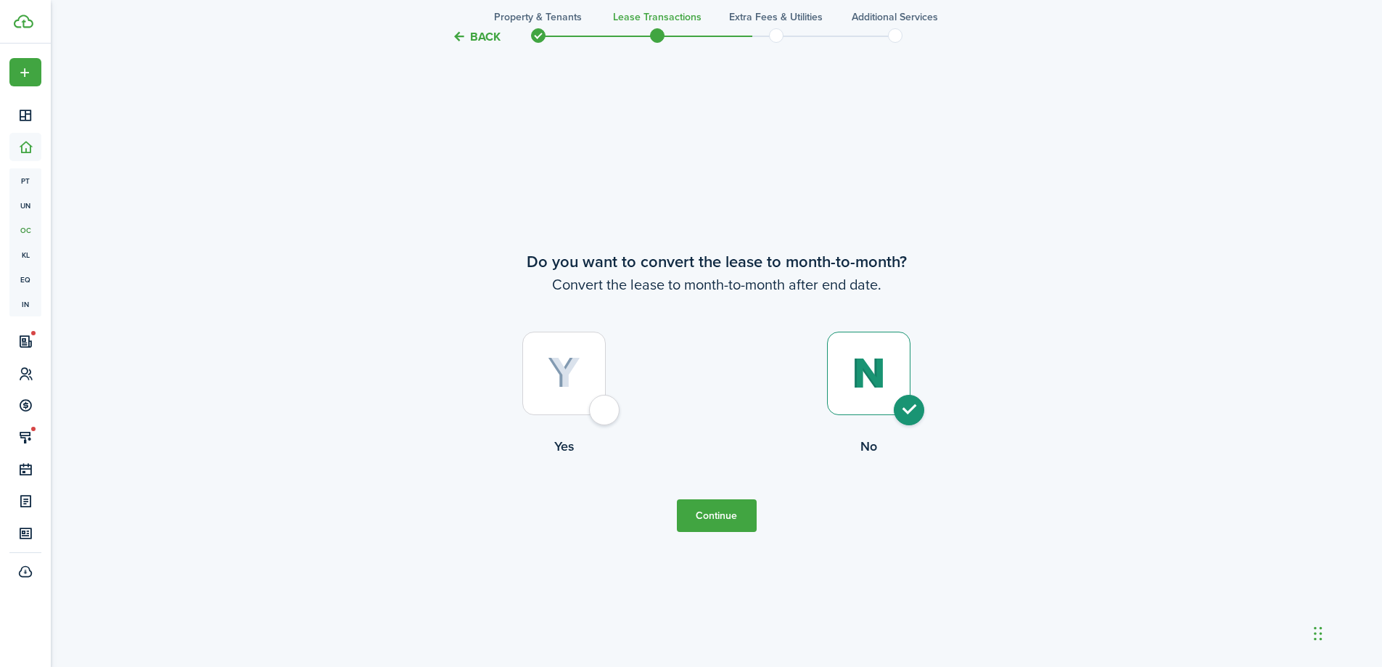
click at [711, 525] on button "Continue" at bounding box center [717, 515] width 80 height 33
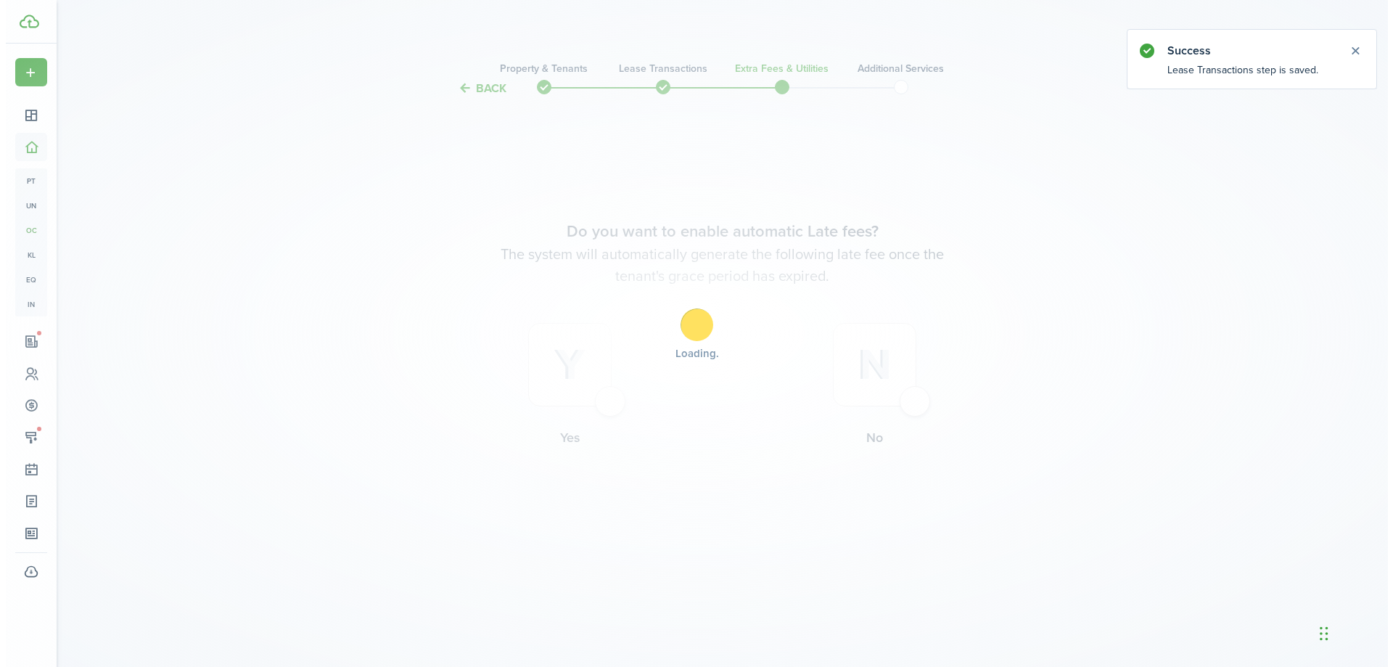
scroll to position [0, 0]
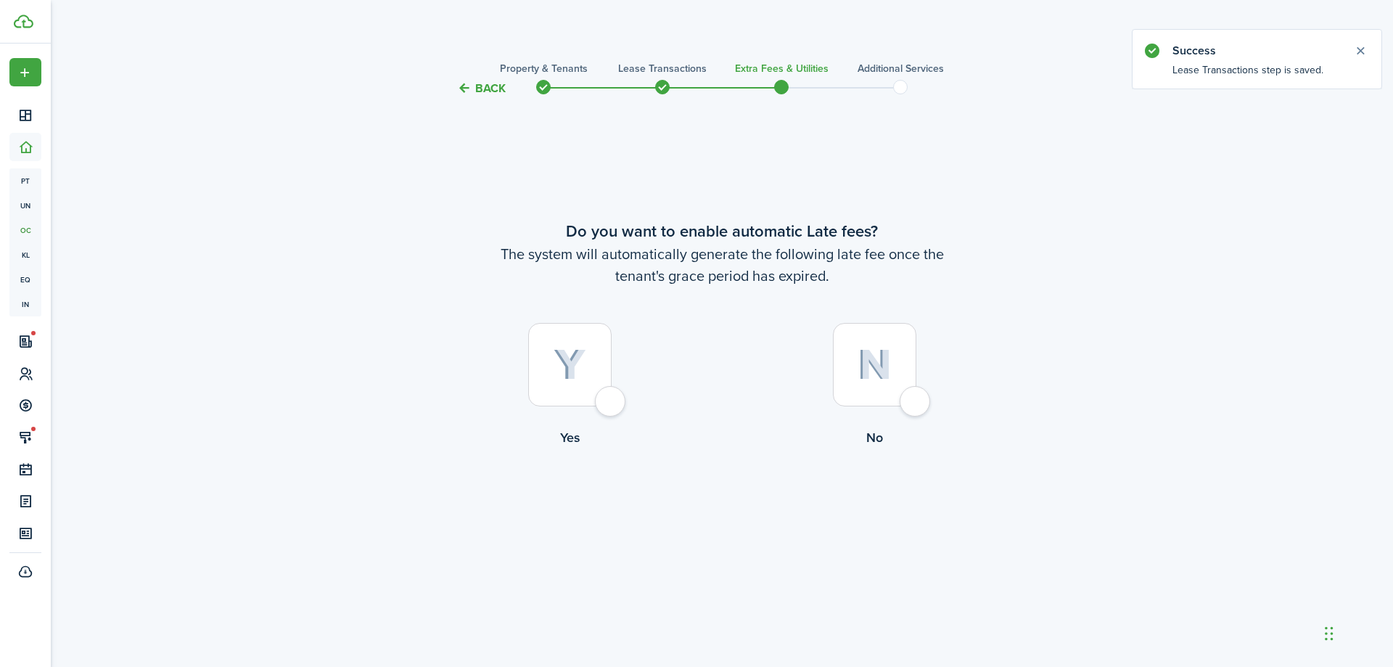
click at [884, 345] on div at bounding box center [874, 364] width 83 height 83
radio input "true"
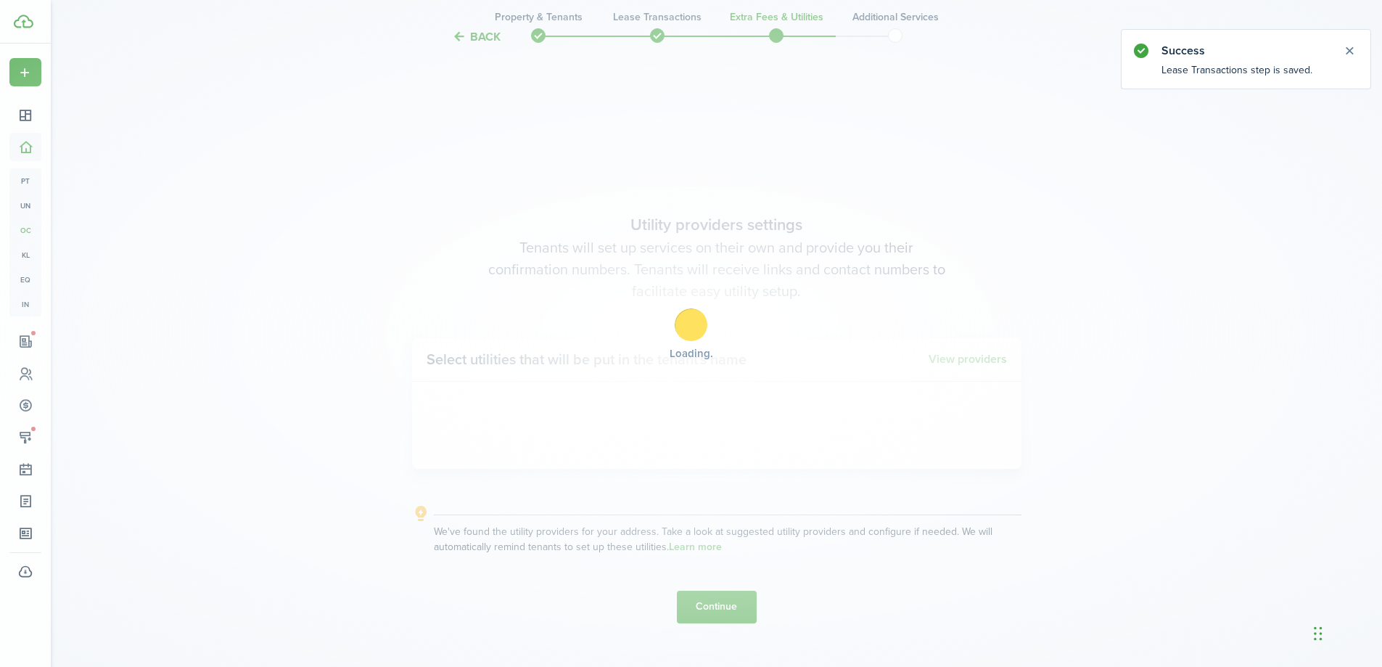
scroll to position [570, 0]
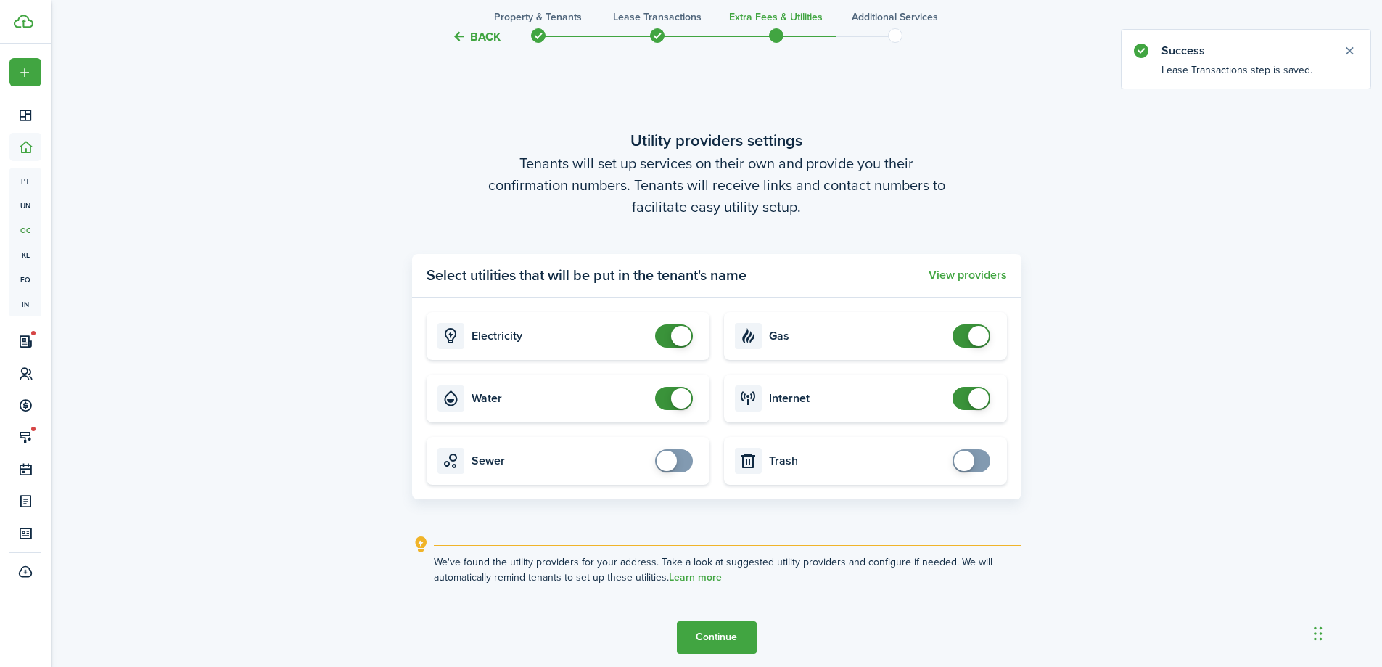
click at [715, 665] on tc-wizard-step "Utility providers settings Tenants will set up services on their own and provid…" at bounding box center [716, 390] width 609 height 667
click at [719, 646] on button "Continue" at bounding box center [717, 637] width 80 height 33
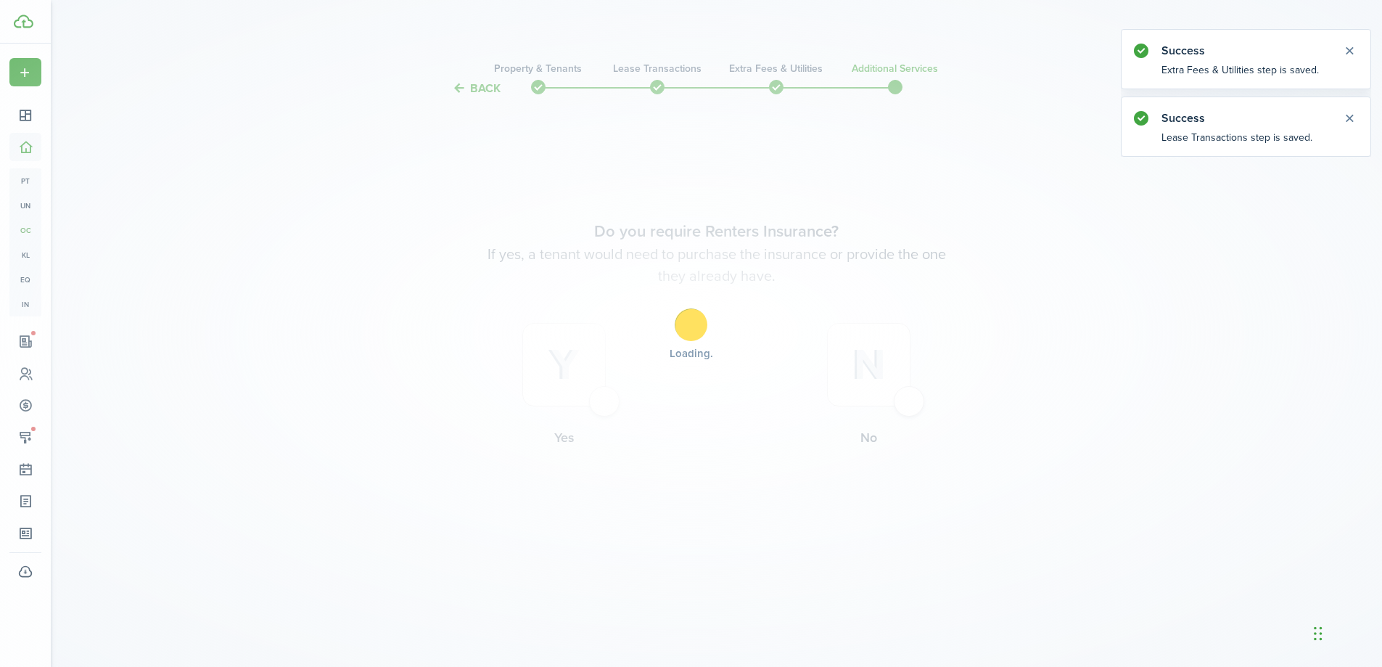
scroll to position [0, 0]
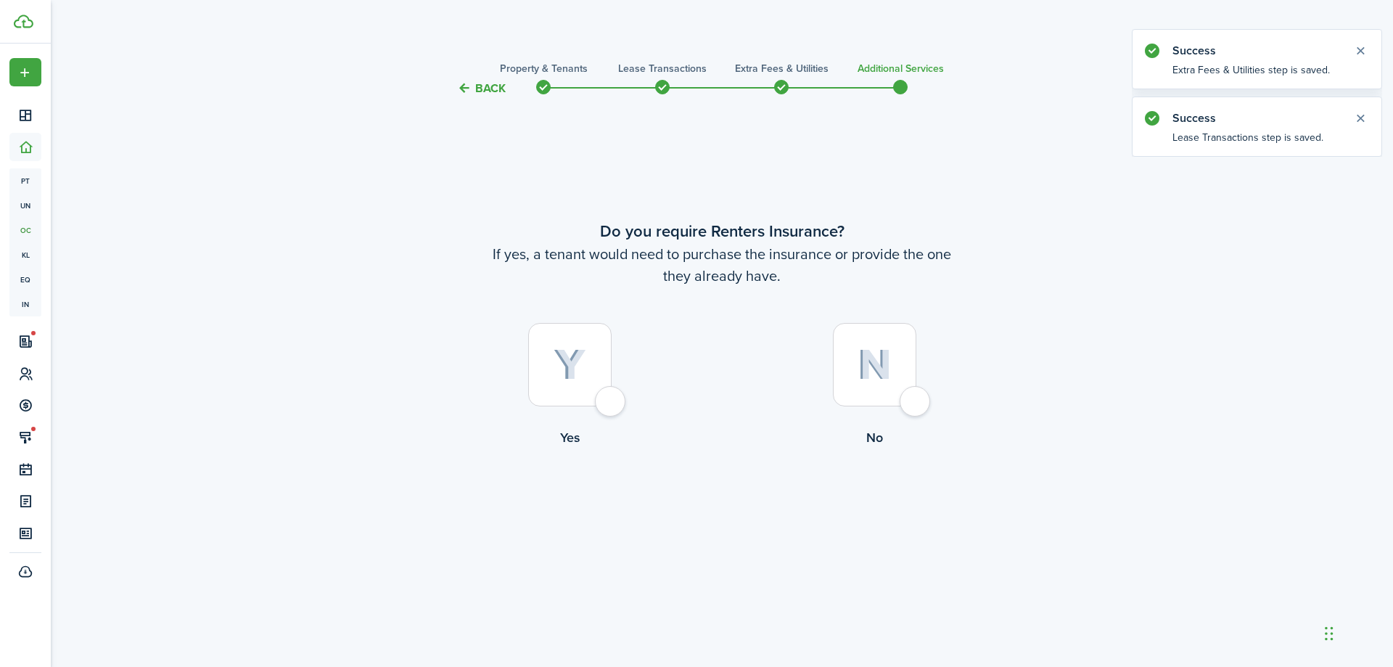
click at [844, 385] on div at bounding box center [874, 364] width 83 height 83
radio input "true"
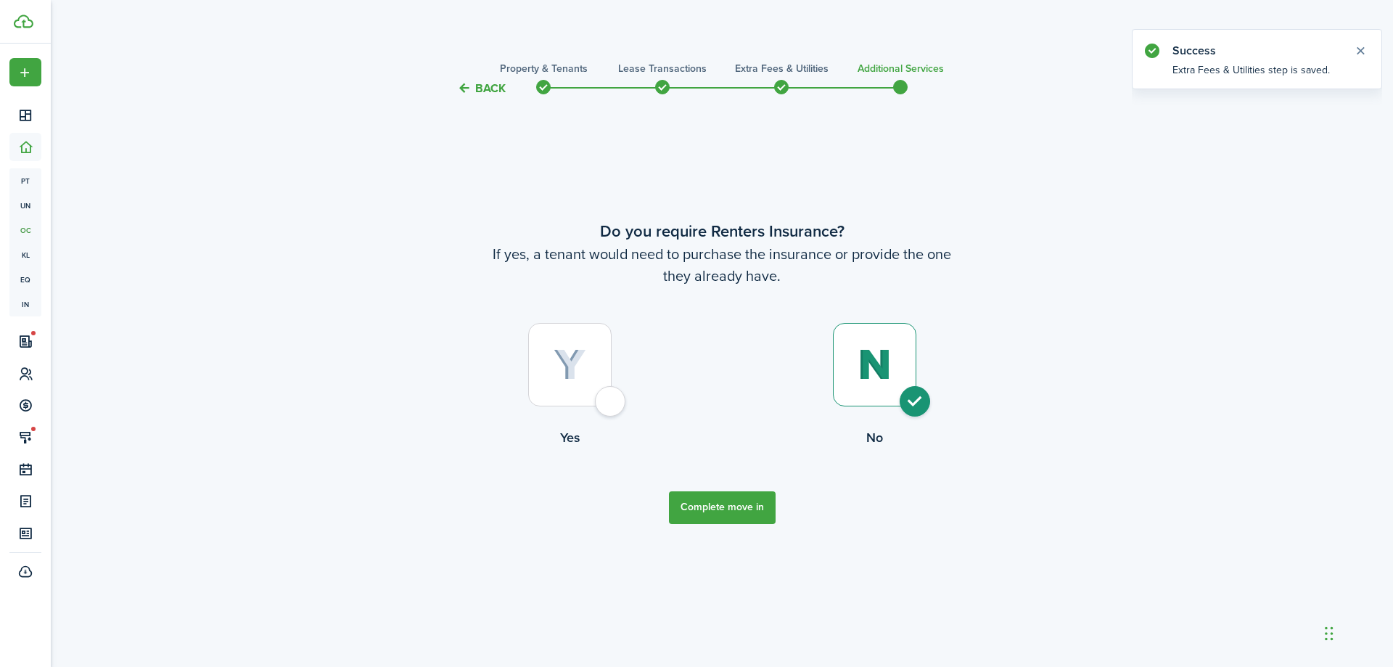
click at [755, 504] on button "Complete move in" at bounding box center [722, 507] width 107 height 33
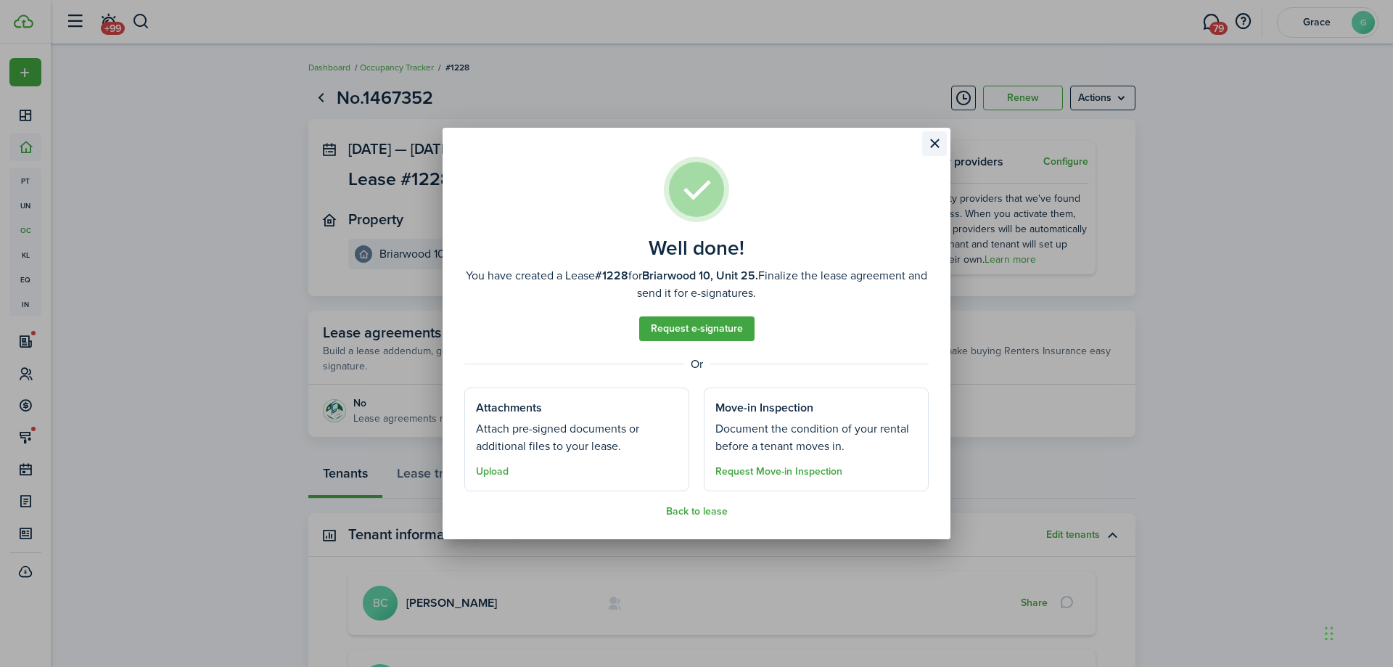
click at [937, 146] on button "Close modal" at bounding box center [934, 143] width 25 height 25
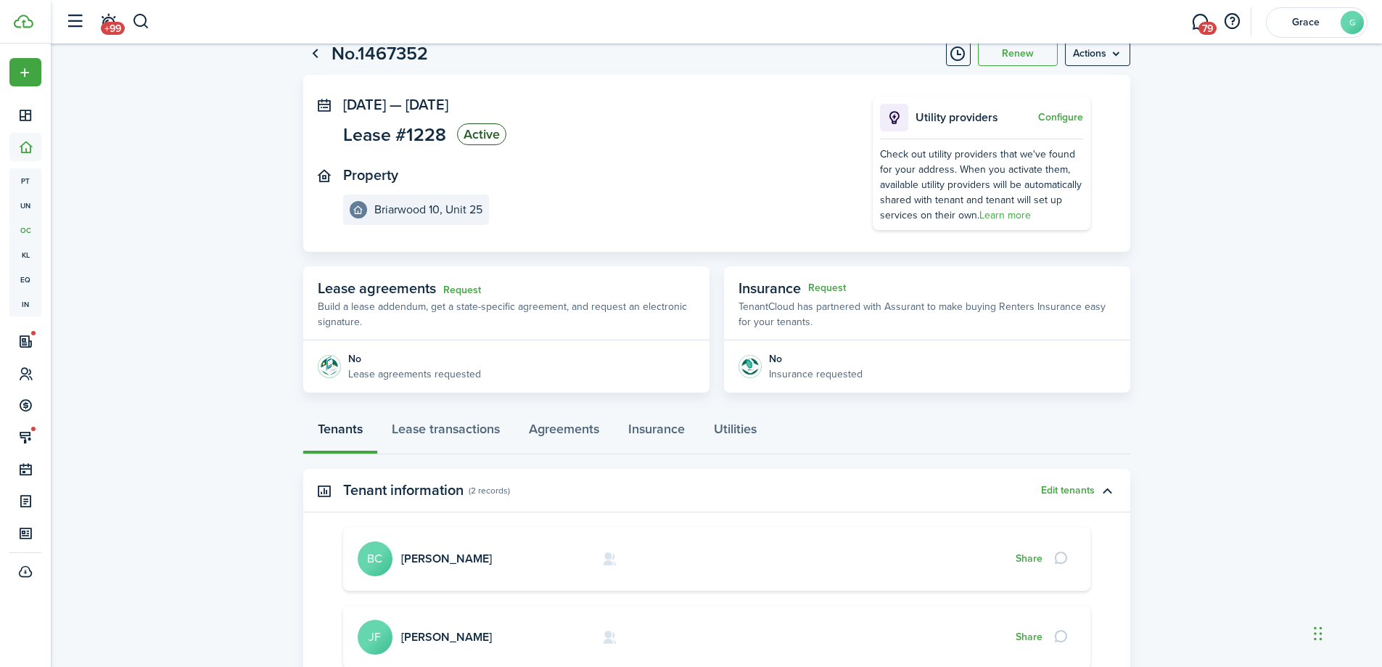
scroll to position [215, 0]
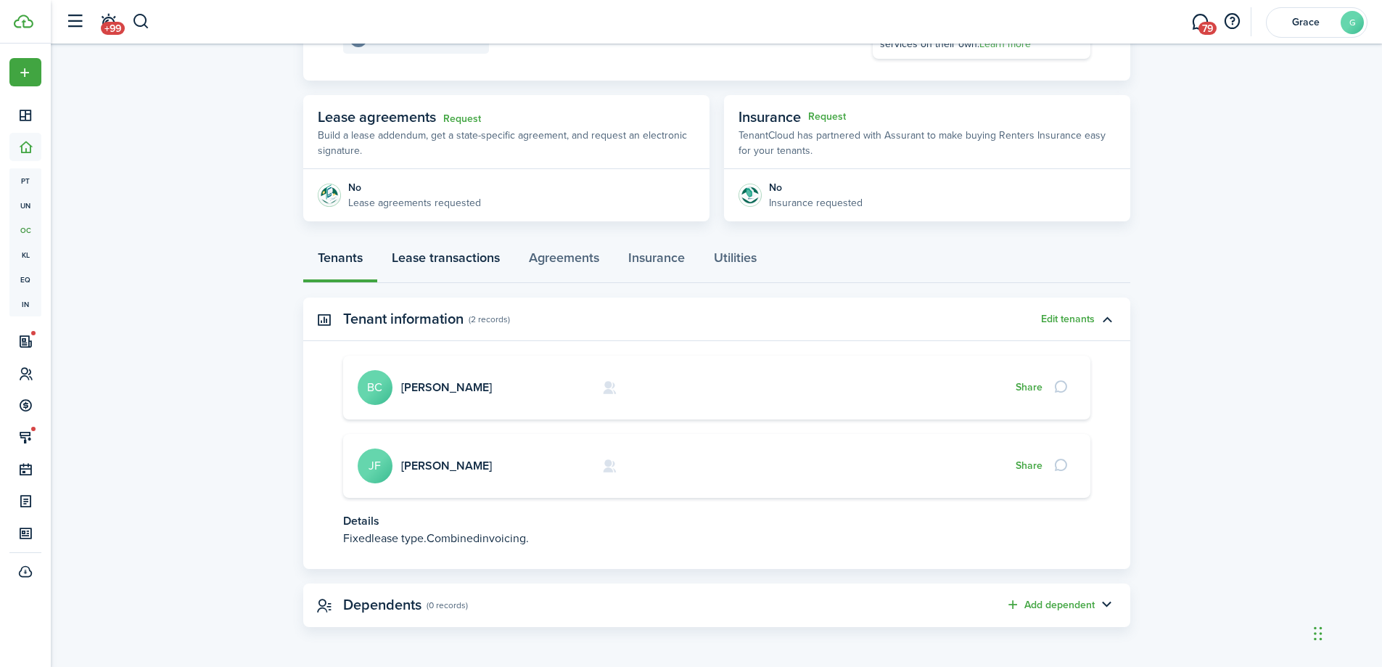
click at [458, 269] on link "Lease transactions" at bounding box center [445, 261] width 137 height 44
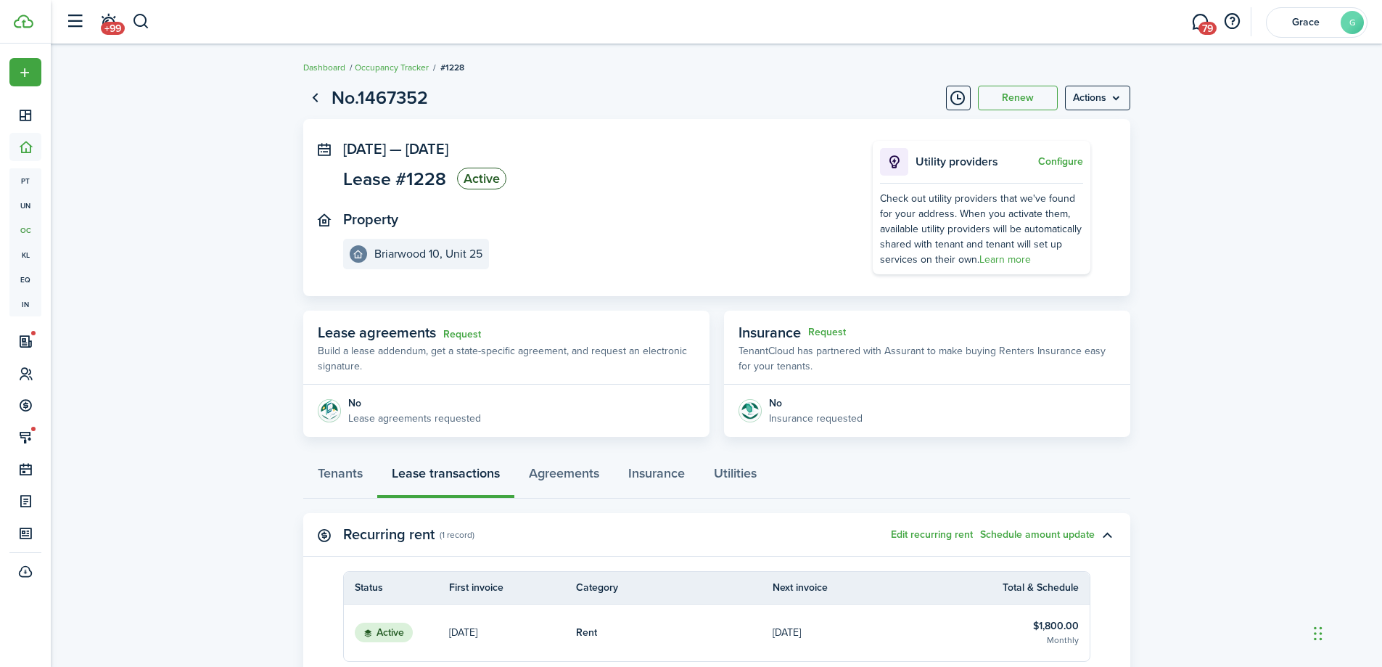
click at [795, 631] on p "[DATE]" at bounding box center [787, 632] width 28 height 15
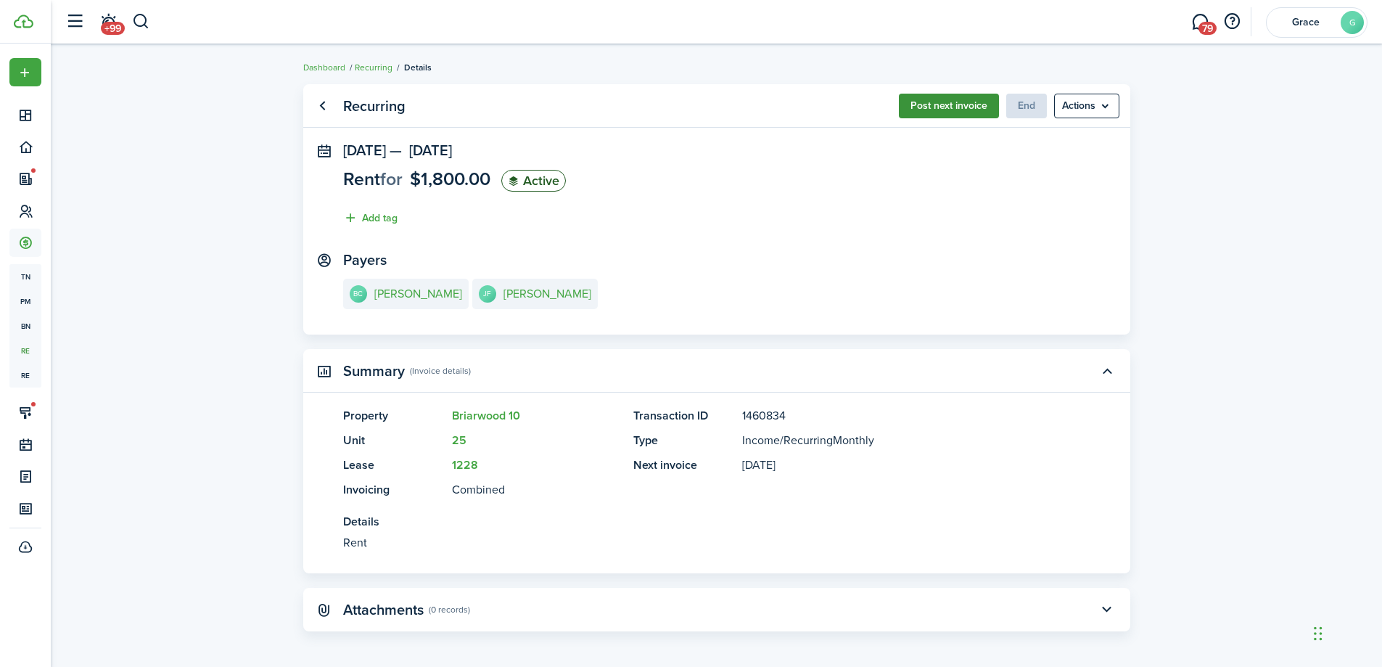
click at [965, 110] on button "Post next invoice" at bounding box center [949, 106] width 100 height 25
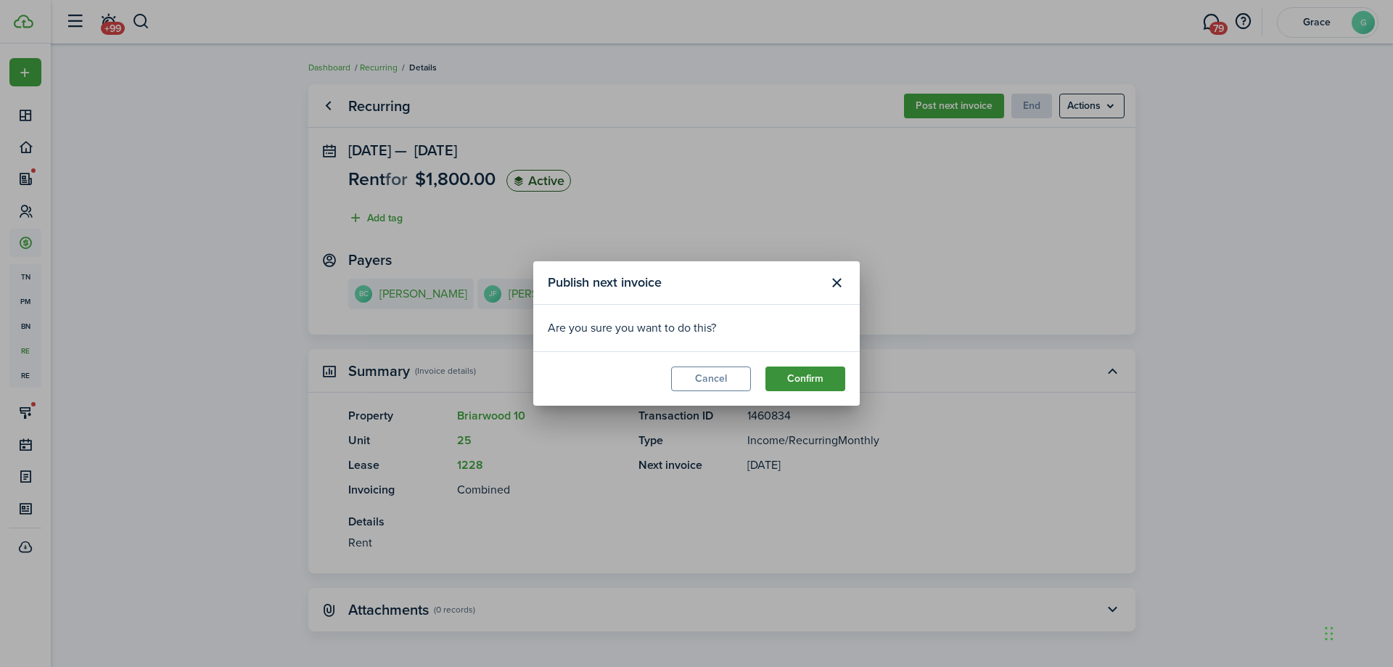
click at [816, 382] on button "Confirm" at bounding box center [805, 378] width 80 height 25
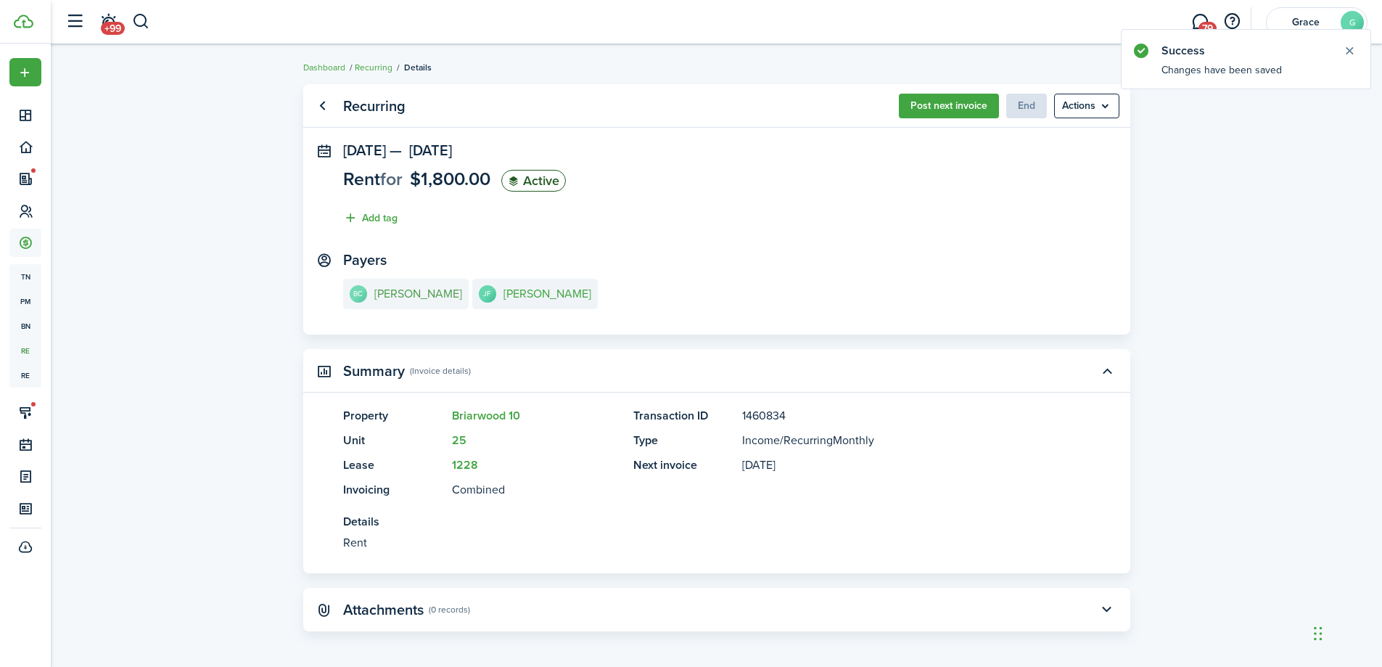
click at [414, 300] on e-details-info-title "[PERSON_NAME]" at bounding box center [418, 293] width 88 height 13
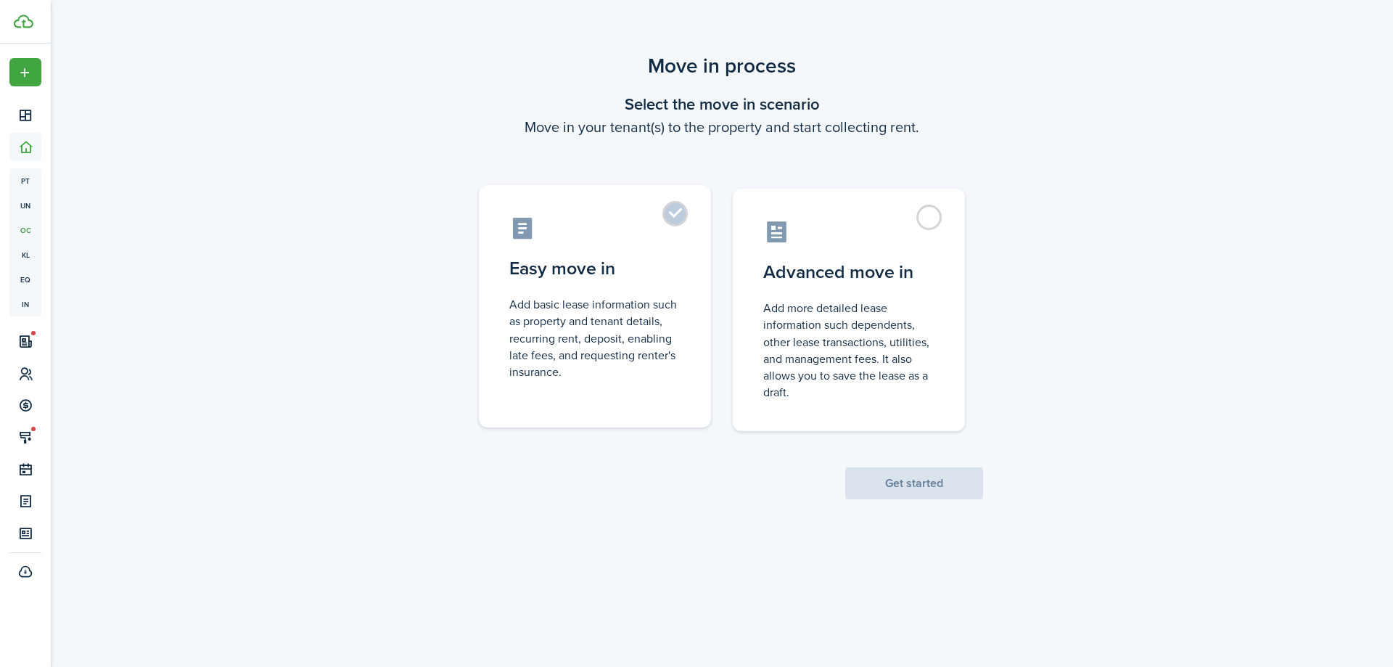
click at [654, 284] on label "Easy move in Add basic lease information such as property and tenant details, r…" at bounding box center [595, 306] width 232 height 242
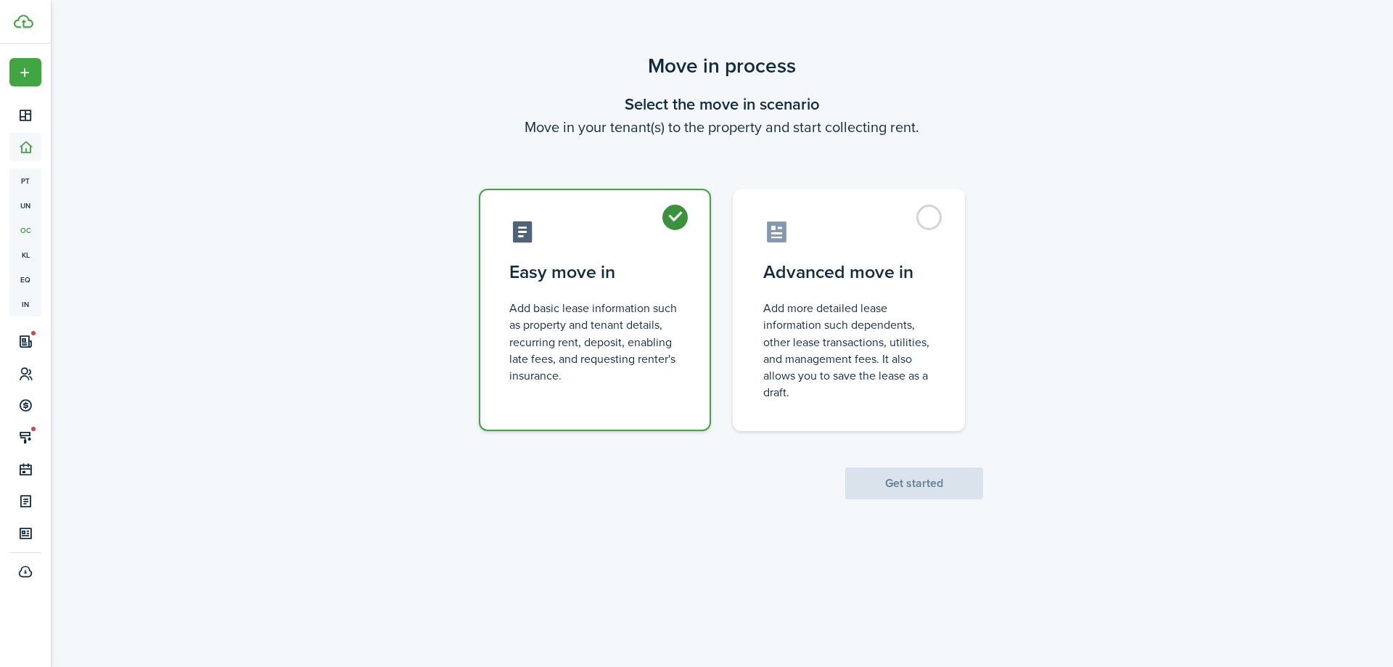
radio input "true"
click at [927, 502] on div "Move in process Select the move in scenario Move in your tenant(s) to the prope…" at bounding box center [722, 275] width 1342 height 463
click at [919, 488] on button "Get started" at bounding box center [914, 483] width 138 height 32
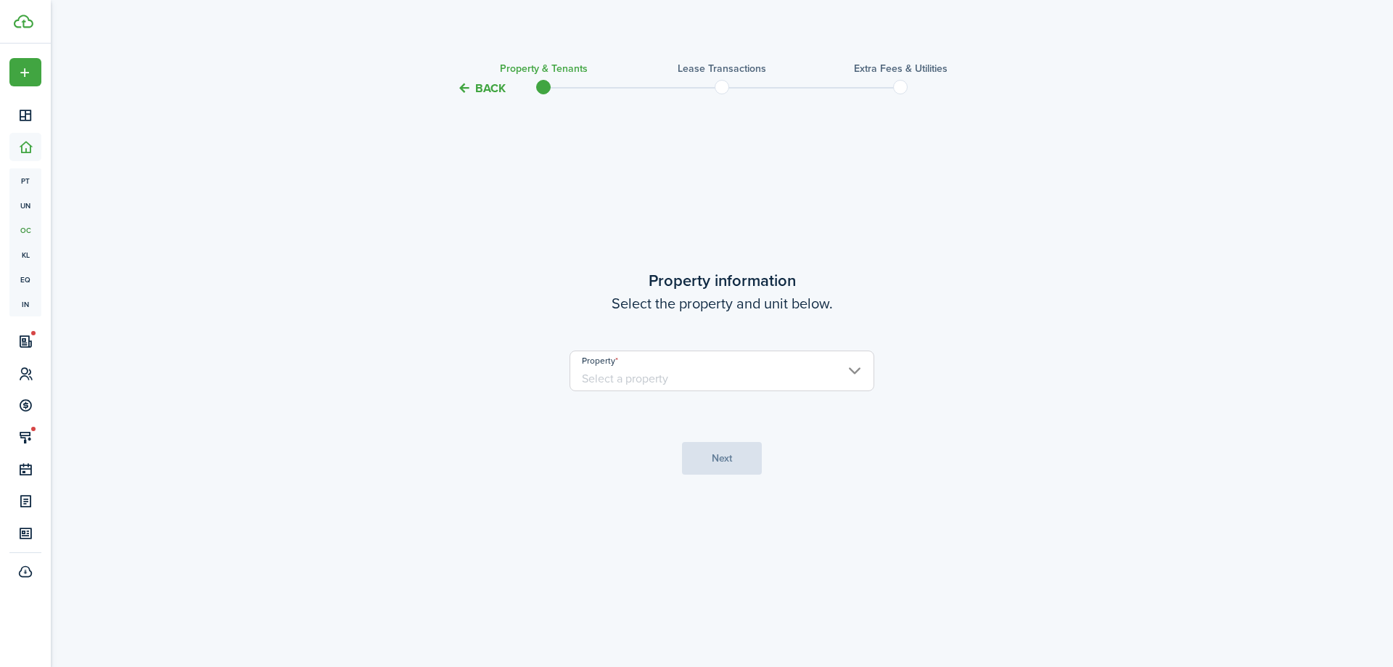
click at [801, 371] on input "Property" at bounding box center [722, 370] width 305 height 41
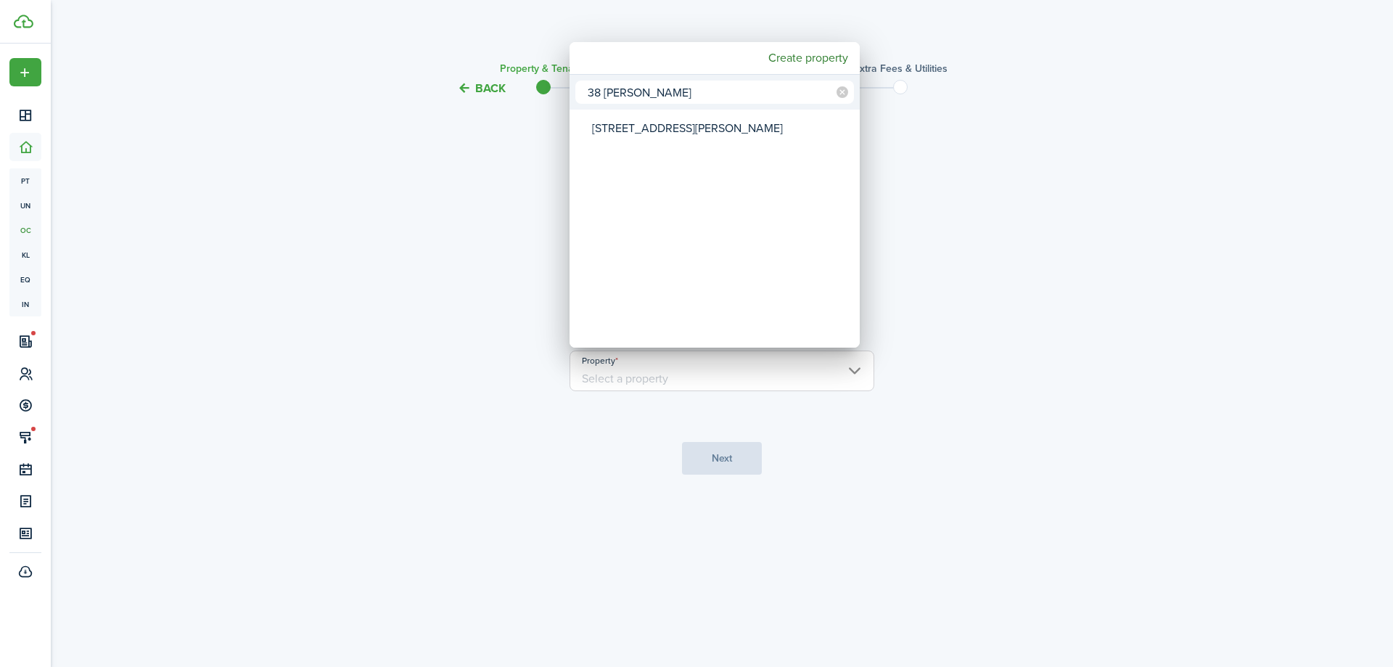
type input "38 graham"
click at [785, 125] on div "[STREET_ADDRESS][PERSON_NAME]" at bounding box center [720, 128] width 257 height 33
type input "[STREET_ADDRESS][PERSON_NAME]"
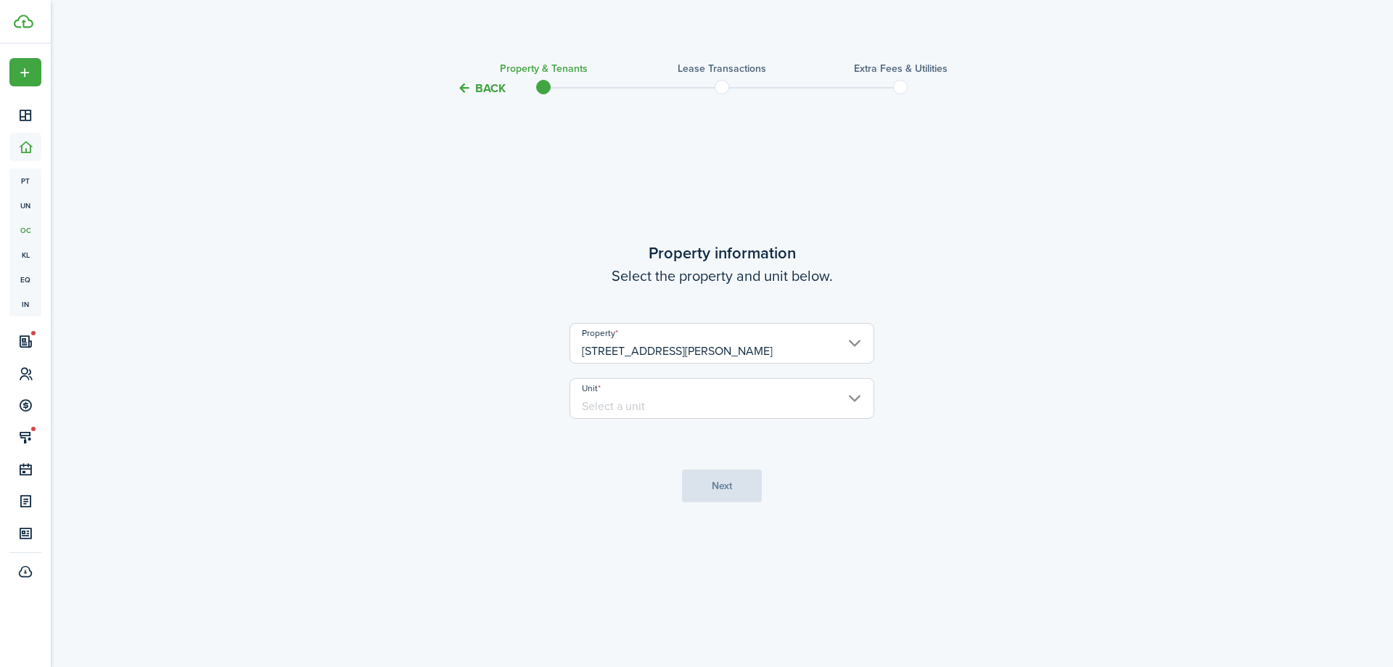
click at [660, 369] on property-select "Property 38 Graham St" at bounding box center [722, 350] width 305 height 55
click at [662, 401] on input "Unit" at bounding box center [722, 398] width 305 height 41
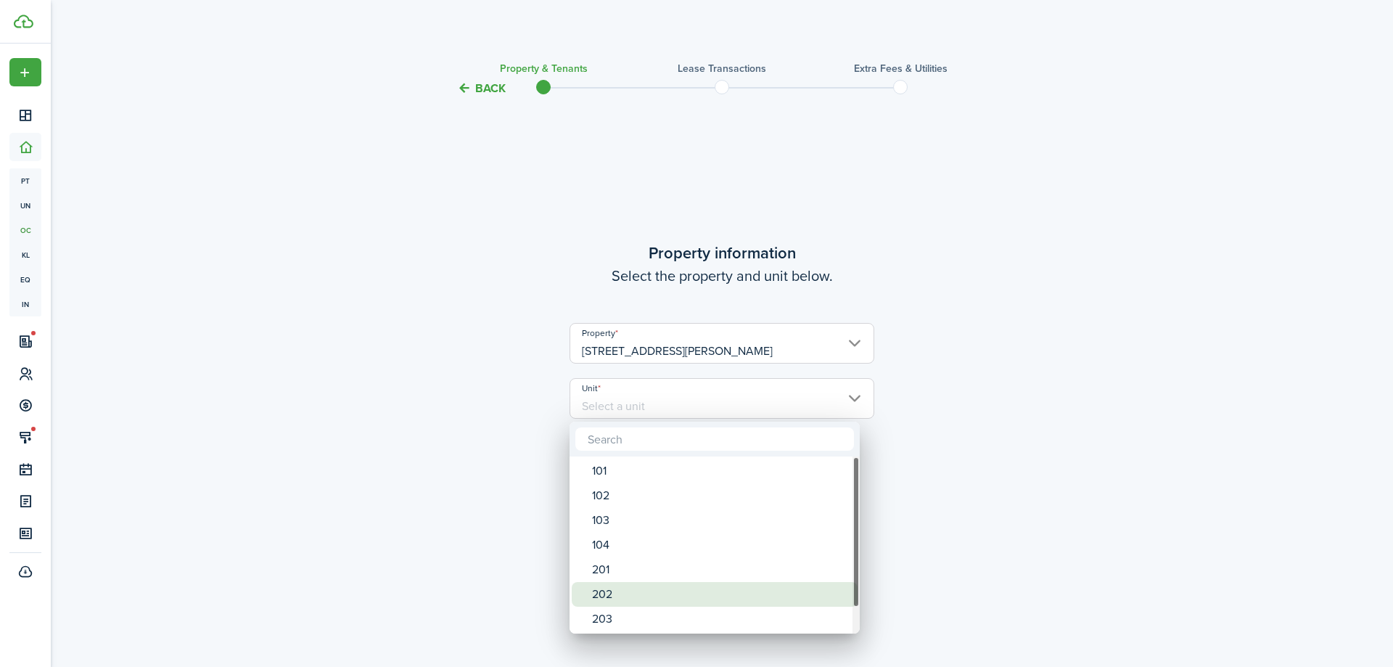
click at [656, 594] on div "202" at bounding box center [720, 594] width 257 height 25
type input "202"
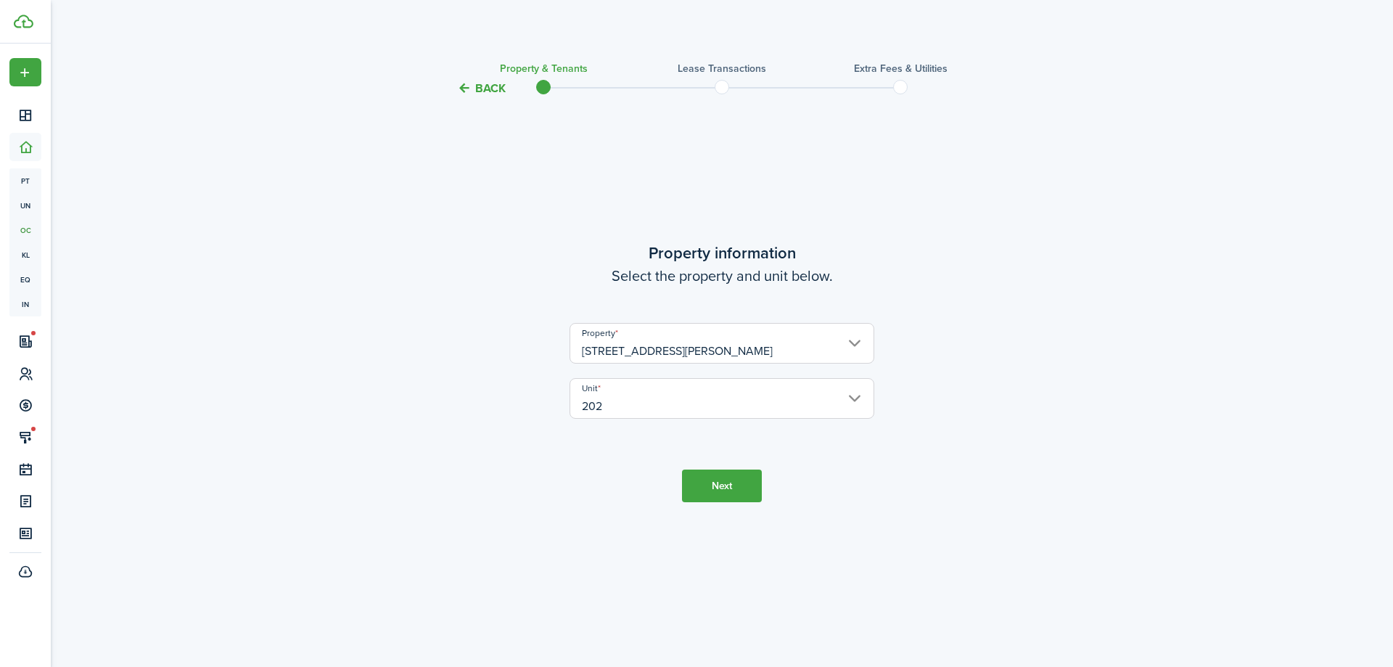
click at [742, 505] on tc-wizard-step "Property information Select the property and unit below. Property 38 Graham St …" at bounding box center [721, 371] width 609 height 511
click at [739, 491] on button "Next" at bounding box center [722, 485] width 80 height 33
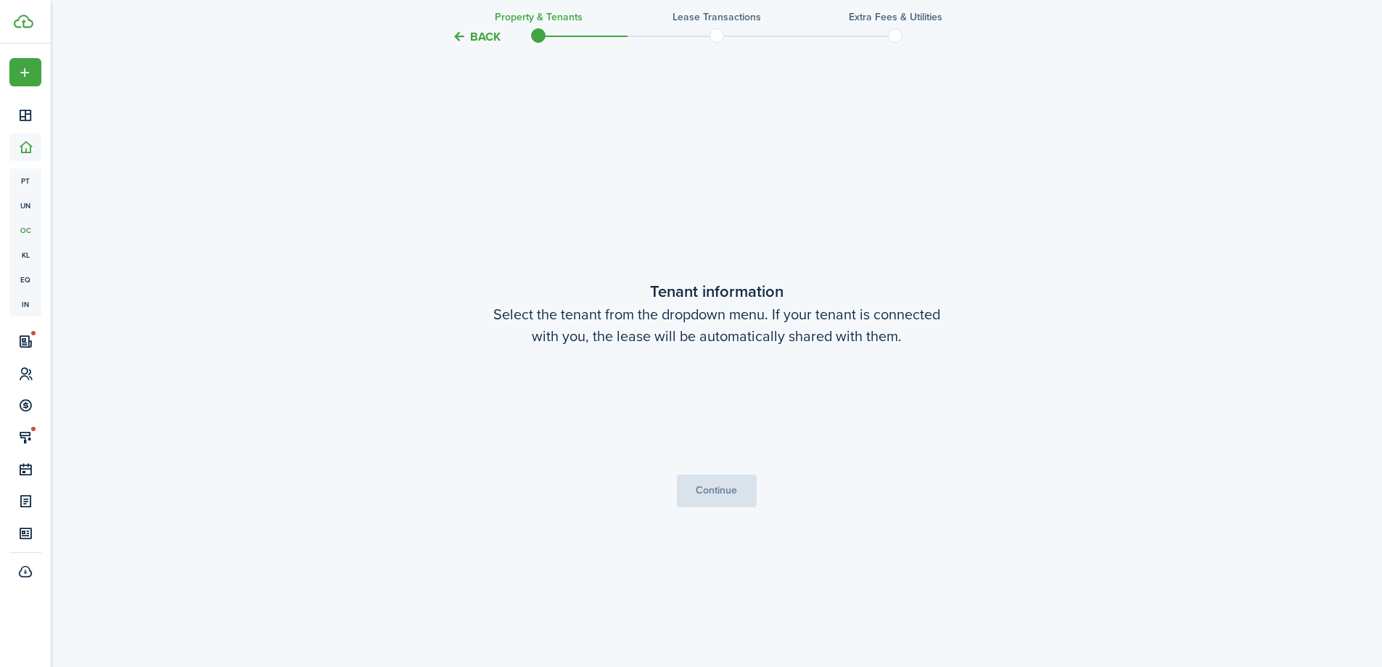
scroll to position [570, 0]
click at [730, 469] on tc-wizard-step "Tenant information Select the tenant from the dropdown menu. If your tenant is …" at bounding box center [716, 390] width 609 height 667
click at [736, 488] on button "Continue" at bounding box center [717, 489] width 80 height 33
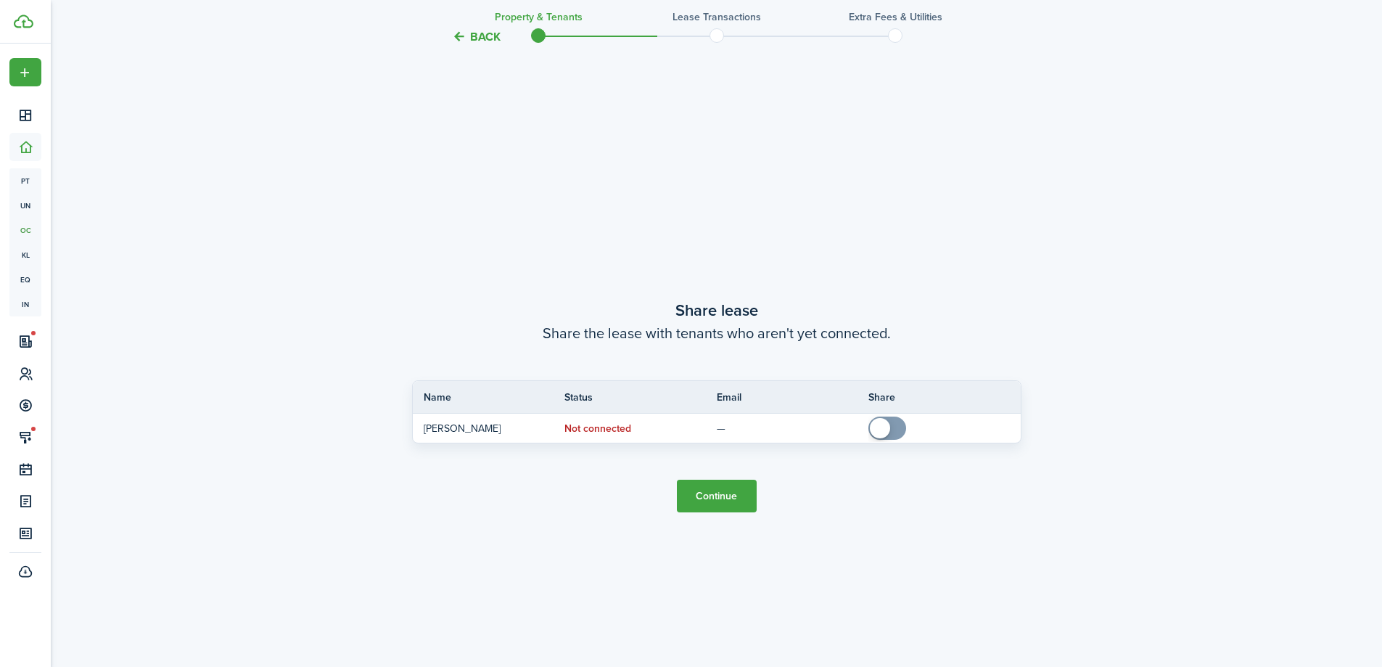
scroll to position [1236, 0]
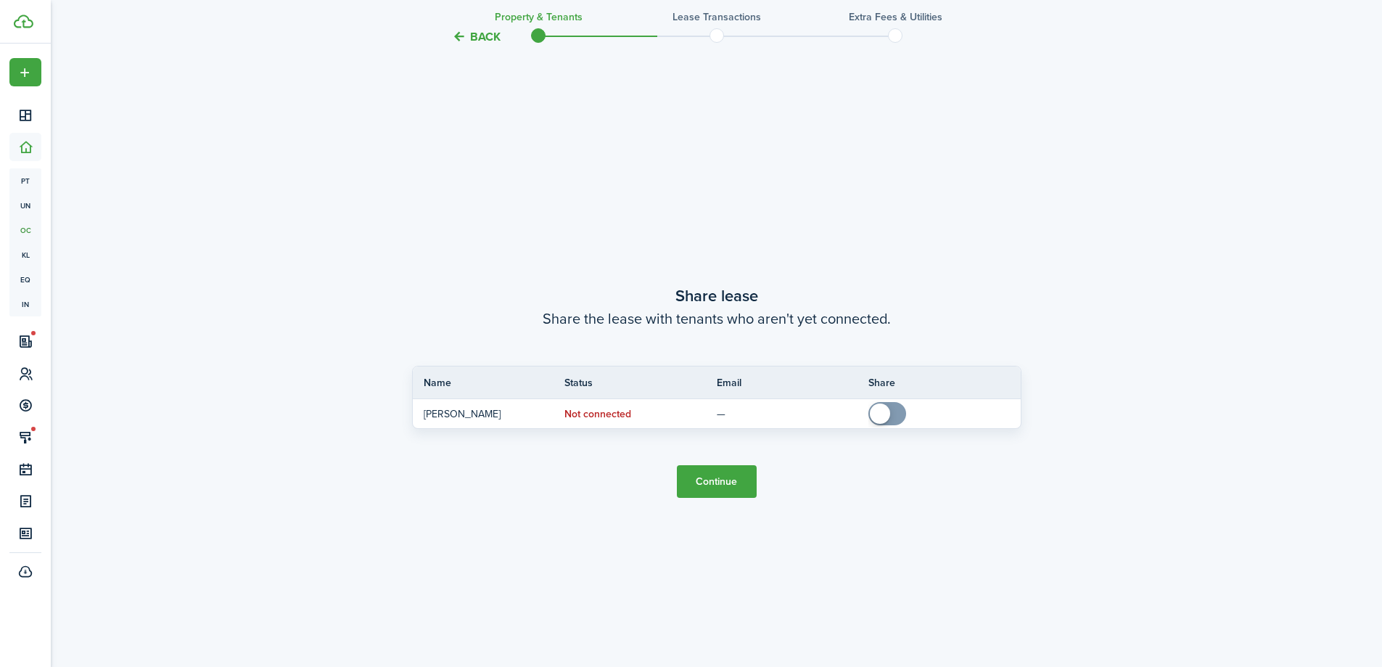
click at [736, 488] on button "Continue" at bounding box center [717, 481] width 80 height 33
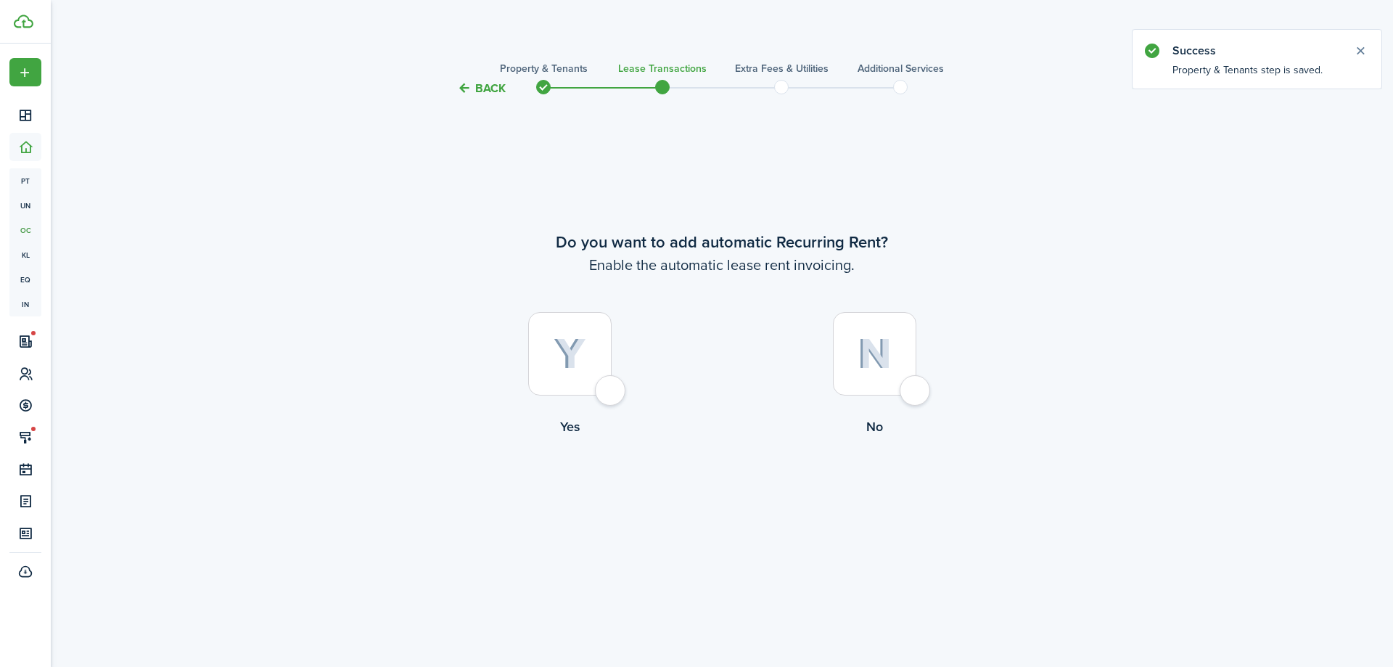
click at [580, 356] on img at bounding box center [570, 354] width 33 height 32
radio input "true"
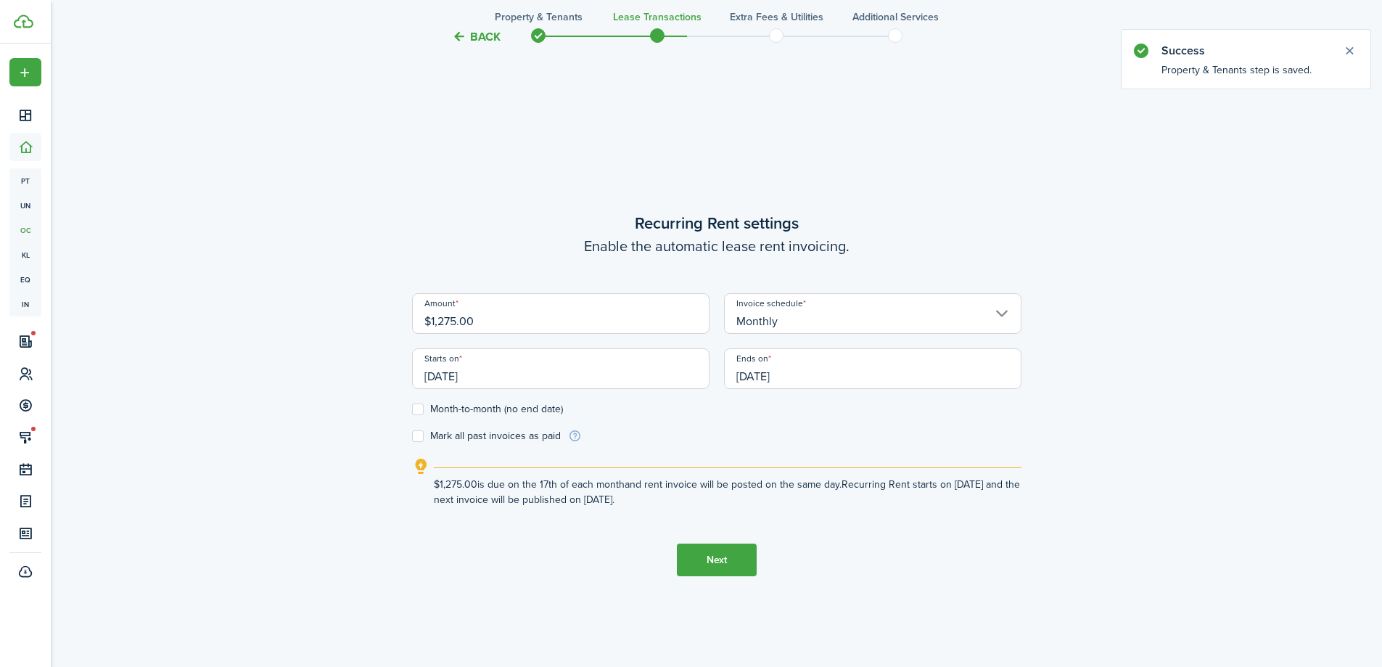
scroll to position [570, 0]
drag, startPoint x: 521, startPoint y: 324, endPoint x: 440, endPoint y: 316, distance: 81.0
click at [440, 316] on input "$1,275.00" at bounding box center [560, 310] width 297 height 41
click at [524, 369] on input "[DATE]" at bounding box center [560, 365] width 297 height 41
type input "$1,650.00"
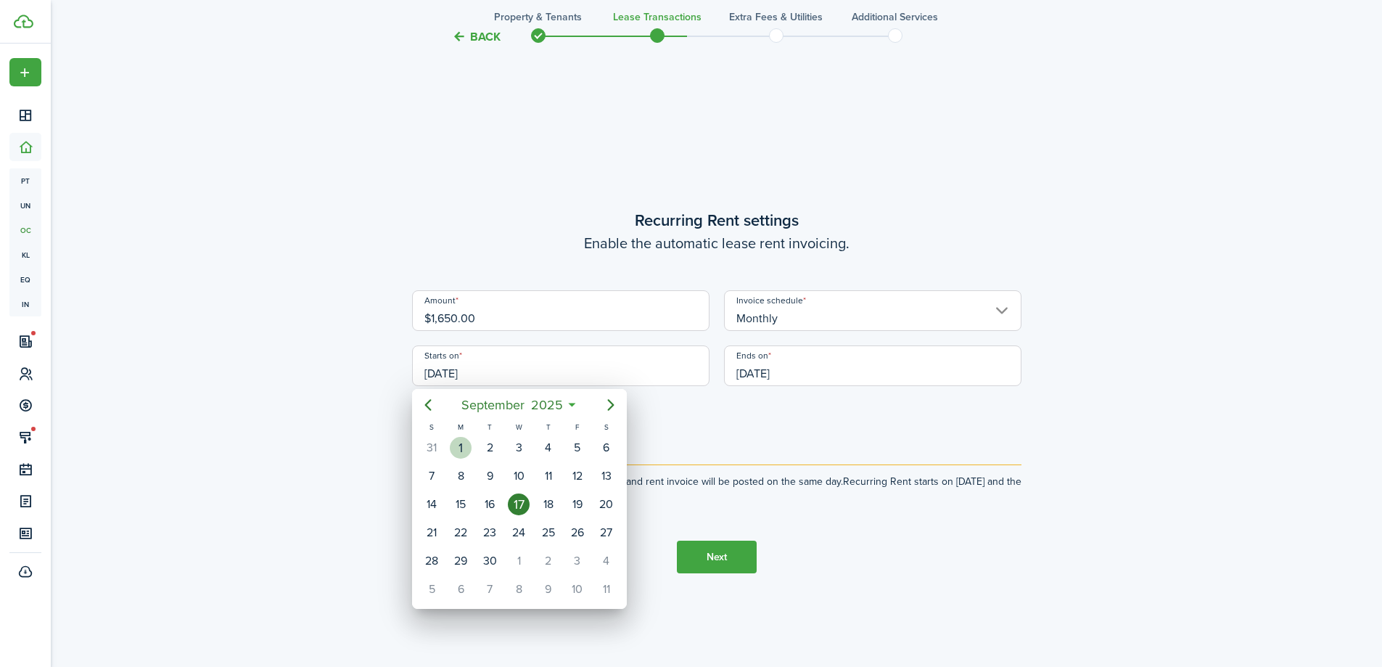
click at [460, 436] on div "[DATE]" at bounding box center [460, 448] width 29 height 28
type input "[DATE]"
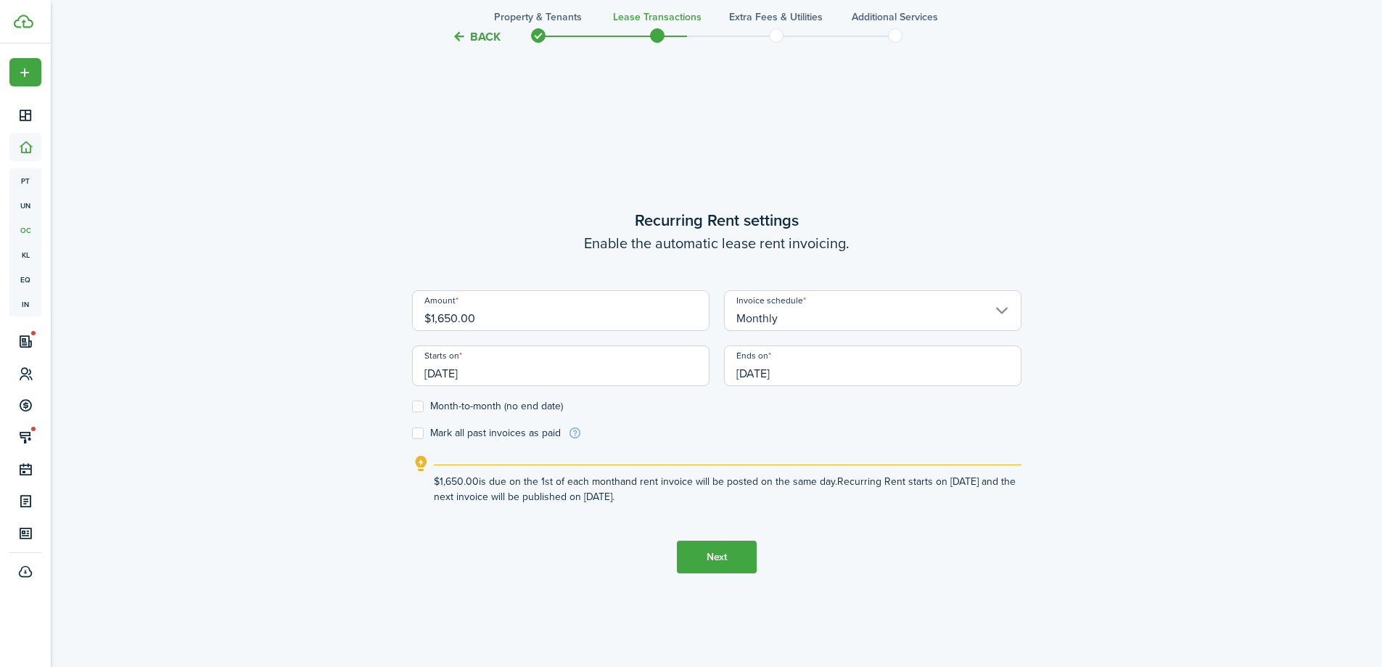
click at [838, 353] on input "[DATE]" at bounding box center [872, 365] width 297 height 41
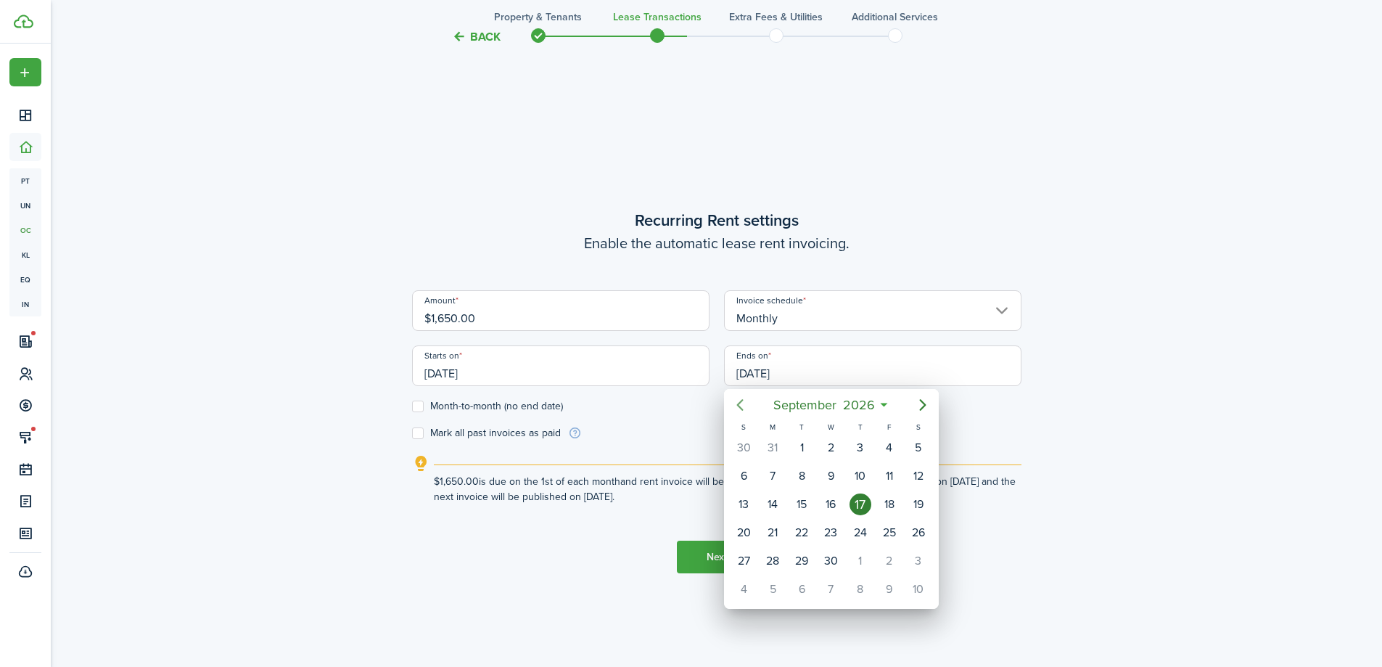
click at [747, 401] on icon "Previous page" at bounding box center [739, 404] width 17 height 17
click at [726, 596] on div "S M T W T F S 26 27 28 29 30 May 1 2 3 4 5 6 7 8 9 10 11 12 13 14 15 16 17 18 1…" at bounding box center [830, 512] width 215 height 182
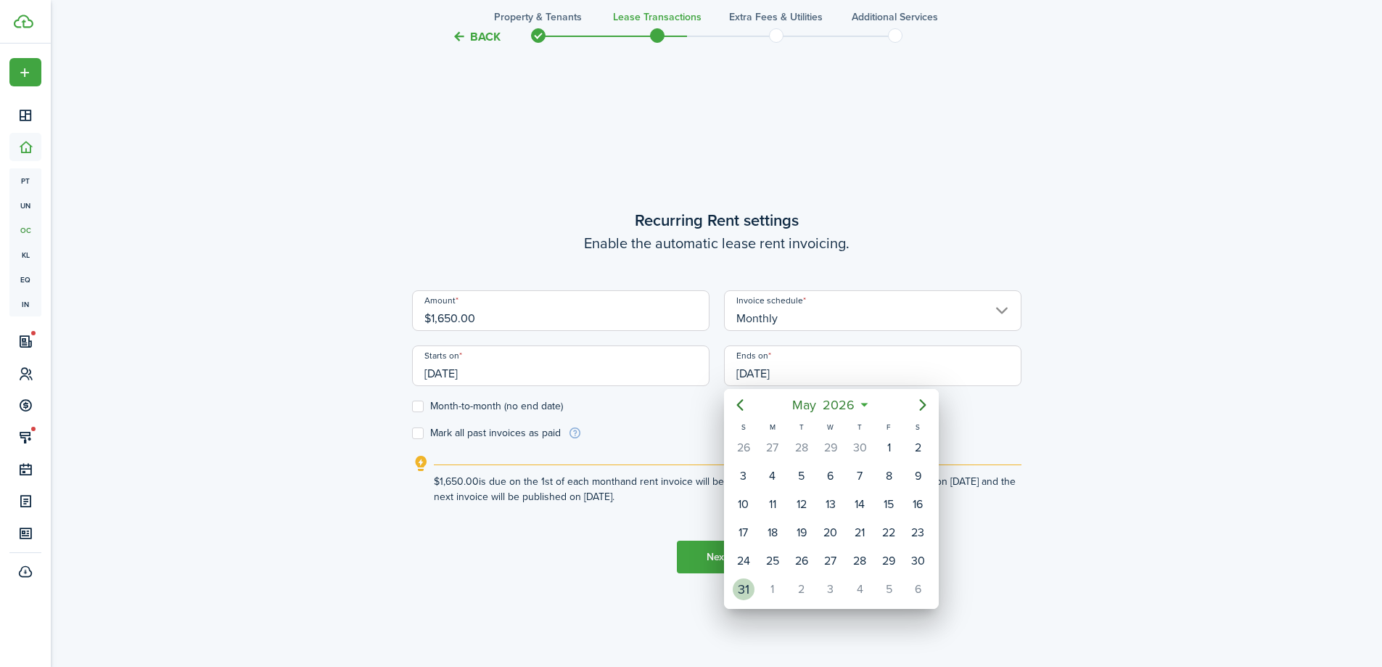
click at [735, 593] on div "31" at bounding box center [744, 589] width 22 height 22
type input "[DATE]"
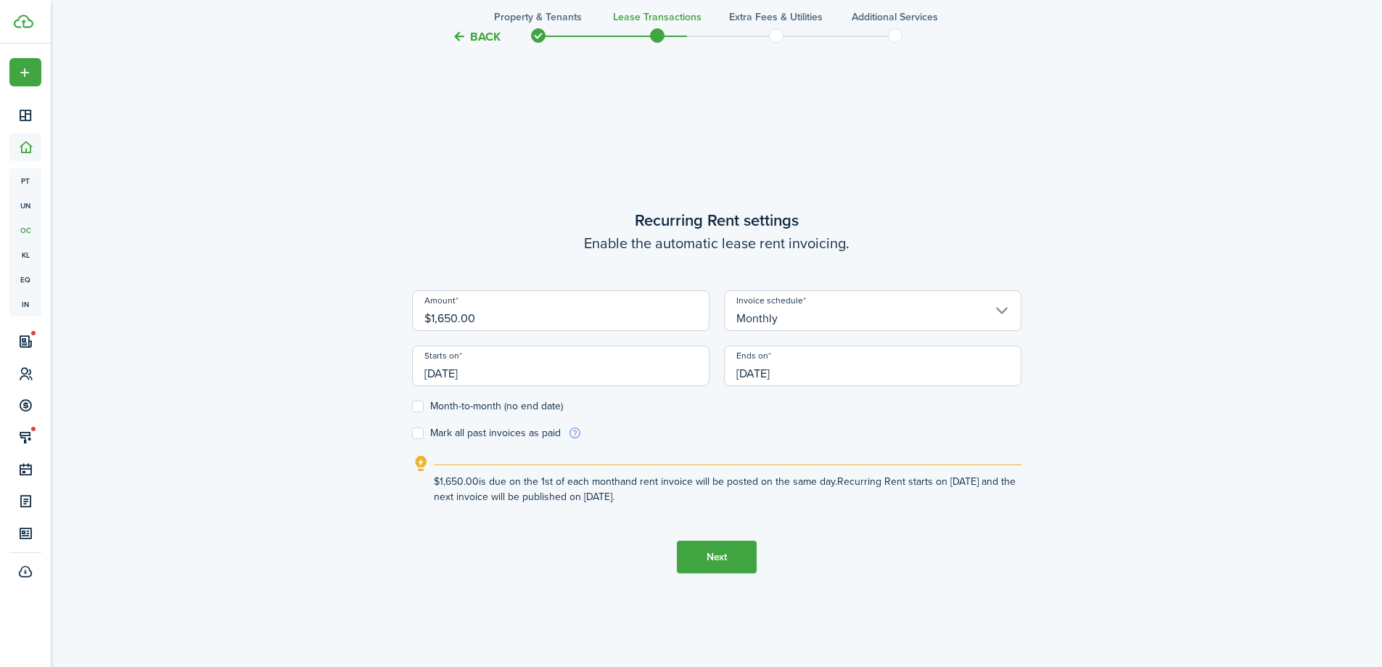
click at [715, 554] on button "Next" at bounding box center [717, 557] width 80 height 33
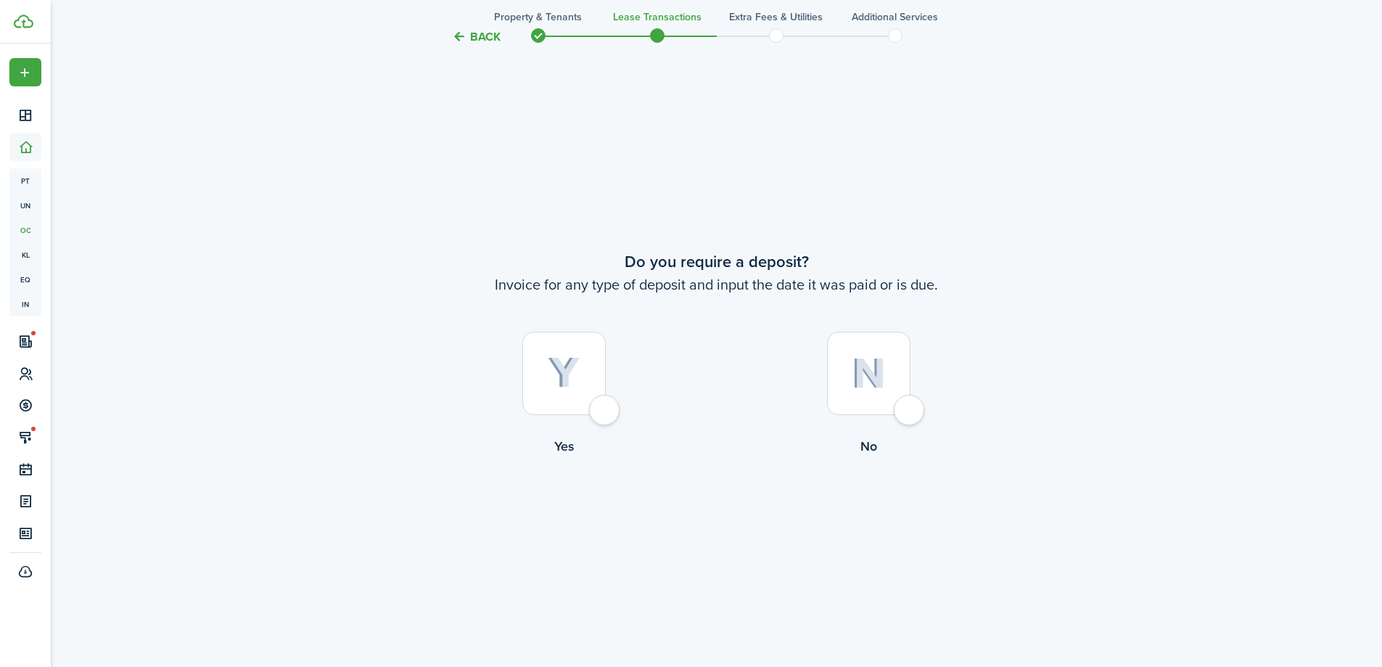
click at [880, 374] on img at bounding box center [869, 373] width 34 height 31
radio input "true"
click at [890, 359] on div at bounding box center [868, 373] width 83 height 83
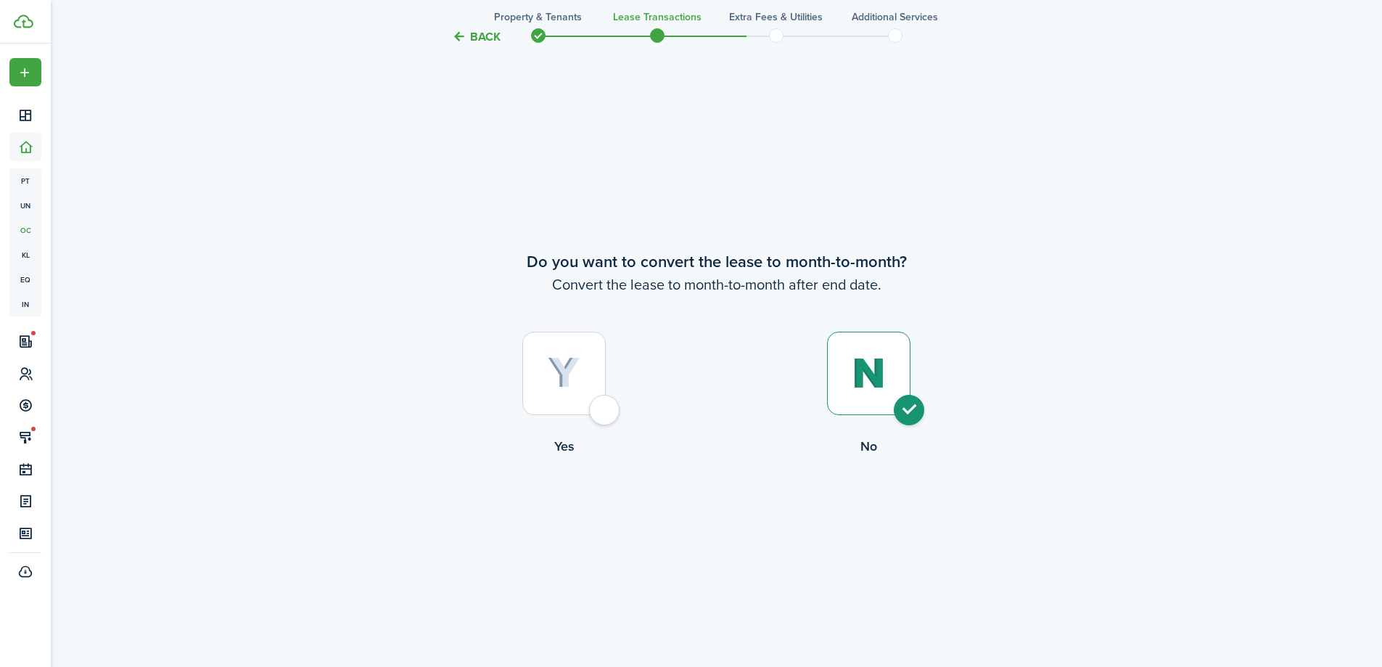
radio input "true"
click at [744, 515] on button "Continue" at bounding box center [717, 515] width 80 height 33
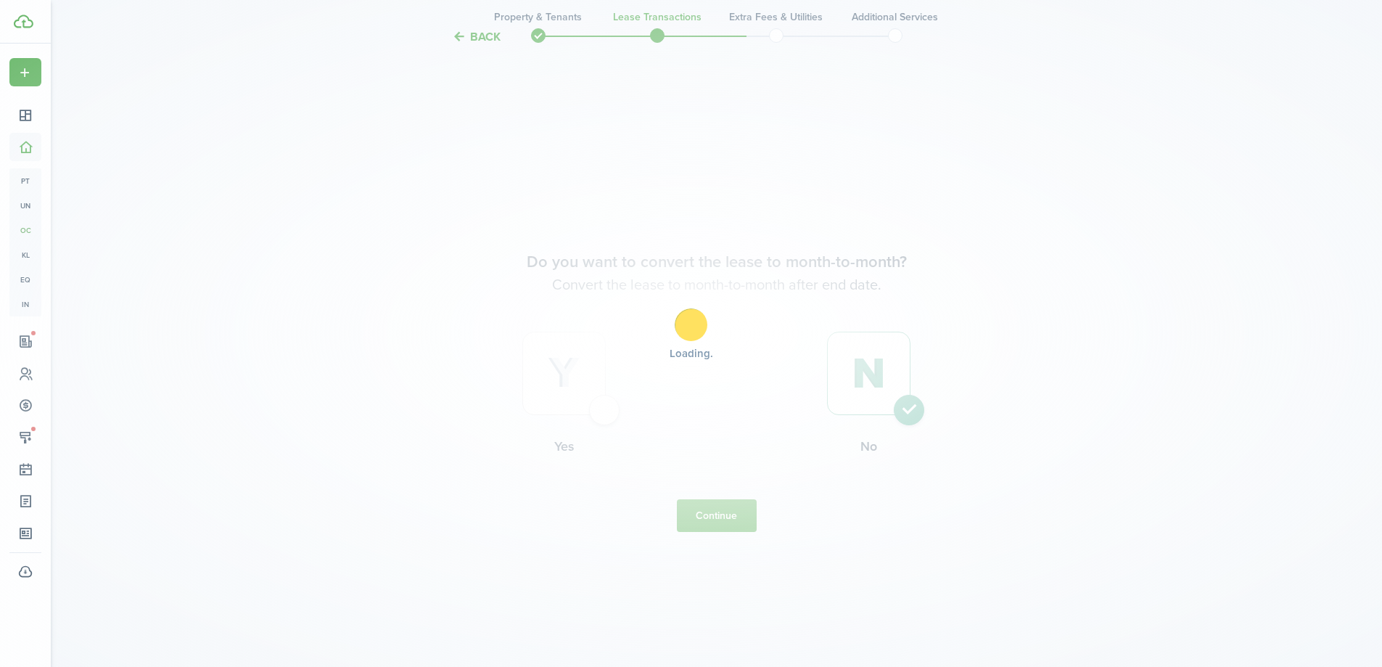
click at [709, 528] on div "Loading" at bounding box center [691, 333] width 1382 height 667
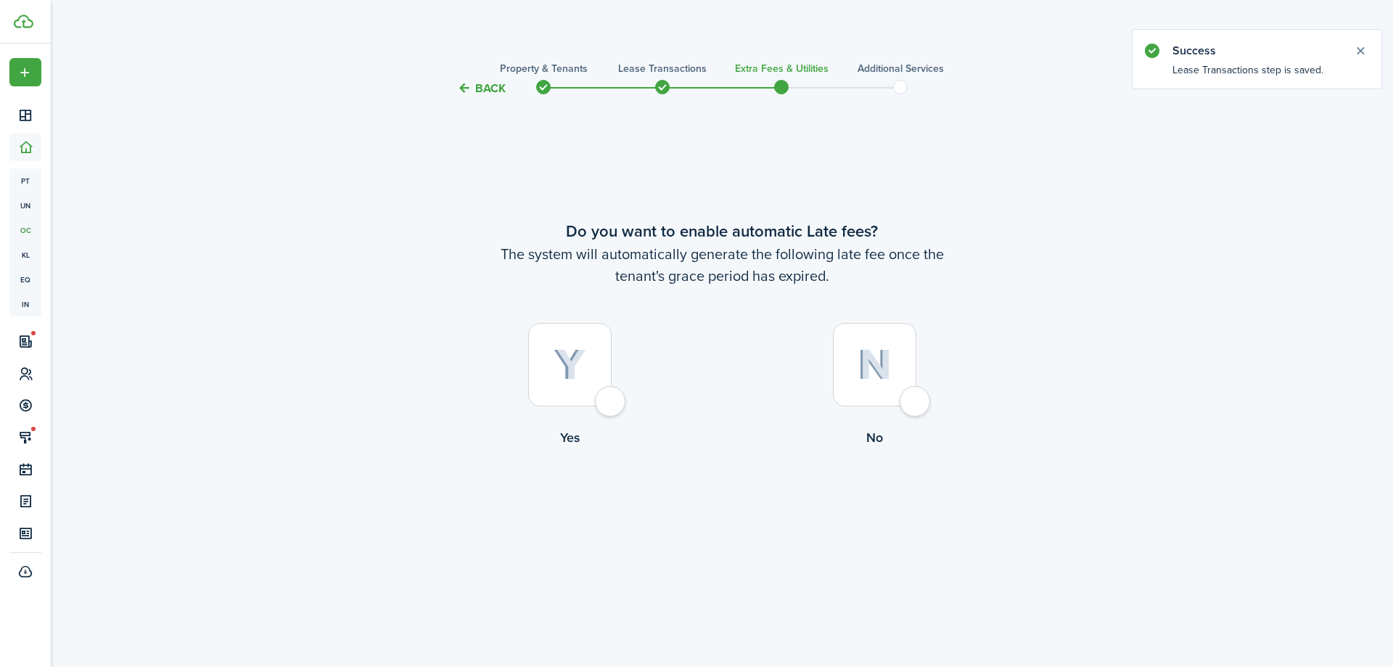
click at [866, 401] on div at bounding box center [874, 364] width 83 height 83
radio input "true"
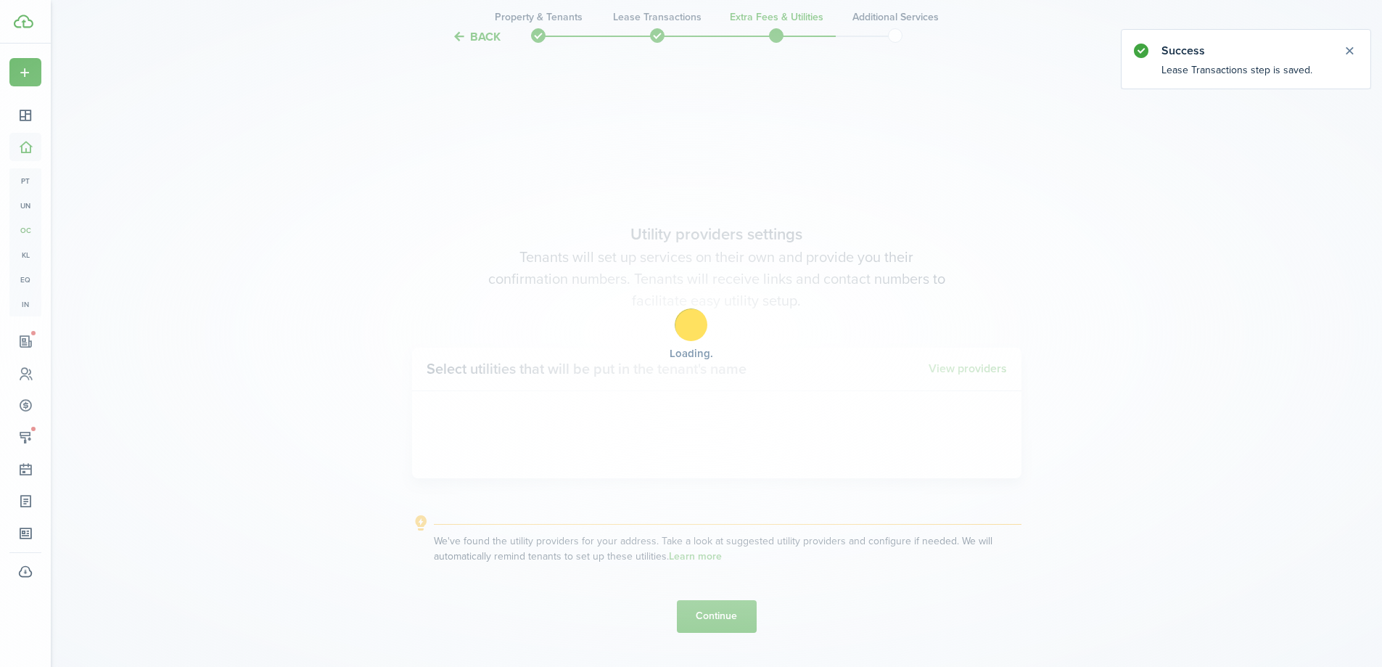
scroll to position [570, 0]
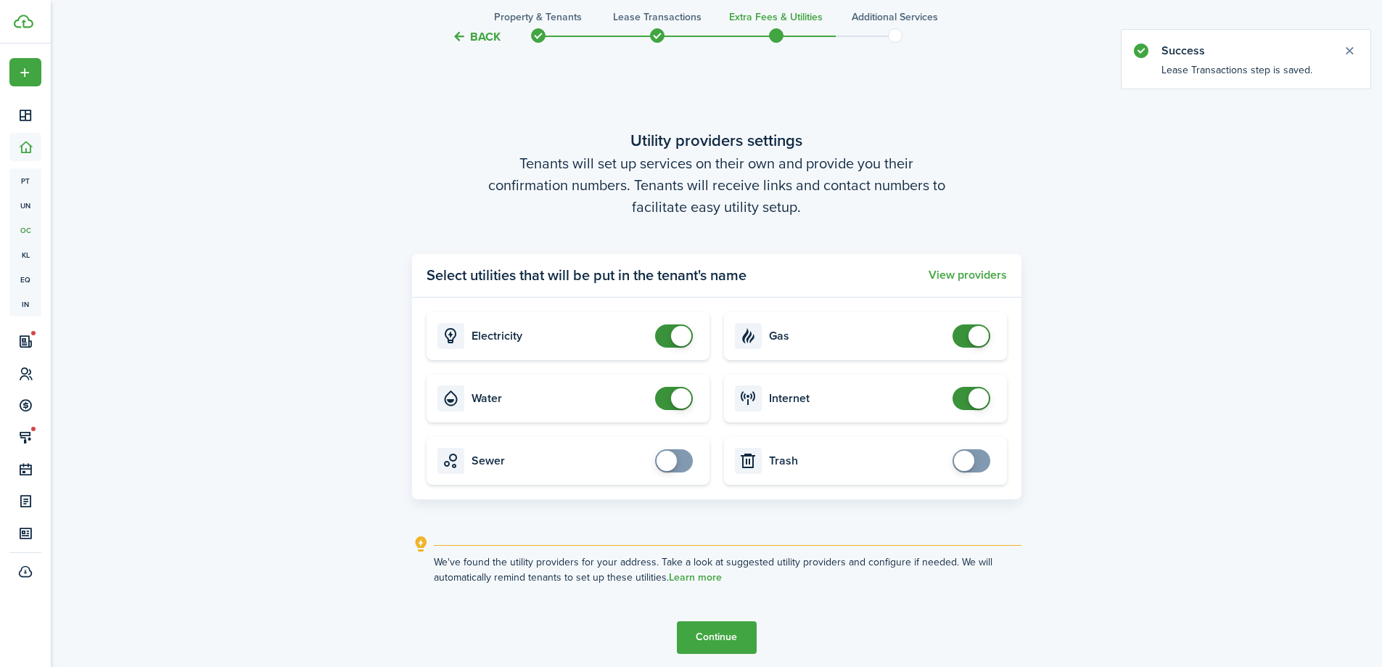
click at [722, 644] on button "Continue" at bounding box center [717, 637] width 80 height 33
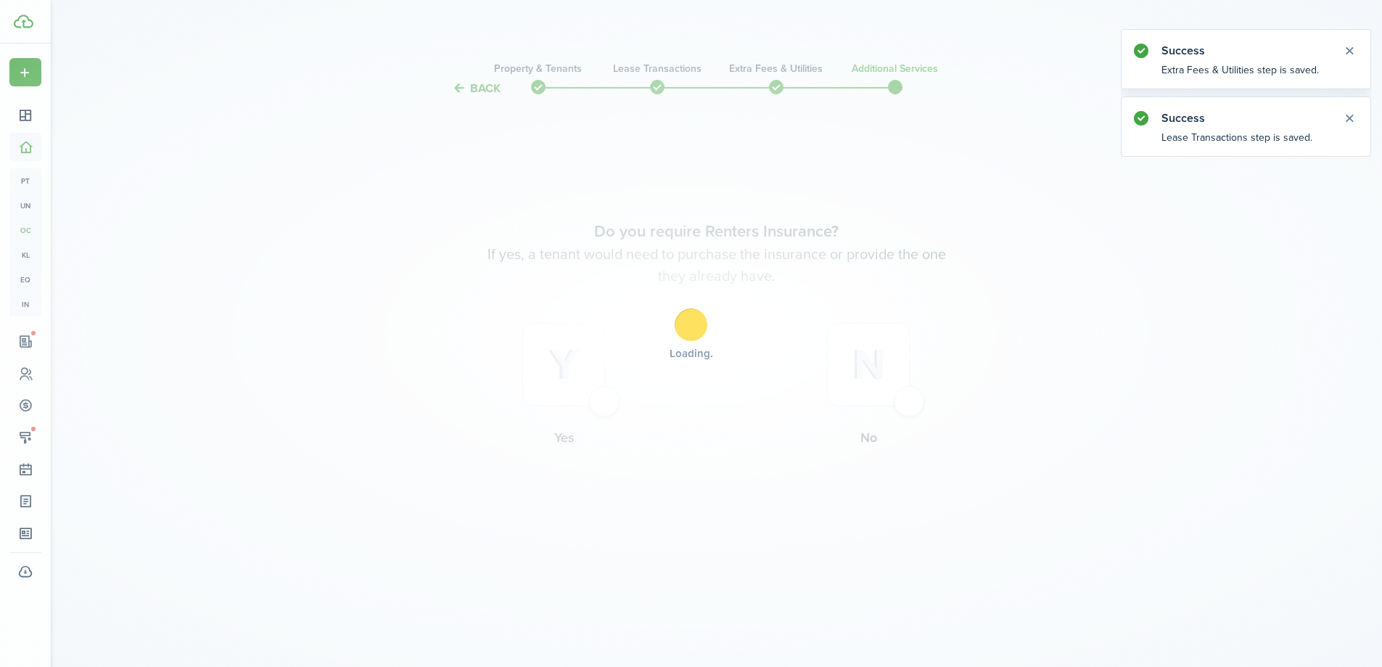
scroll to position [0, 0]
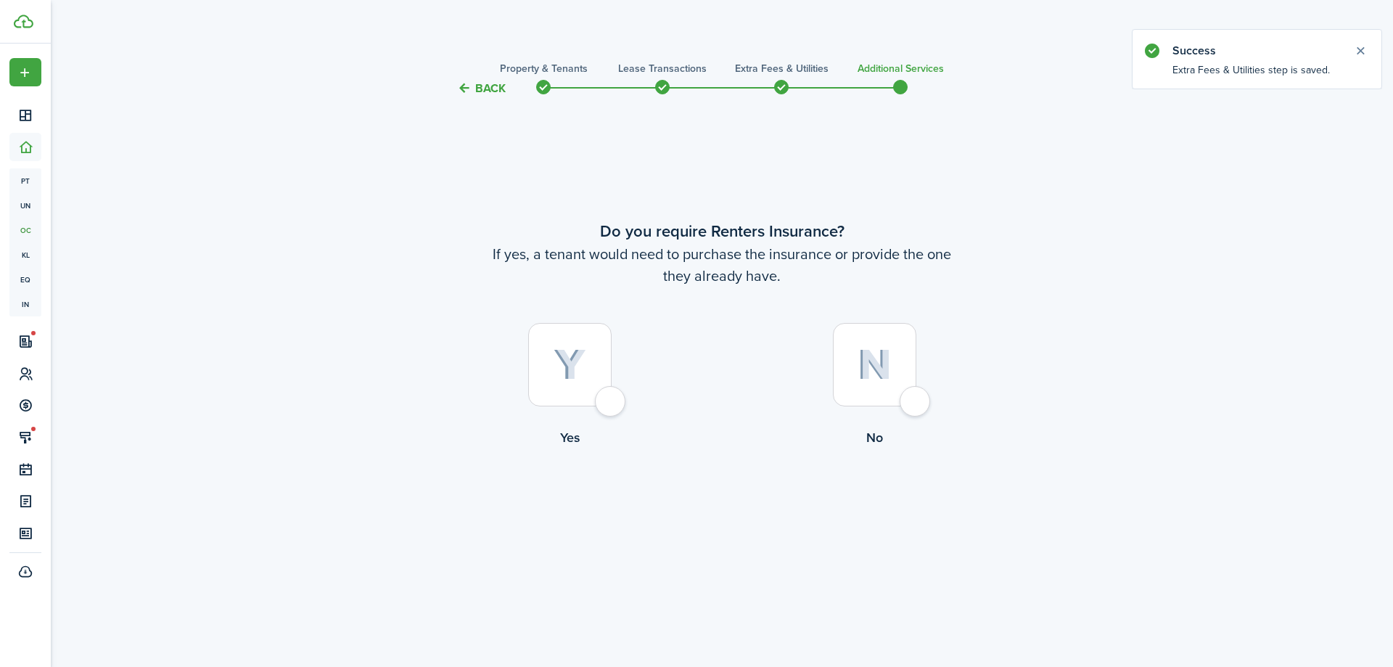
click at [860, 415] on label "No" at bounding box center [874, 388] width 305 height 131
radio input "true"
click at [751, 496] on button "Complete move in" at bounding box center [722, 507] width 107 height 33
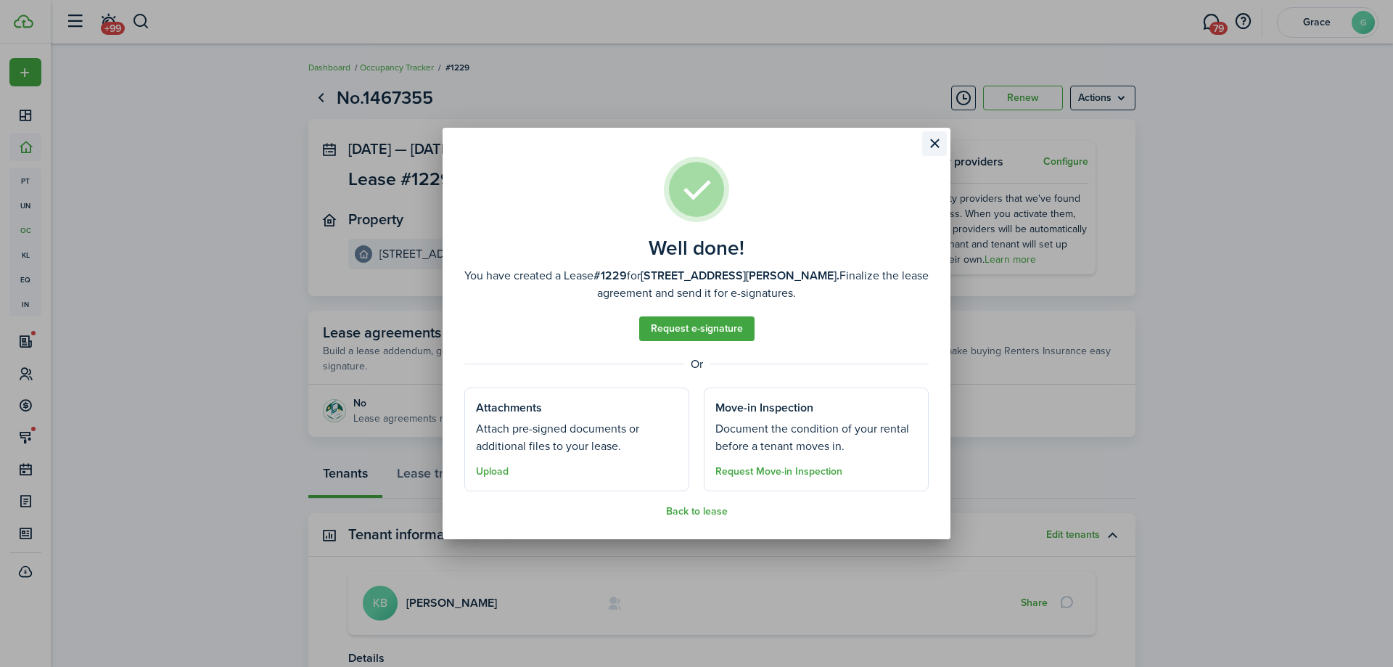
click at [930, 144] on button "Close modal" at bounding box center [934, 143] width 25 height 25
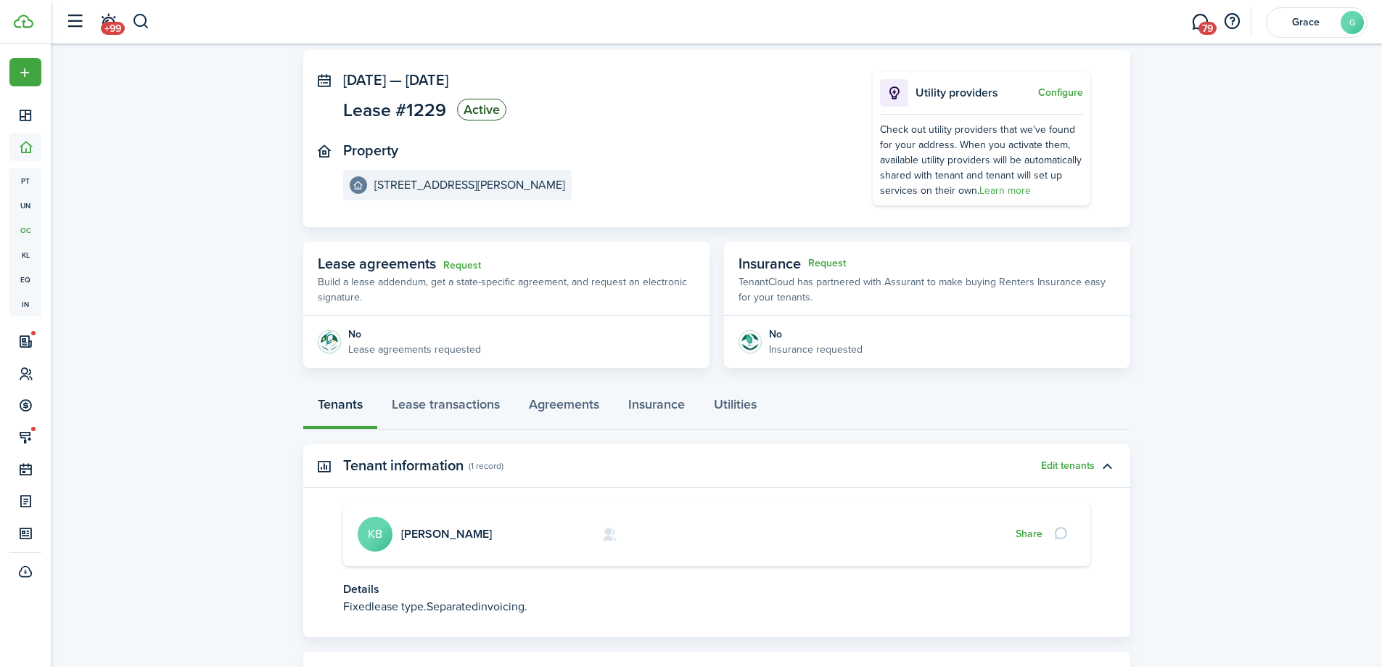
scroll to position [137, 0]
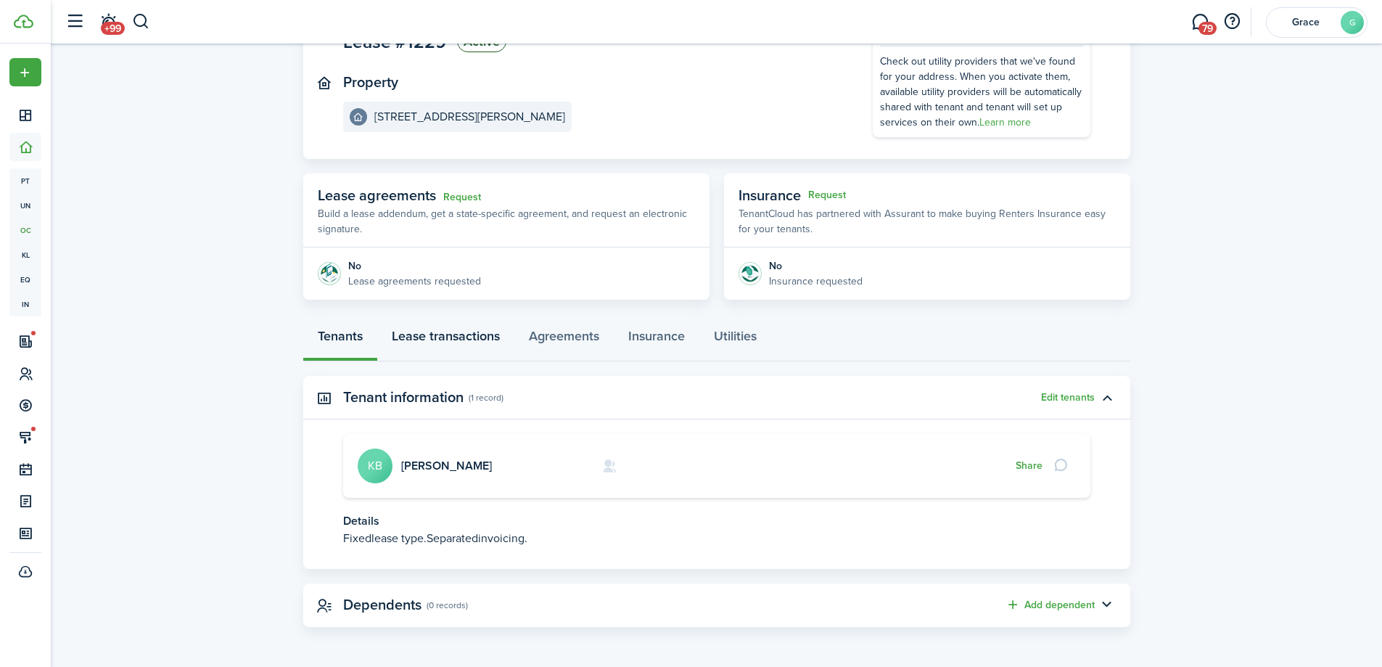
click at [453, 337] on link "Lease transactions" at bounding box center [445, 340] width 137 height 44
